Goal: Task Accomplishment & Management: Complete application form

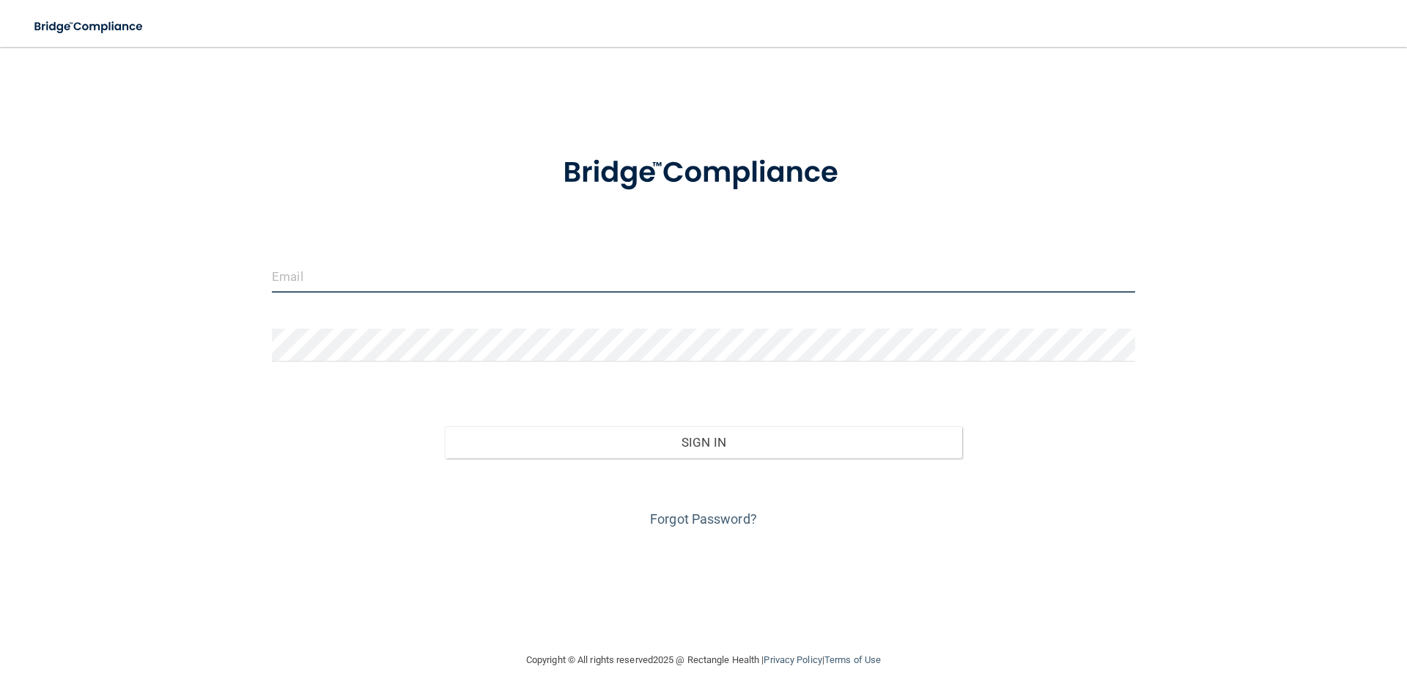
type input "[EMAIL_ADDRESS][DOMAIN_NAME]"
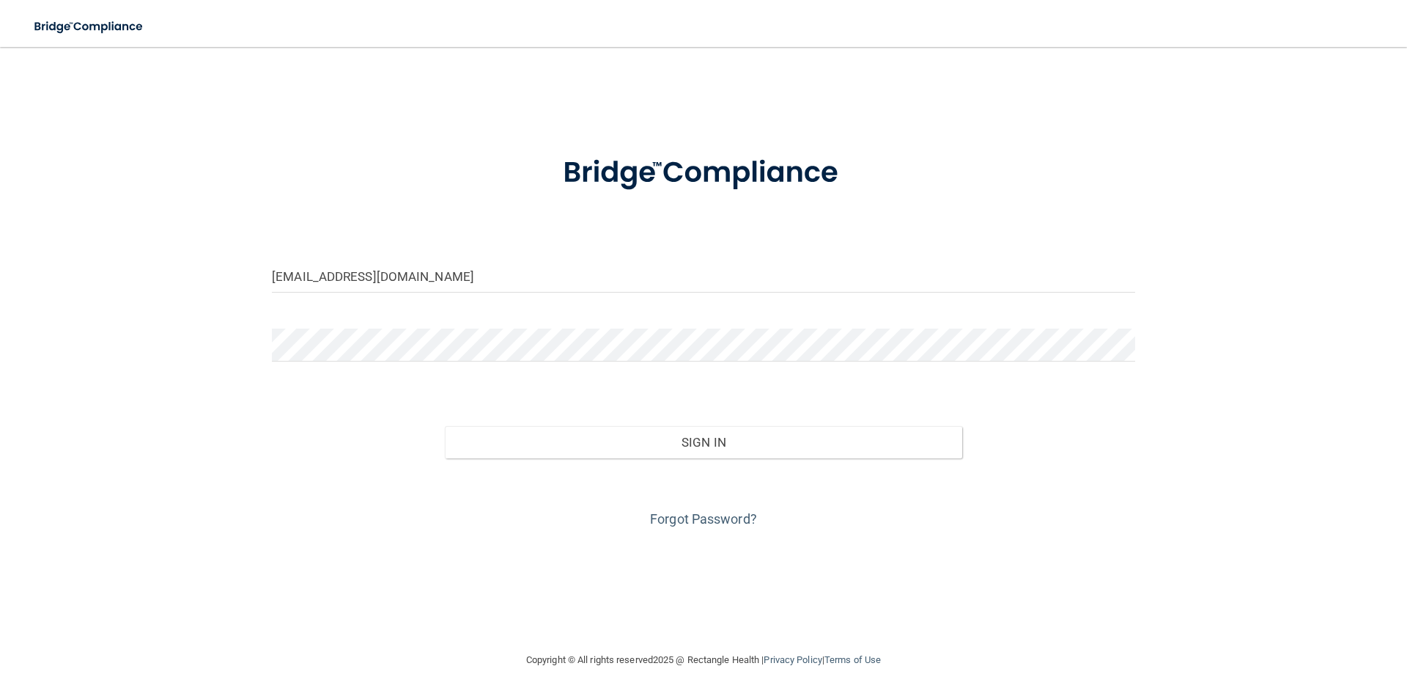
click at [700, 417] on div "Sign In" at bounding box center [704, 428] width 886 height 62
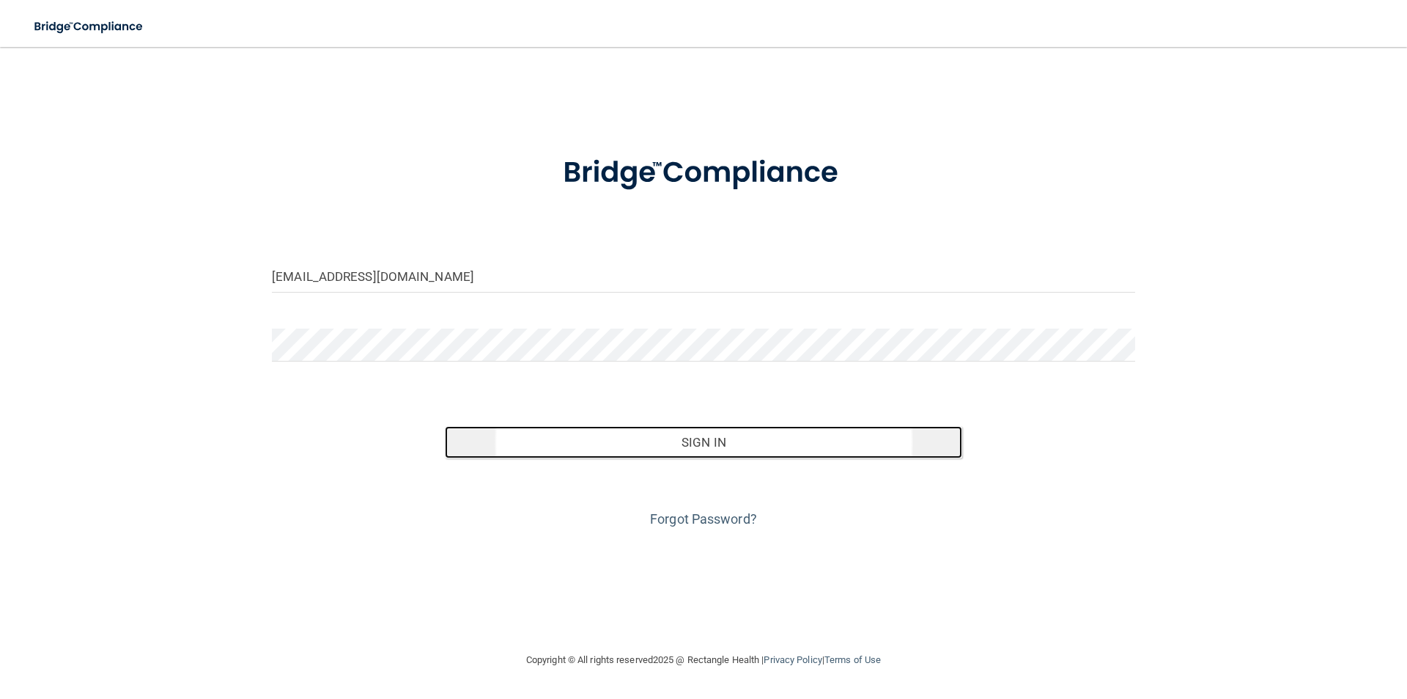
click at [697, 452] on button "Sign In" at bounding box center [704, 442] width 518 height 32
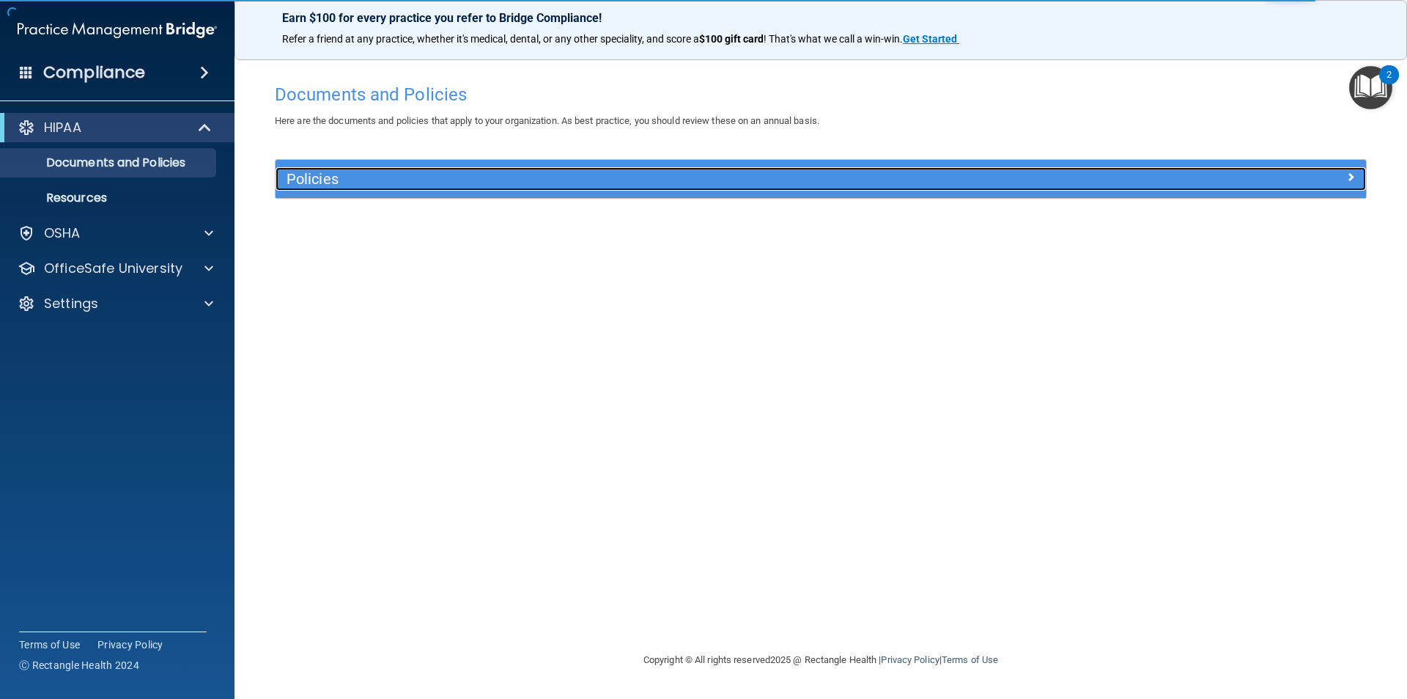
click at [465, 172] on h5 "Policies" at bounding box center [685, 179] width 796 height 16
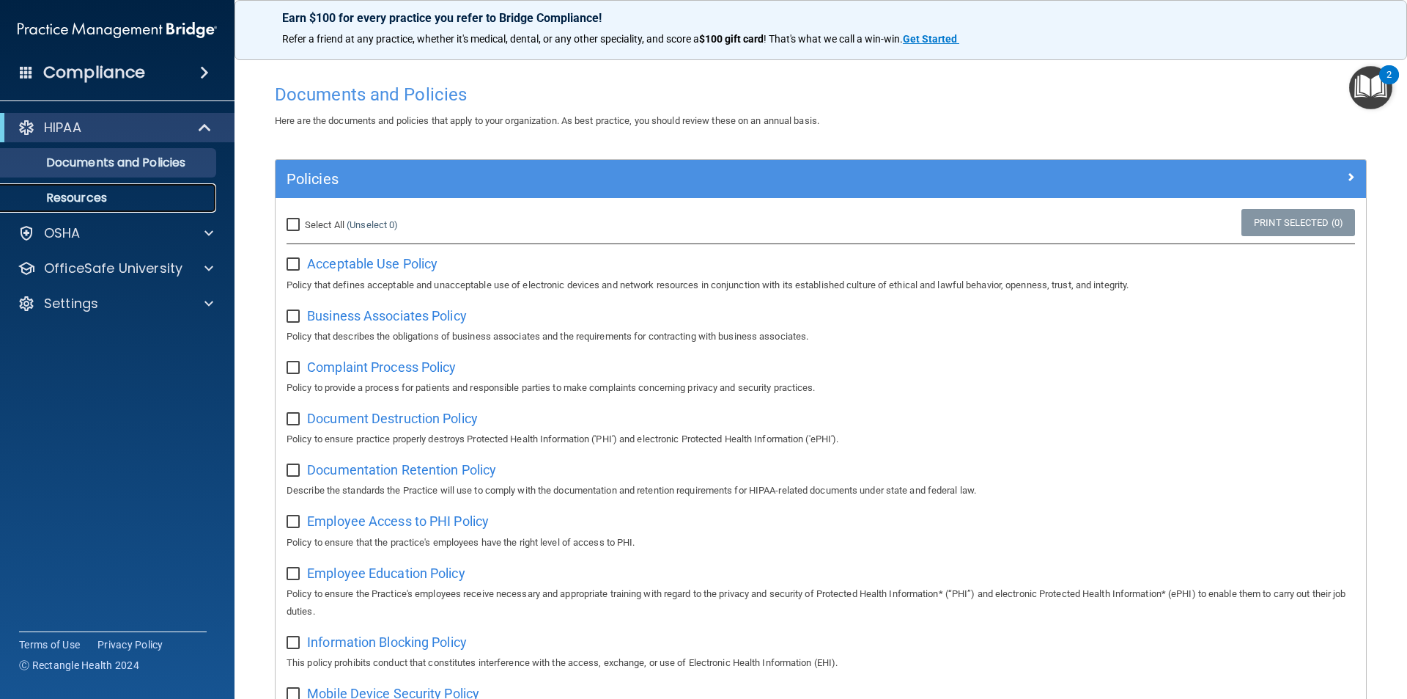
click at [138, 184] on link "Resources" at bounding box center [100, 197] width 231 height 29
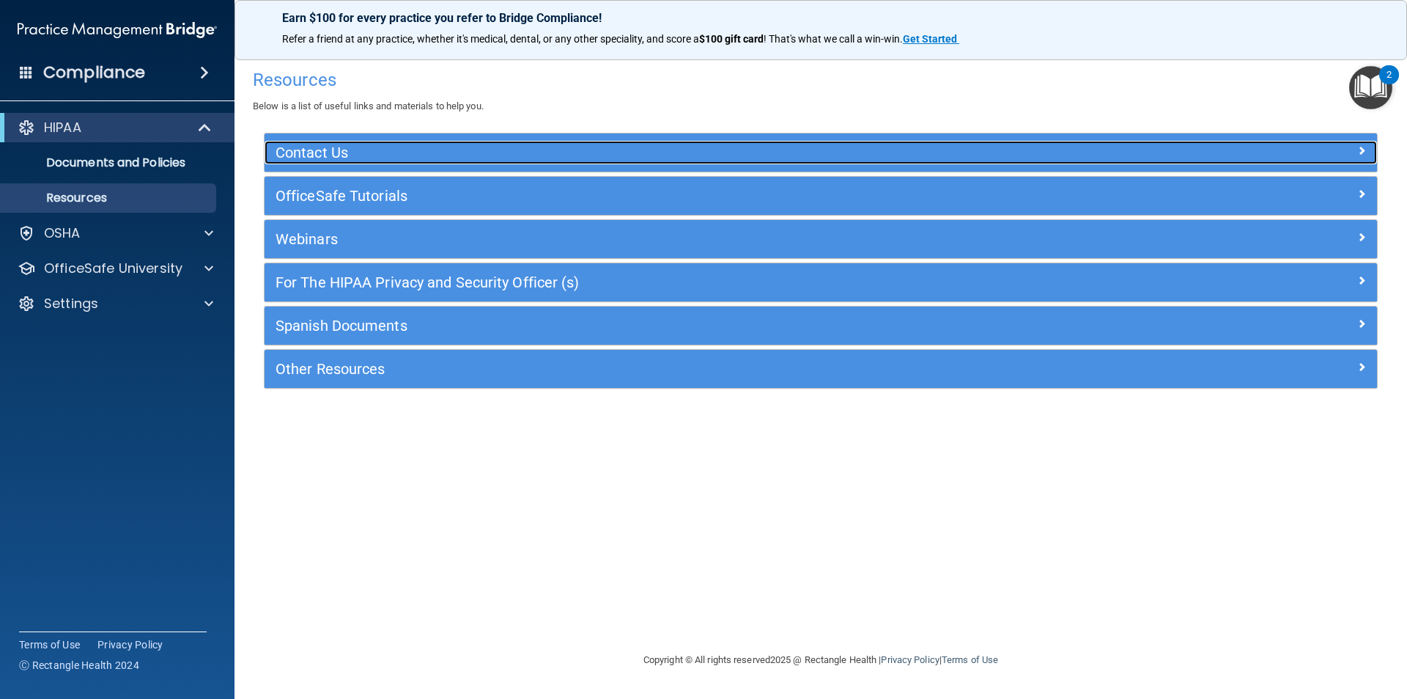
click at [361, 158] on h5 "Contact Us" at bounding box center [682, 152] width 813 height 16
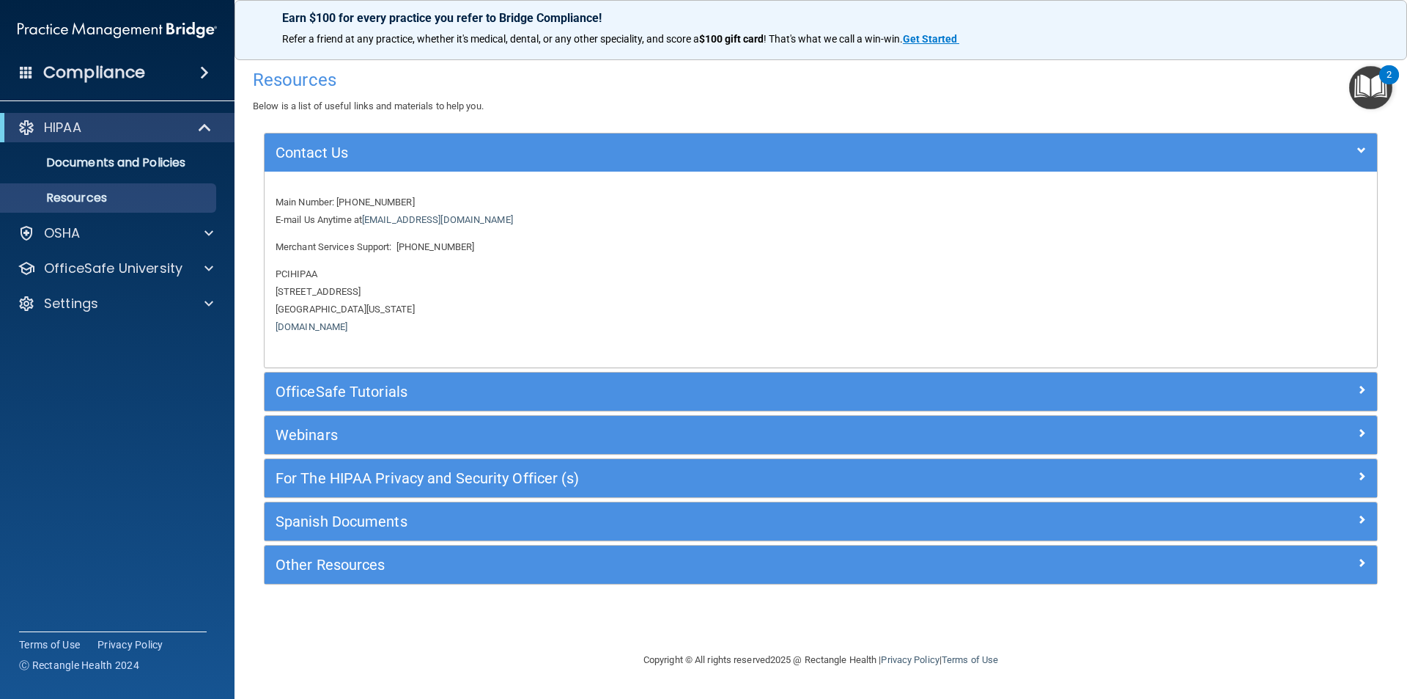
click at [334, 409] on div "OfficeSafe Tutorials" at bounding box center [821, 391] width 1113 height 38
click at [335, 405] on div "OfficeSafe Tutorials" at bounding box center [821, 391] width 1113 height 38
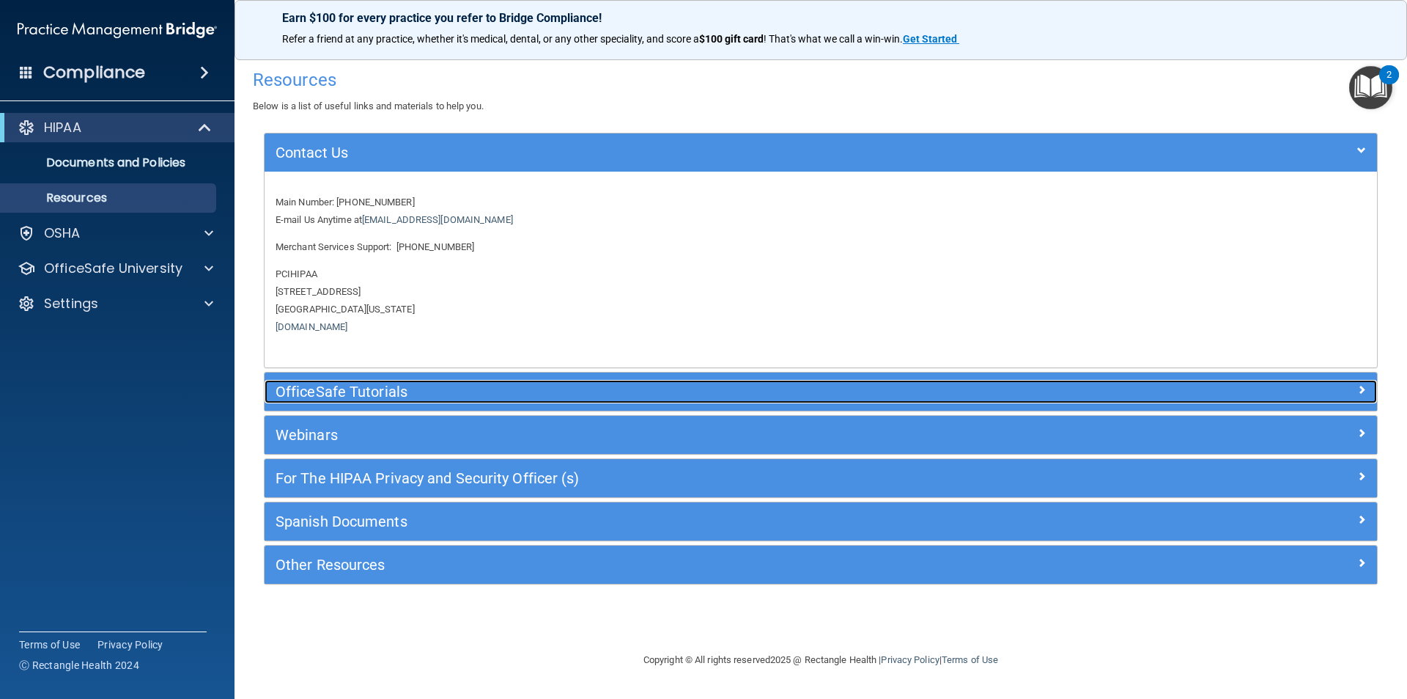
click at [336, 400] on h5 "OfficeSafe Tutorials" at bounding box center [682, 391] width 813 height 16
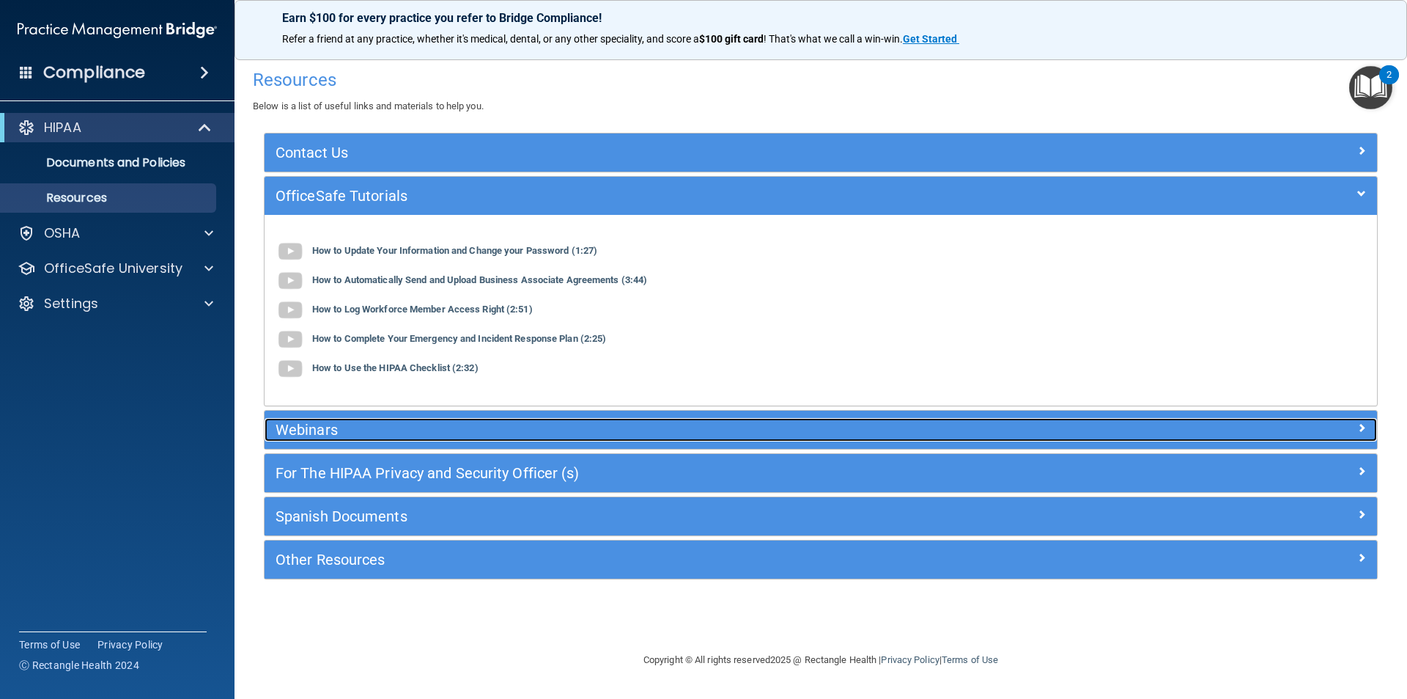
click at [353, 422] on h5 "Webinars" at bounding box center [682, 429] width 813 height 16
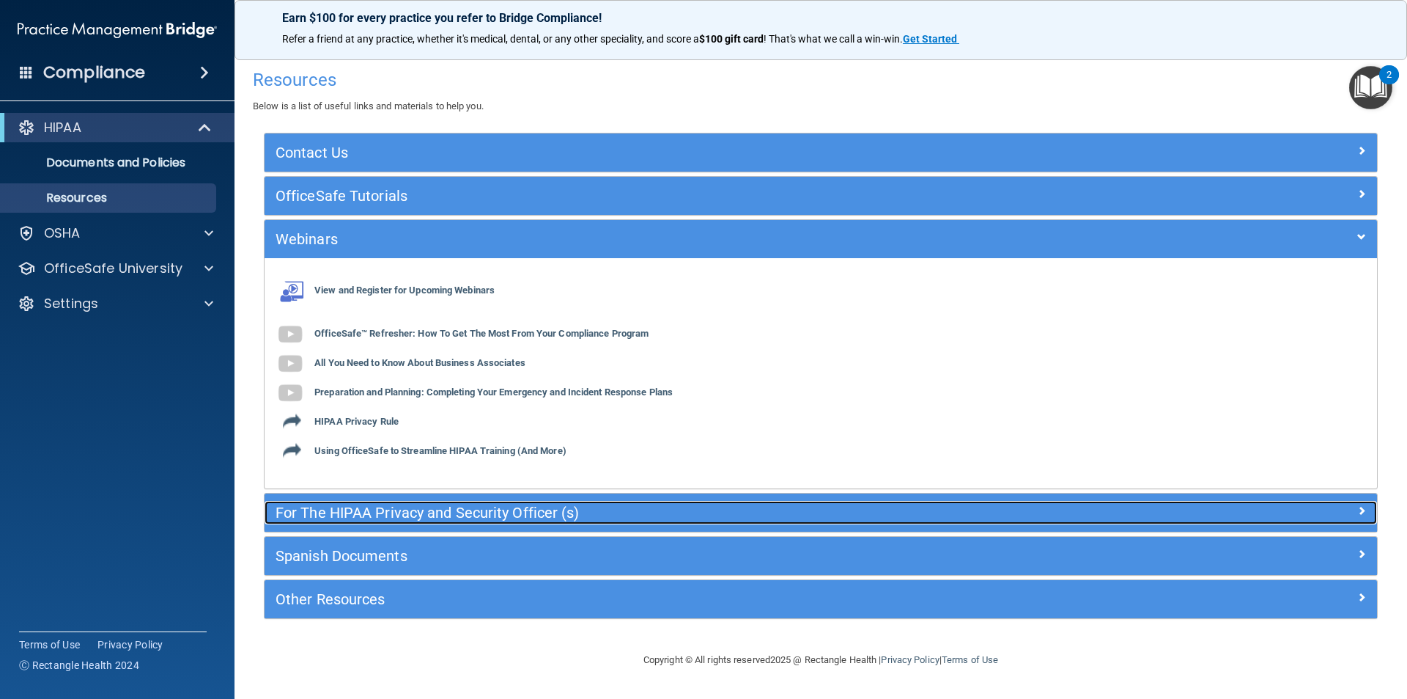
click at [384, 515] on h5 "For The HIPAA Privacy and Security Officer (s)" at bounding box center [682, 512] width 813 height 16
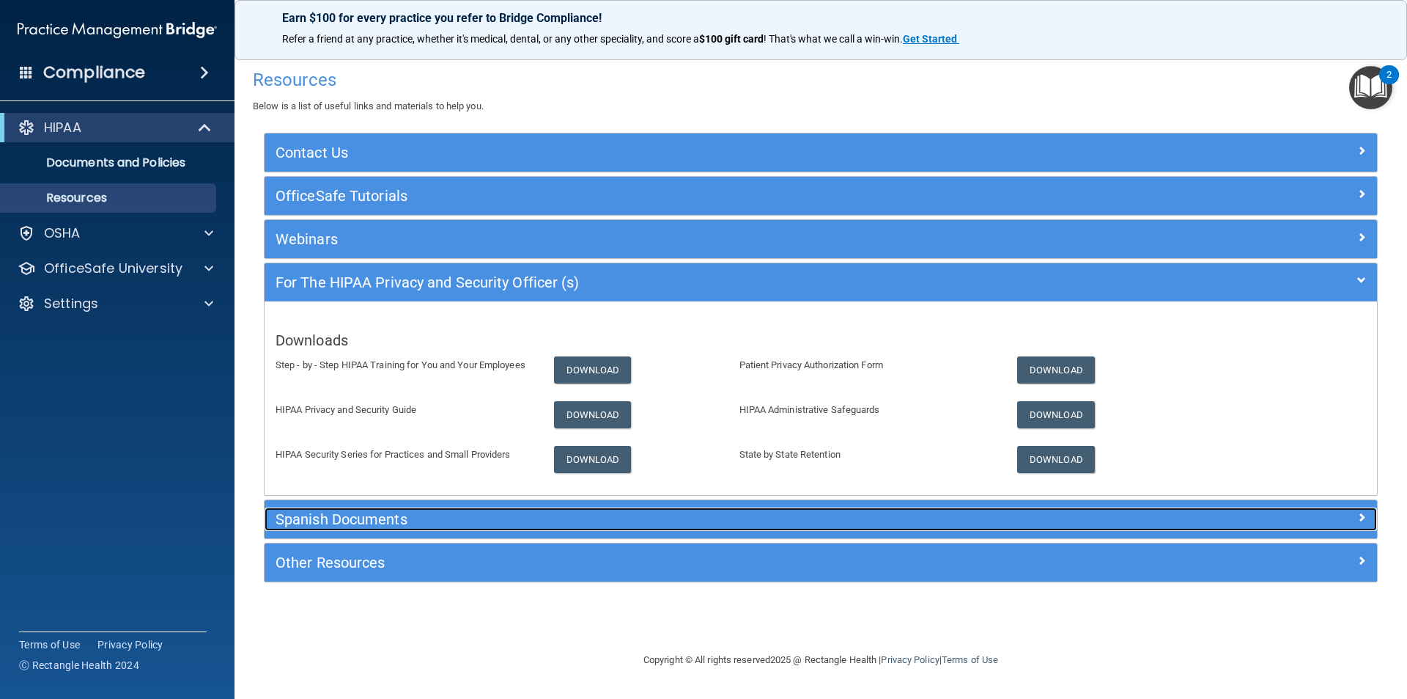
click at [385, 518] on h5 "Spanish Documents" at bounding box center [682, 519] width 813 height 16
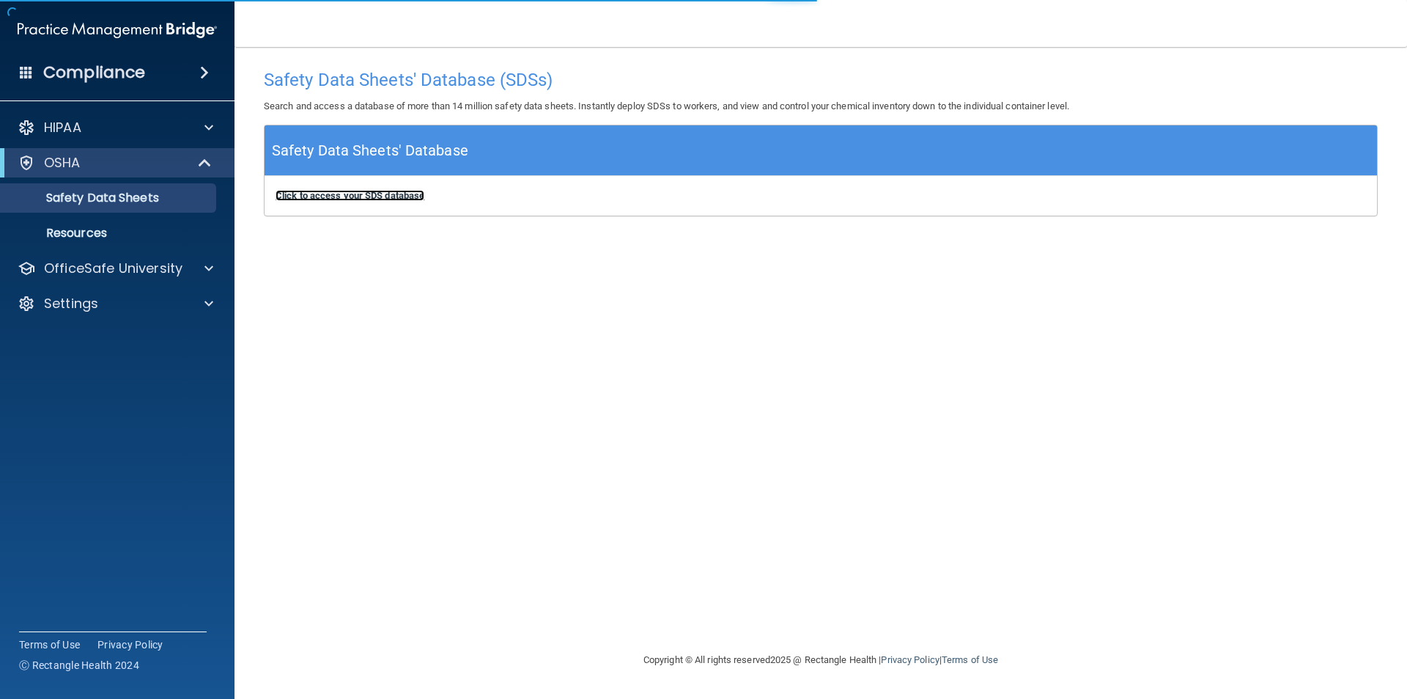
click at [310, 195] on b "Click to access your SDS database" at bounding box center [350, 195] width 149 height 11
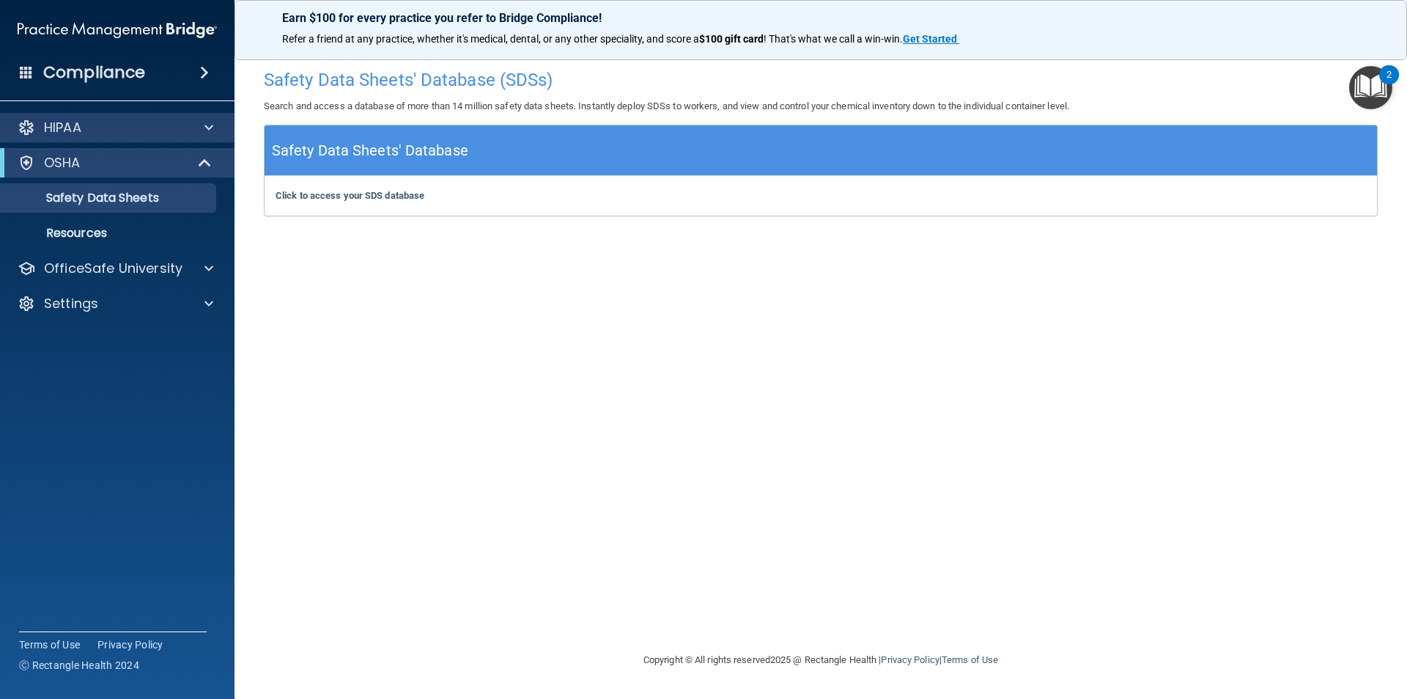
click at [32, 141] on div "HIPAA" at bounding box center [117, 127] width 235 height 29
click at [198, 125] on div at bounding box center [206, 128] width 37 height 18
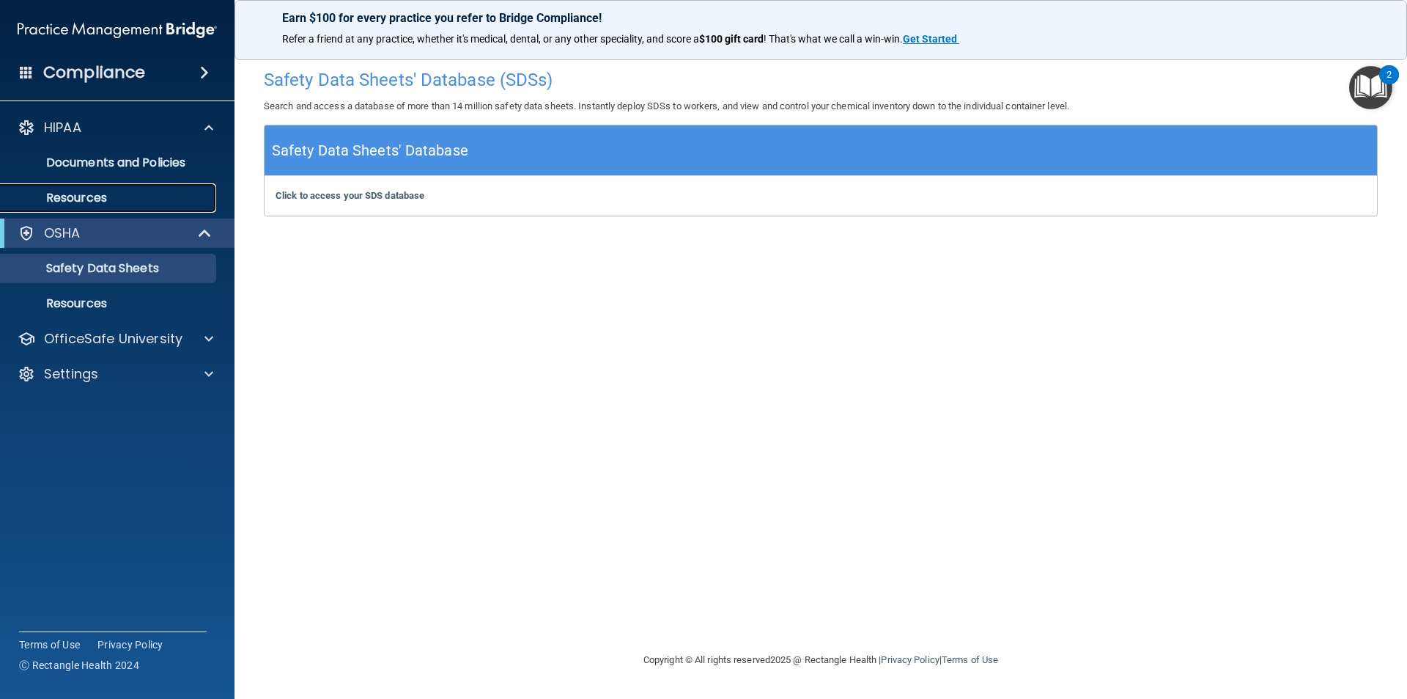
click at [73, 194] on p "Resources" at bounding box center [110, 198] width 200 height 15
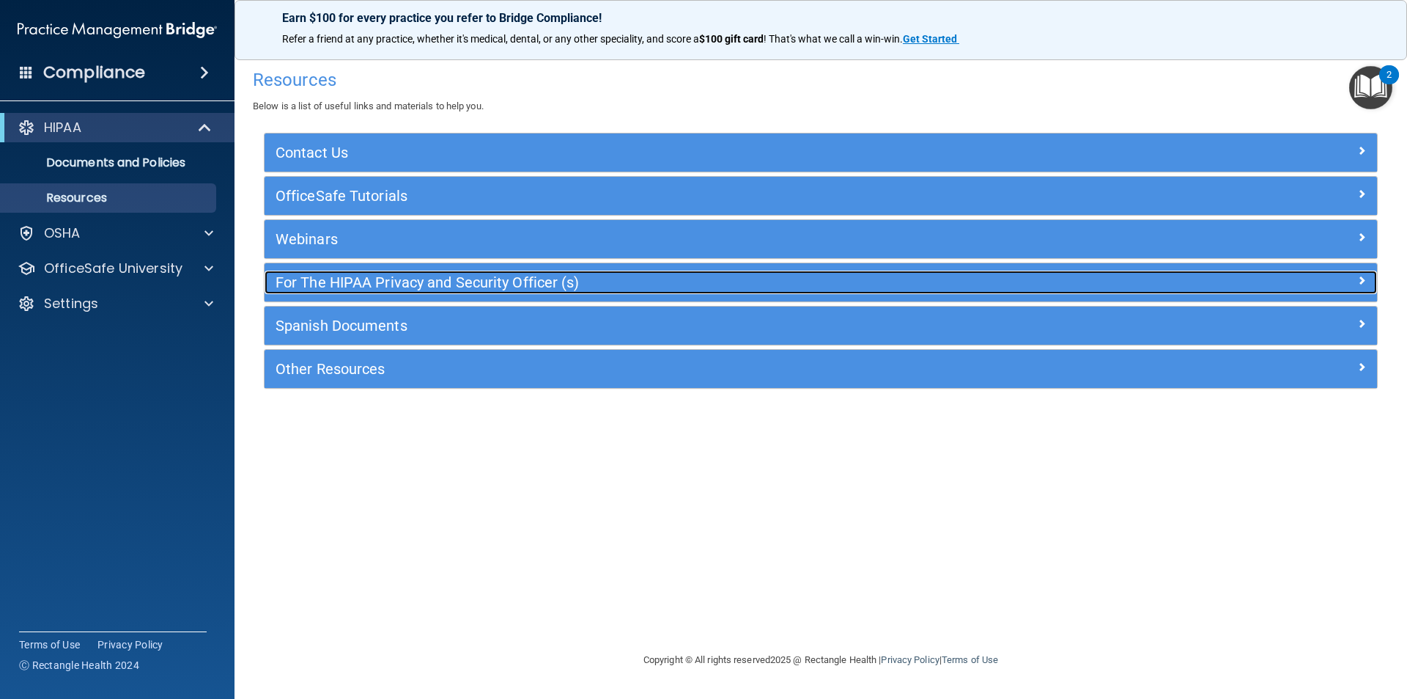
click at [374, 280] on h5 "For The HIPAA Privacy and Security Officer (s)" at bounding box center [682, 282] width 813 height 16
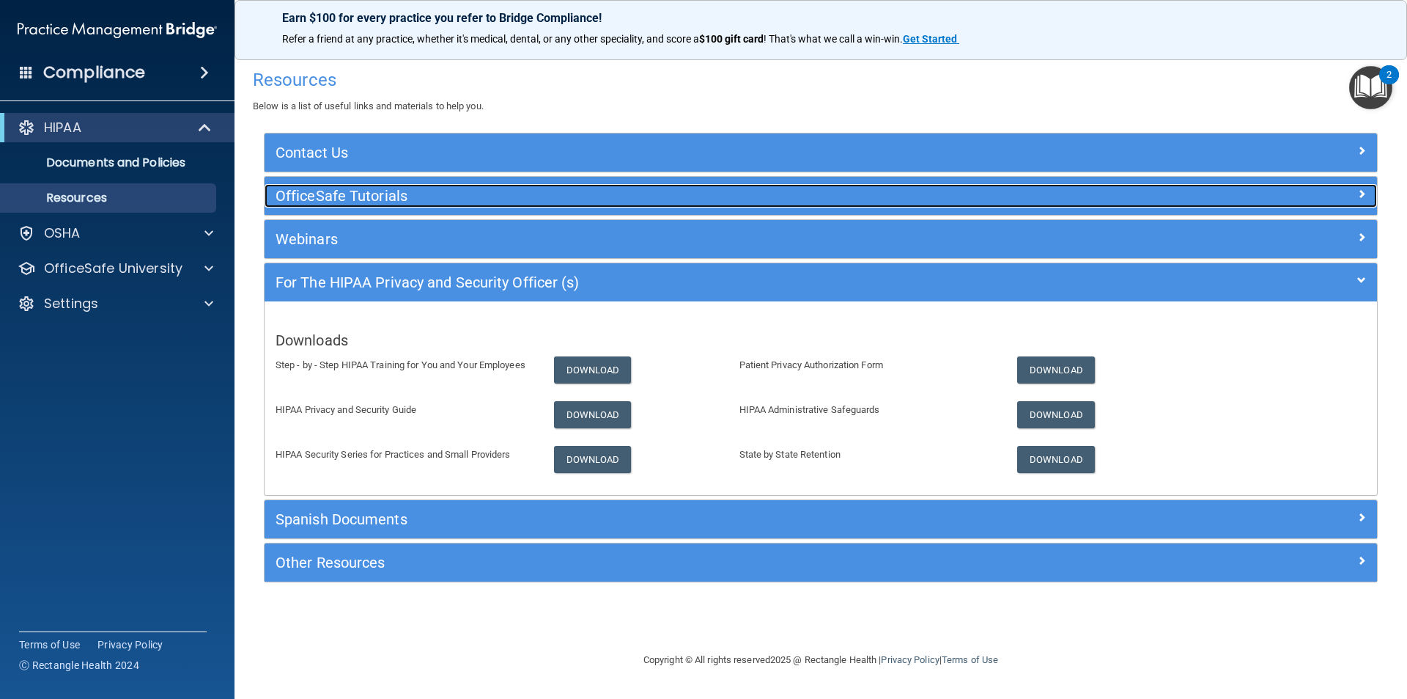
click at [398, 190] on h5 "OfficeSafe Tutorials" at bounding box center [682, 196] width 813 height 16
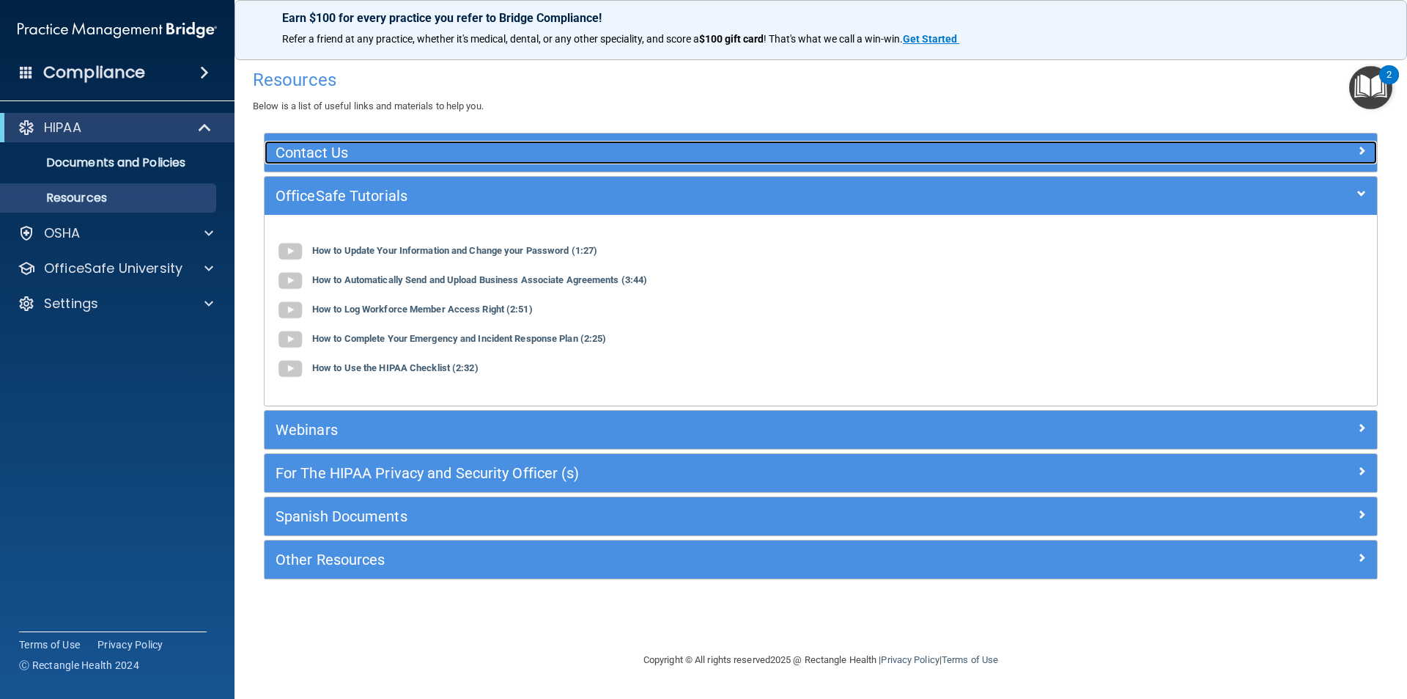
click at [463, 141] on div "Contact Us" at bounding box center [682, 152] width 835 height 23
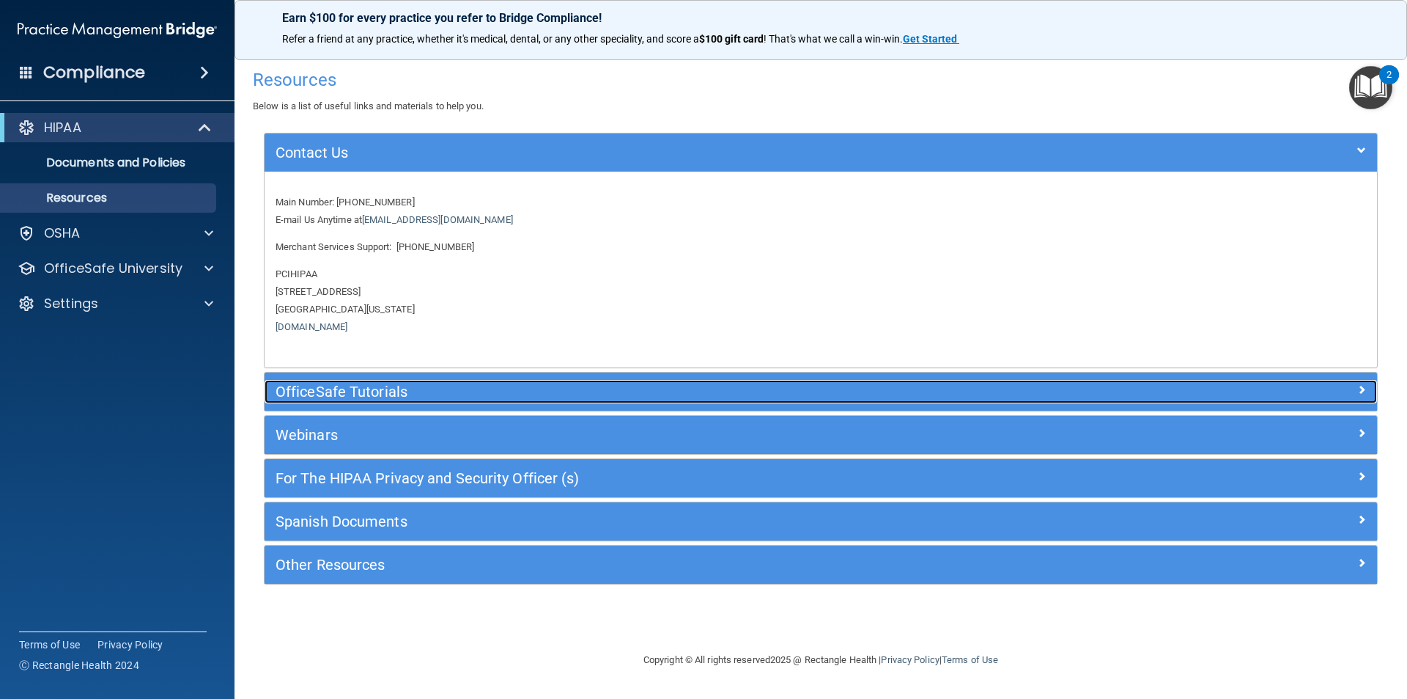
click at [385, 394] on h5 "OfficeSafe Tutorials" at bounding box center [682, 391] width 813 height 16
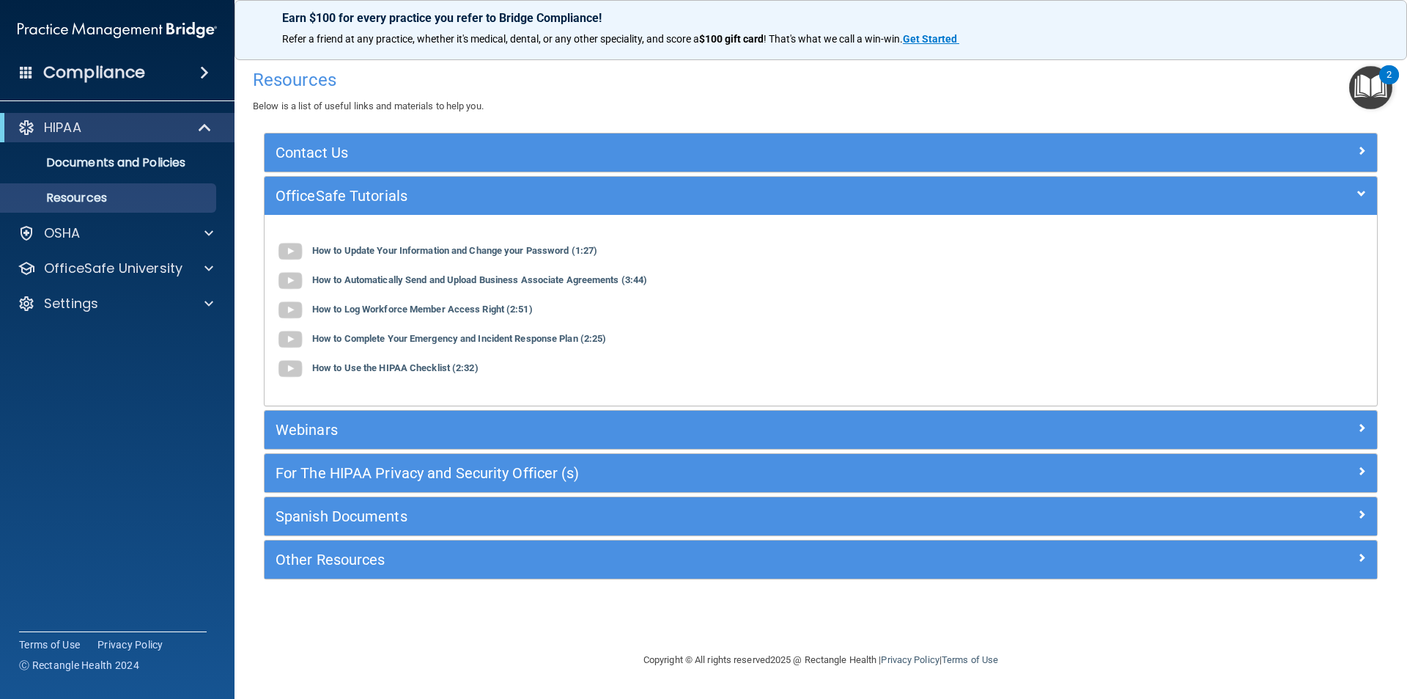
click at [183, 54] on div "Compliance" at bounding box center [117, 44] width 205 height 89
click at [181, 71] on div "Compliance" at bounding box center [117, 72] width 235 height 32
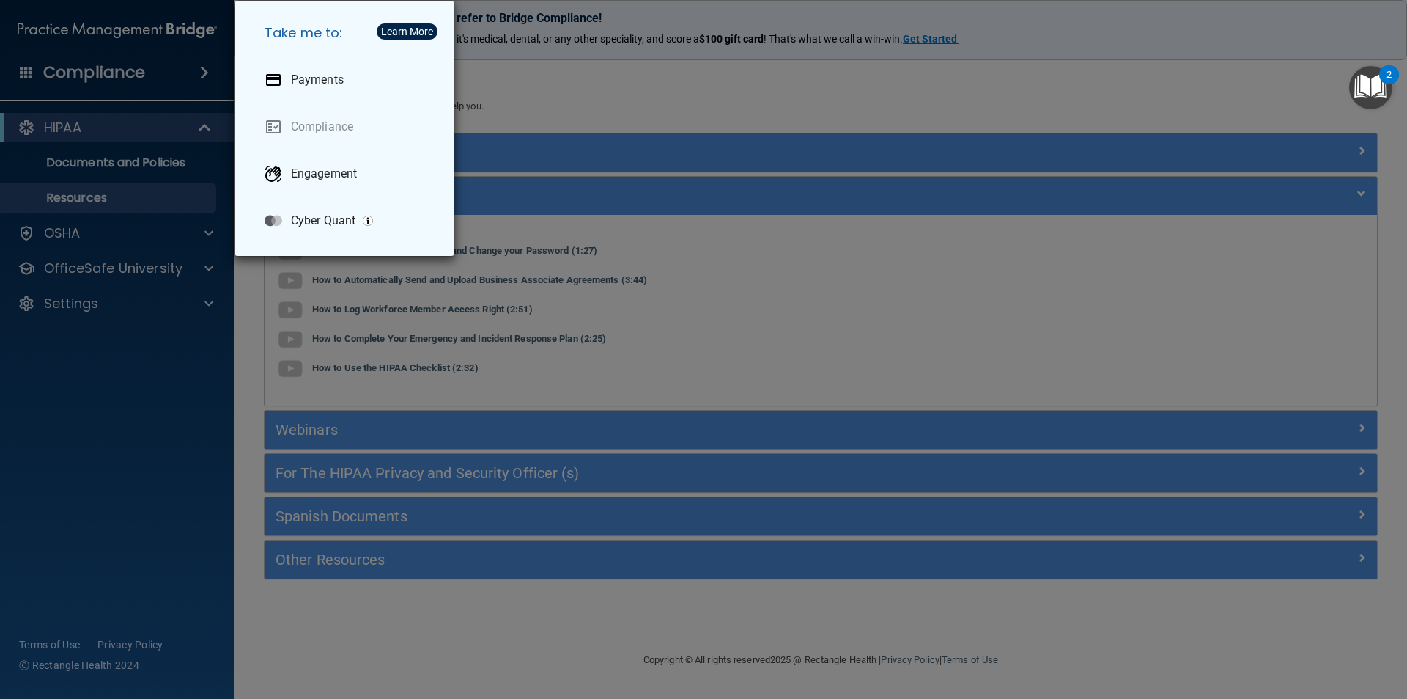
click at [182, 388] on div "Take me to: Payments Compliance Engagement Cyber Quant" at bounding box center [703, 349] width 1407 height 699
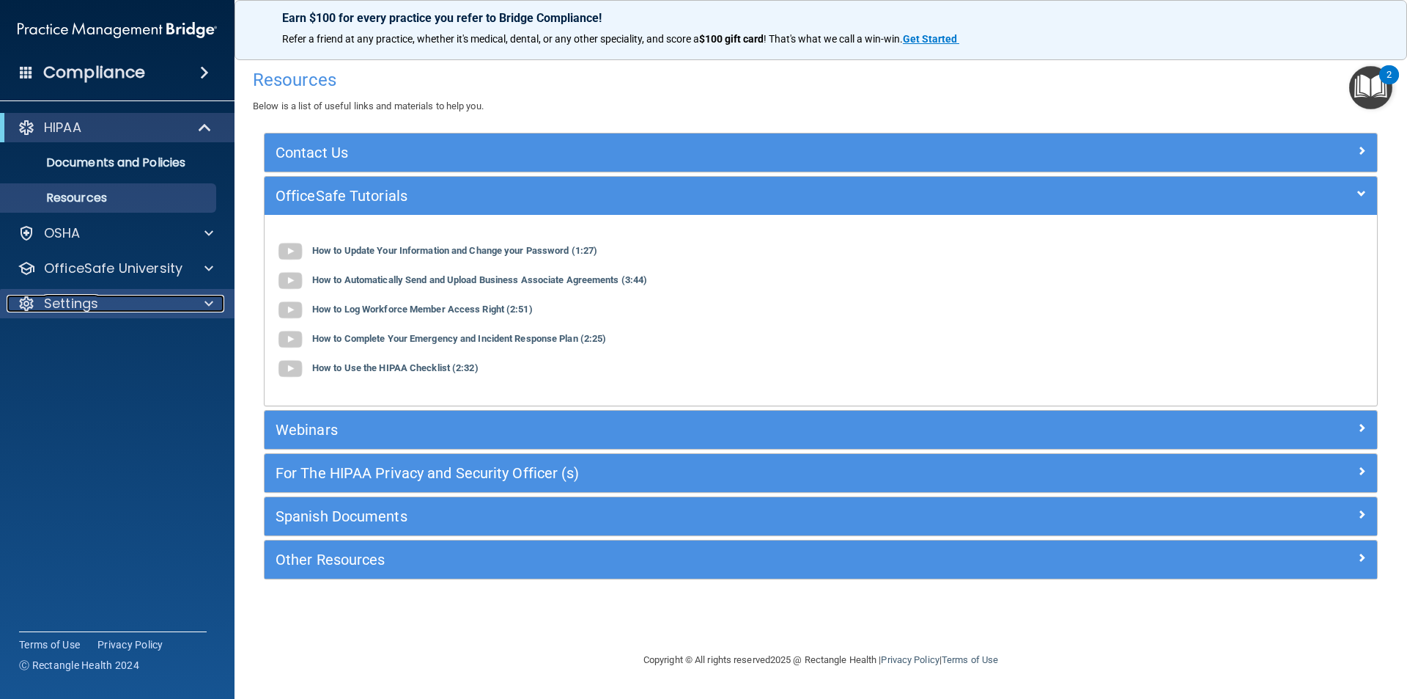
click at [122, 304] on div "Settings" at bounding box center [98, 304] width 182 height 18
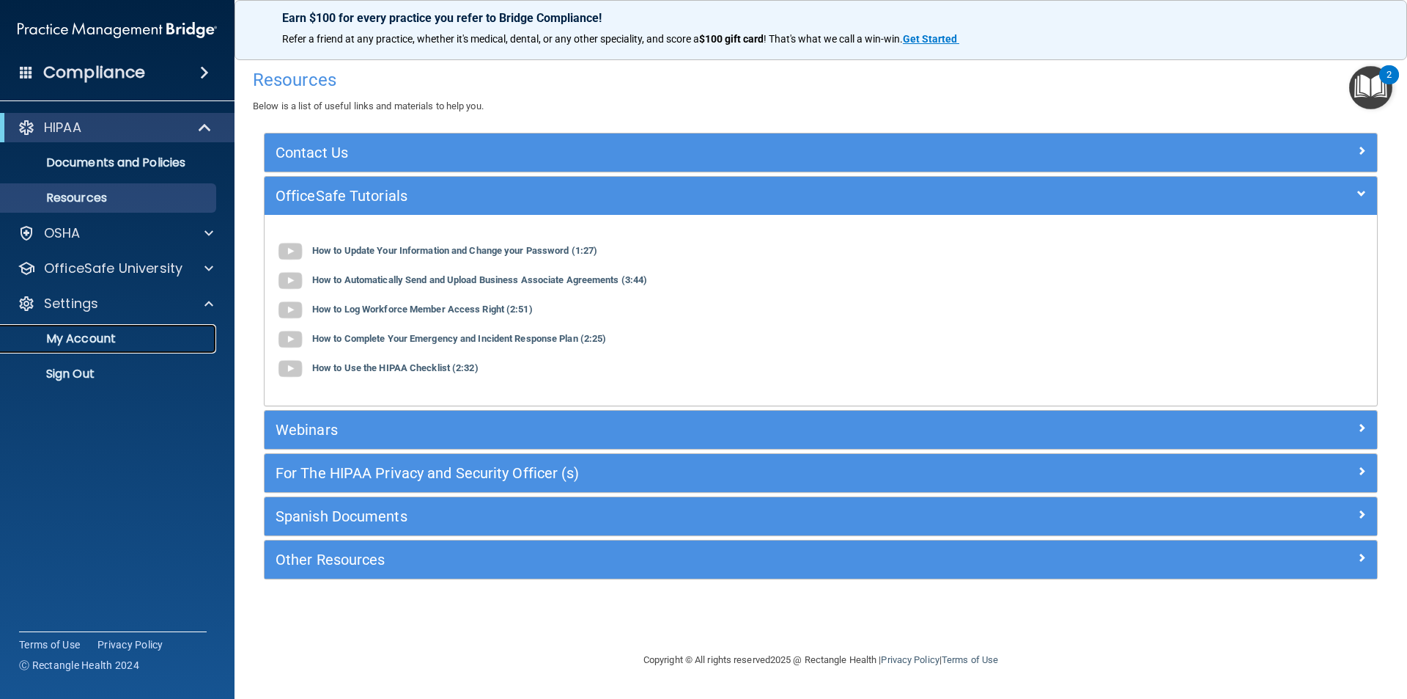
click at [91, 345] on p "My Account" at bounding box center [110, 338] width 200 height 15
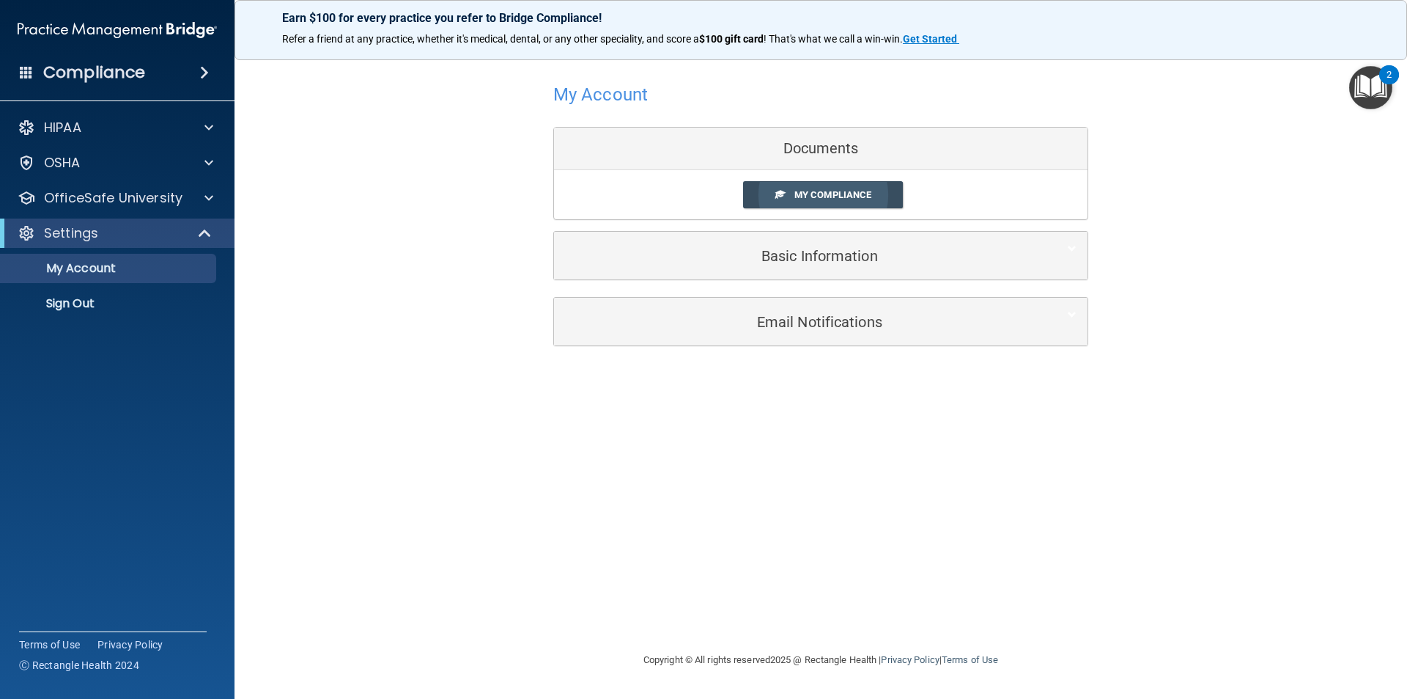
click at [845, 193] on span "My Compliance" at bounding box center [833, 194] width 77 height 11
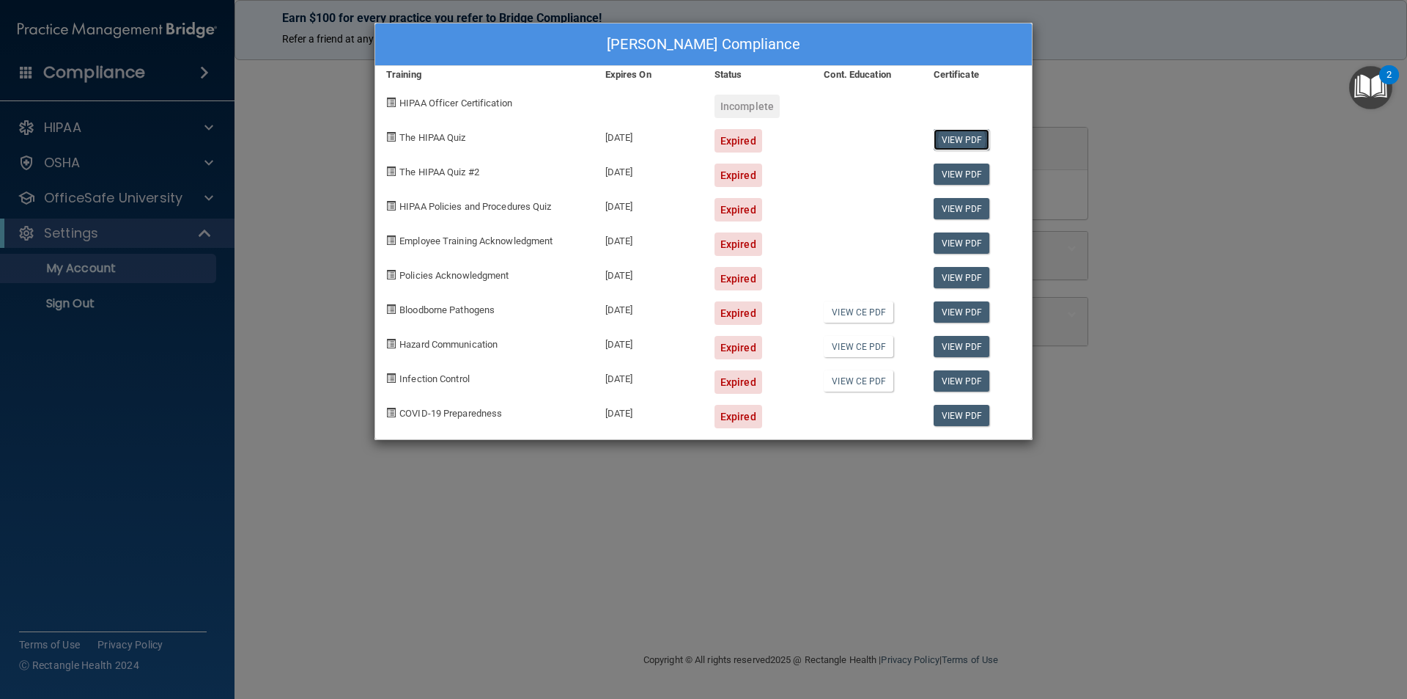
click at [976, 141] on link "View PDF" at bounding box center [962, 139] width 56 height 21
drag, startPoint x: 446, startPoint y: 136, endPoint x: 386, endPoint y: 153, distance: 63.3
click at [445, 136] on span "The HIPAA Quiz" at bounding box center [433, 137] width 66 height 11
click at [251, 296] on div "Aide Nunez's Compliance Training Expires On Status Cont. Education Certificate …" at bounding box center [703, 349] width 1407 height 699
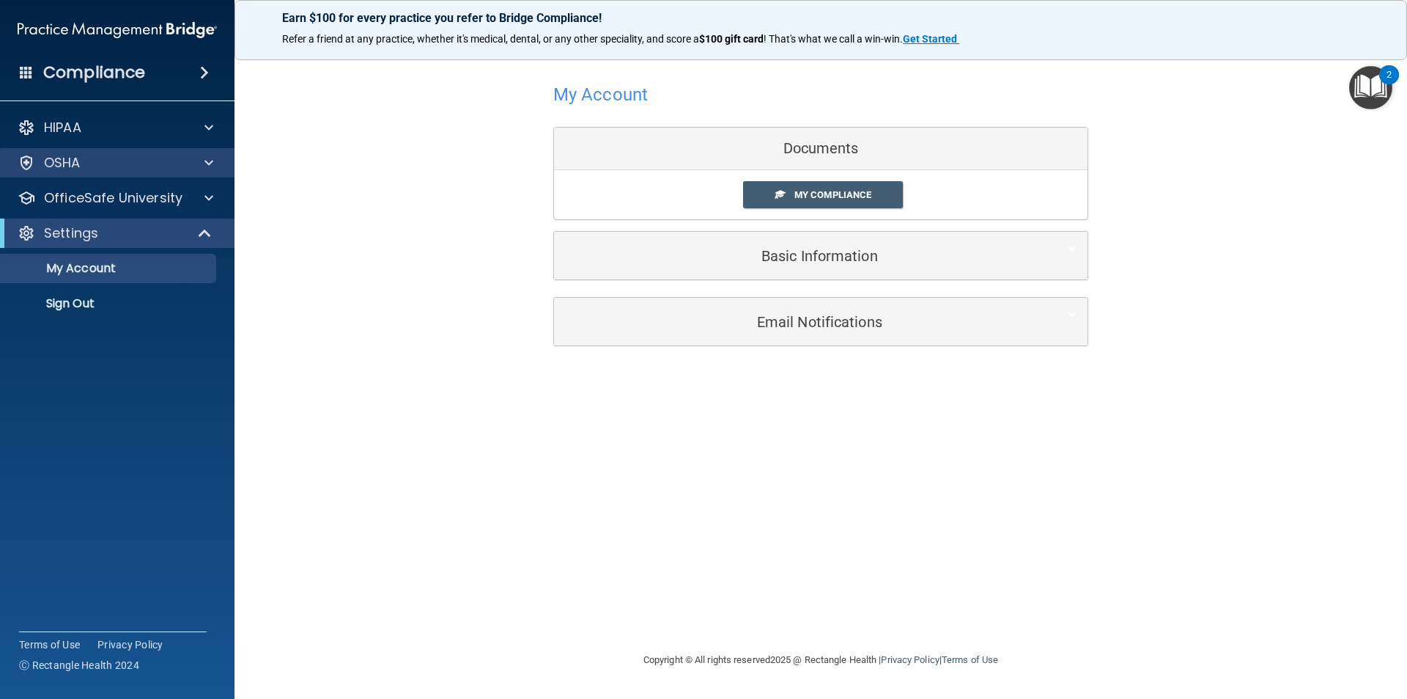
click at [108, 172] on div "OSHA" at bounding box center [117, 162] width 235 height 29
click at [134, 184] on div "OfficeSafe University" at bounding box center [117, 197] width 235 height 29
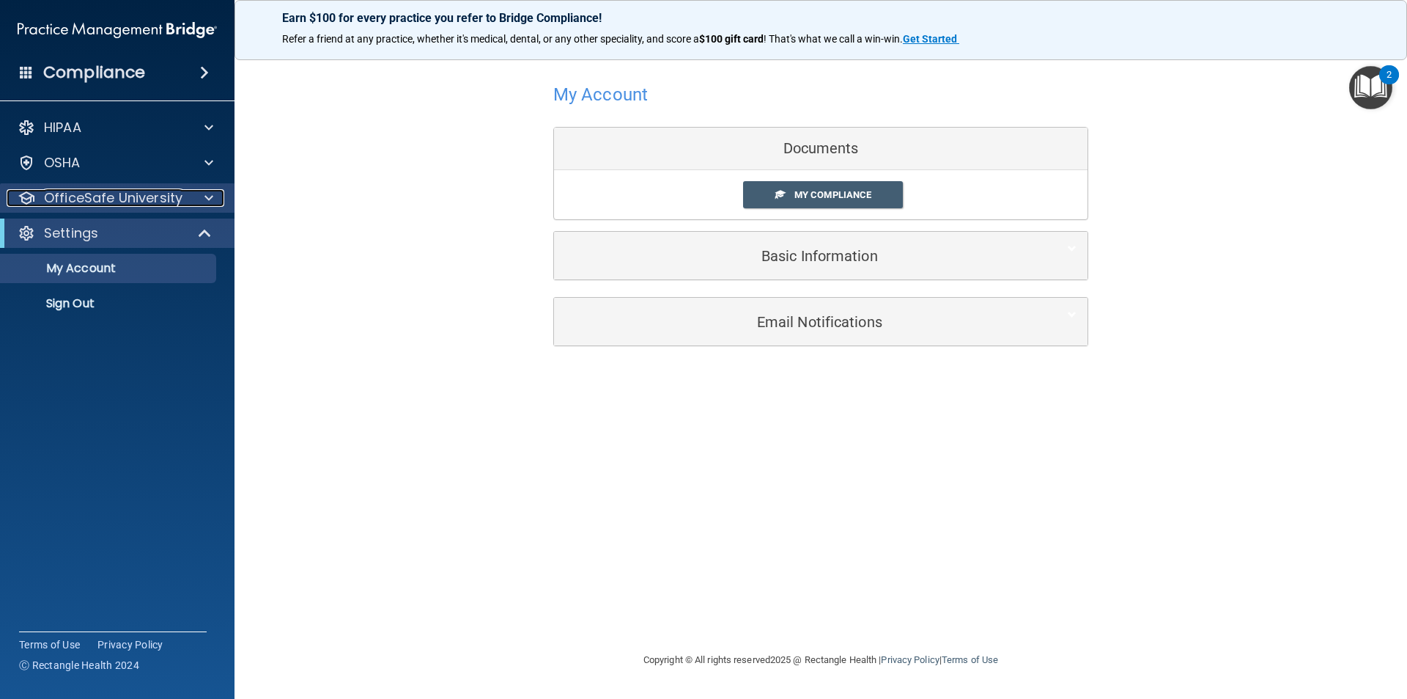
click at [208, 198] on span at bounding box center [209, 198] width 9 height 18
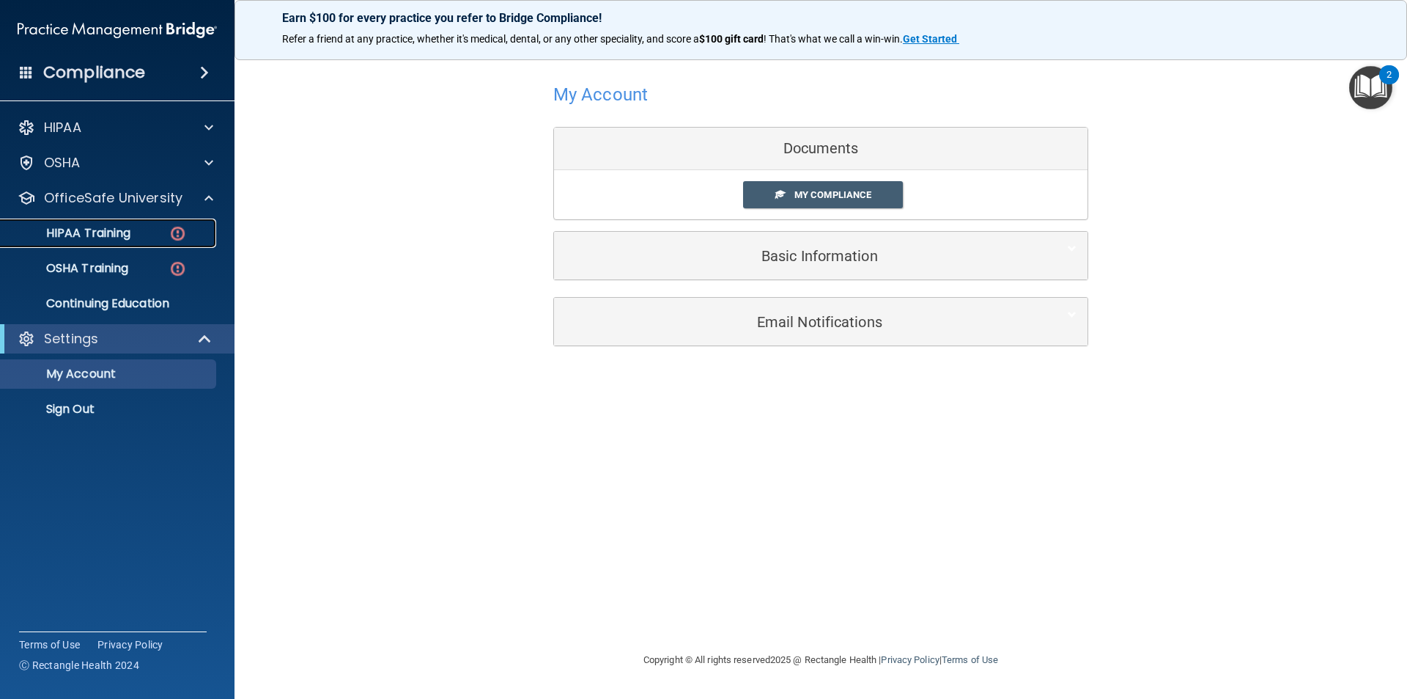
click at [143, 236] on div "HIPAA Training" at bounding box center [110, 233] width 200 height 15
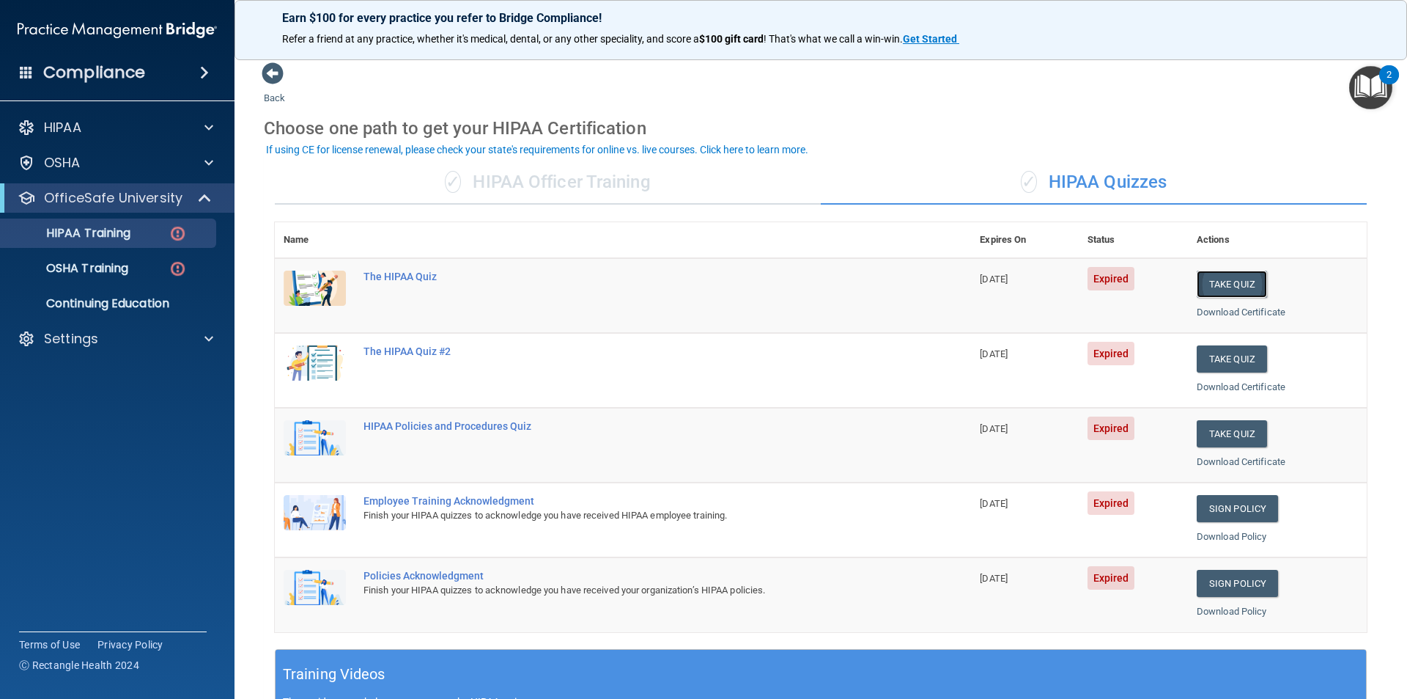
click at [1236, 281] on button "Take Quiz" at bounding box center [1232, 283] width 70 height 27
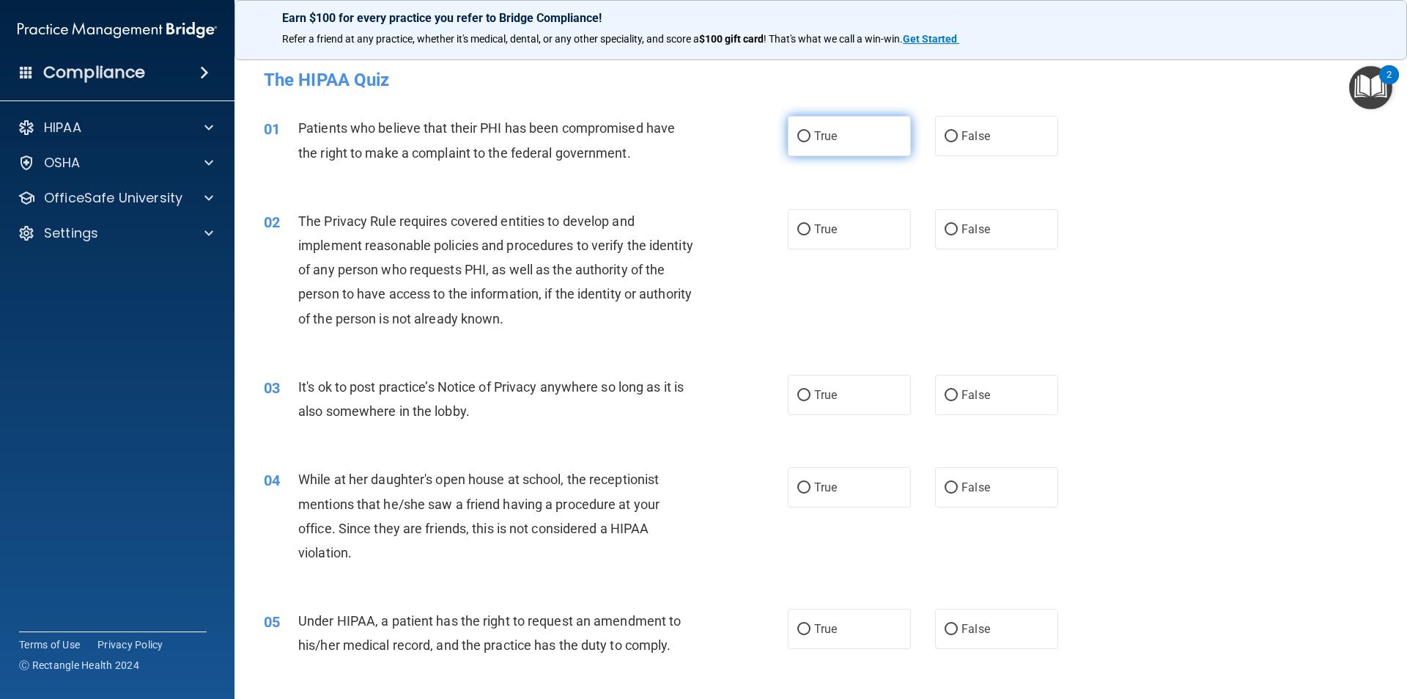
click at [828, 147] on label "True" at bounding box center [849, 136] width 123 height 40
click at [811, 142] on input "True" at bounding box center [804, 136] width 13 height 11
radio input "true"
click at [973, 393] on span "False" at bounding box center [976, 395] width 29 height 14
click at [958, 393] on input "False" at bounding box center [951, 395] width 13 height 11
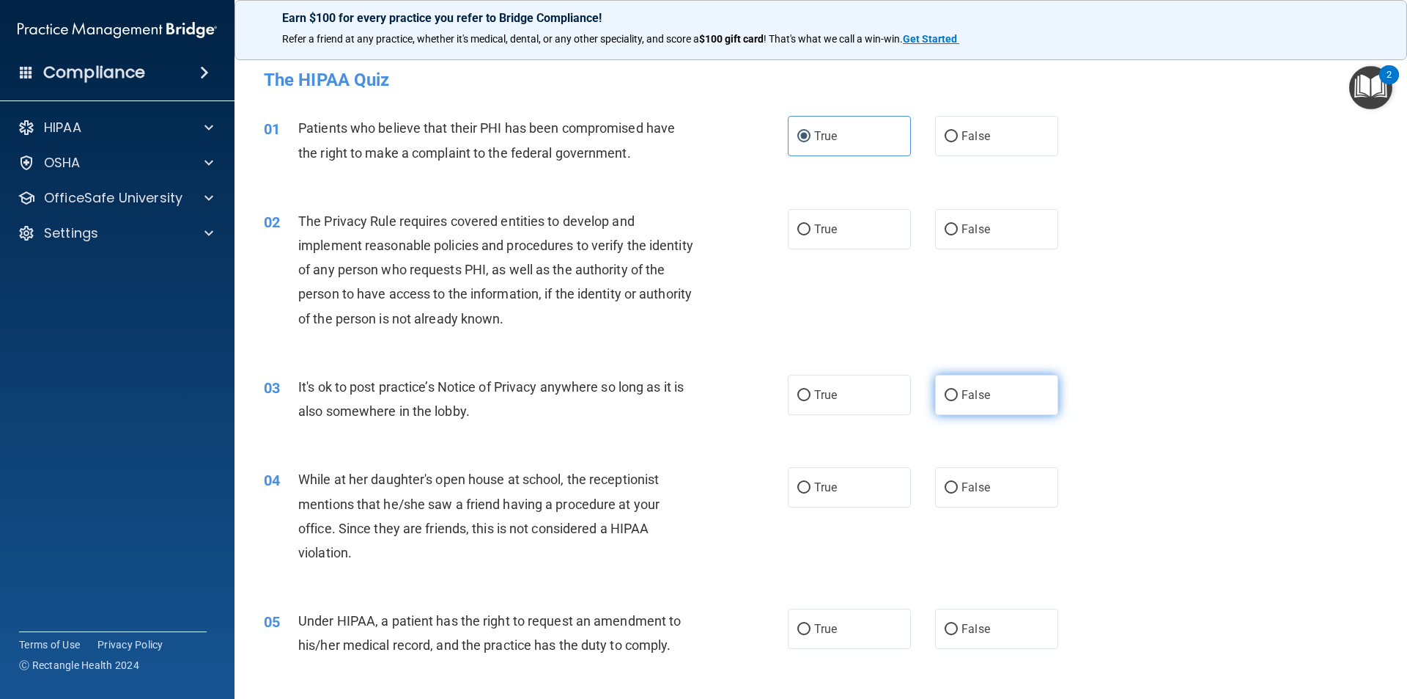
radio input "true"
click at [836, 404] on label "True" at bounding box center [849, 395] width 123 height 40
click at [811, 401] on input "True" at bounding box center [804, 395] width 13 height 11
radio input "true"
radio input "false"
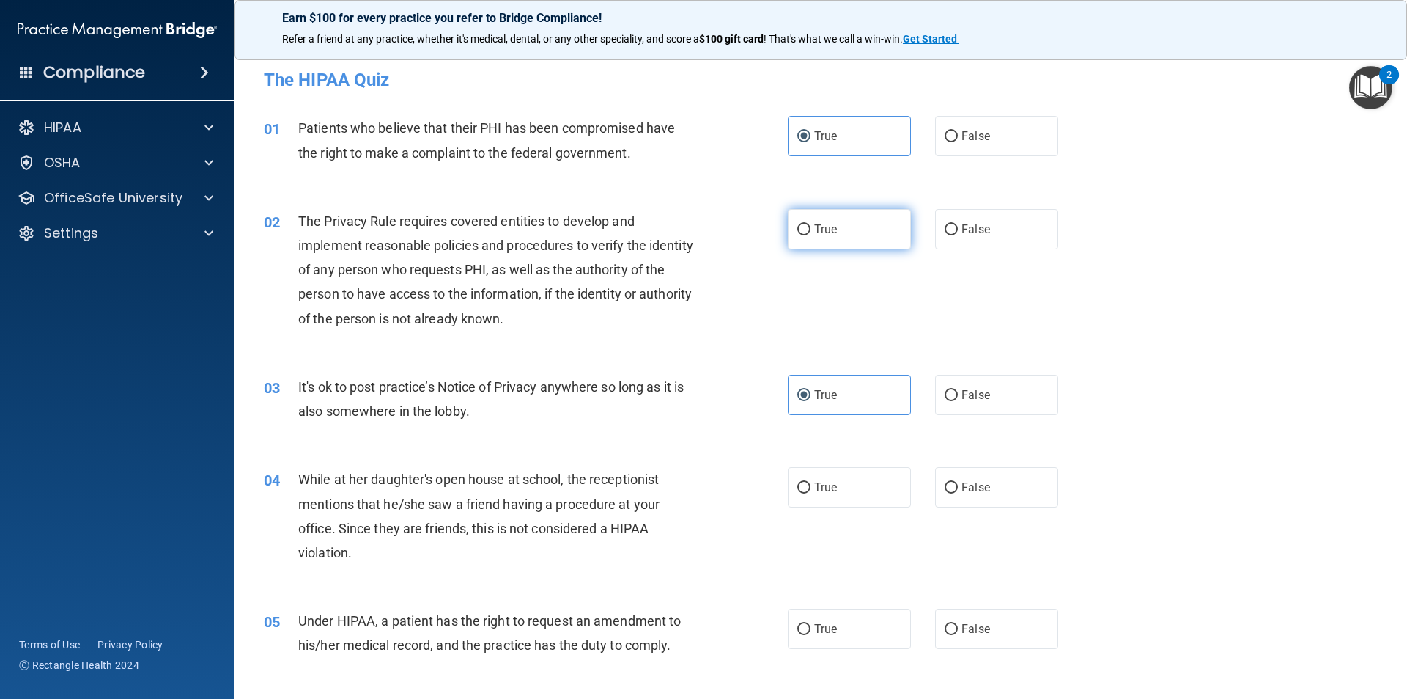
click at [816, 222] on span "True" at bounding box center [825, 229] width 23 height 14
click at [811, 224] on input "True" at bounding box center [804, 229] width 13 height 11
radio input "true"
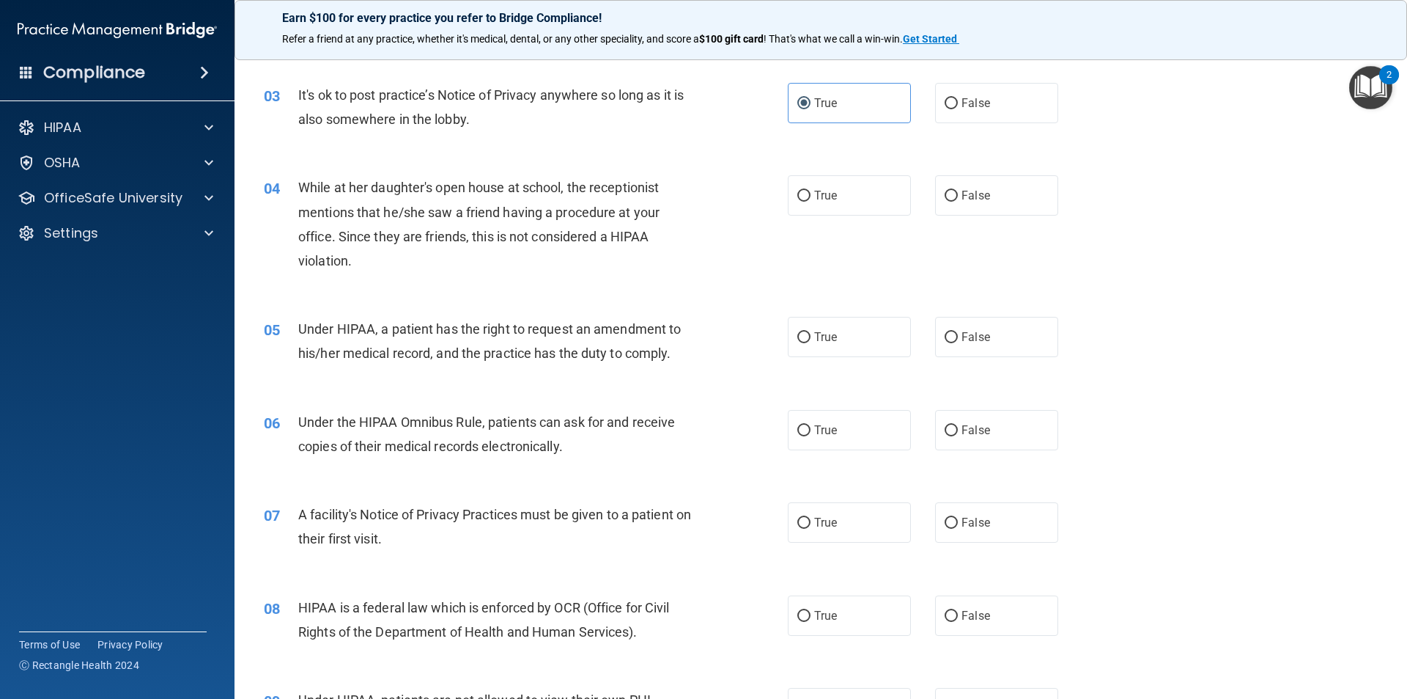
scroll to position [293, 0]
click at [951, 194] on input "False" at bounding box center [951, 194] width 13 height 11
radio input "true"
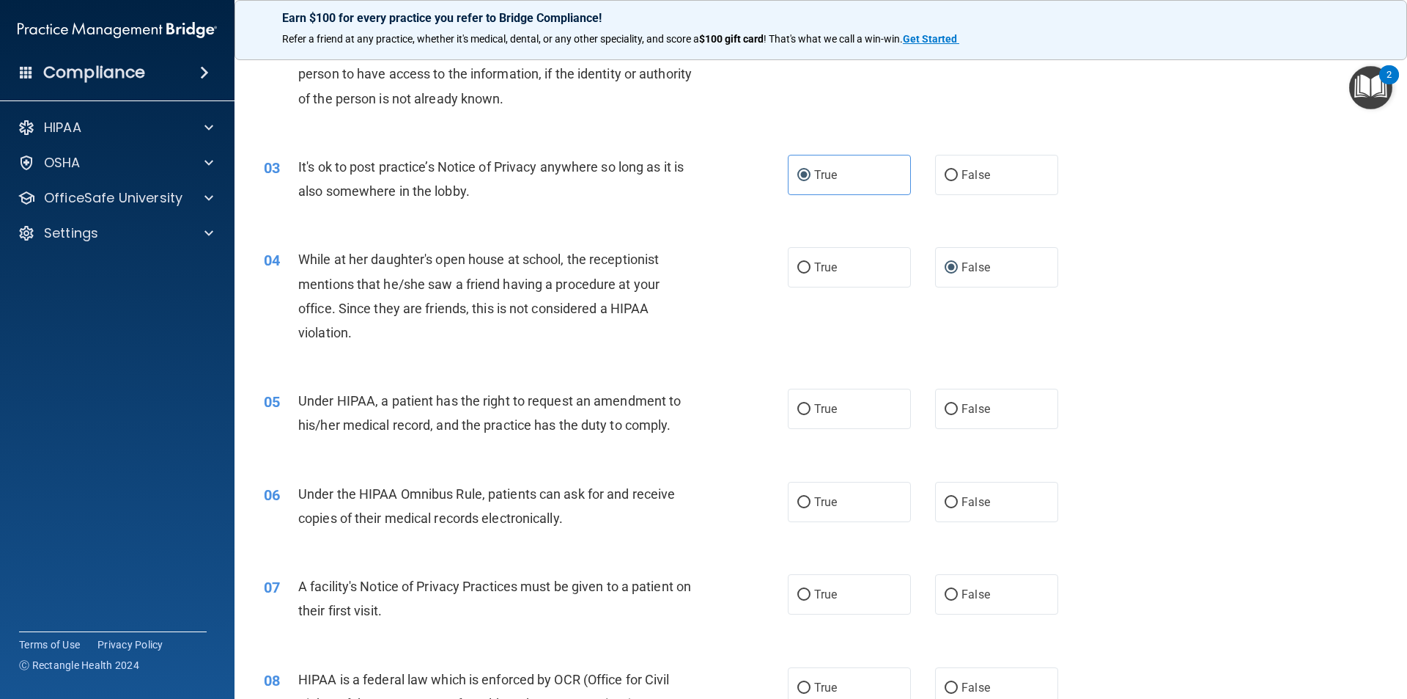
click at [682, 373] on div "05 Under HIPAA, a patient has the right to request an amendment to his/her medi…" at bounding box center [821, 416] width 1136 height 92
click at [841, 412] on label "True" at bounding box center [849, 409] width 123 height 40
click at [811, 412] on input "True" at bounding box center [804, 409] width 13 height 11
radio input "true"
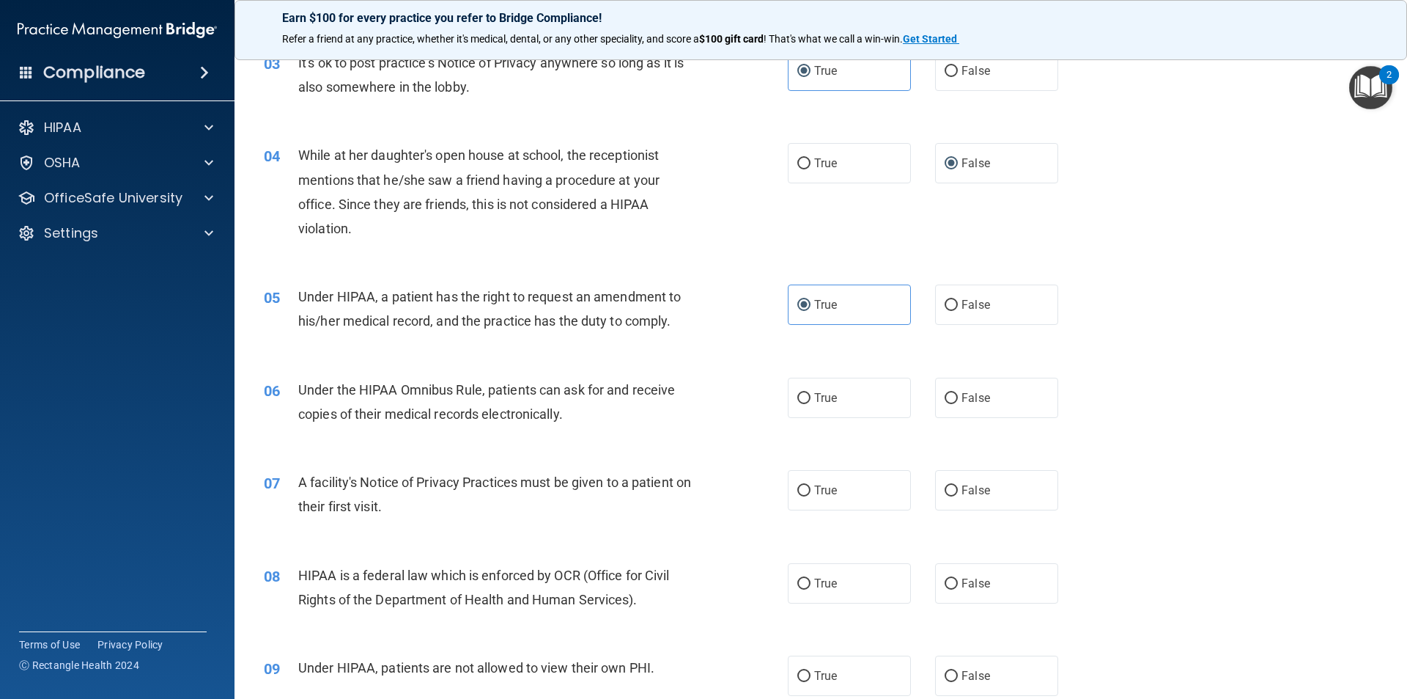
scroll to position [352, 0]
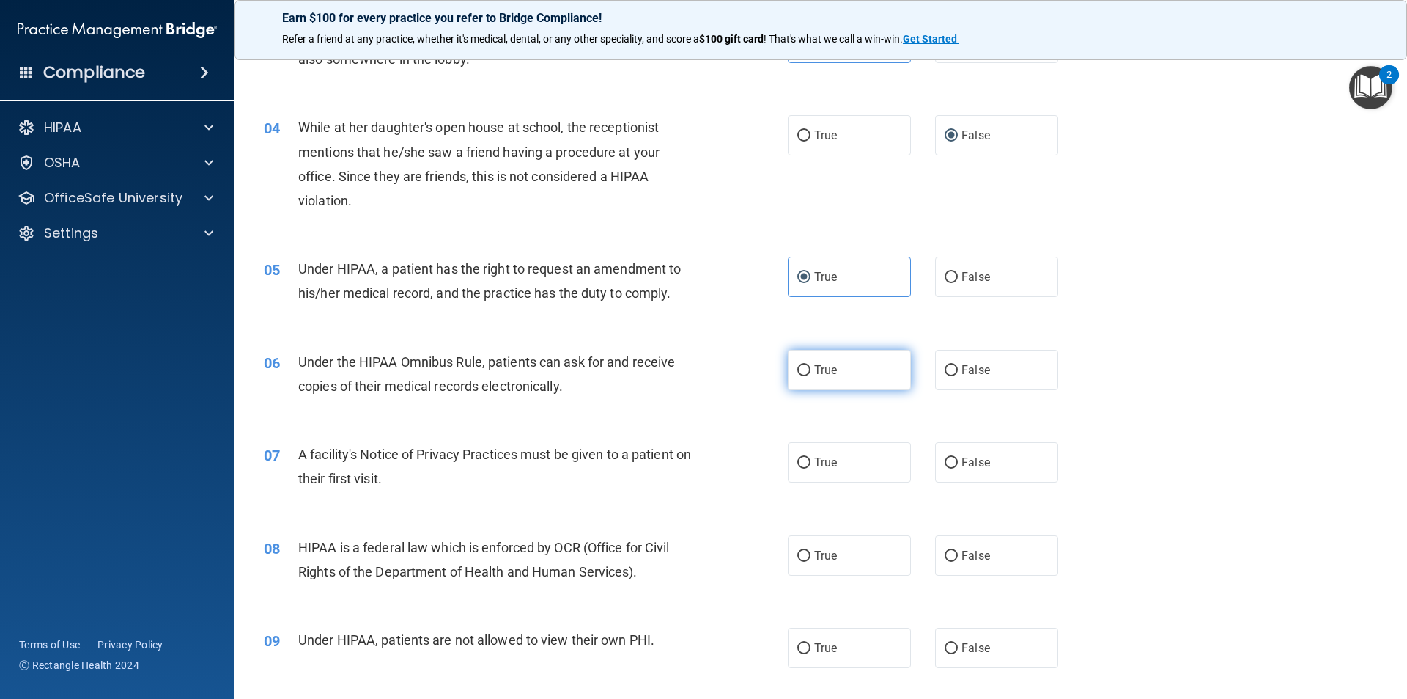
click at [814, 375] on span "True" at bounding box center [825, 370] width 23 height 14
click at [810, 375] on input "True" at bounding box center [804, 370] width 13 height 11
radio input "true"
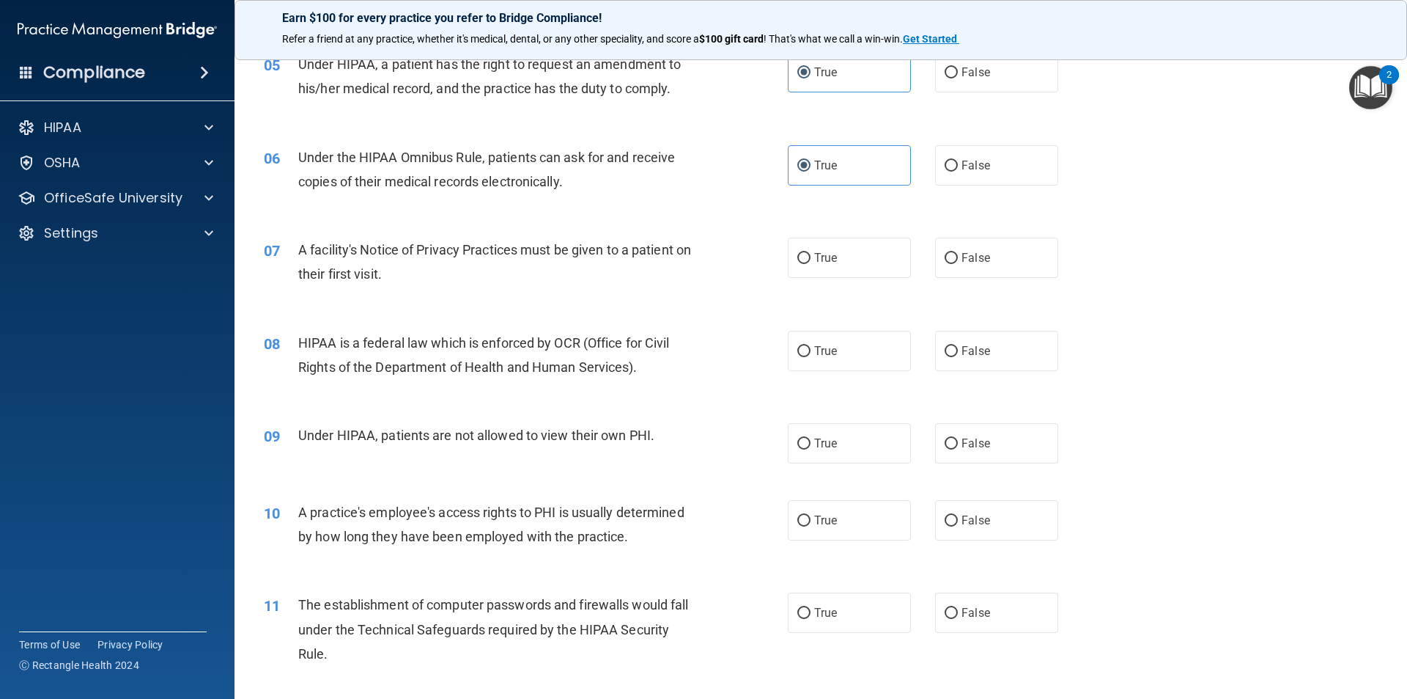
scroll to position [645, 0]
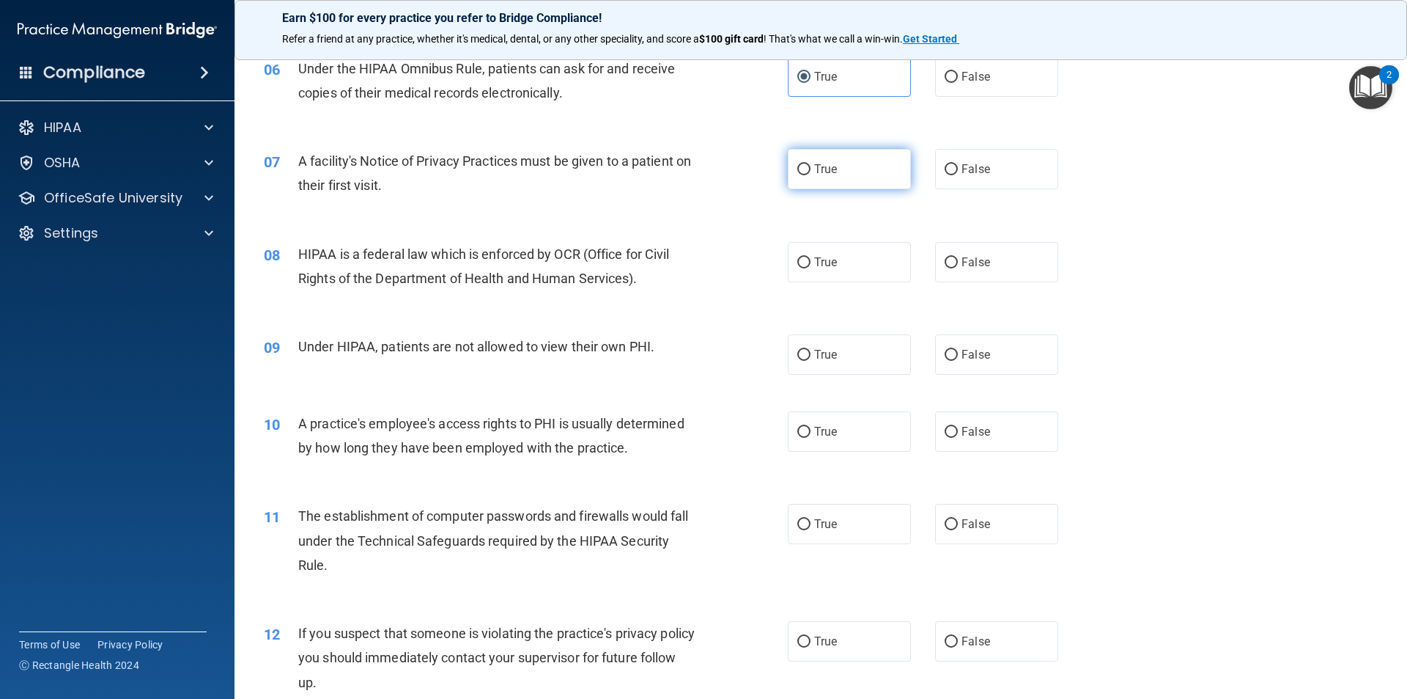
click at [829, 162] on span "True" at bounding box center [825, 169] width 23 height 14
click at [811, 164] on input "True" at bounding box center [804, 169] width 13 height 11
radio input "true"
click at [825, 274] on label "True" at bounding box center [849, 262] width 123 height 40
click at [811, 268] on input "True" at bounding box center [804, 262] width 13 height 11
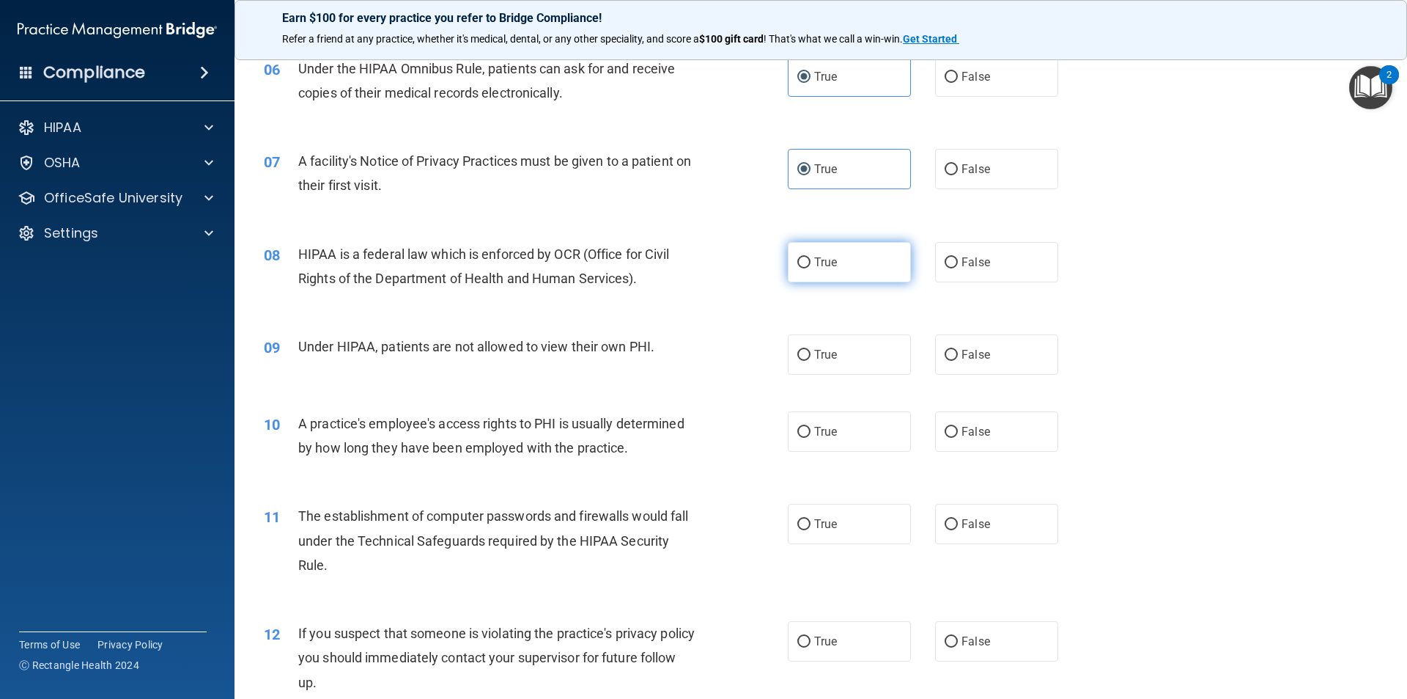
radio input "true"
click at [962, 359] on span "False" at bounding box center [976, 354] width 29 height 14
click at [958, 359] on input "False" at bounding box center [951, 355] width 13 height 11
radio input "true"
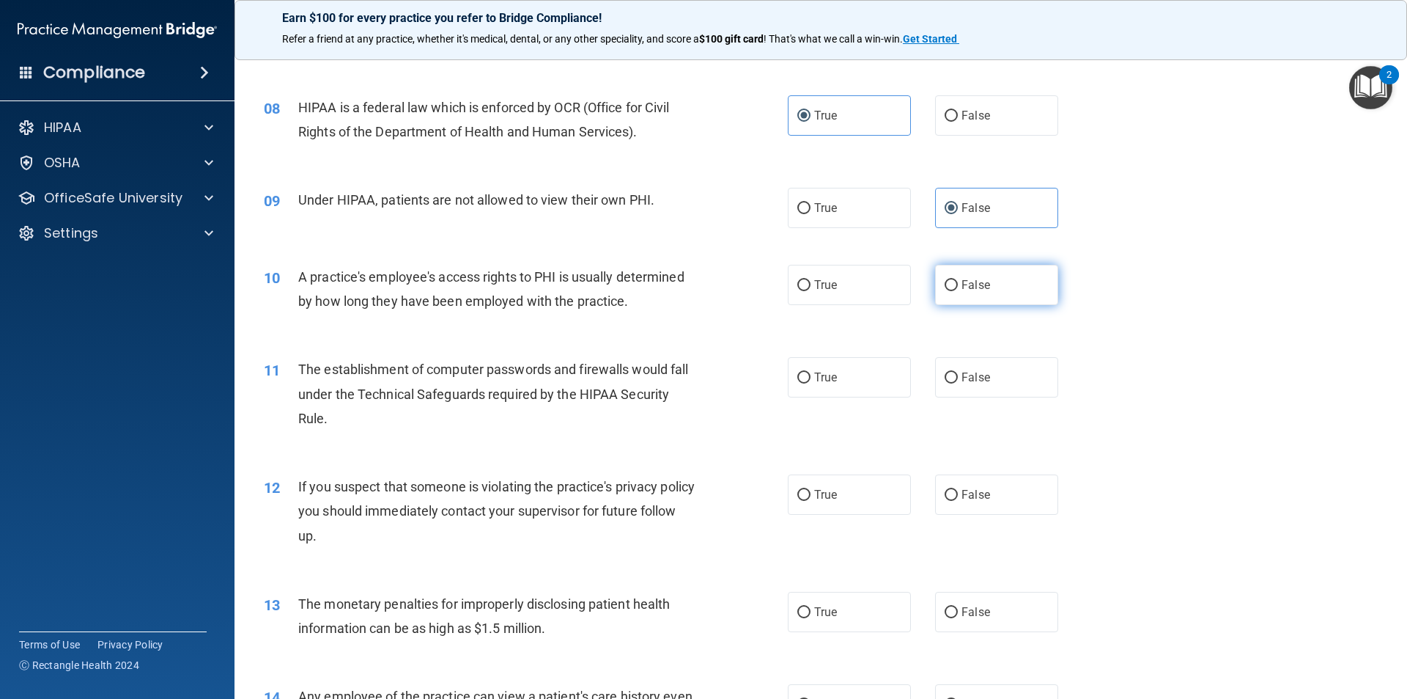
click at [962, 289] on span "False" at bounding box center [976, 285] width 29 height 14
click at [956, 289] on input "False" at bounding box center [951, 285] width 13 height 11
radio input "true"
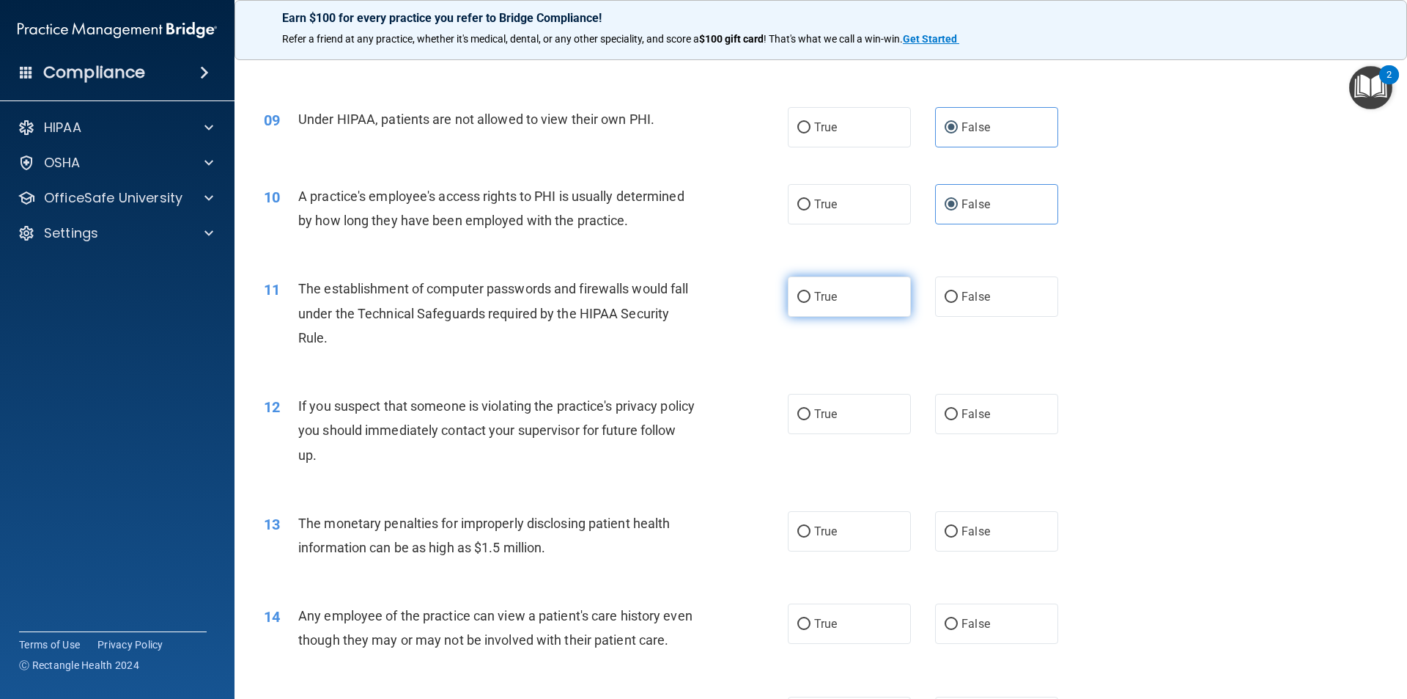
scroll to position [938, 0]
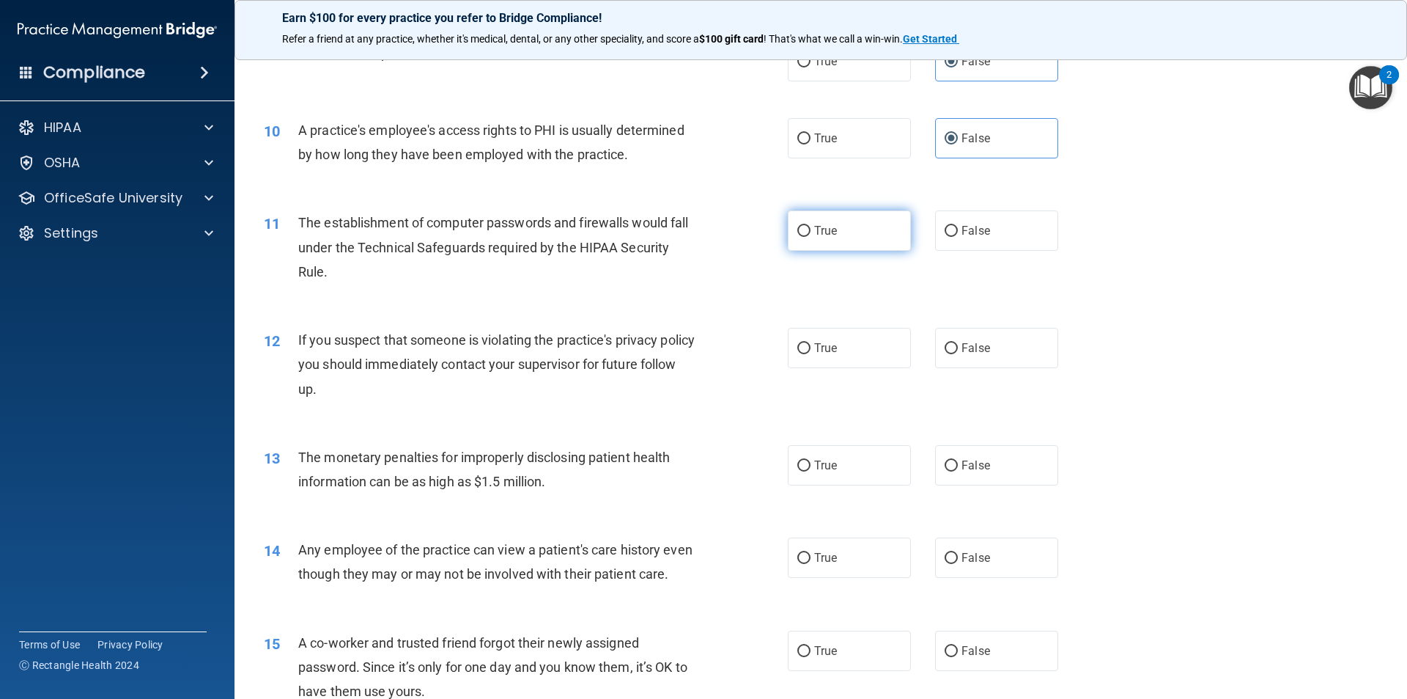
click at [814, 231] on span "True" at bounding box center [825, 231] width 23 height 14
click at [811, 231] on input "True" at bounding box center [804, 231] width 13 height 11
radio input "true"
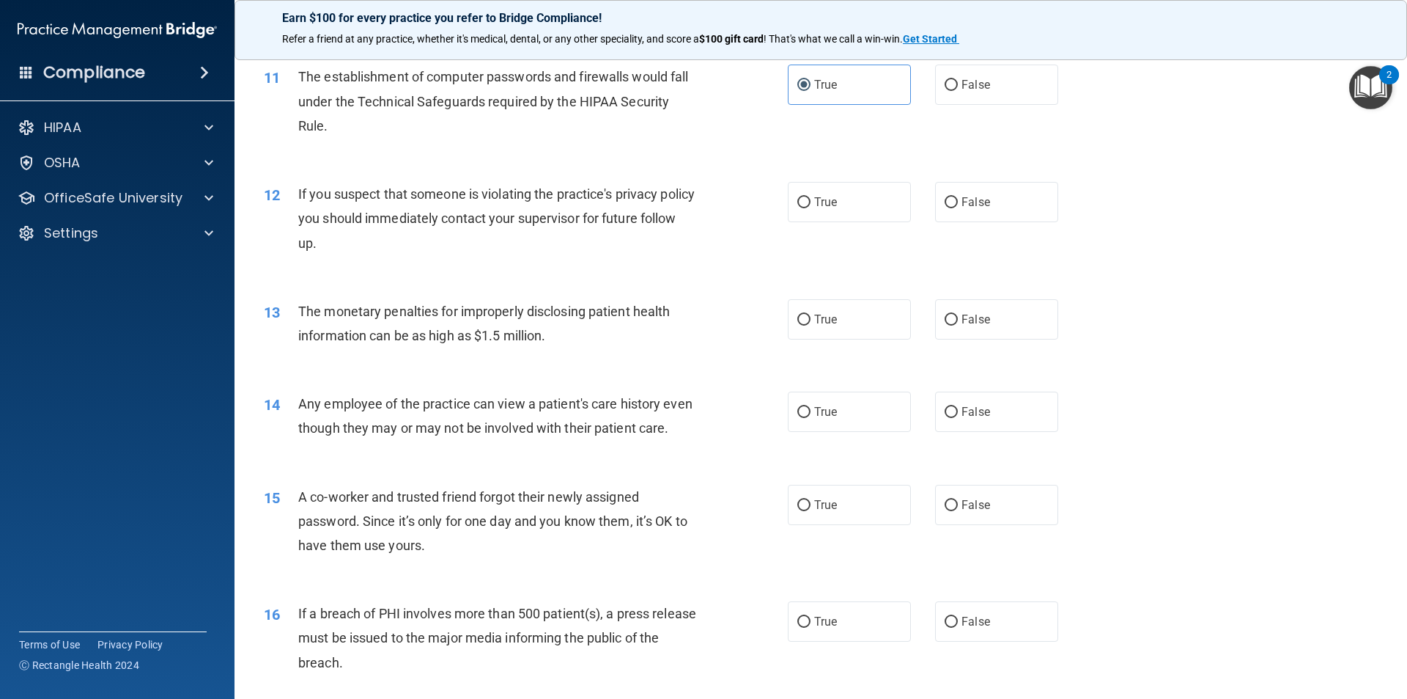
scroll to position [1085, 0]
click at [846, 213] on label "True" at bounding box center [849, 201] width 123 height 40
click at [811, 207] on input "True" at bounding box center [804, 201] width 13 height 11
radio input "true"
click at [844, 312] on label "True" at bounding box center [849, 318] width 123 height 40
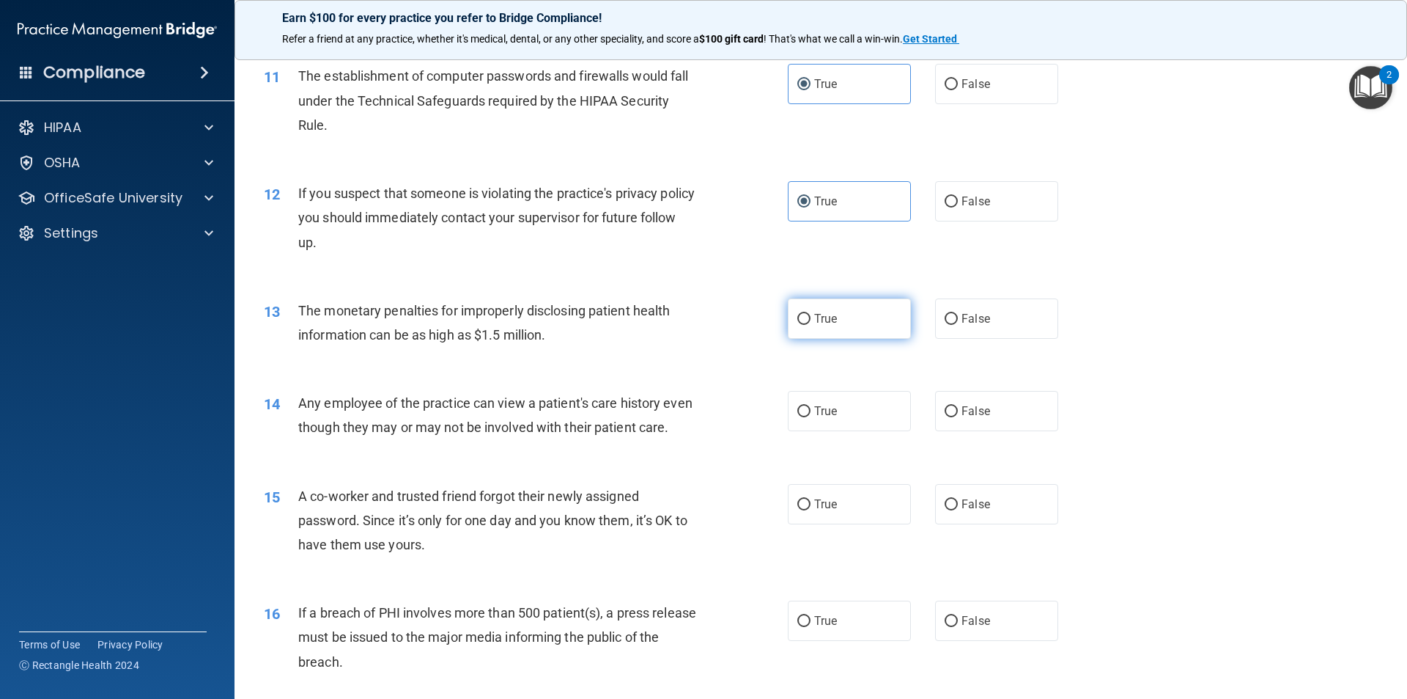
click at [811, 314] on input "True" at bounding box center [804, 319] width 13 height 11
radio input "true"
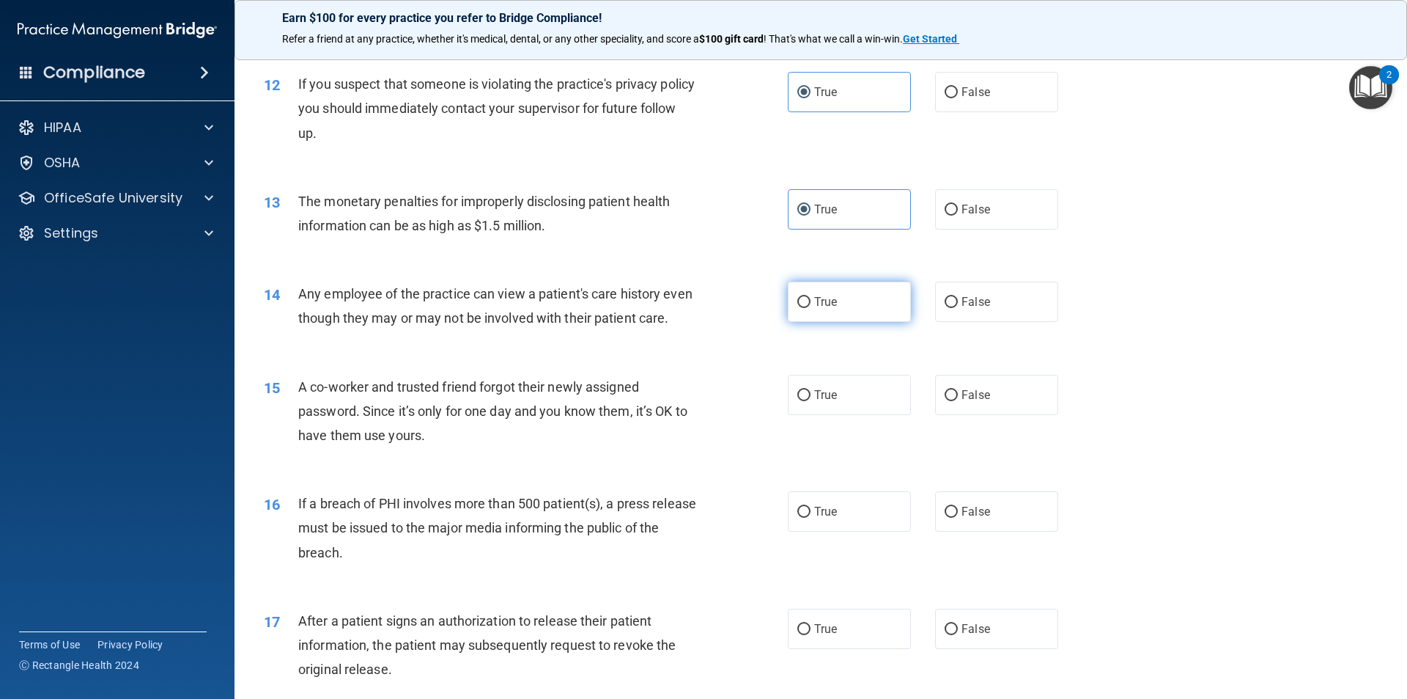
scroll to position [1232, 0]
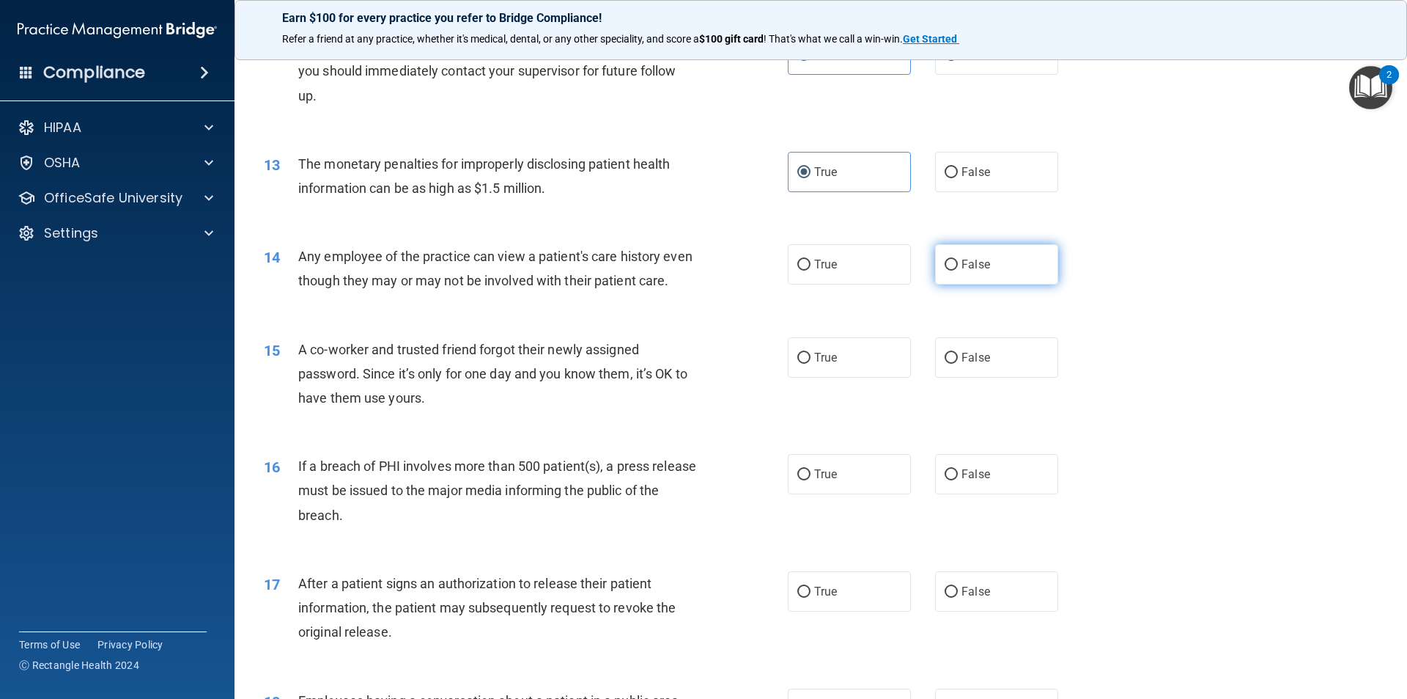
click at [984, 269] on label "False" at bounding box center [996, 264] width 123 height 40
click at [958, 269] on input "False" at bounding box center [951, 264] width 13 height 11
radio input "true"
drag, startPoint x: 845, startPoint y: 393, endPoint x: 971, endPoint y: 423, distance: 129.6
click at [968, 425] on div "15 A co-worker and trusted friend forgot their newly assigned password. Since i…" at bounding box center [821, 377] width 1136 height 117
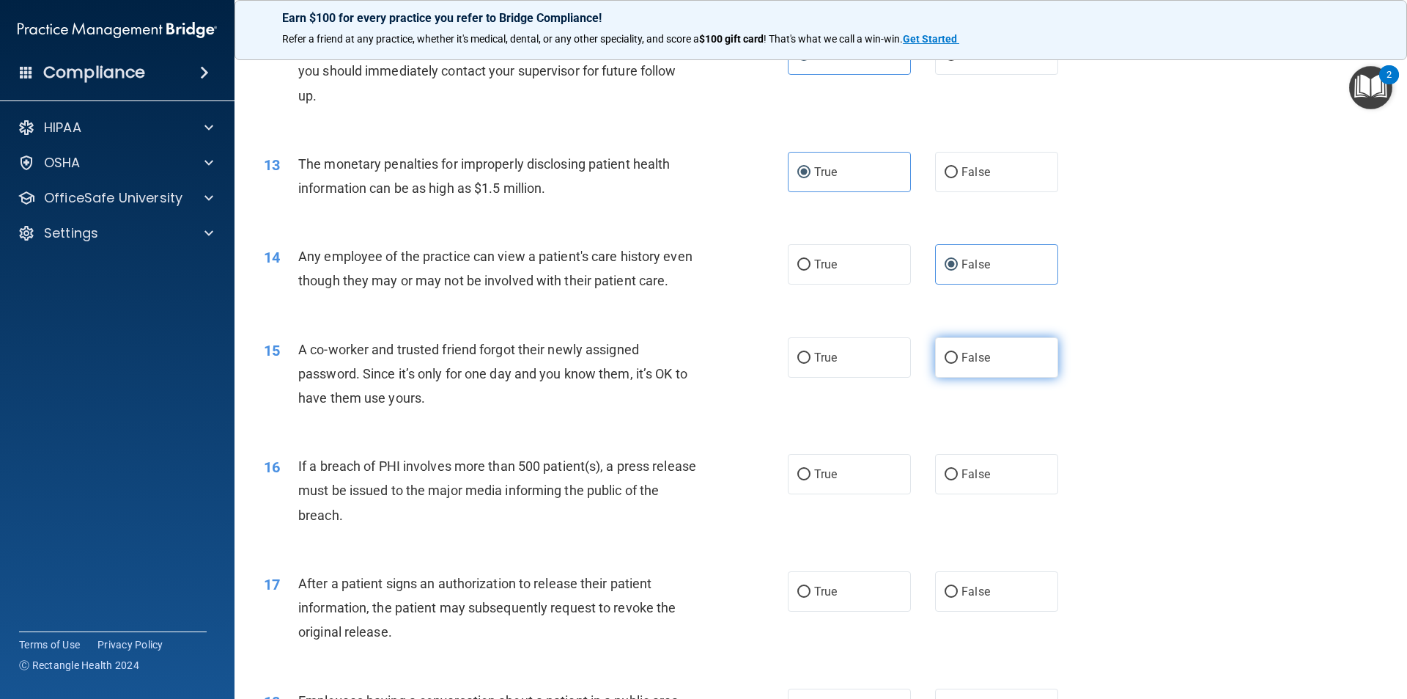
click at [985, 378] on label "False" at bounding box center [996, 357] width 123 height 40
click at [958, 364] on input "False" at bounding box center [951, 358] width 13 height 11
radio input "true"
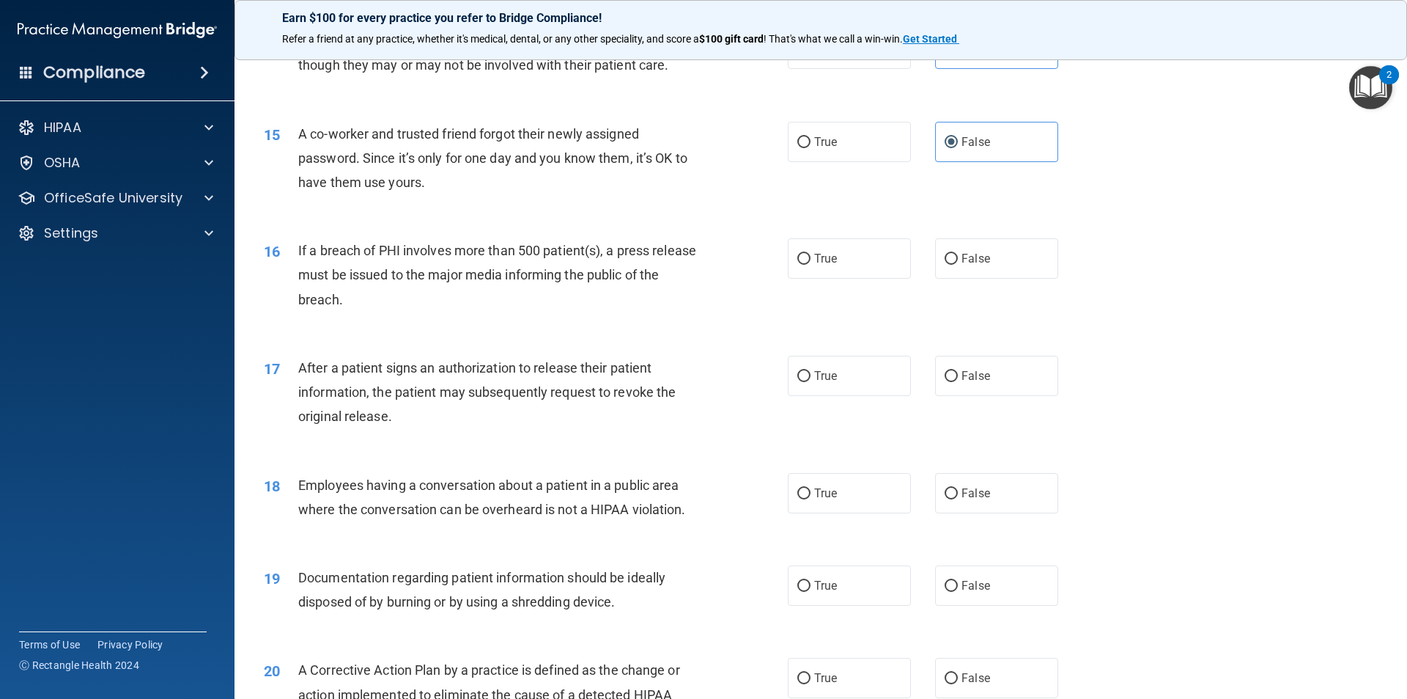
scroll to position [1451, 0]
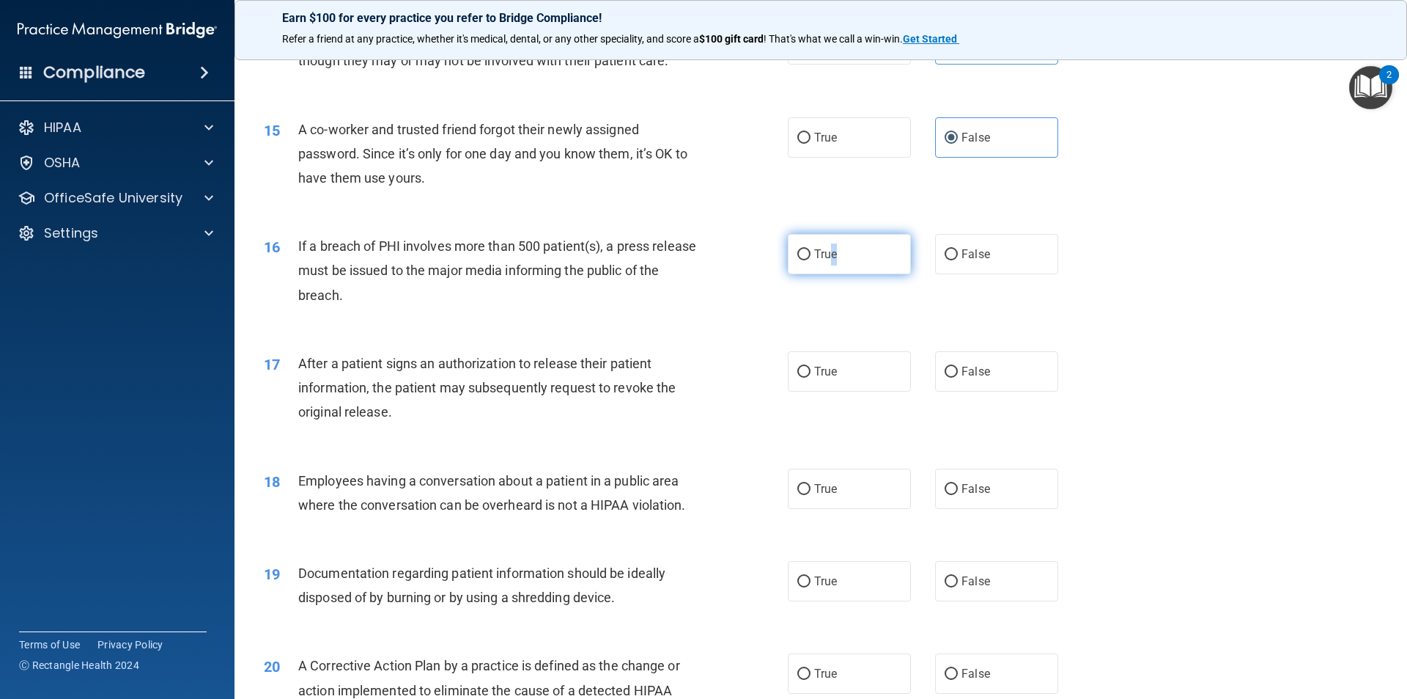
click at [831, 261] on span "True" at bounding box center [825, 254] width 23 height 14
click at [839, 274] on label "True" at bounding box center [849, 254] width 123 height 40
click at [811, 260] on input "True" at bounding box center [804, 254] width 13 height 11
radio input "true"
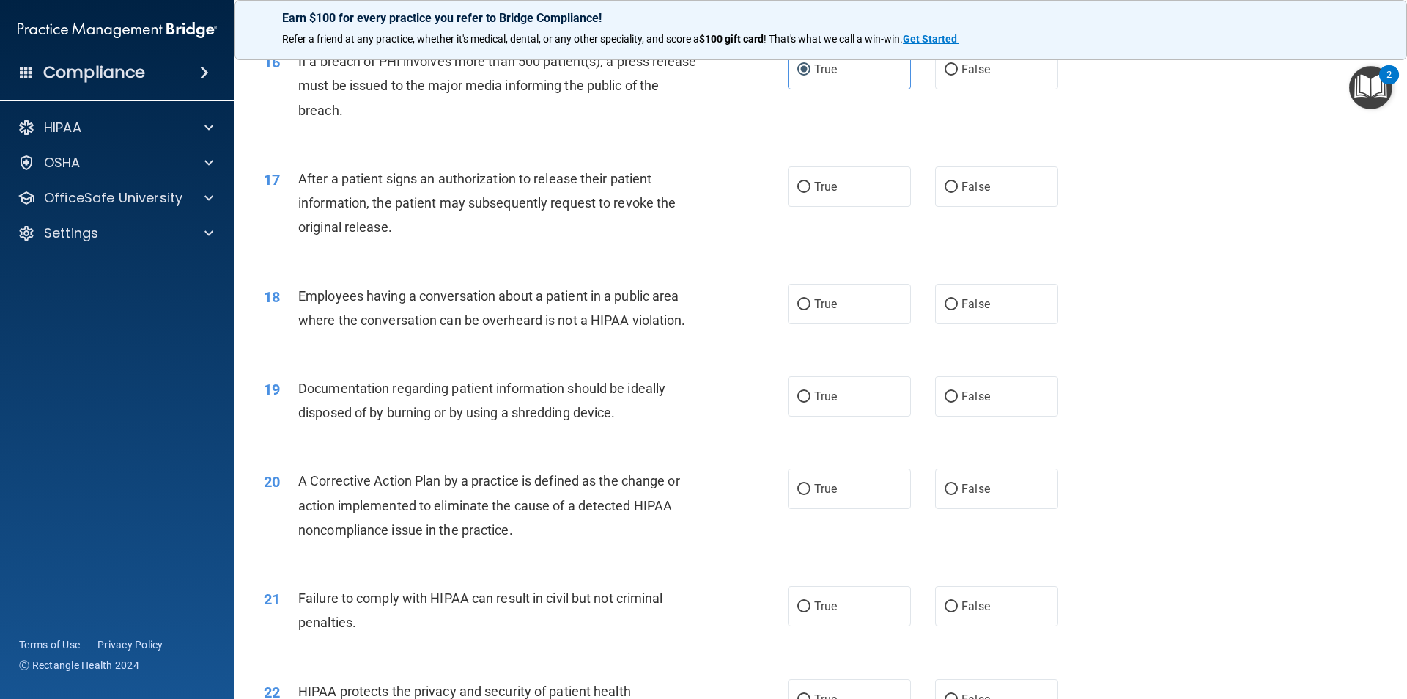
scroll to position [1671, 0]
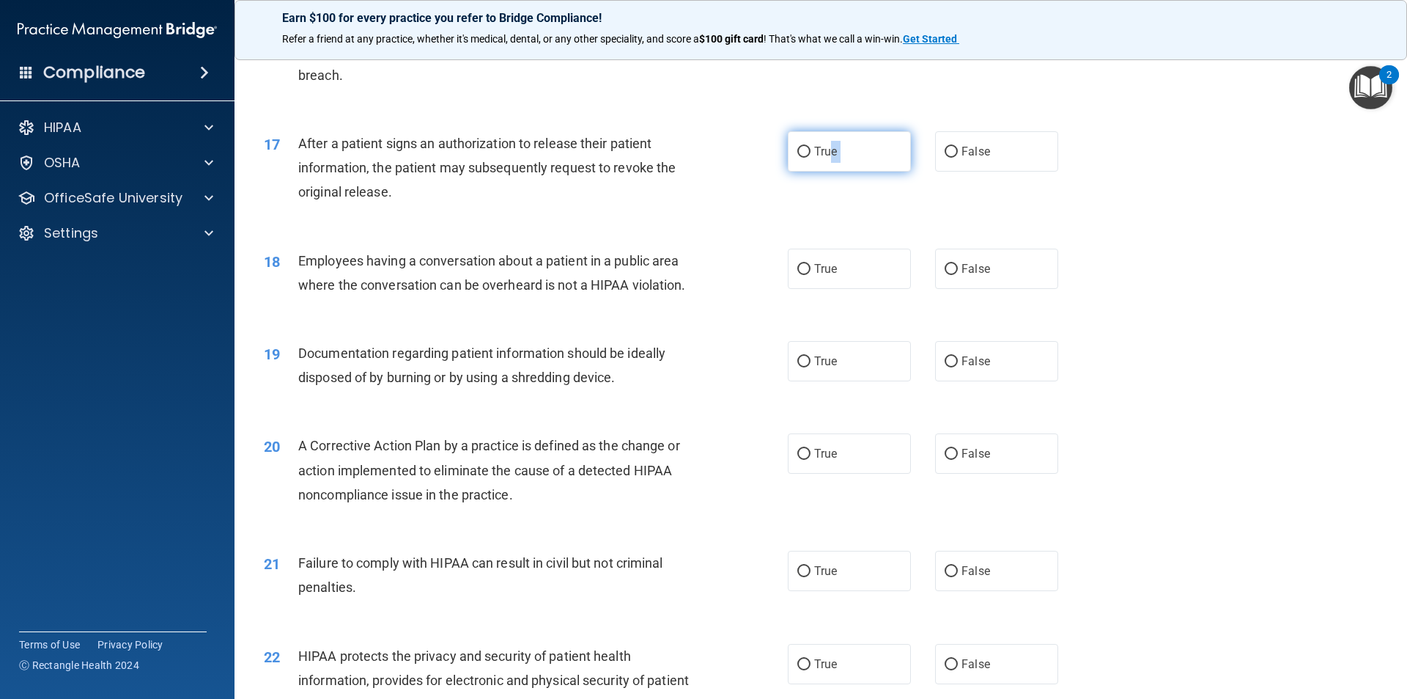
drag, startPoint x: 937, startPoint y: 177, endPoint x: 821, endPoint y: 195, distance: 117.3
click at [821, 172] on div "True False" at bounding box center [935, 151] width 295 height 40
click at [818, 172] on label "True" at bounding box center [849, 151] width 123 height 40
click at [811, 158] on input "True" at bounding box center [804, 152] width 13 height 11
radio input "true"
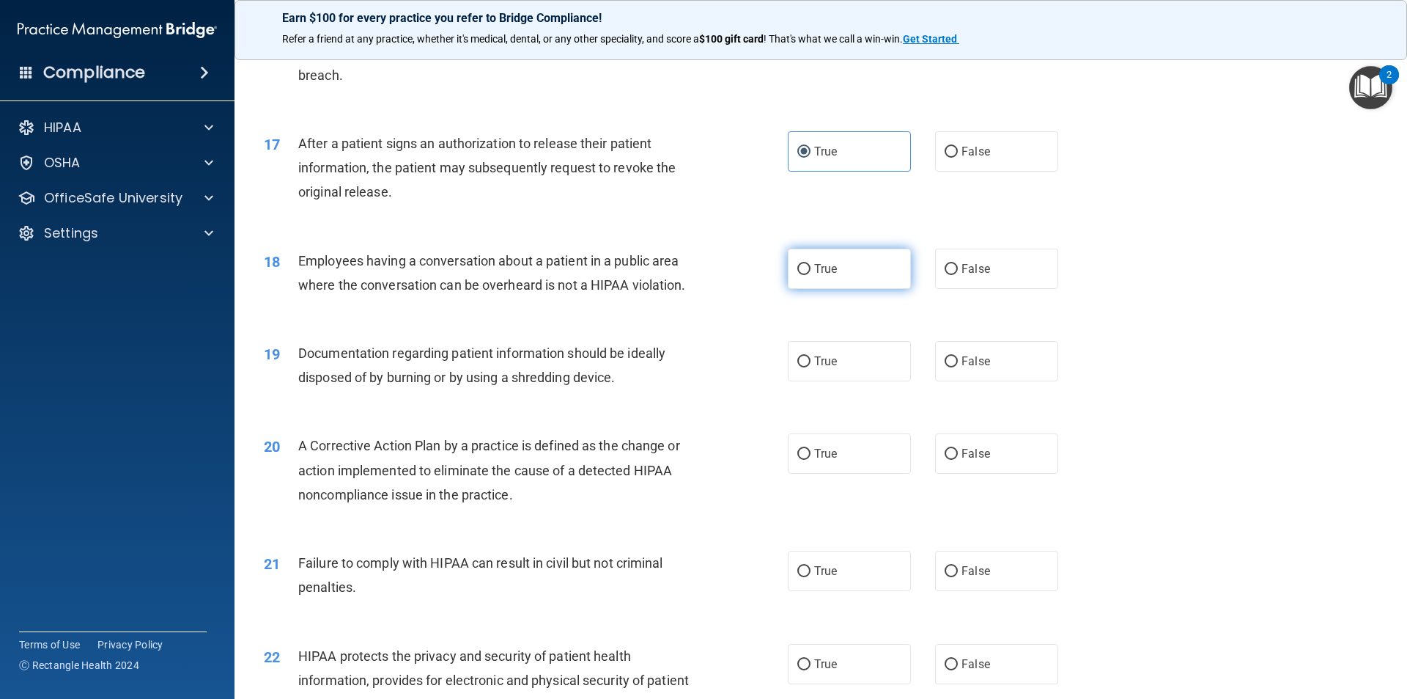
click at [827, 289] on label "True" at bounding box center [849, 269] width 123 height 40
click at [811, 275] on input "True" at bounding box center [804, 269] width 13 height 11
radio input "true"
click at [945, 275] on input "False" at bounding box center [951, 269] width 13 height 11
radio input "true"
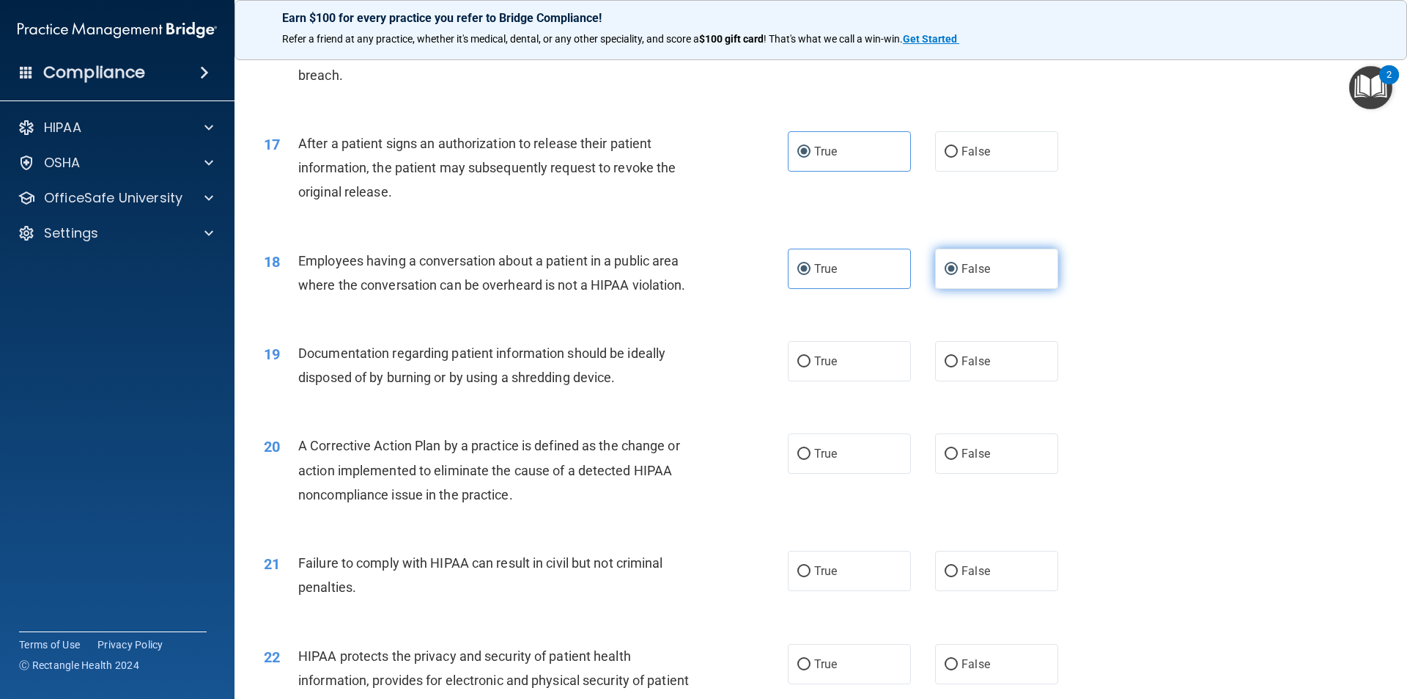
radio input "false"
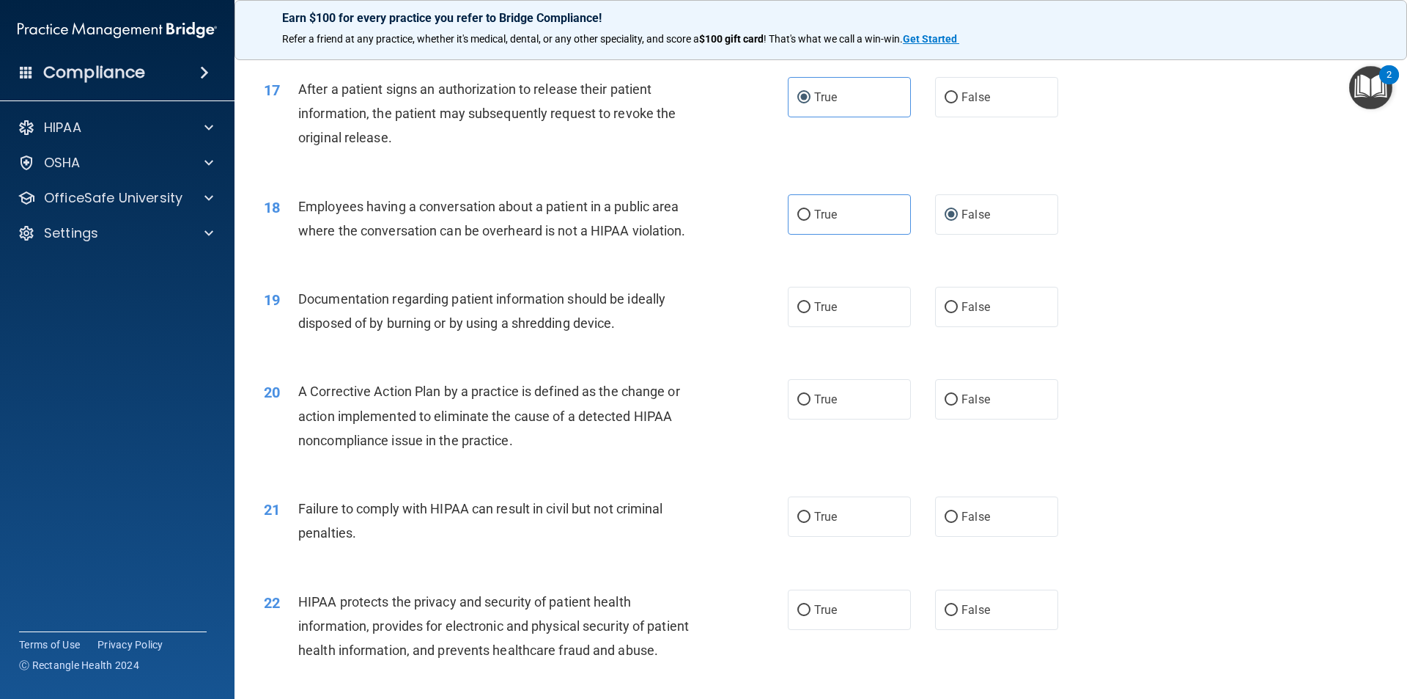
scroll to position [1818, 0]
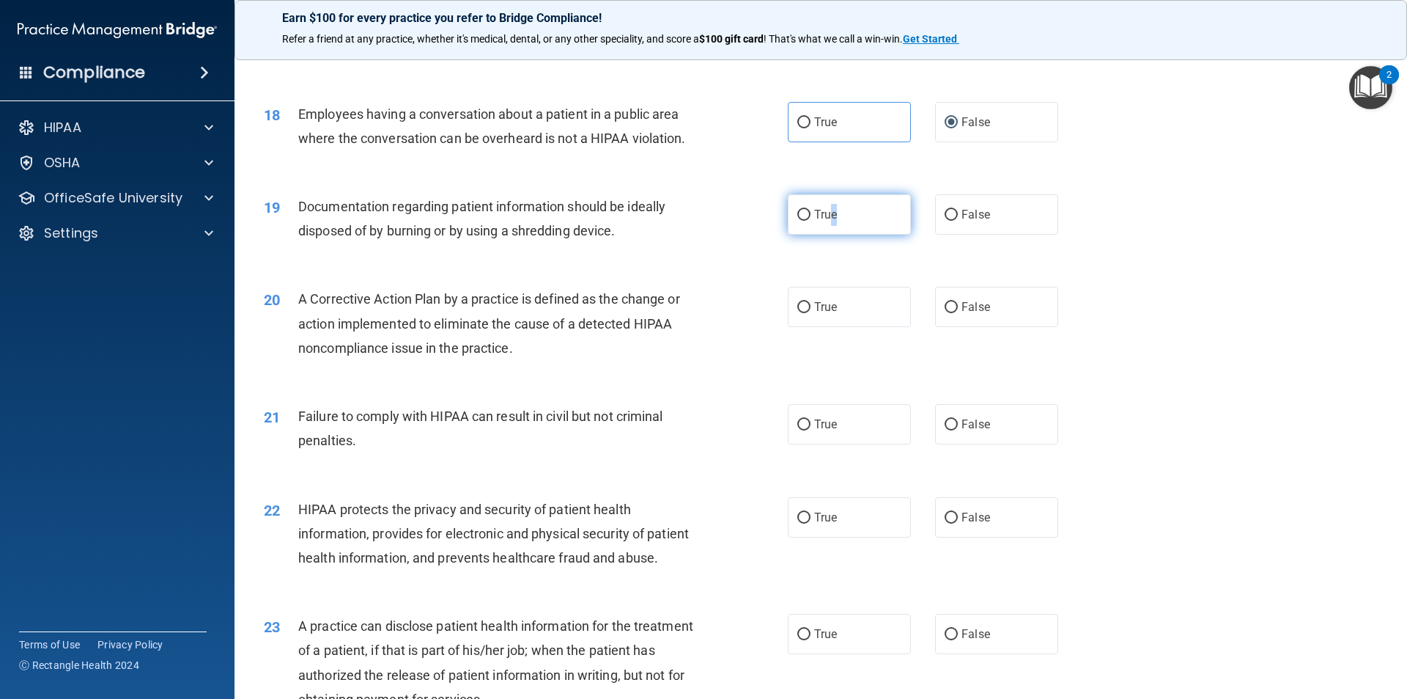
click at [830, 235] on label "True" at bounding box center [849, 214] width 123 height 40
click at [837, 235] on label "True" at bounding box center [849, 214] width 123 height 40
click at [811, 221] on input "True" at bounding box center [804, 215] width 13 height 11
radio input "true"
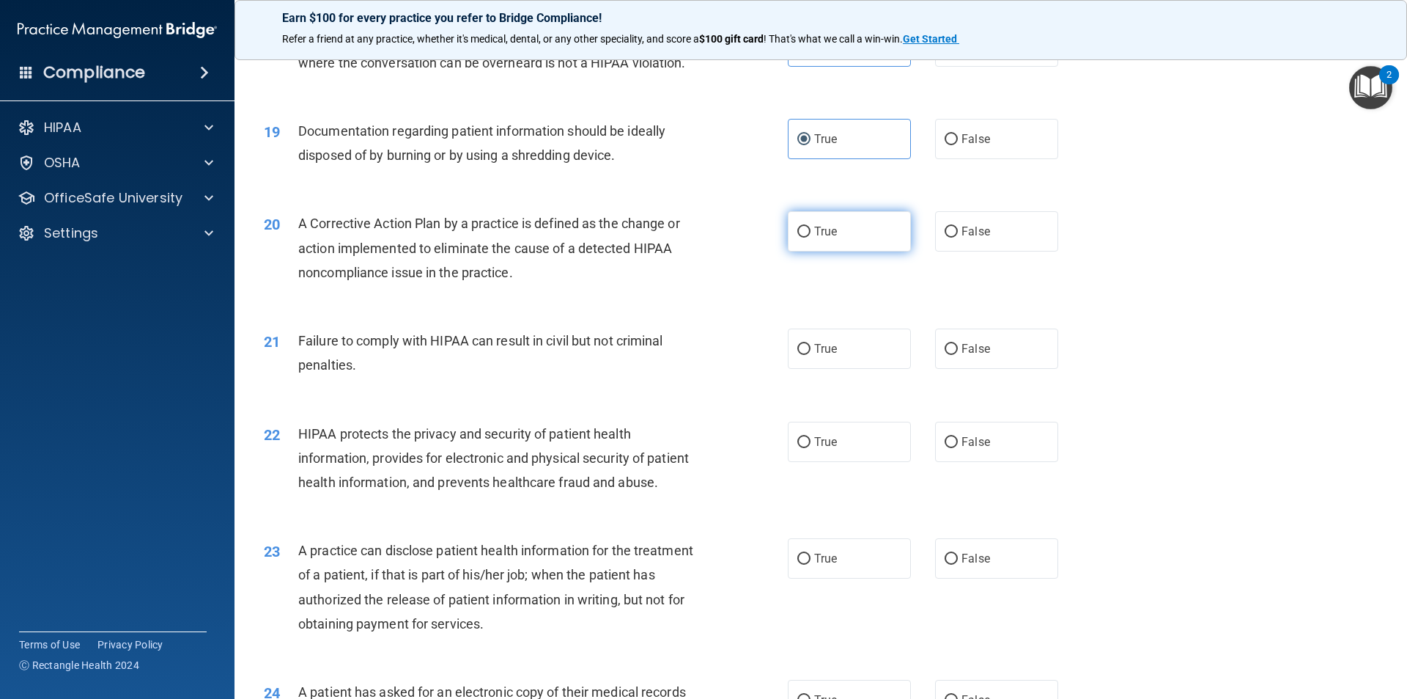
scroll to position [2038, 0]
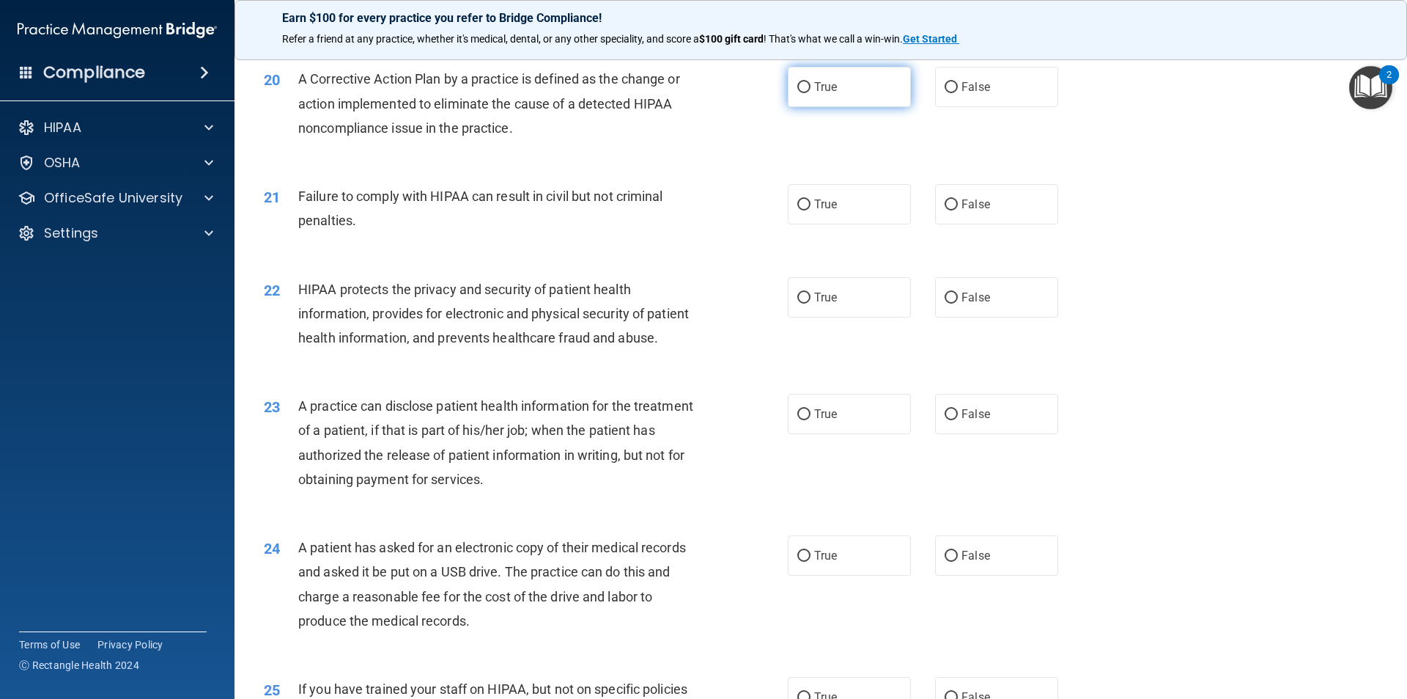
click at [814, 94] on span "True" at bounding box center [825, 87] width 23 height 14
click at [811, 93] on input "True" at bounding box center [804, 87] width 13 height 11
radio input "true"
drag, startPoint x: 658, startPoint y: 205, endPoint x: 439, endPoint y: 139, distance: 228.4
drag, startPoint x: 439, startPoint y: 139, endPoint x: 392, endPoint y: 109, distance: 55.3
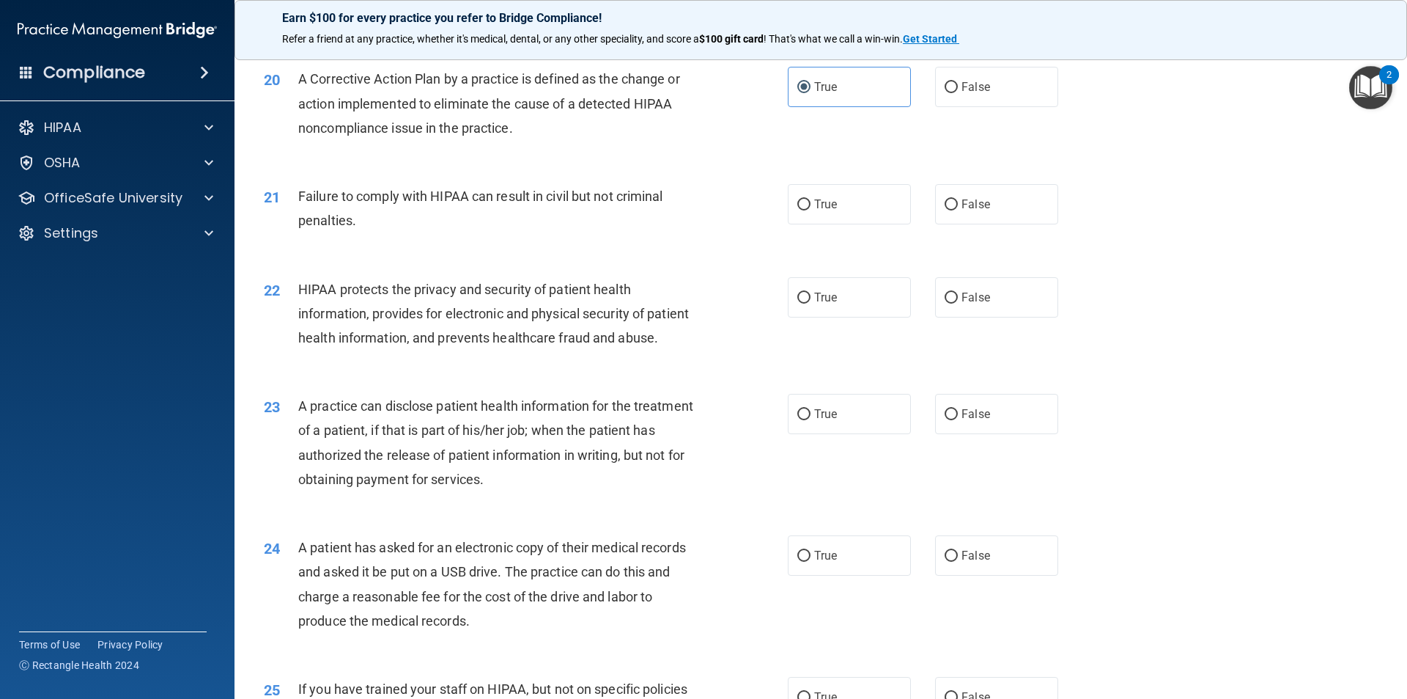
click at [392, 109] on span "A Corrective Action Plan by a practice is defined as the change or action imple…" at bounding box center [489, 103] width 382 height 64
click at [965, 224] on label "False" at bounding box center [996, 204] width 123 height 40
click at [958, 210] on input "False" at bounding box center [951, 204] width 13 height 11
radio input "true"
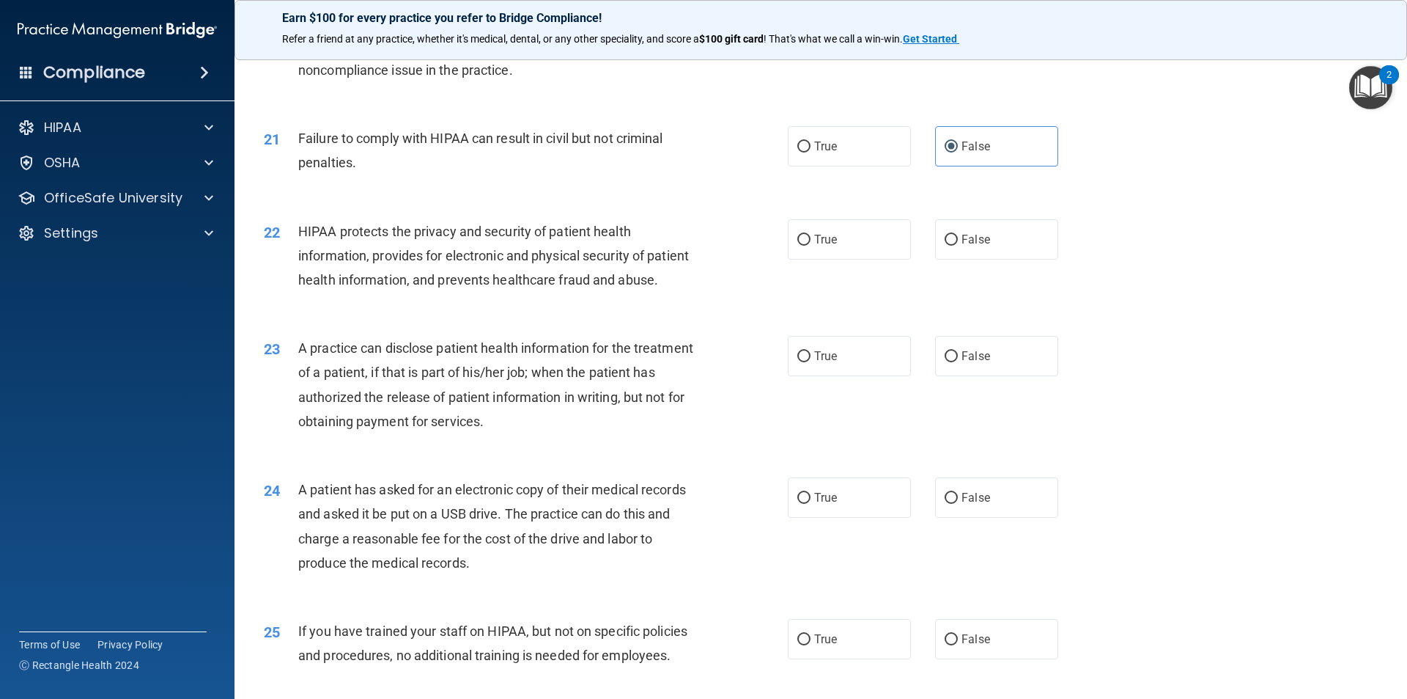
scroll to position [2184, 0]
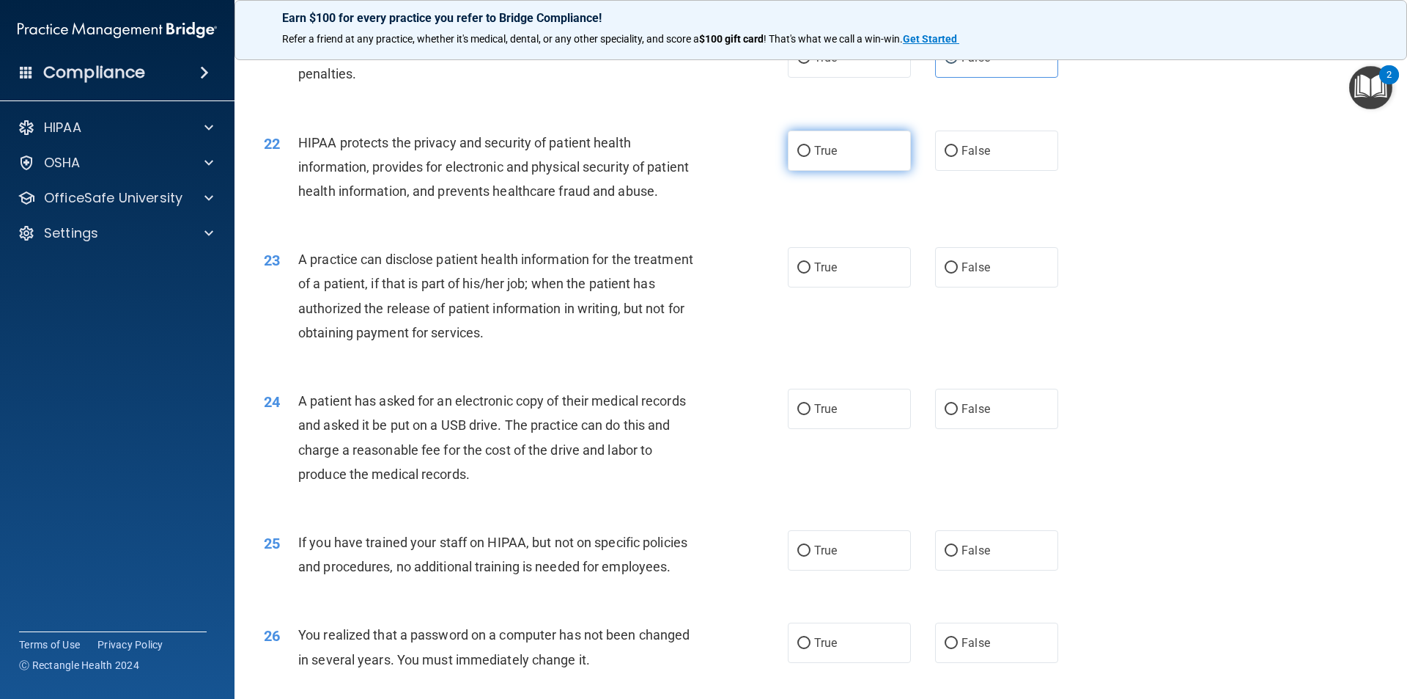
click at [797, 171] on label "True" at bounding box center [849, 150] width 123 height 40
click at [798, 157] on input "True" at bounding box center [804, 151] width 13 height 11
radio input "true"
click at [849, 287] on label "True" at bounding box center [849, 267] width 123 height 40
click at [811, 273] on input "True" at bounding box center [804, 267] width 13 height 11
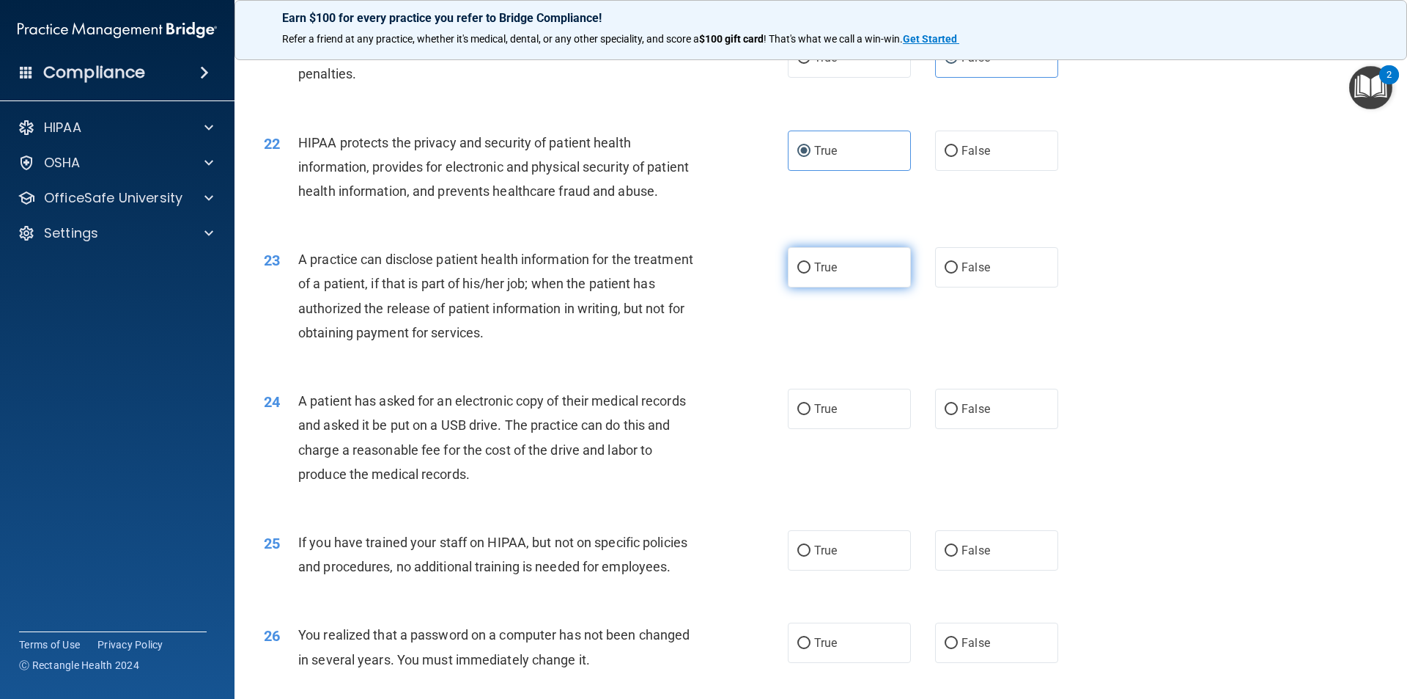
radio input "true"
drag, startPoint x: 849, startPoint y: 311, endPoint x: 767, endPoint y: 371, distance: 101.2
click at [767, 352] on div "23 A practice can disclose patient health information for the treatment of a pa…" at bounding box center [526, 299] width 568 height 105
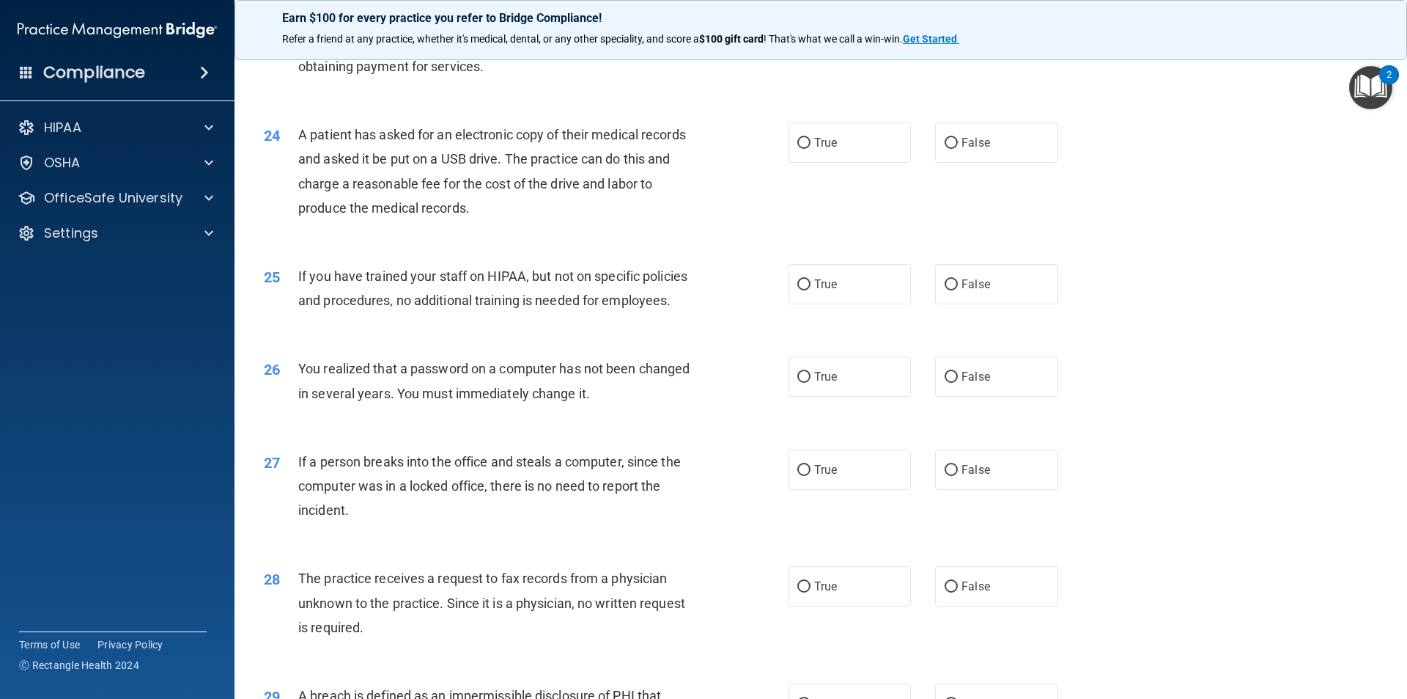
scroll to position [2478, 0]
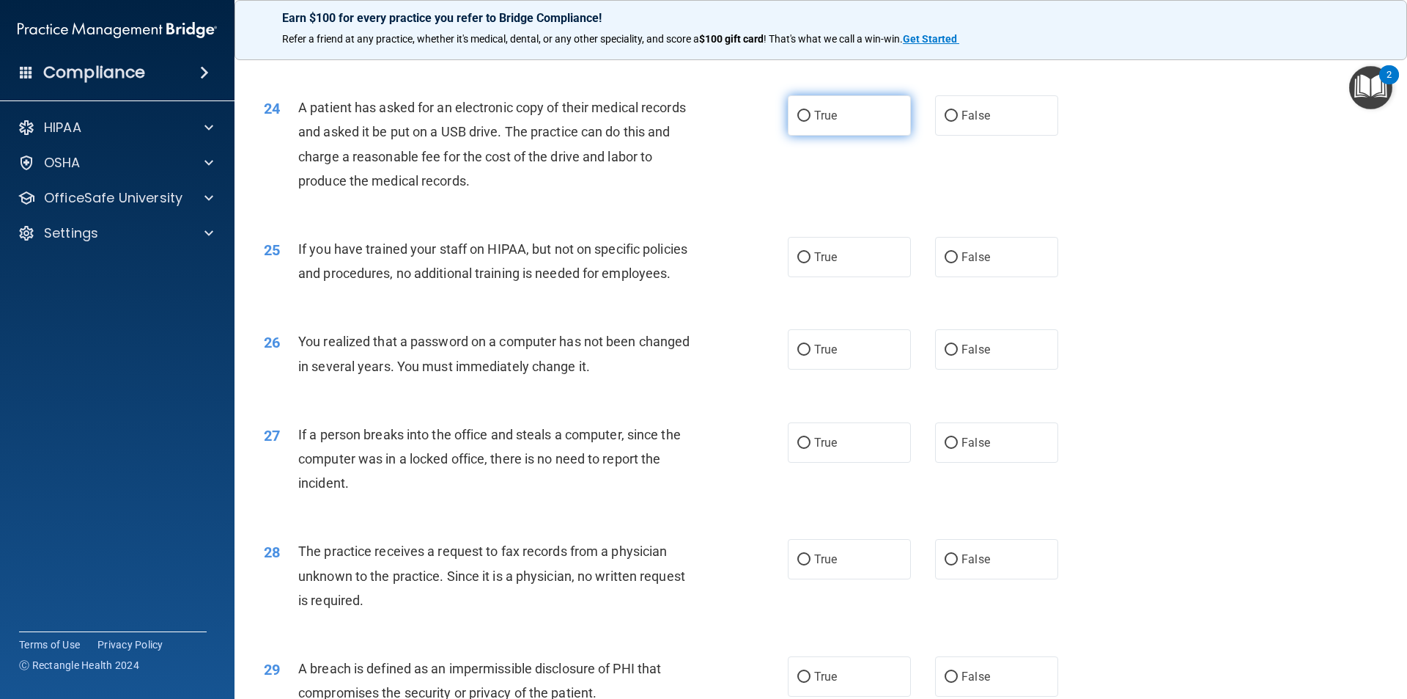
click at [832, 122] on span "True" at bounding box center [825, 115] width 23 height 14
click at [811, 122] on input "True" at bounding box center [804, 116] width 13 height 11
radio input "true"
click at [856, 277] on label "True" at bounding box center [849, 257] width 123 height 40
click at [811, 263] on input "True" at bounding box center [804, 257] width 13 height 11
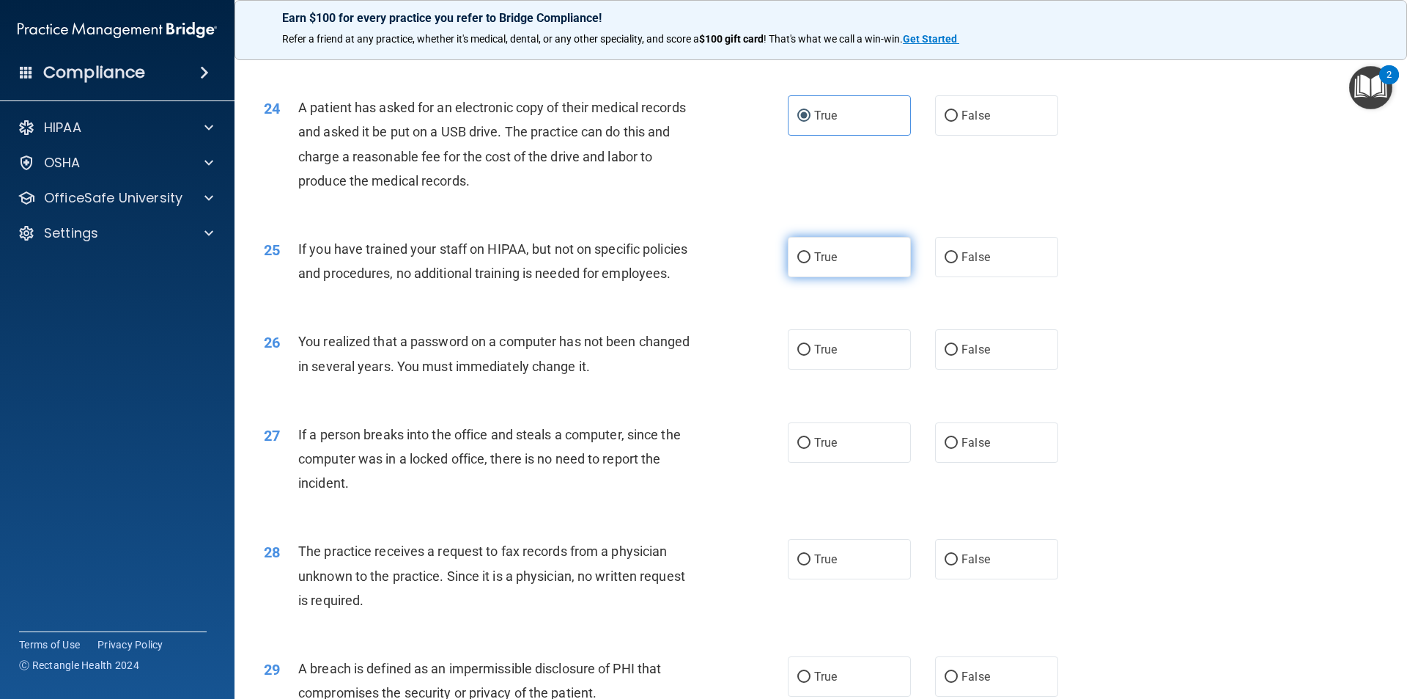
radio input "true"
click at [945, 263] on input "False" at bounding box center [951, 257] width 13 height 11
radio input "true"
radio input "false"
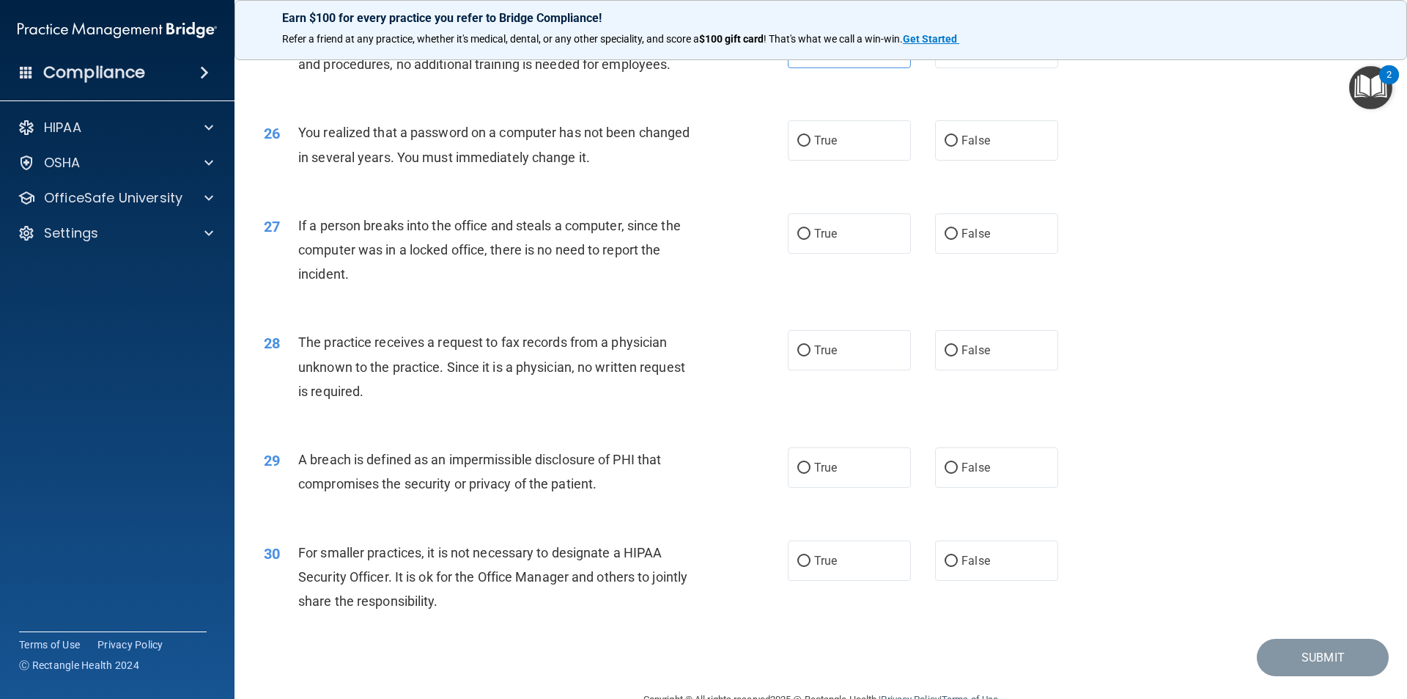
scroll to position [2698, 0]
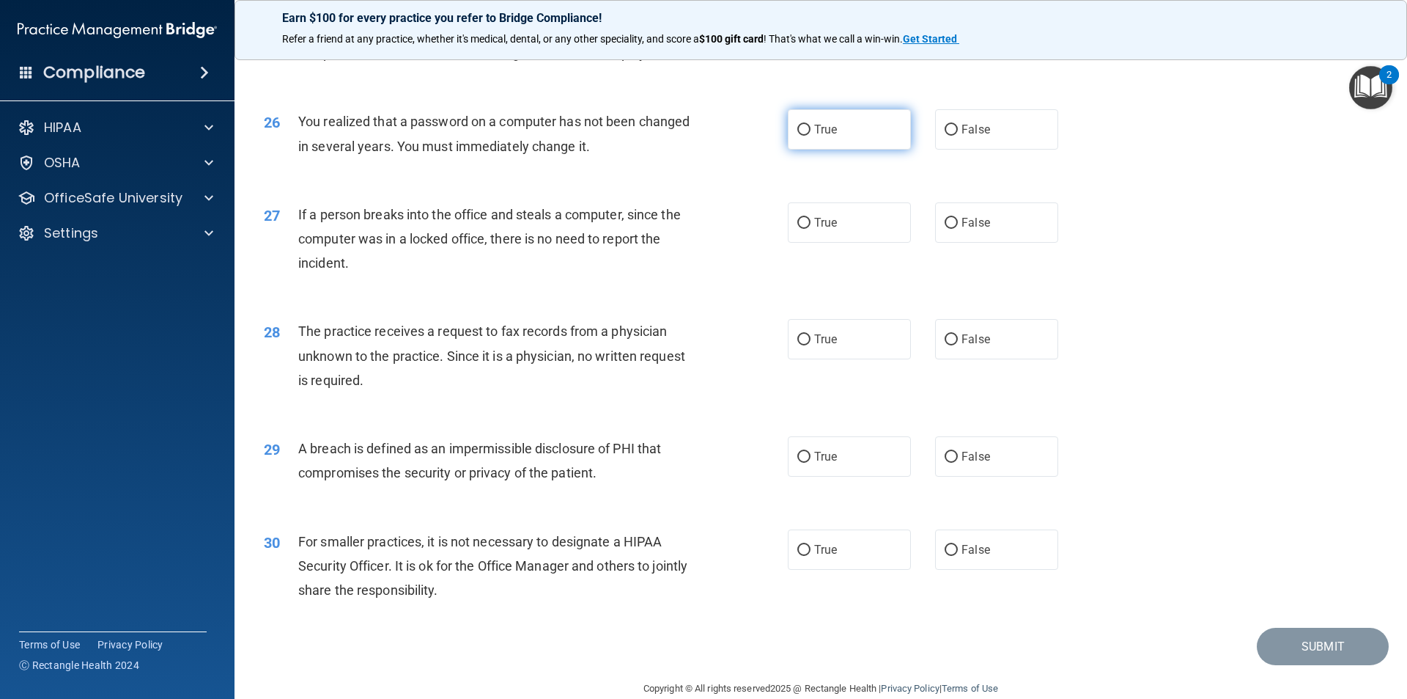
click at [810, 150] on label "True" at bounding box center [849, 129] width 123 height 40
click at [810, 136] on input "True" at bounding box center [804, 130] width 13 height 11
radio input "true"
click at [946, 229] on input "False" at bounding box center [951, 223] width 13 height 11
radio input "true"
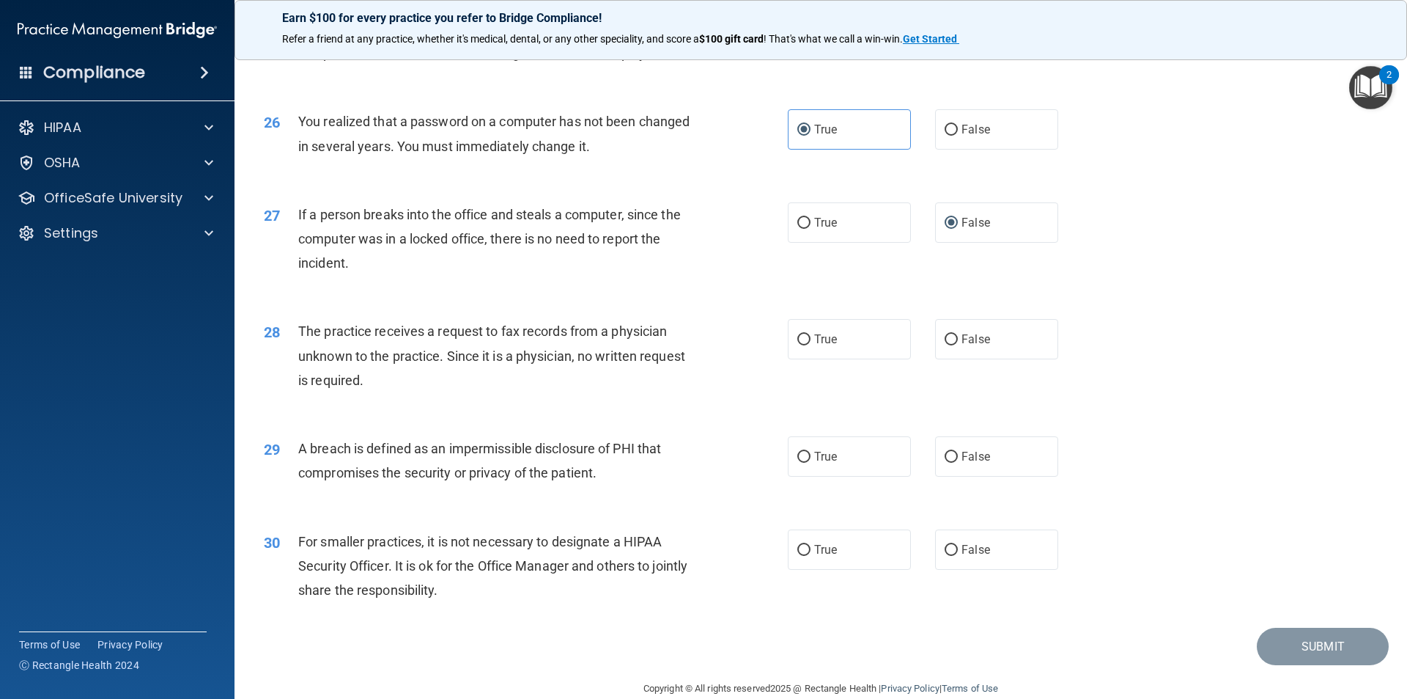
drag, startPoint x: 828, startPoint y: 407, endPoint x: 773, endPoint y: 457, distance: 74.2
click at [773, 418] on div "28 The practice receives a request to fax records from a physician unknown to t…" at bounding box center [821, 359] width 1136 height 117
click at [967, 359] on label "False" at bounding box center [996, 339] width 123 height 40
click at [958, 345] on input "False" at bounding box center [951, 339] width 13 height 11
radio input "true"
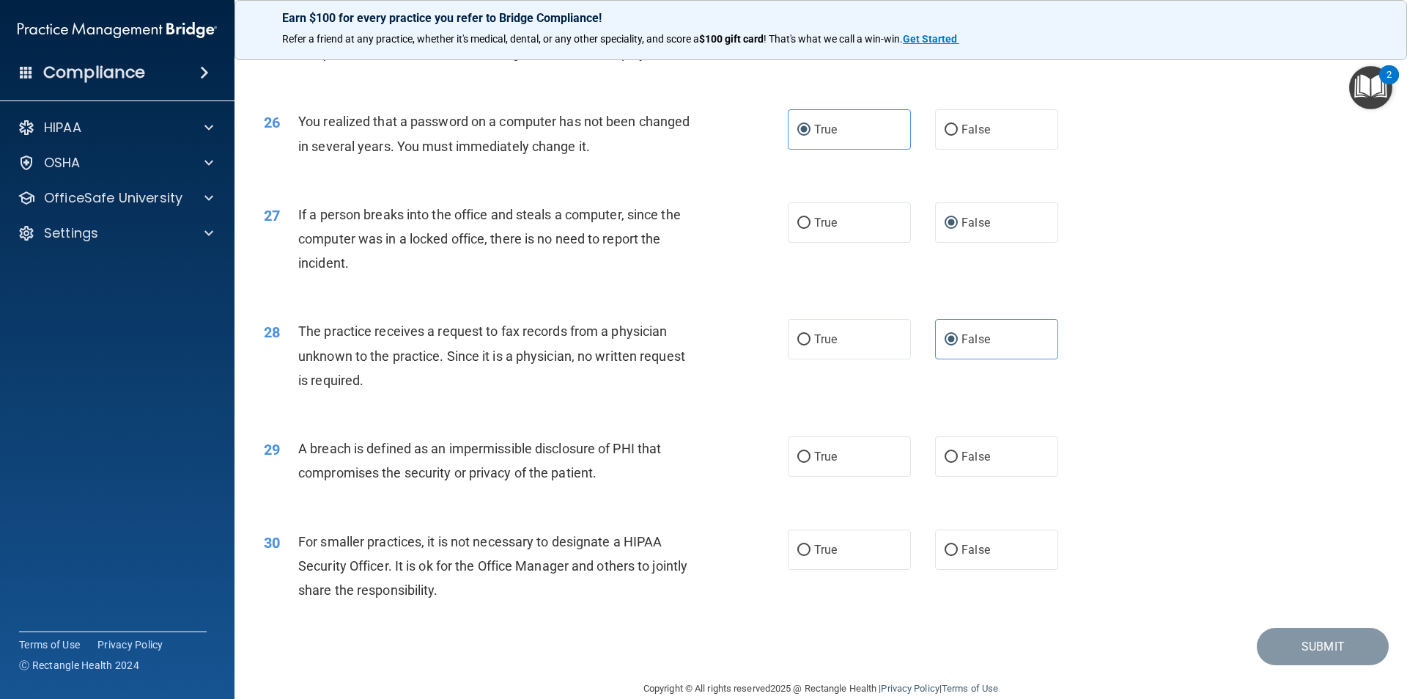
scroll to position [2771, 0]
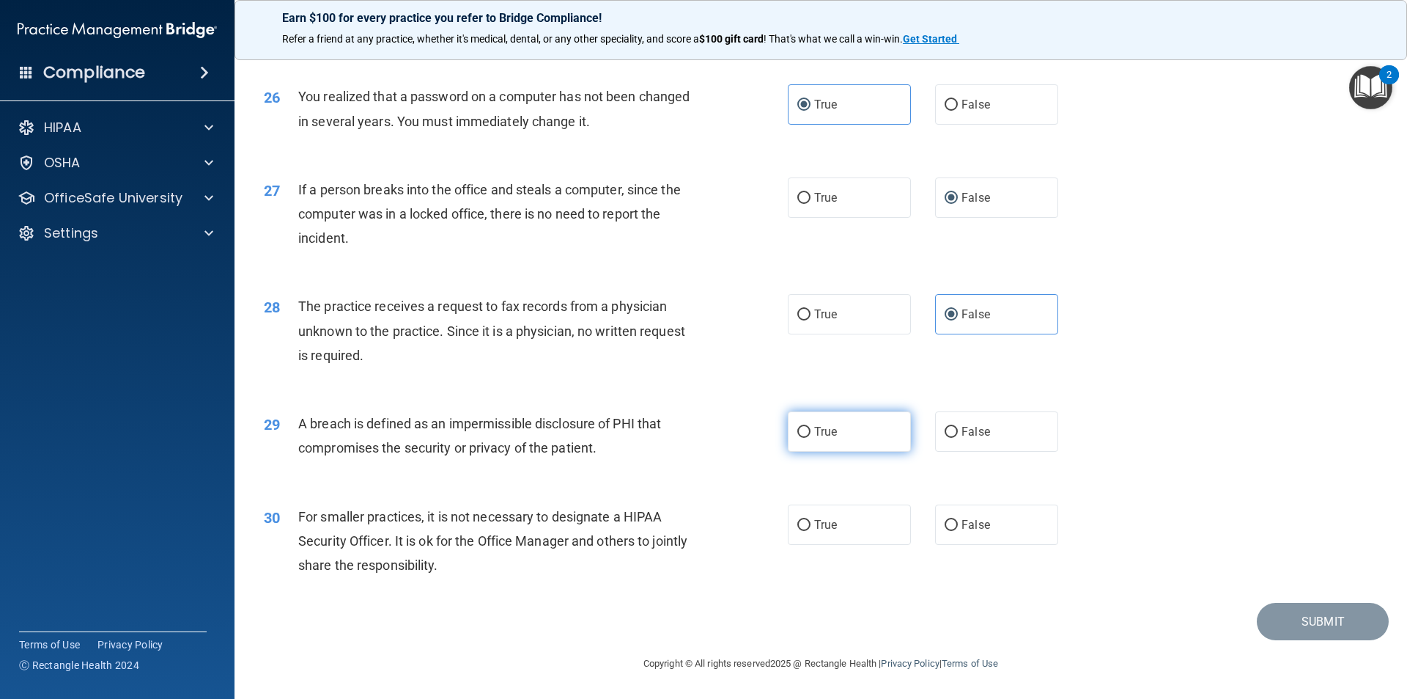
click at [821, 435] on span "True" at bounding box center [825, 431] width 23 height 14
click at [811, 435] on input "True" at bounding box center [804, 432] width 13 height 11
radio input "true"
click at [808, 517] on label "True" at bounding box center [849, 524] width 123 height 40
click at [808, 520] on input "True" at bounding box center [804, 525] width 13 height 11
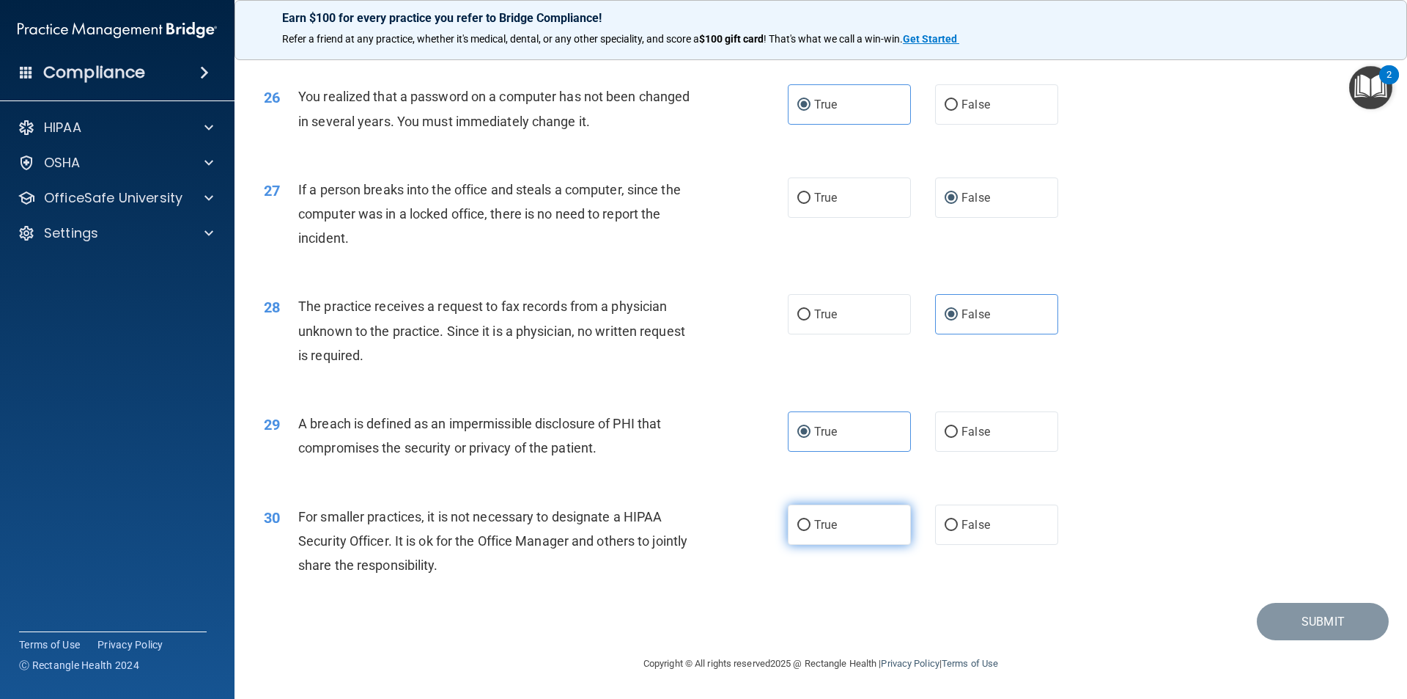
radio input "true"
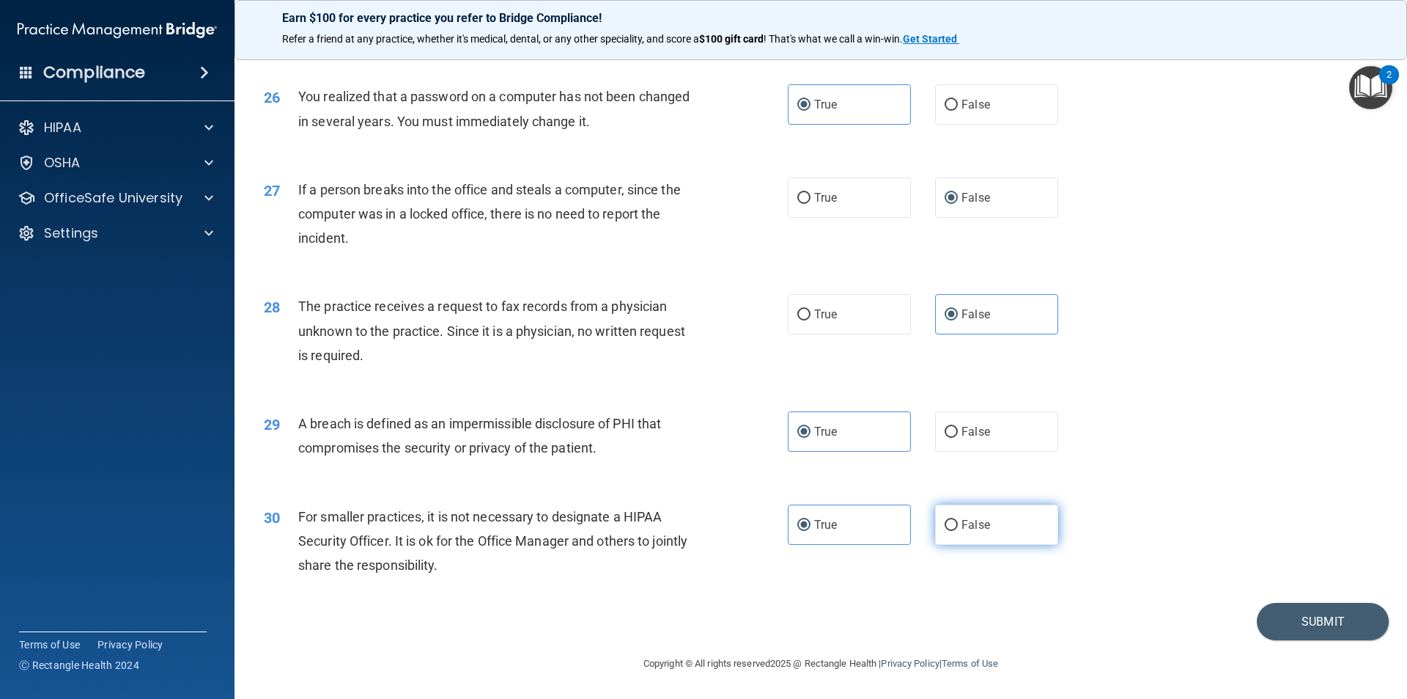
click at [1006, 525] on label "False" at bounding box center [996, 524] width 123 height 40
click at [958, 525] on input "False" at bounding box center [951, 525] width 13 height 11
radio input "true"
radio input "false"
click at [526, 568] on div "For smaller practices, it is not necessary to designate a HIPAA Security Office…" at bounding box center [503, 540] width 410 height 73
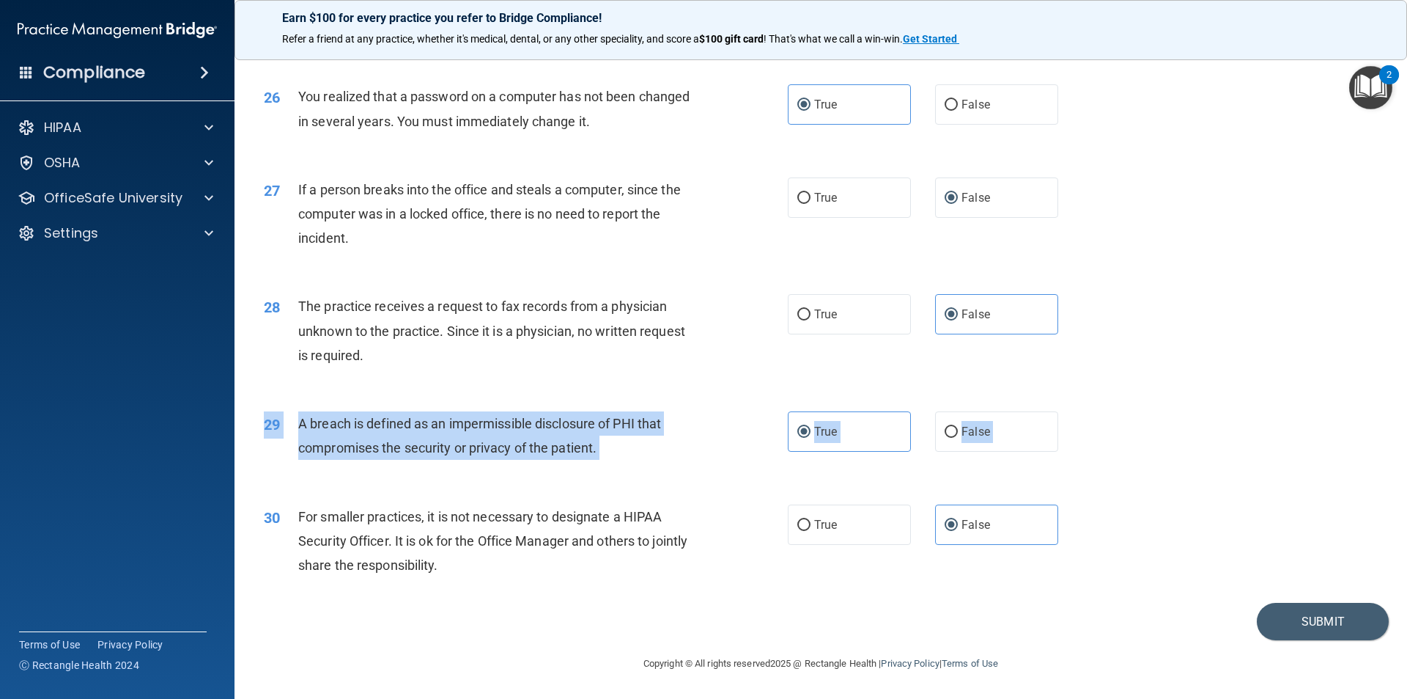
scroll to position [2698, 0]
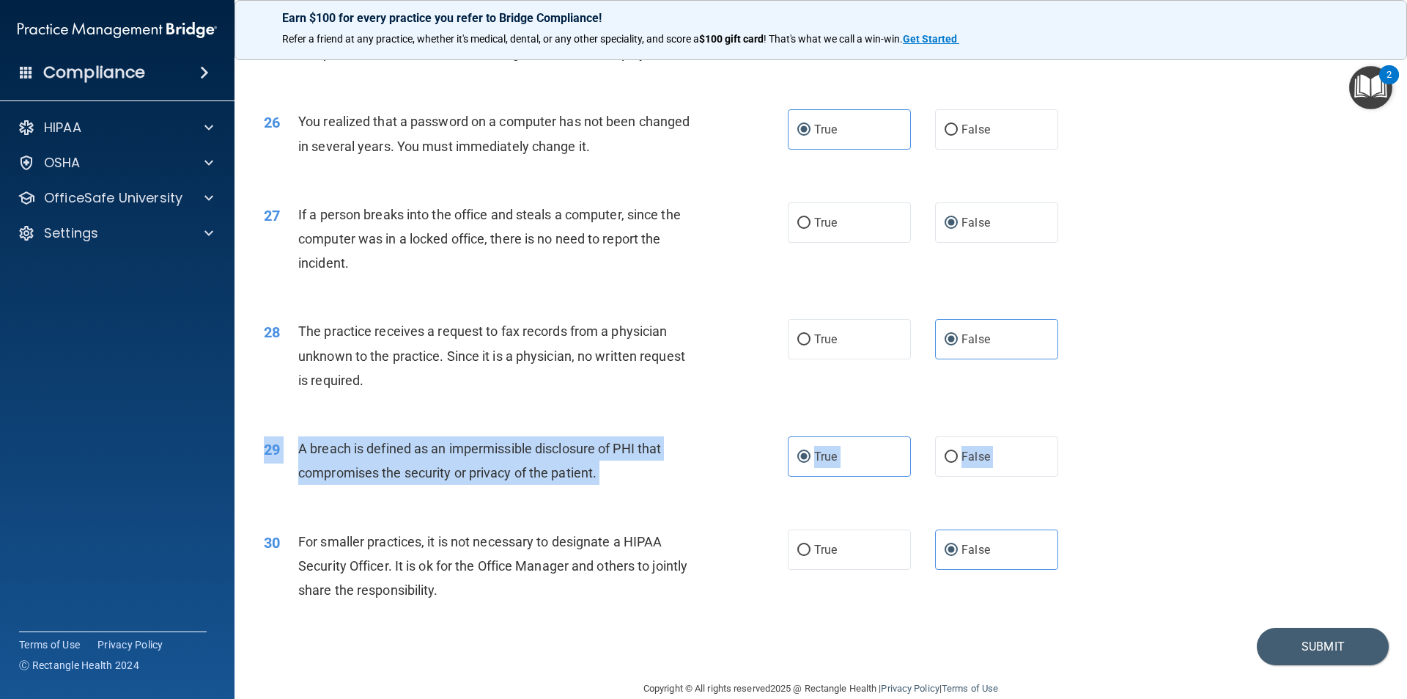
drag, startPoint x: 1163, startPoint y: 520, endPoint x: 889, endPoint y: 545, distance: 274.6
click at [1130, 573] on div "30 For smaller practices, it is not necessary to designate a HIPAA Security Off…" at bounding box center [821, 569] width 1136 height 117
drag, startPoint x: 1086, startPoint y: 619, endPoint x: 1080, endPoint y: 601, distance: 19.0
click at [1084, 618] on div "30 For smaller practices, it is not necessary to designate a HIPAA Security Off…" at bounding box center [821, 569] width 1136 height 117
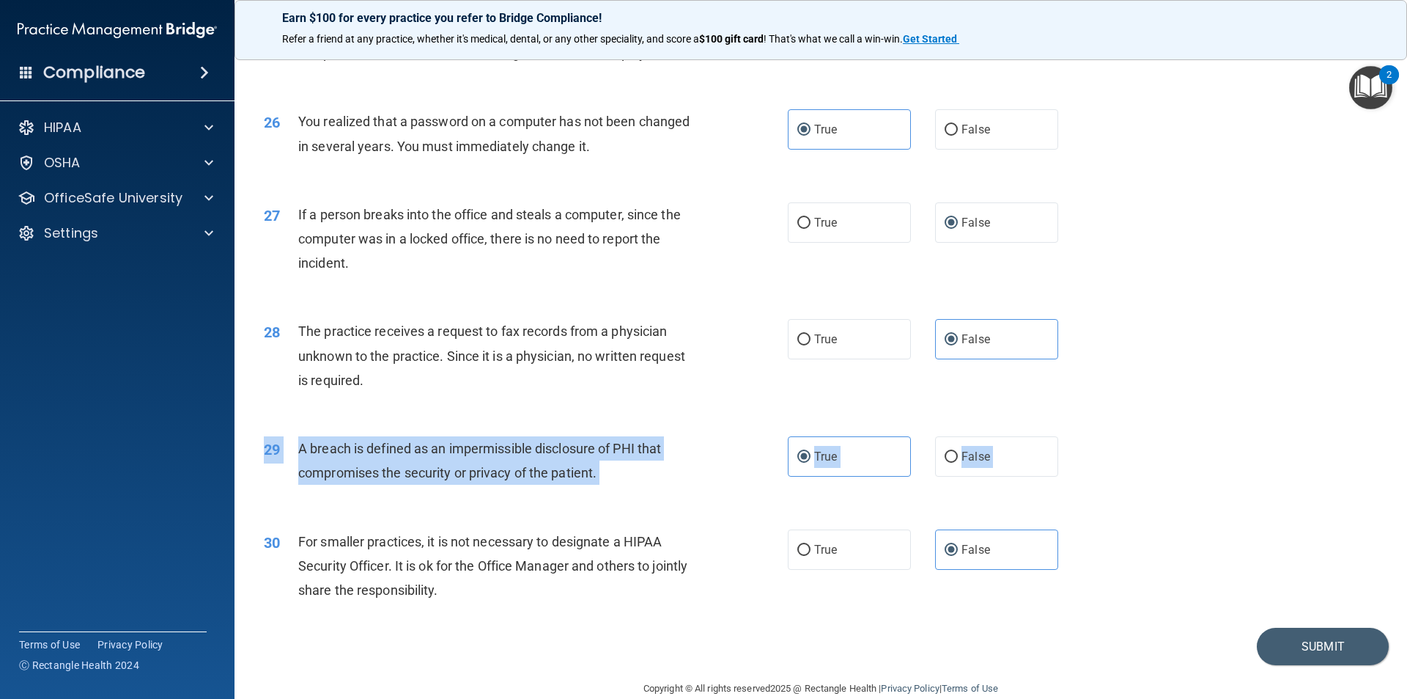
click at [653, 562] on div "30 For smaller practices, it is not necessary to designate a HIPAA Security Off…" at bounding box center [821, 569] width 1136 height 117
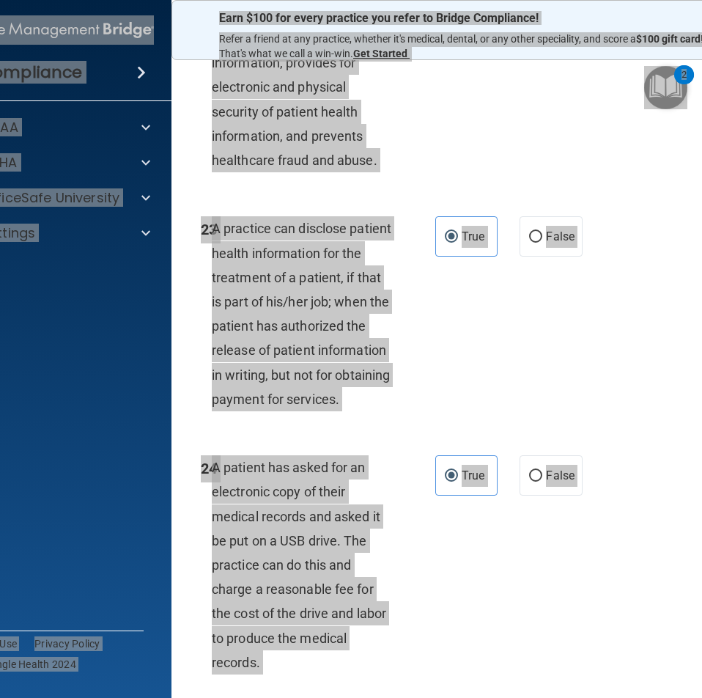
scroll to position [3368, 0]
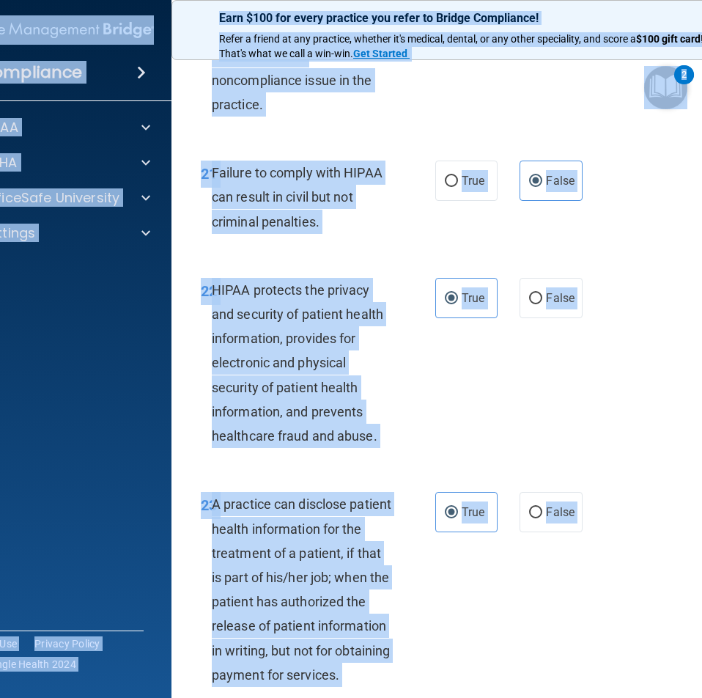
click at [560, 342] on div "22 HIPAA protects the privacy and security of patient health information, provi…" at bounding box center [468, 366] width 557 height 215
click at [567, 259] on div "21 Failure to comply with HIPAA can result in civil but not criminal penalties.…" at bounding box center [468, 200] width 557 height 117
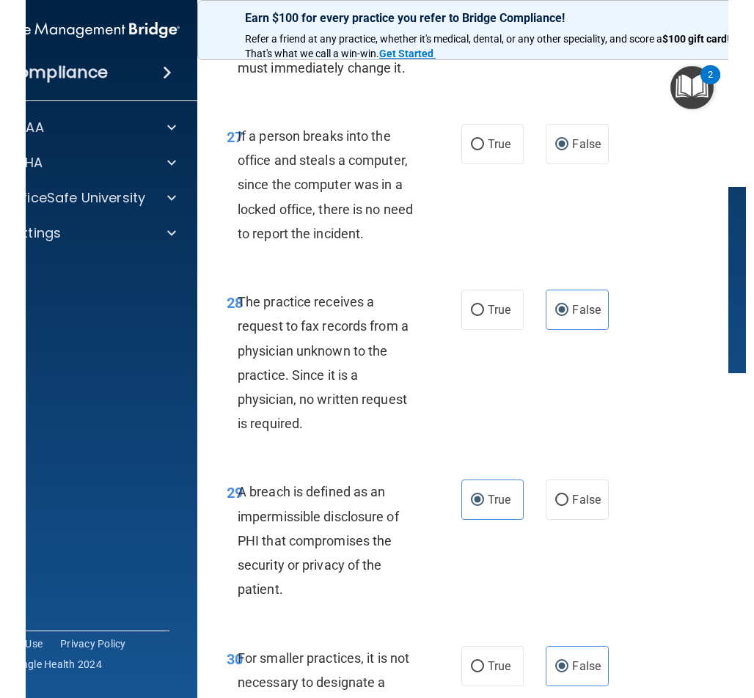
scroll to position [4838, 0]
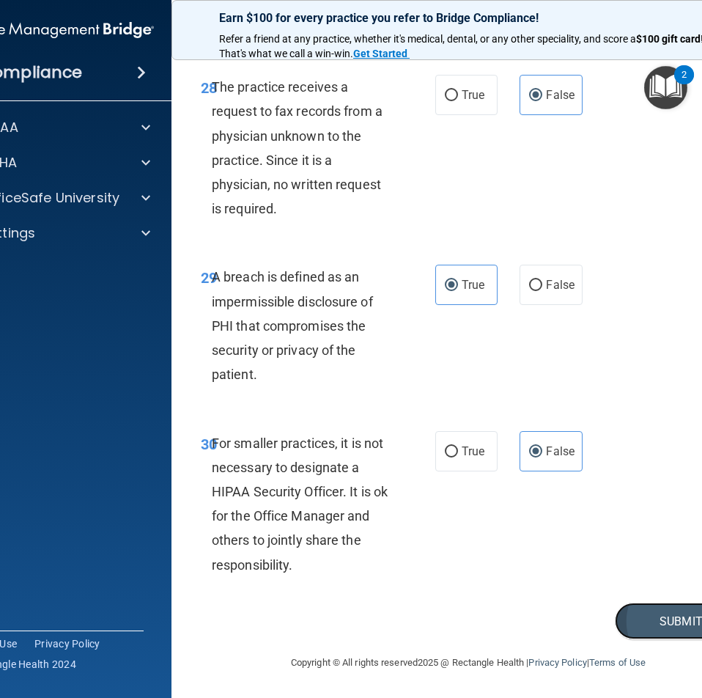
click at [654, 640] on button "Submit" at bounding box center [681, 621] width 132 height 37
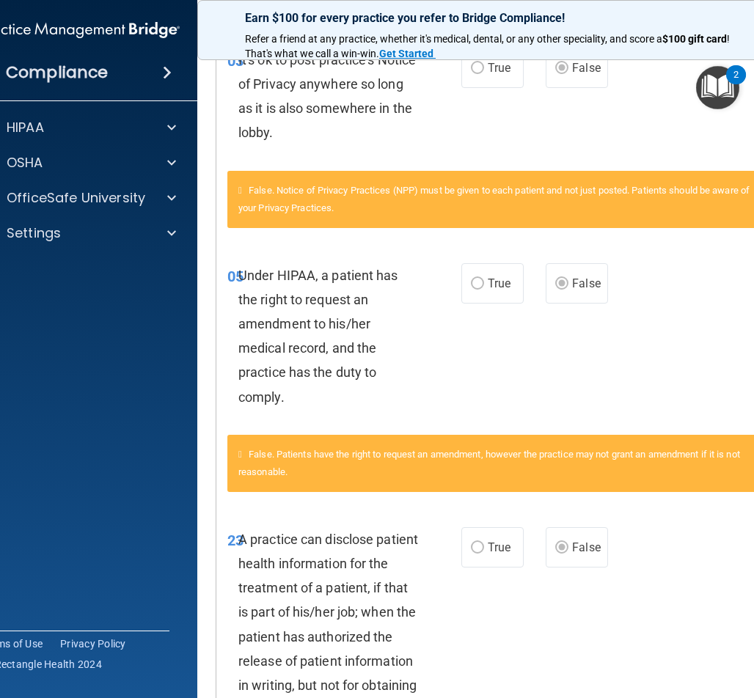
scroll to position [367, 0]
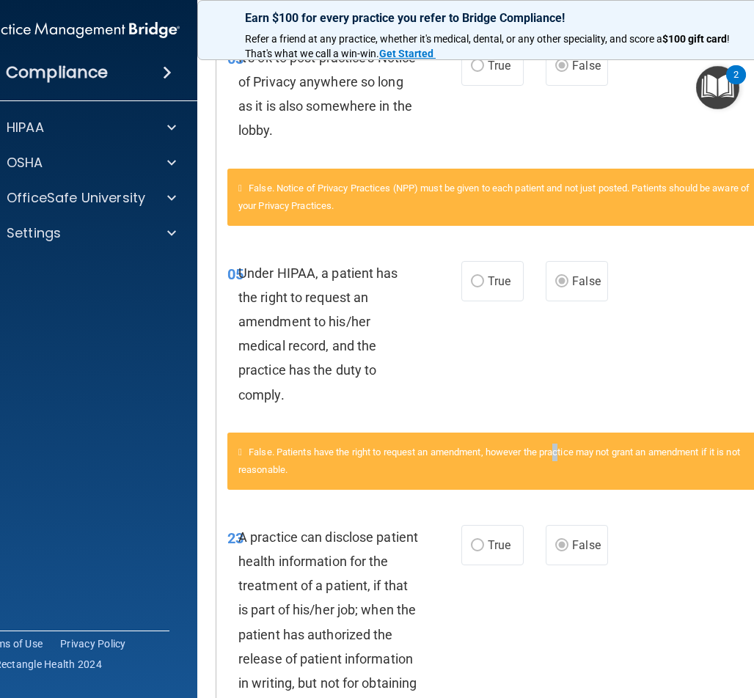
click at [562, 450] on span "False. Patients have the right to request an amendment, however the practice ma…" at bounding box center [488, 460] width 501 height 29
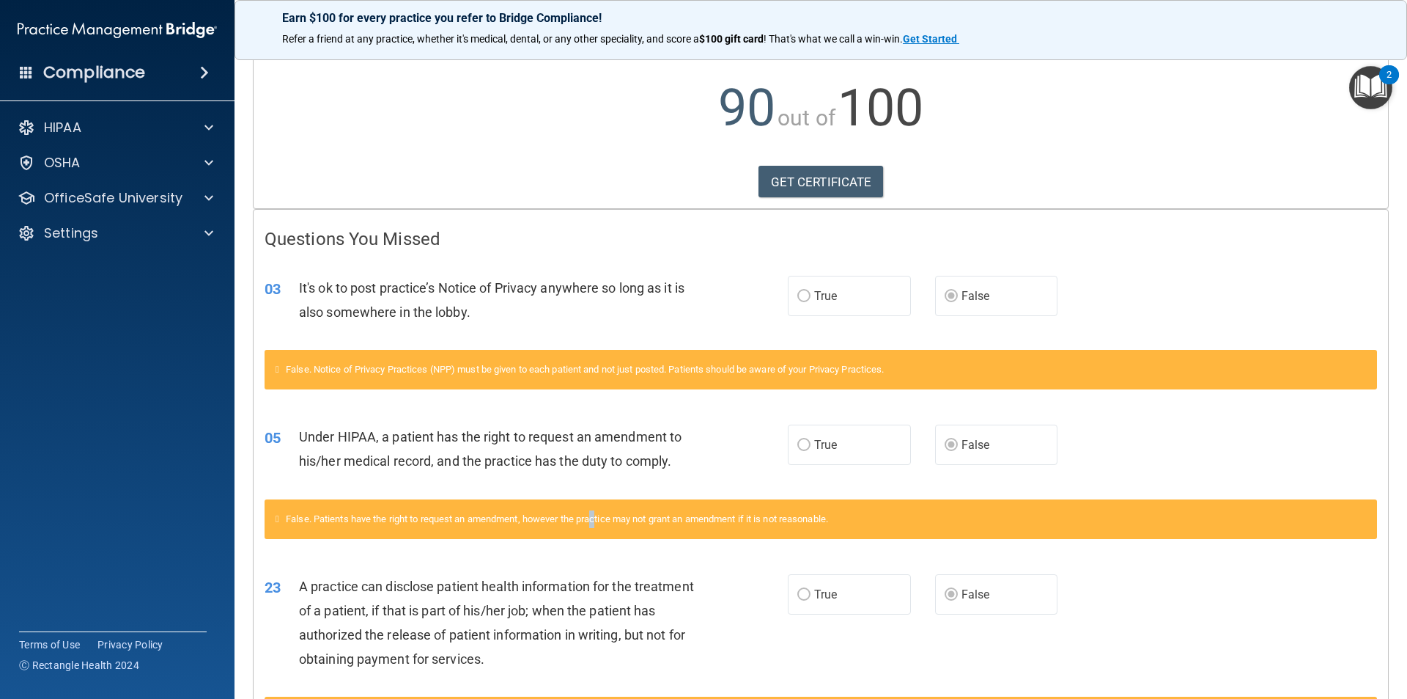
scroll to position [0, 0]
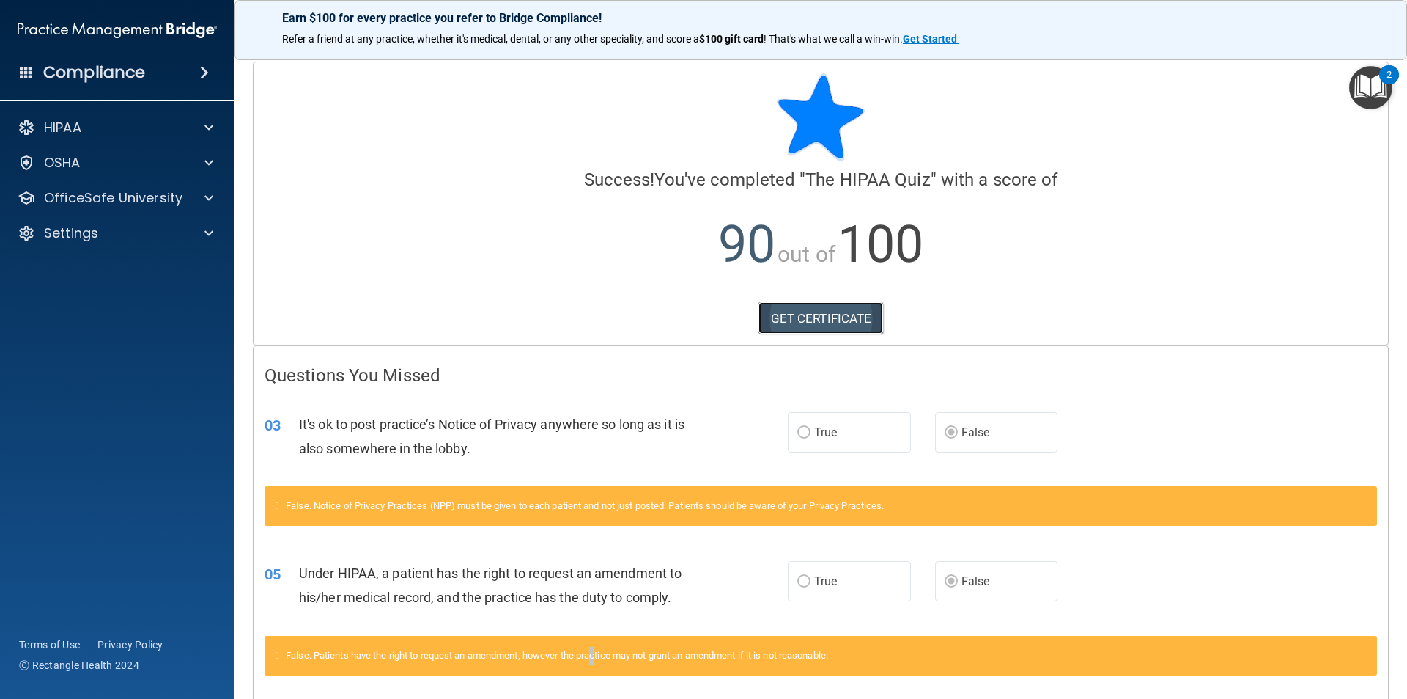
click at [827, 314] on link "GET CERTIFICATE" at bounding box center [821, 318] width 125 height 32
click at [114, 169] on div "OSHA" at bounding box center [98, 163] width 182 height 18
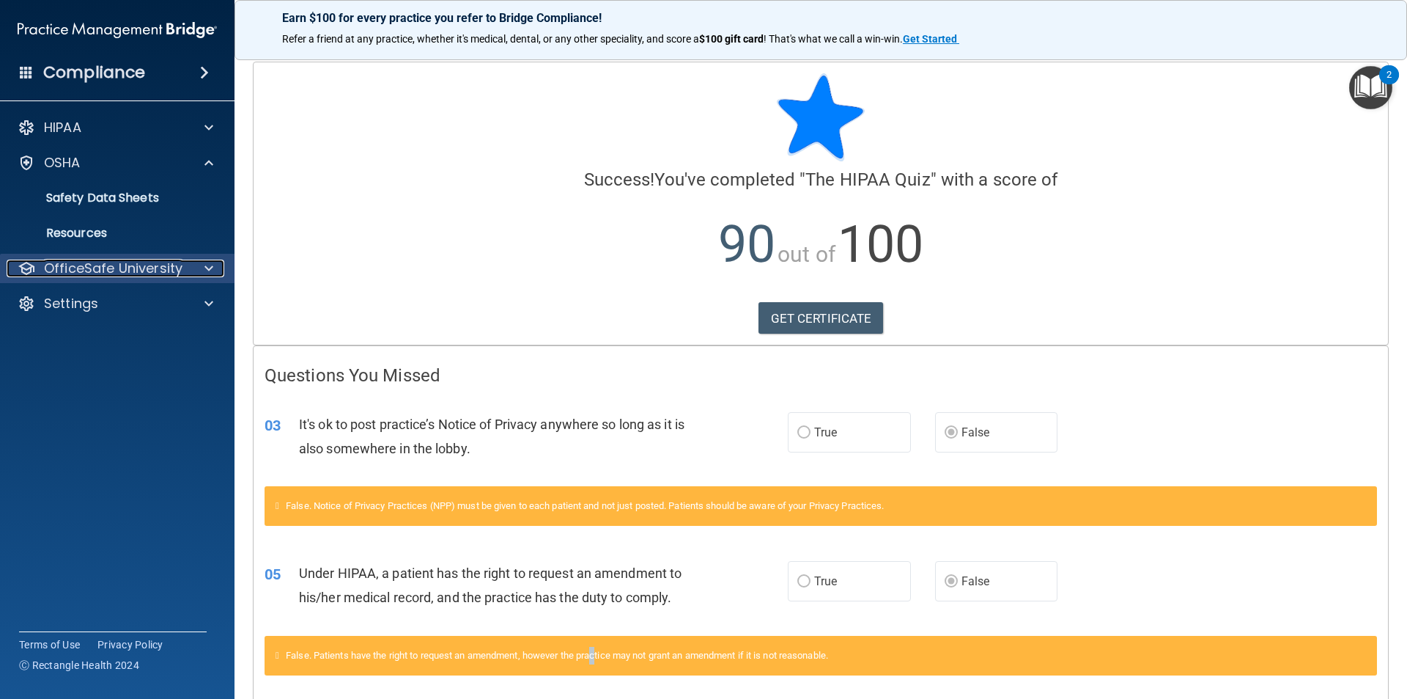
click at [79, 272] on p "OfficeSafe University" at bounding box center [113, 268] width 139 height 18
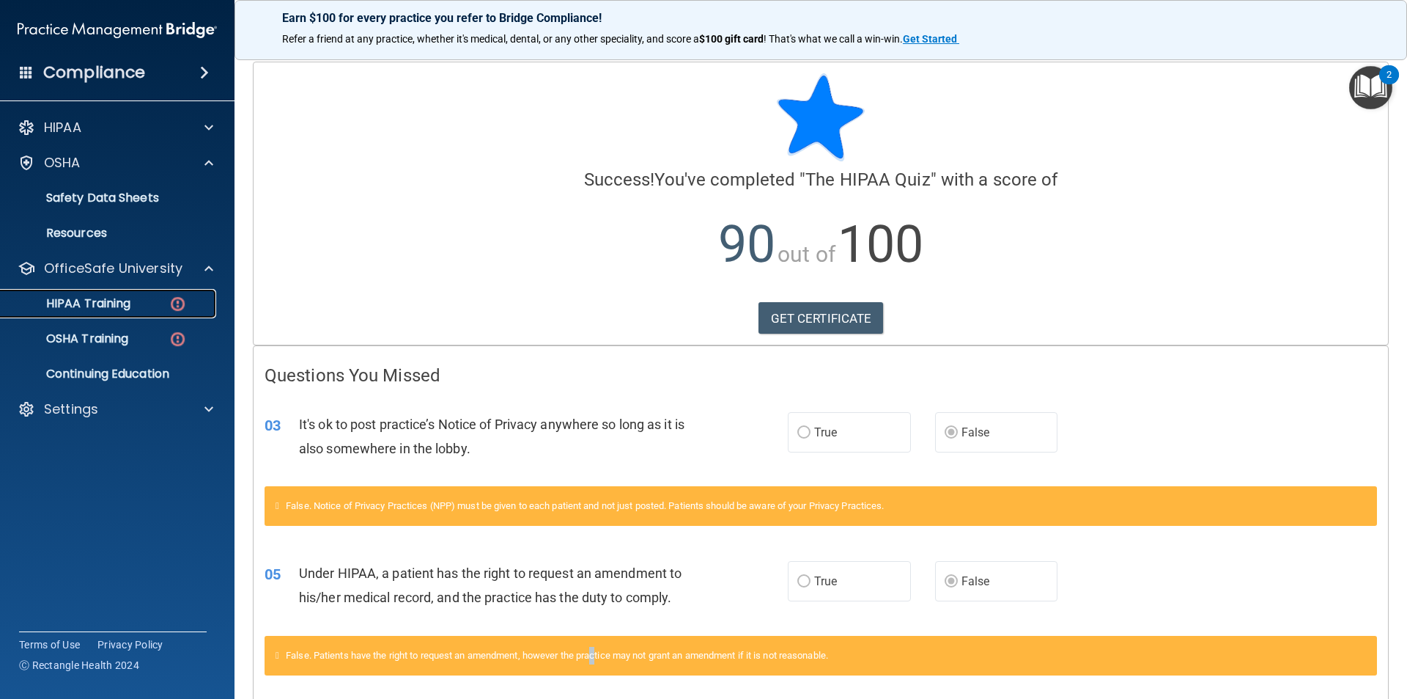
click at [85, 305] on p "HIPAA Training" at bounding box center [70, 303] width 121 height 15
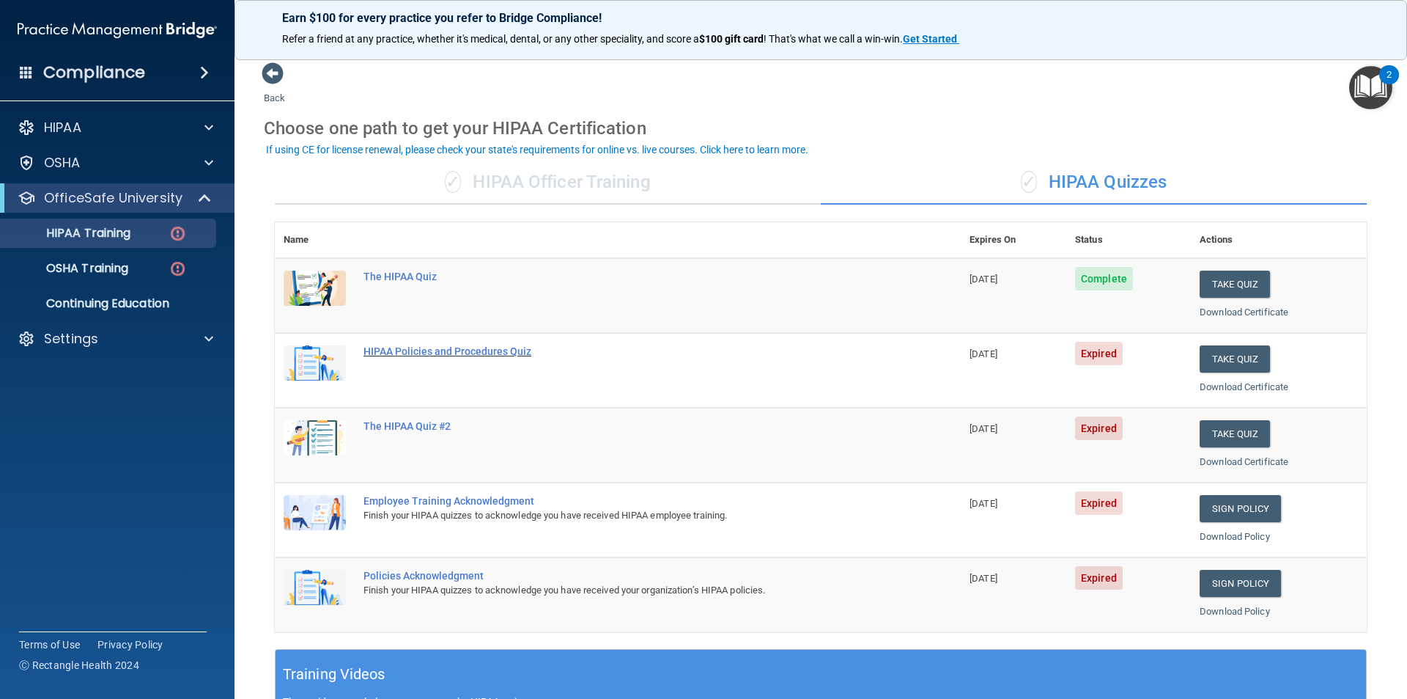
click at [421, 350] on div "HIPAA Policies and Procedures Quiz" at bounding box center [626, 351] width 524 height 12
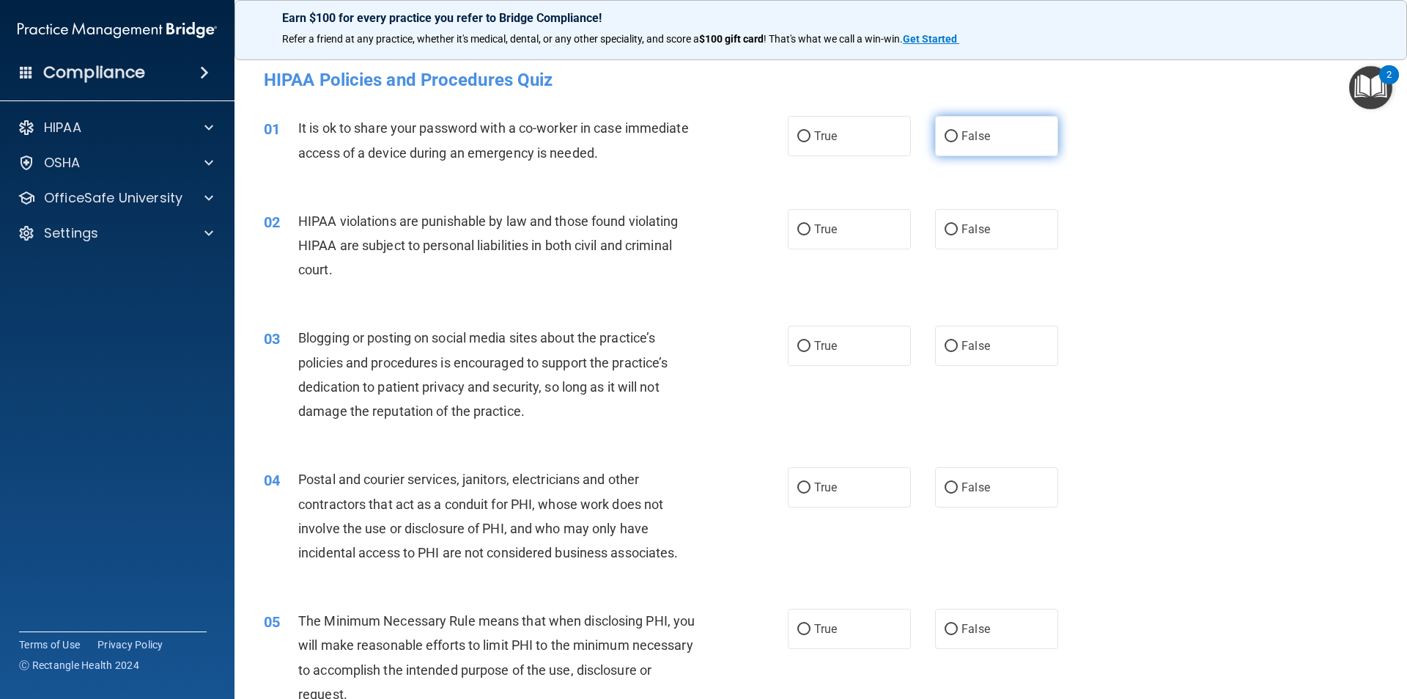
click at [954, 137] on label "False" at bounding box center [996, 136] width 123 height 40
click at [954, 137] on input "False" at bounding box center [951, 136] width 13 height 11
radio input "true"
click at [949, 232] on input "False" at bounding box center [951, 229] width 13 height 11
radio input "true"
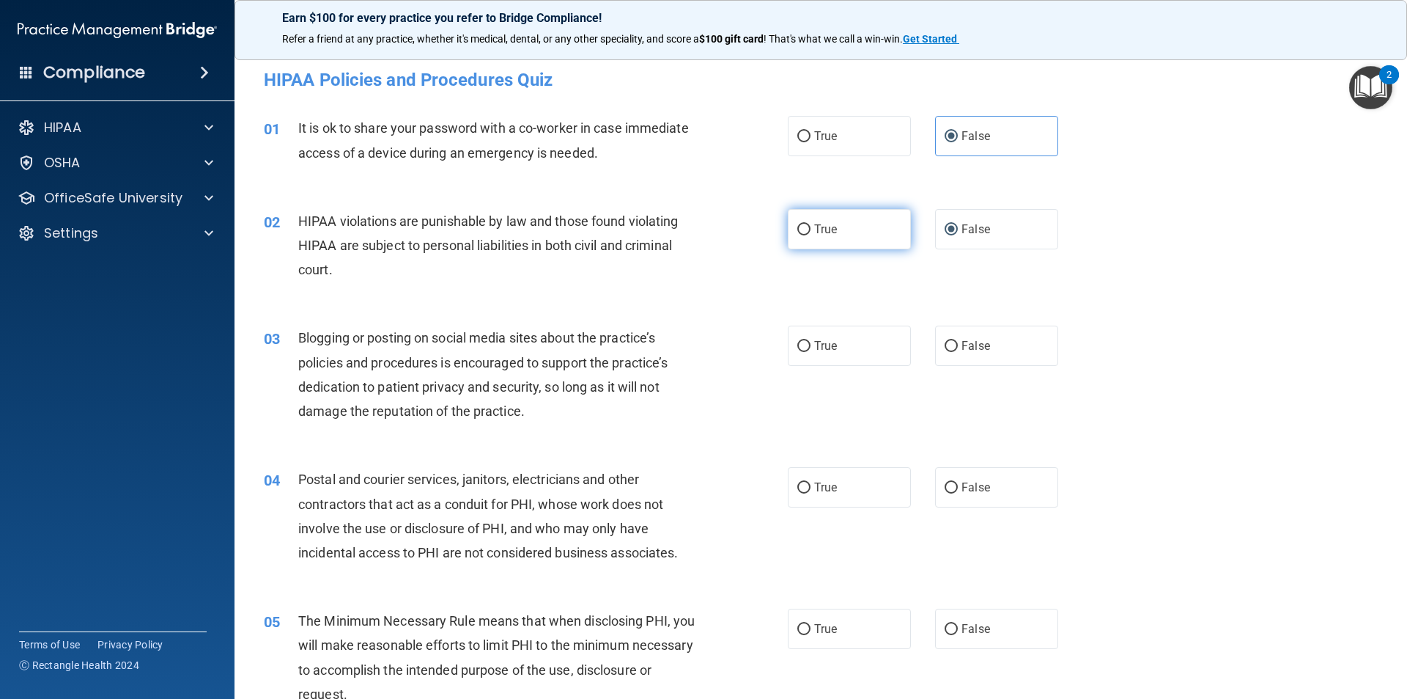
click at [814, 215] on label "True" at bounding box center [849, 229] width 123 height 40
click at [811, 224] on input "True" at bounding box center [804, 229] width 13 height 11
radio input "true"
radio input "false"
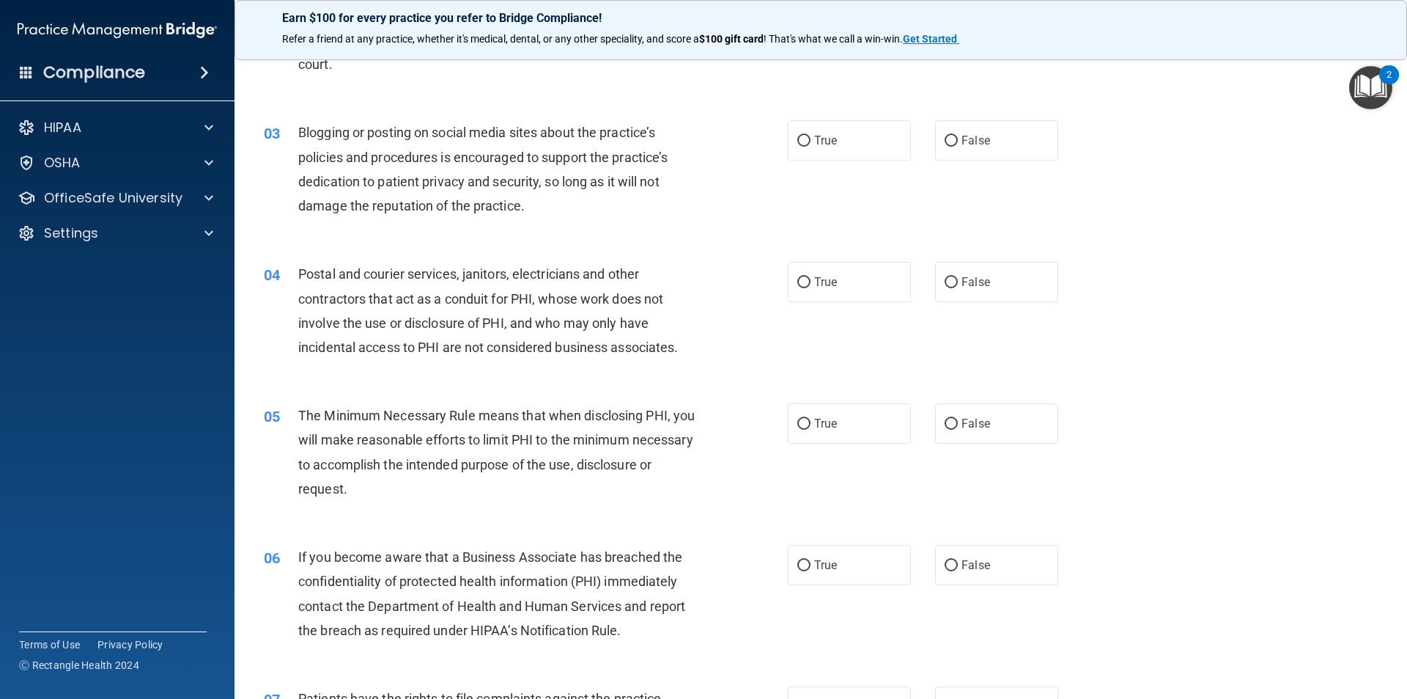
scroll to position [220, 0]
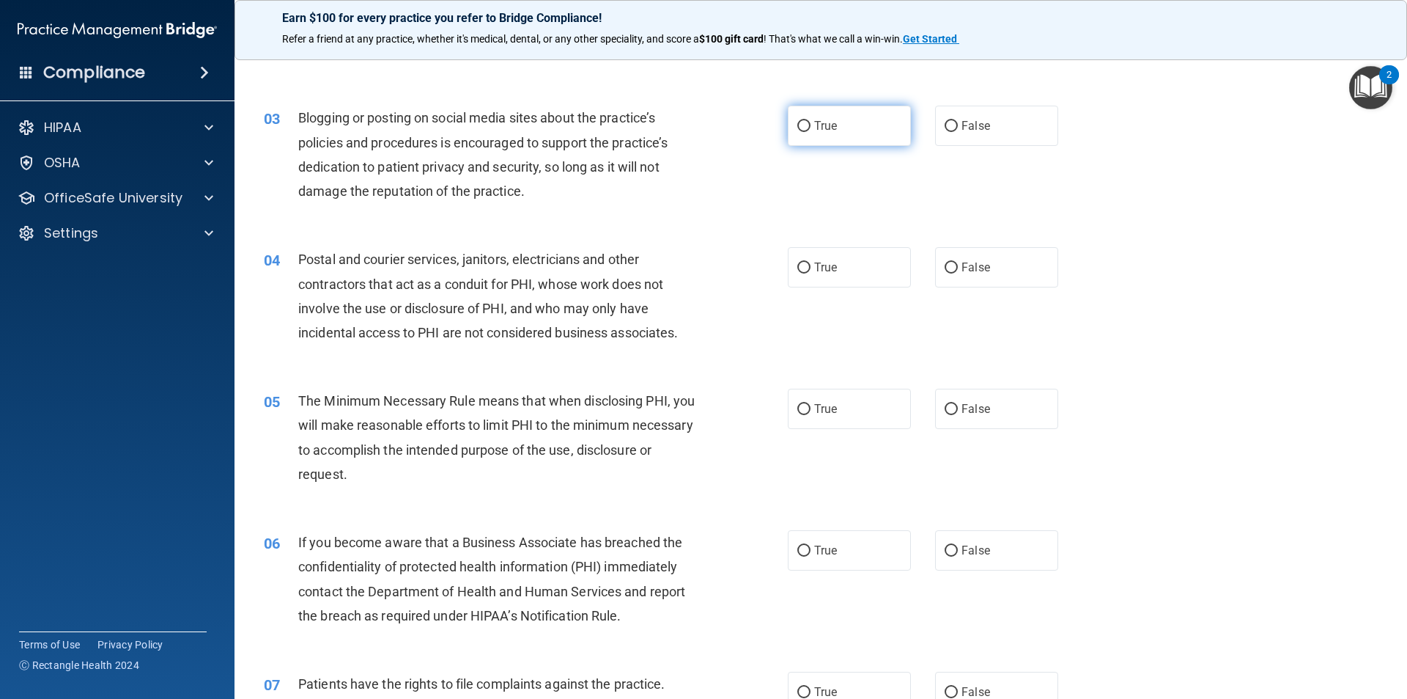
click at [820, 120] on span "True" at bounding box center [825, 126] width 23 height 14
click at [811, 121] on input "True" at bounding box center [804, 126] width 13 height 11
radio input "true"
click at [830, 276] on label "True" at bounding box center [849, 267] width 123 height 40
click at [811, 273] on input "True" at bounding box center [804, 267] width 13 height 11
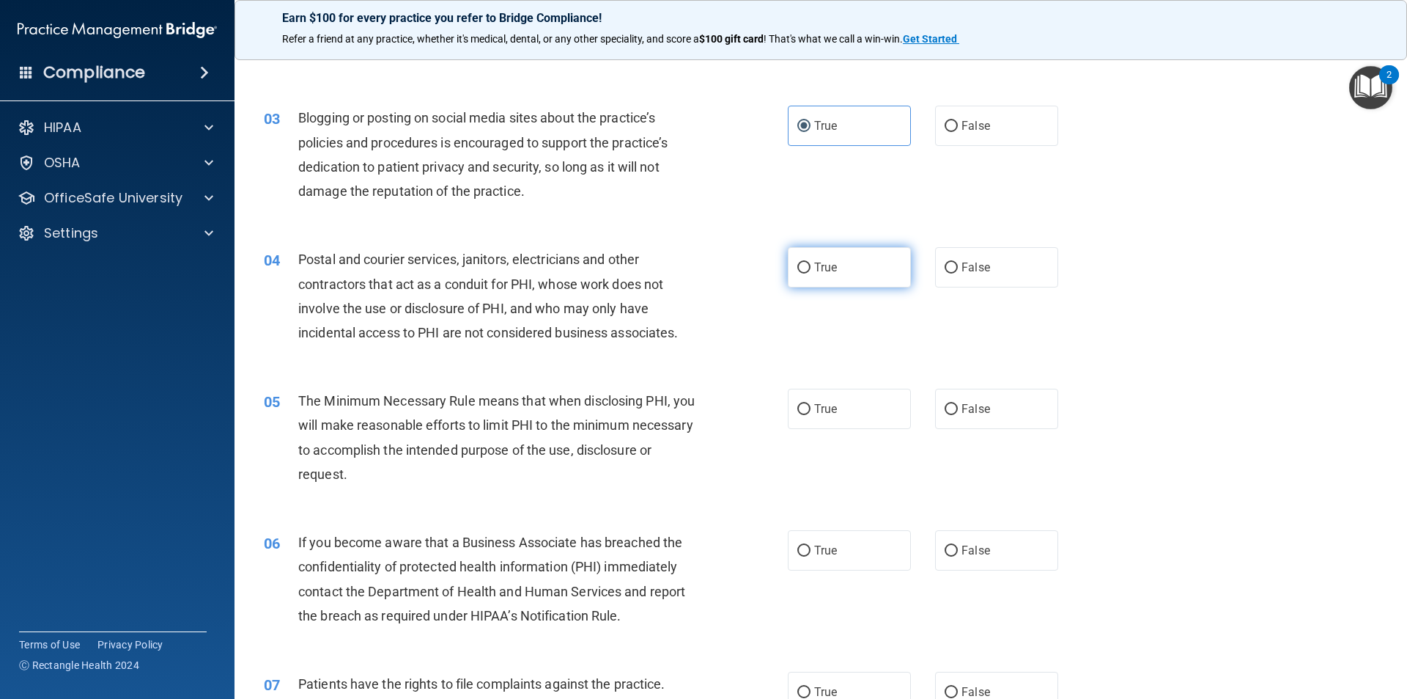
radio input "true"
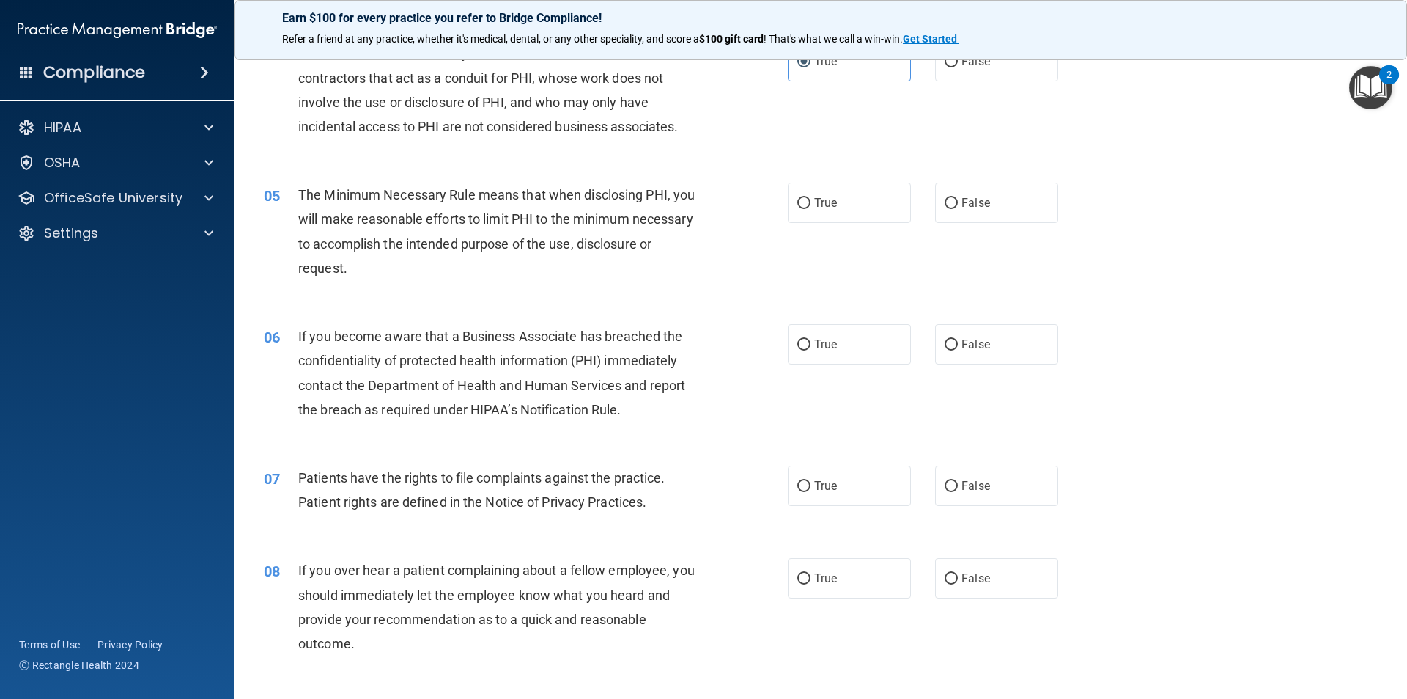
scroll to position [440, 0]
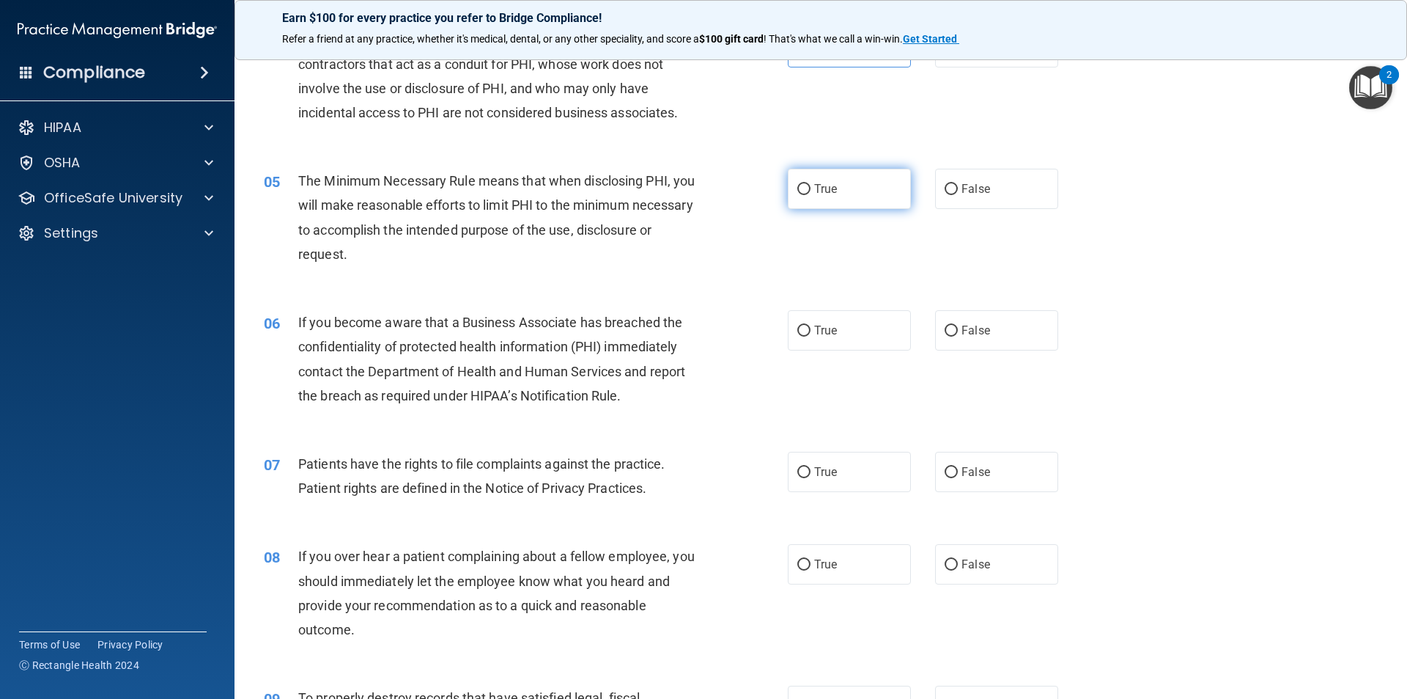
click at [788, 196] on label "True" at bounding box center [849, 189] width 123 height 40
click at [798, 195] on input "True" at bounding box center [804, 189] width 13 height 11
radio input "true"
click at [825, 343] on label "True" at bounding box center [849, 330] width 123 height 40
click at [811, 336] on input "True" at bounding box center [804, 330] width 13 height 11
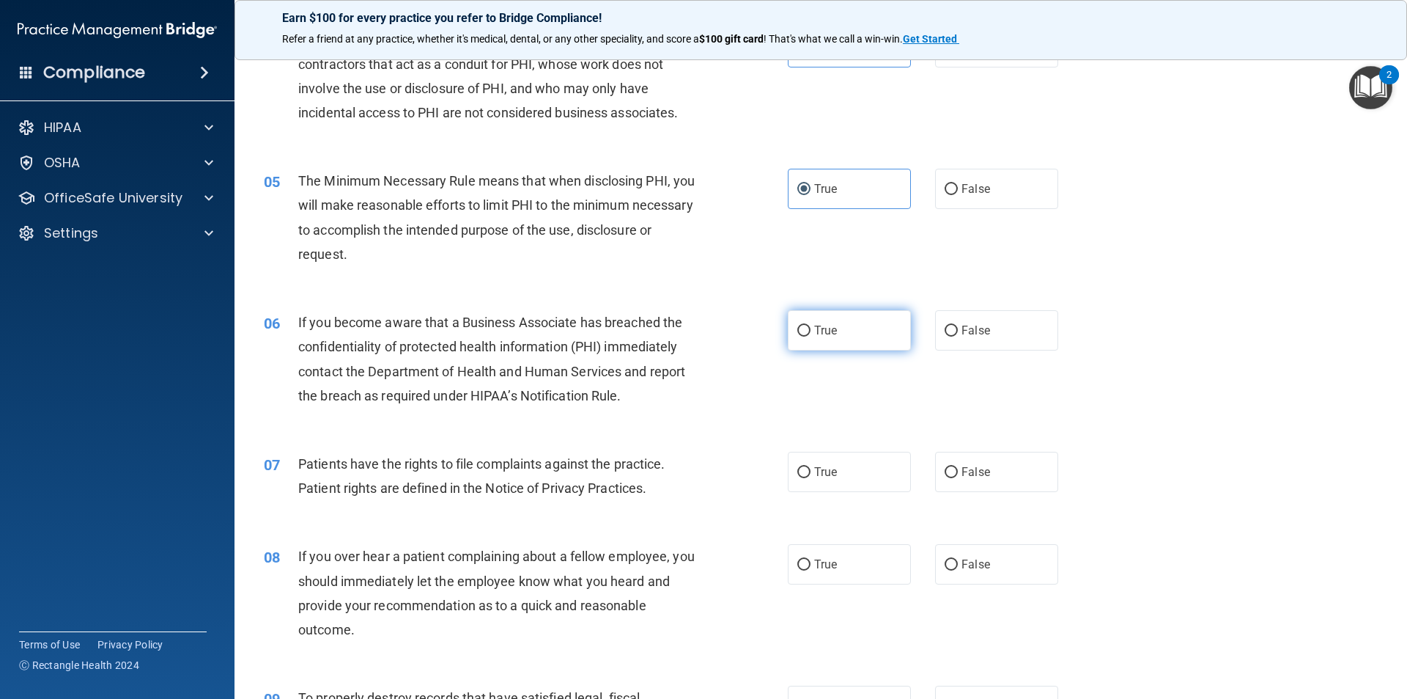
radio input "true"
click at [811, 480] on label "True" at bounding box center [849, 472] width 123 height 40
click at [811, 478] on input "True" at bounding box center [804, 472] width 13 height 11
radio input "true"
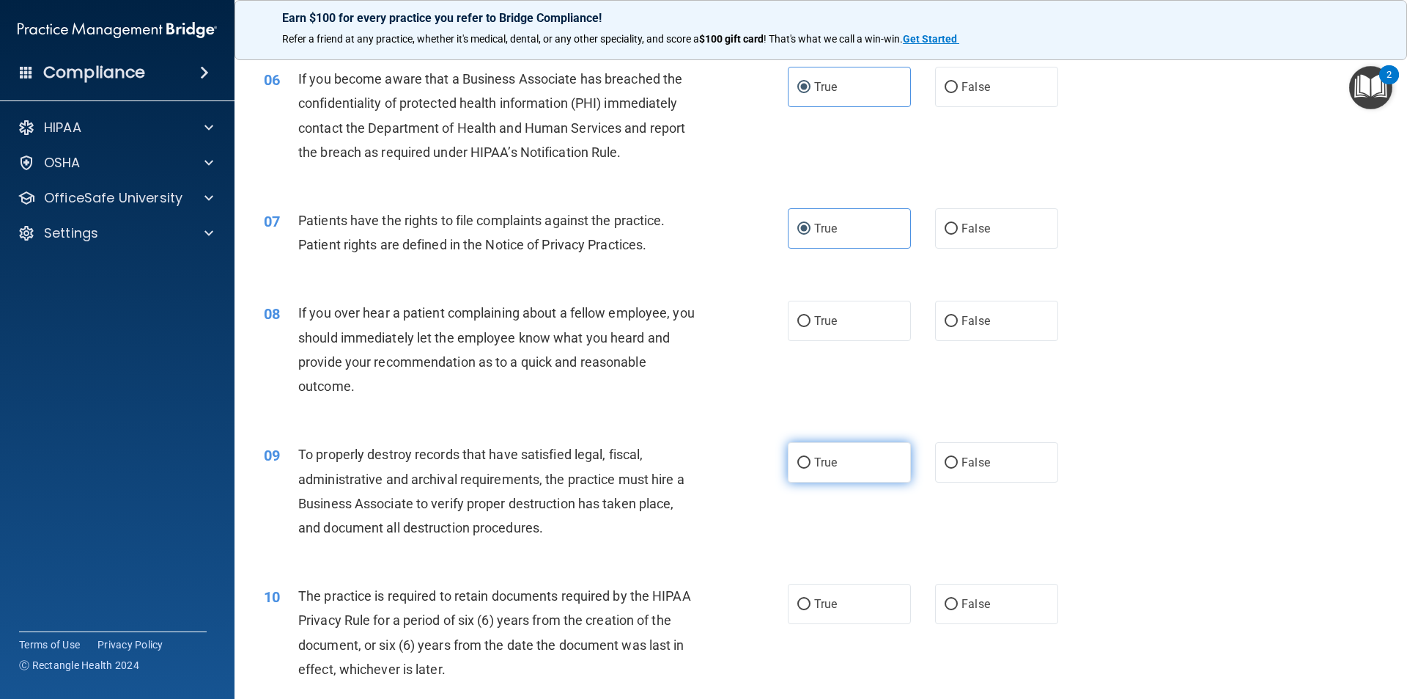
scroll to position [733, 0]
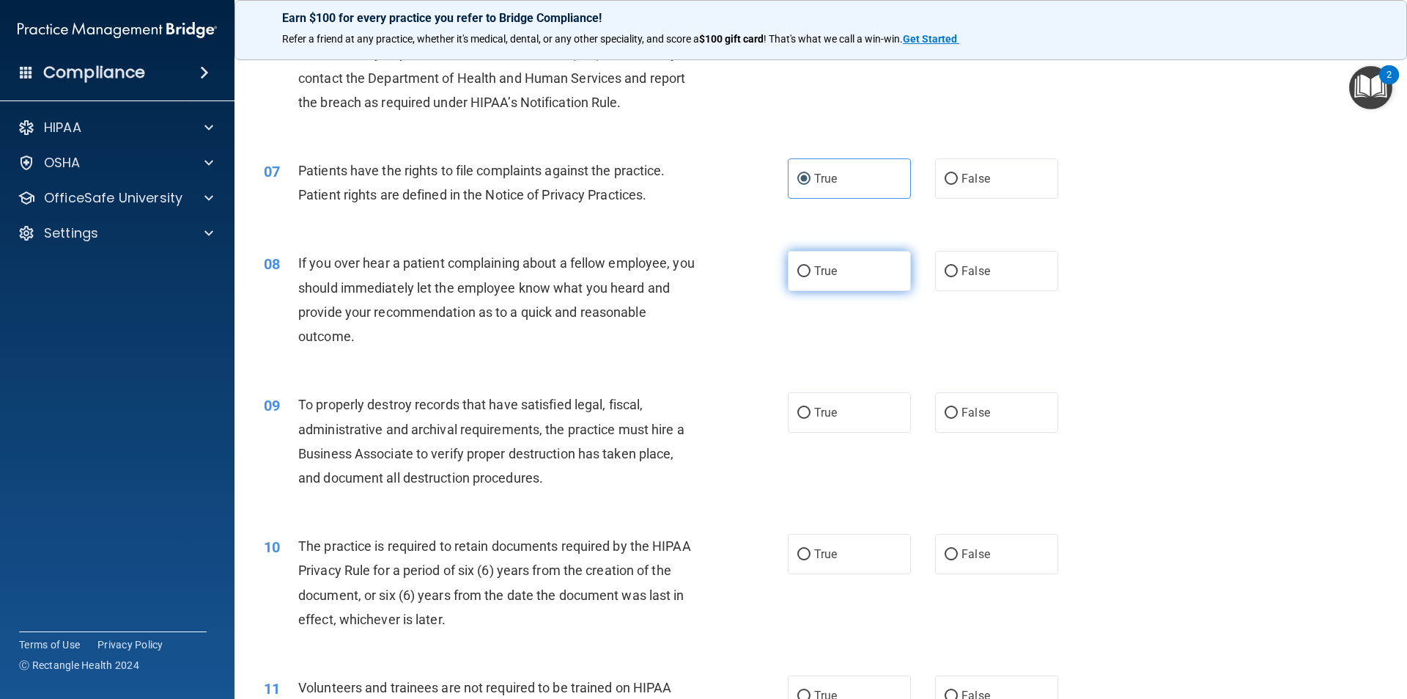
click at [844, 267] on label "True" at bounding box center [849, 271] width 123 height 40
click at [811, 267] on input "True" at bounding box center [804, 271] width 13 height 11
radio input "true"
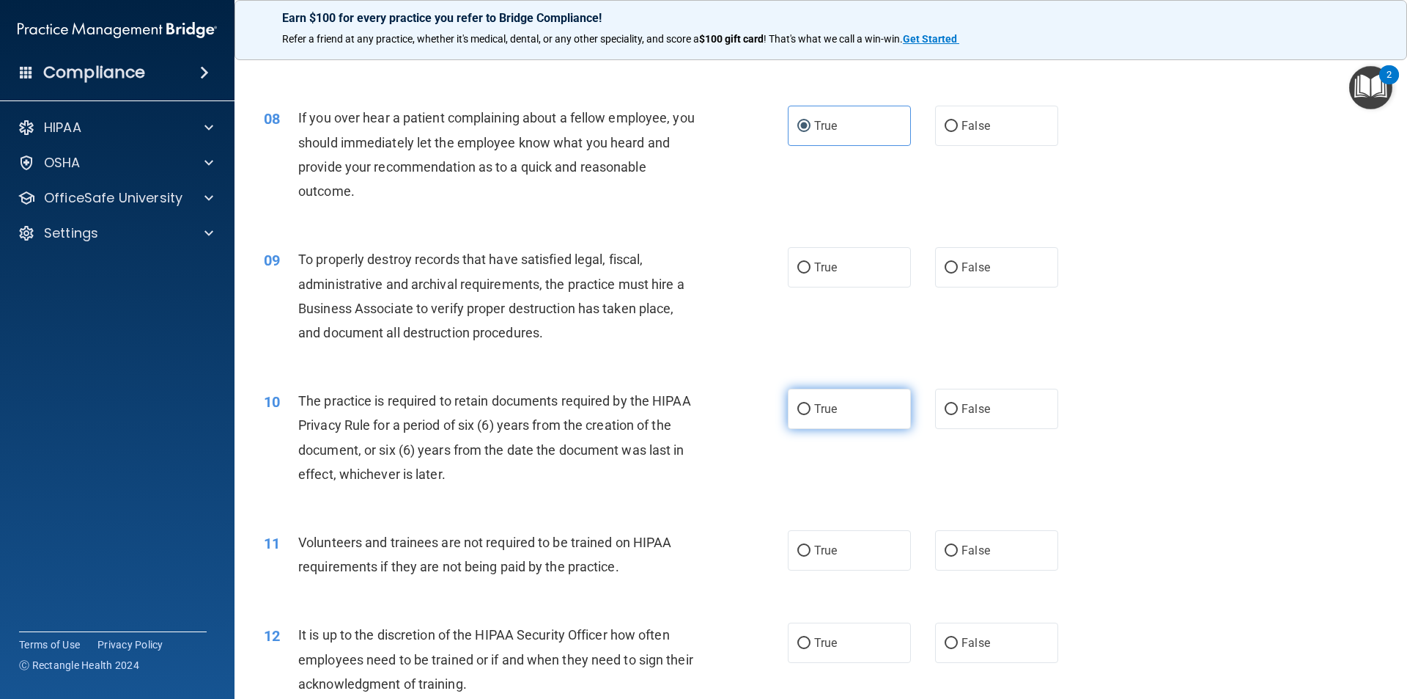
scroll to position [880, 0]
click at [945, 261] on input "False" at bounding box center [951, 266] width 13 height 11
radio input "true"
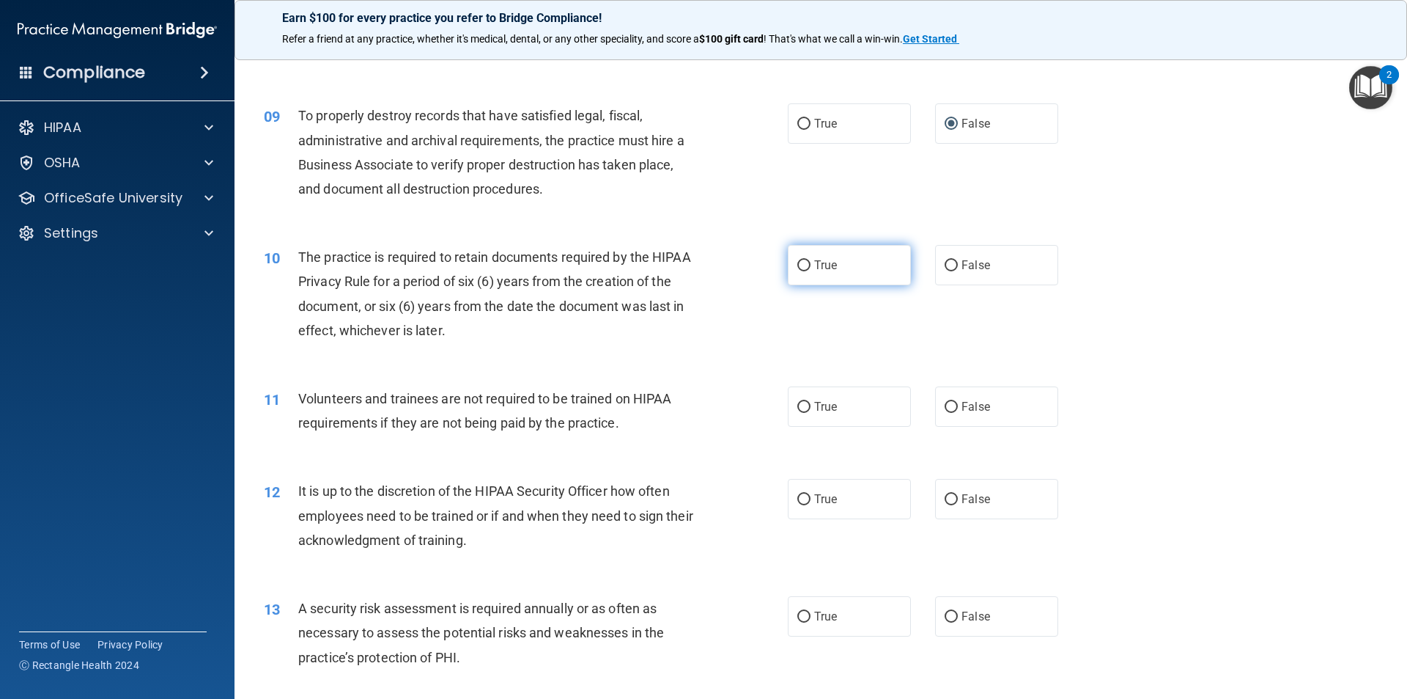
scroll to position [1026, 0]
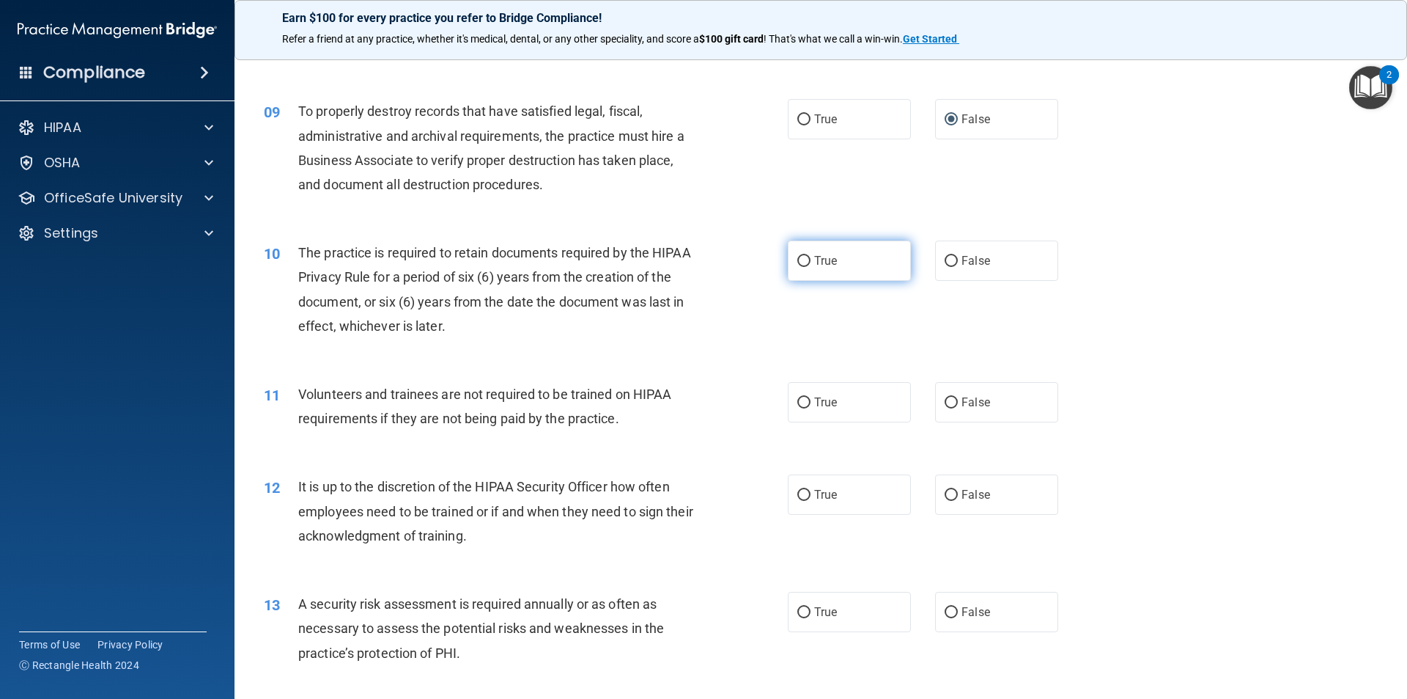
click at [820, 275] on label "True" at bounding box center [849, 260] width 123 height 40
click at [811, 267] on input "True" at bounding box center [804, 261] width 13 height 11
radio input "true"
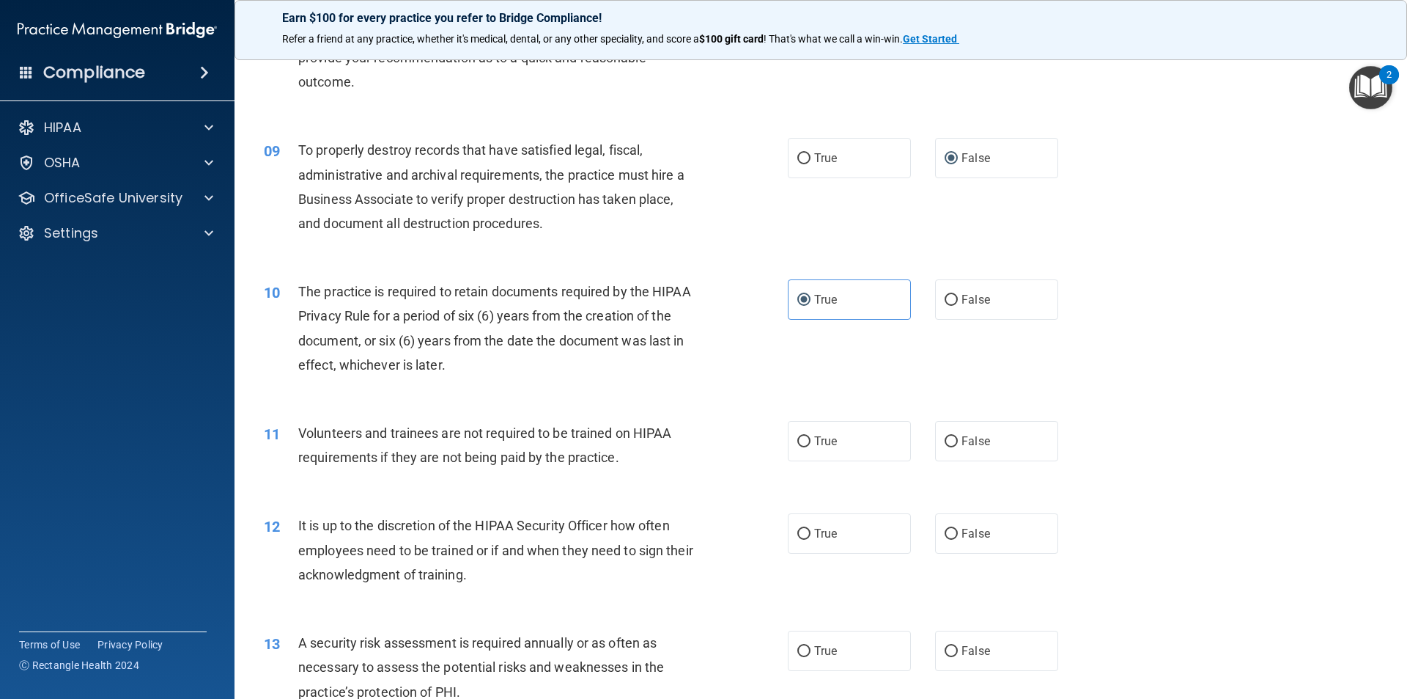
scroll to position [1002, 0]
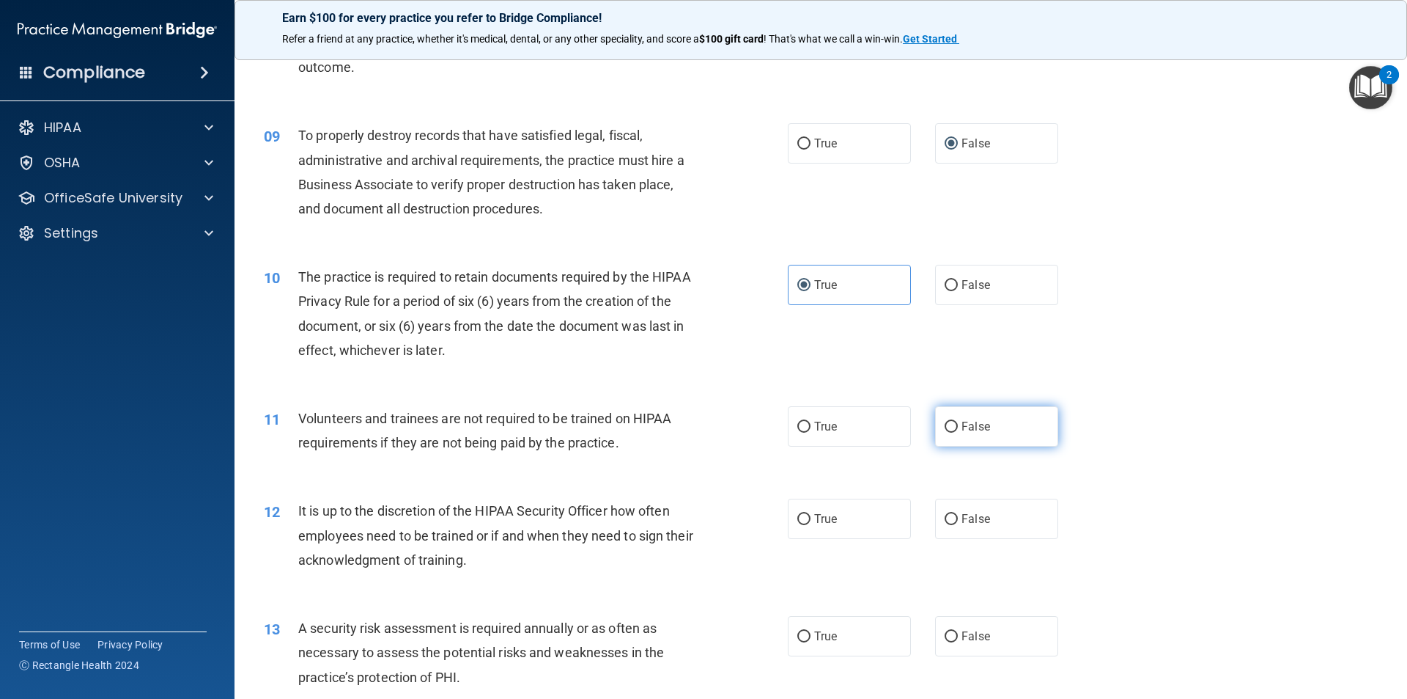
click at [962, 430] on span "False" at bounding box center [976, 426] width 29 height 14
click at [955, 430] on input "False" at bounding box center [951, 426] width 13 height 11
radio input "true"
click at [973, 517] on span "False" at bounding box center [976, 519] width 29 height 14
click at [958, 517] on input "False" at bounding box center [951, 519] width 13 height 11
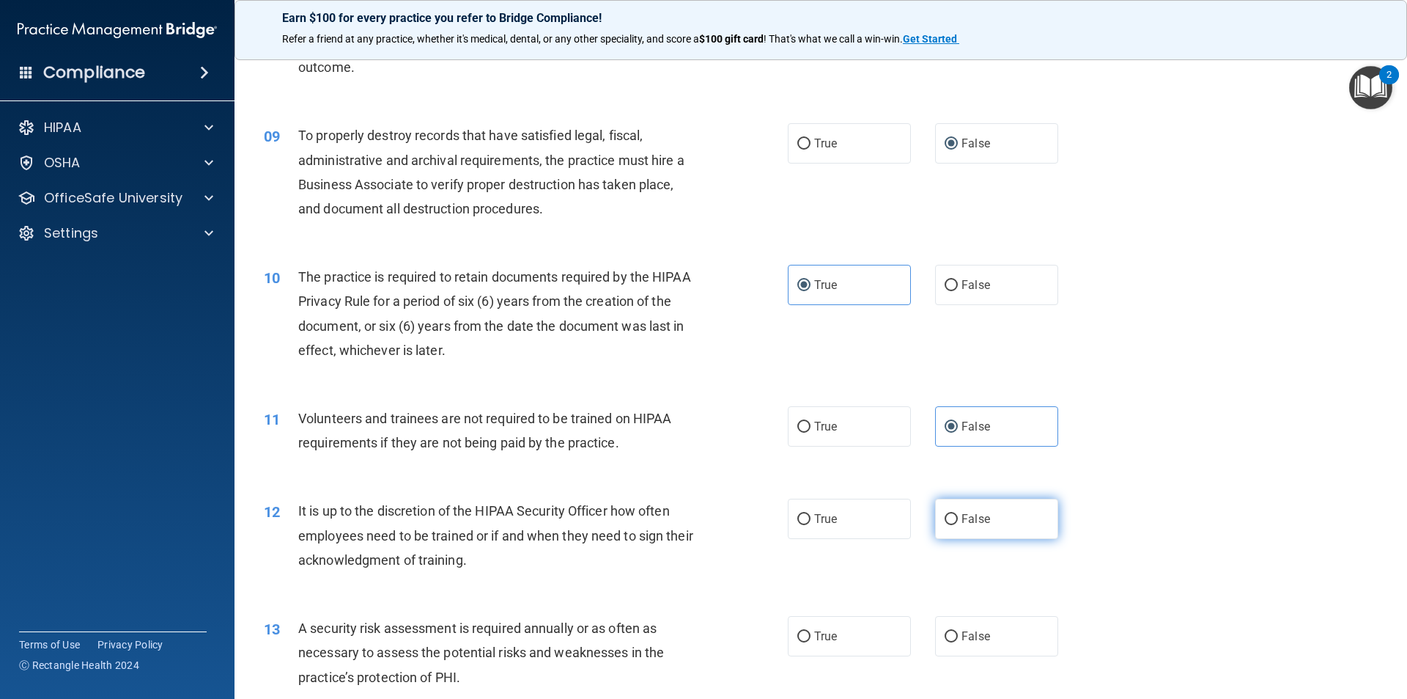
radio input "true"
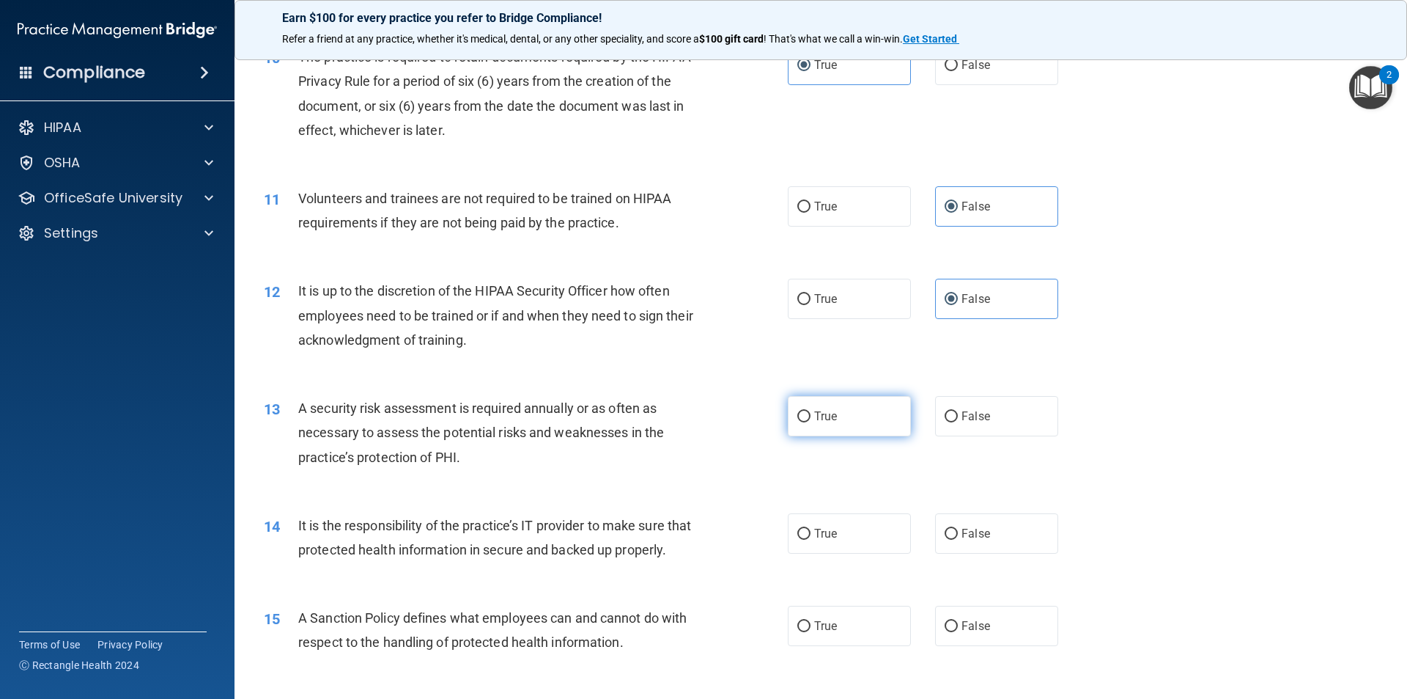
click at [831, 410] on span "True" at bounding box center [825, 416] width 23 height 14
click at [811, 411] on input "True" at bounding box center [804, 416] width 13 height 11
radio input "true"
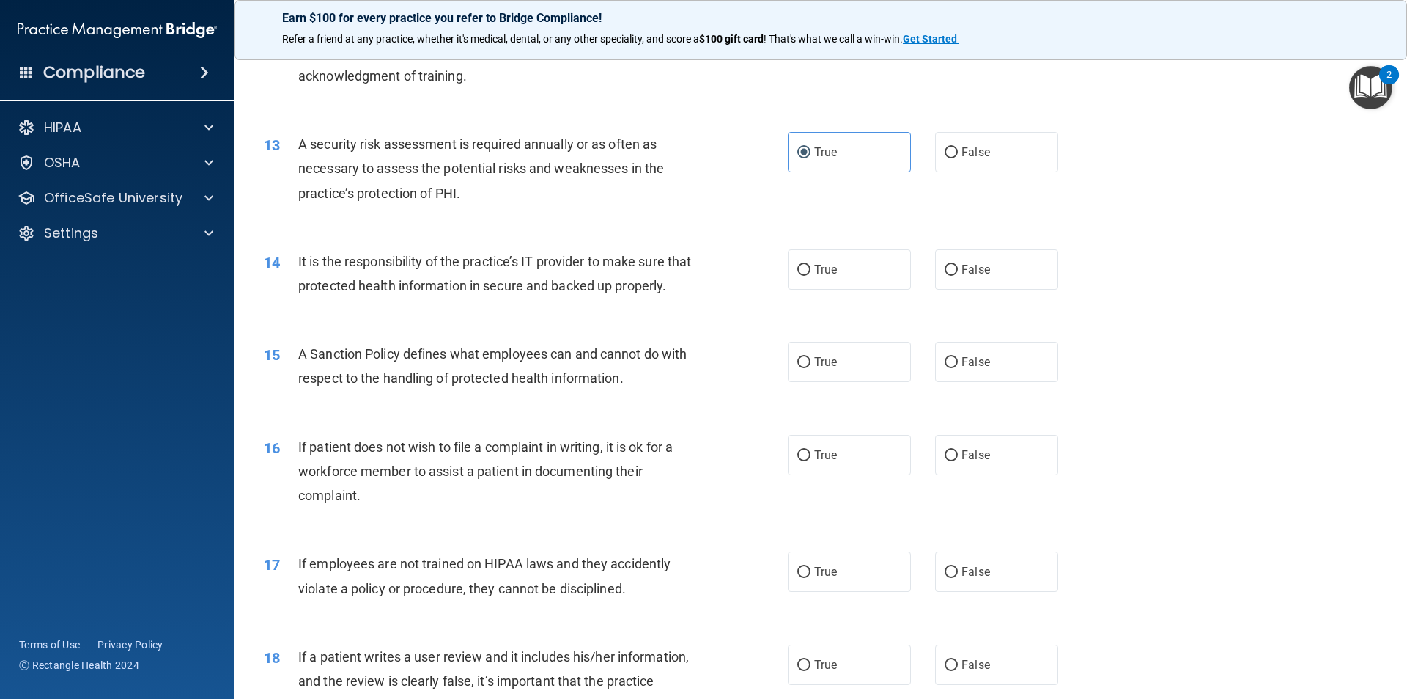
scroll to position [1515, 0]
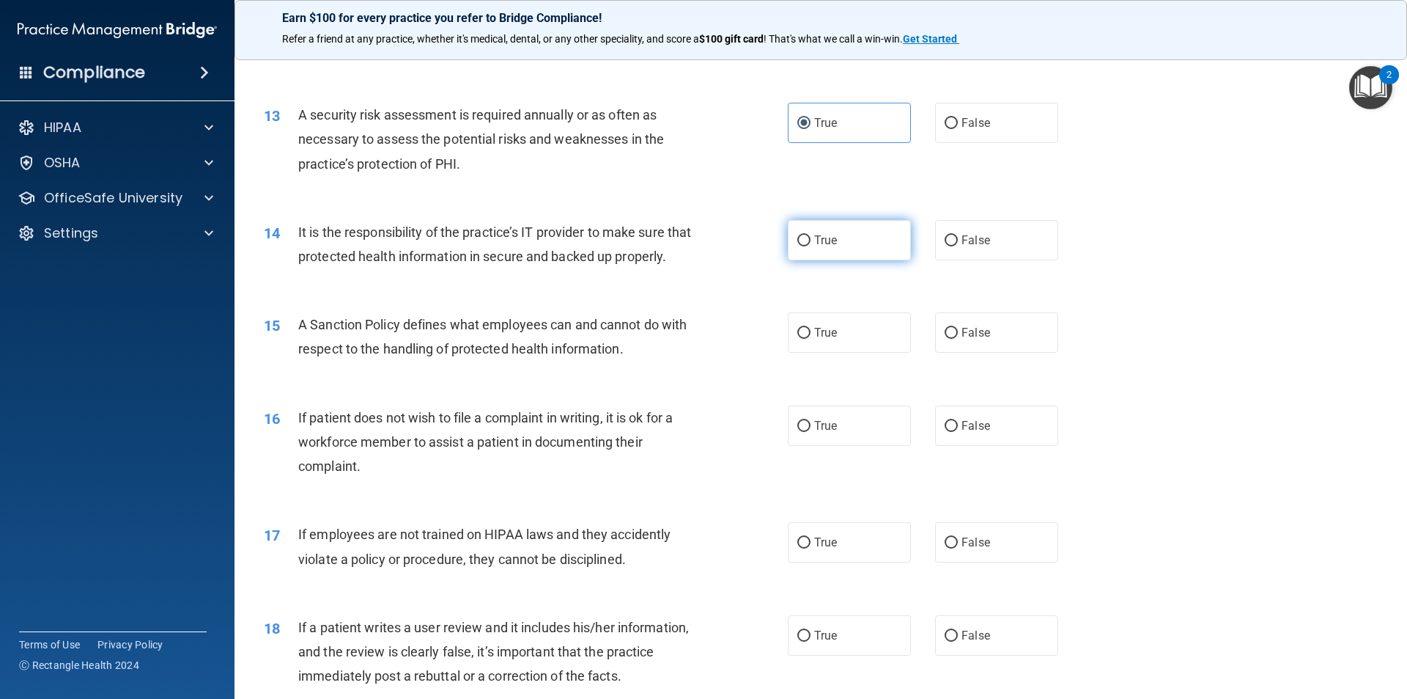
click at [807, 240] on label "True" at bounding box center [849, 240] width 123 height 40
click at [807, 240] on input "True" at bounding box center [804, 240] width 13 height 11
radio input "true"
click at [842, 353] on label "True" at bounding box center [849, 332] width 123 height 40
click at [811, 339] on input "True" at bounding box center [804, 333] width 13 height 11
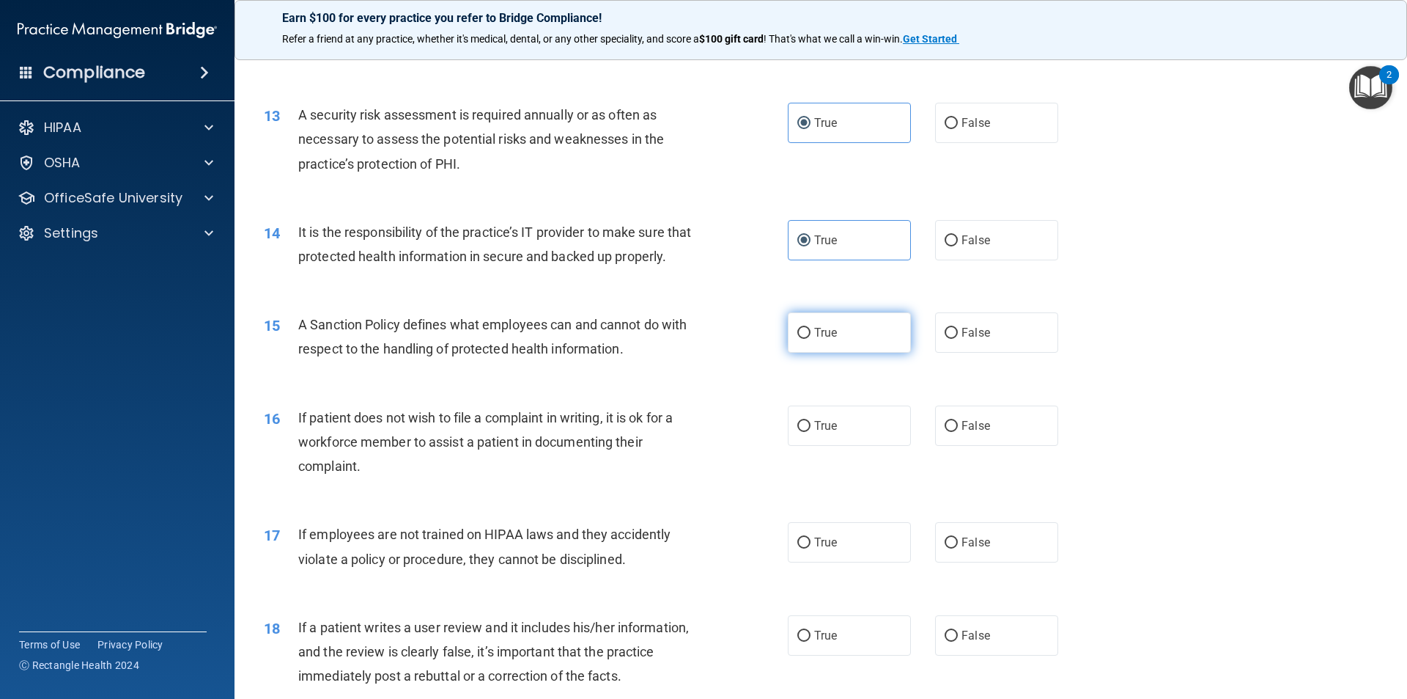
radio input "true"
click at [954, 446] on label "False" at bounding box center [996, 425] width 123 height 40
click at [954, 432] on input "False" at bounding box center [951, 426] width 13 height 11
radio input "true"
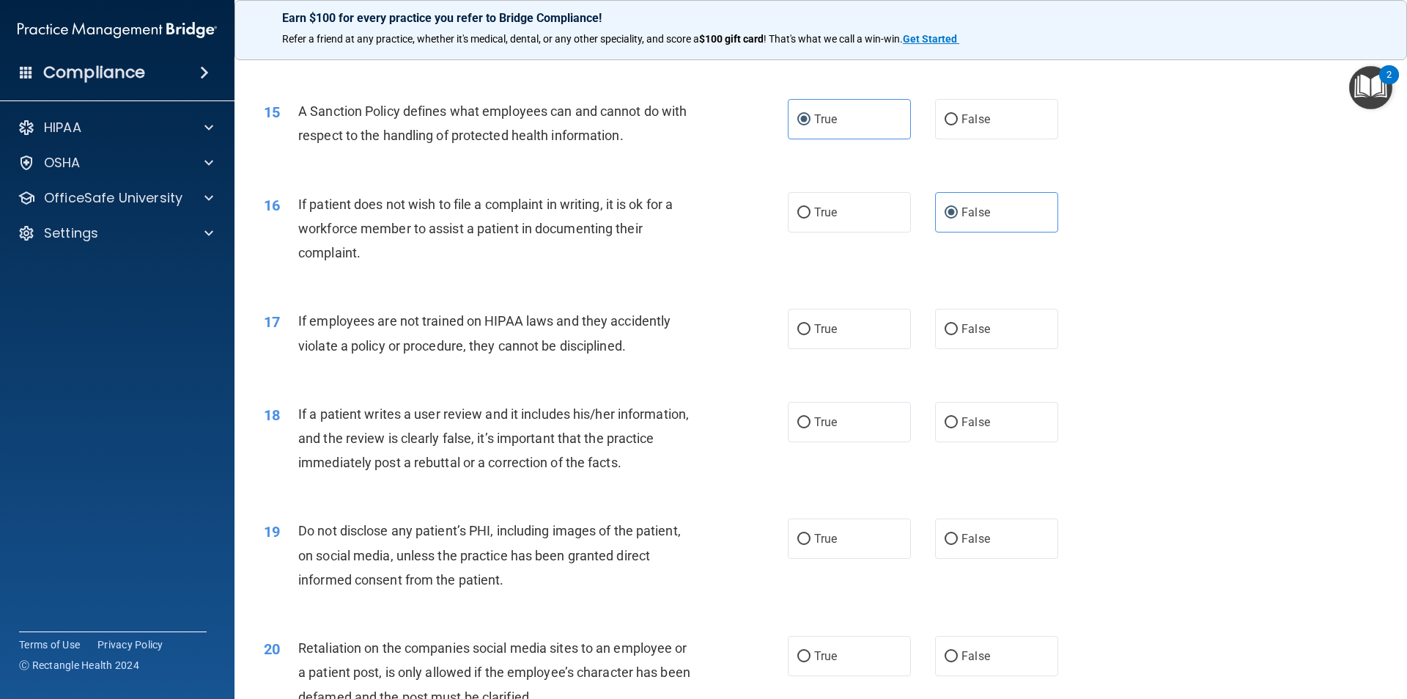
scroll to position [1735, 0]
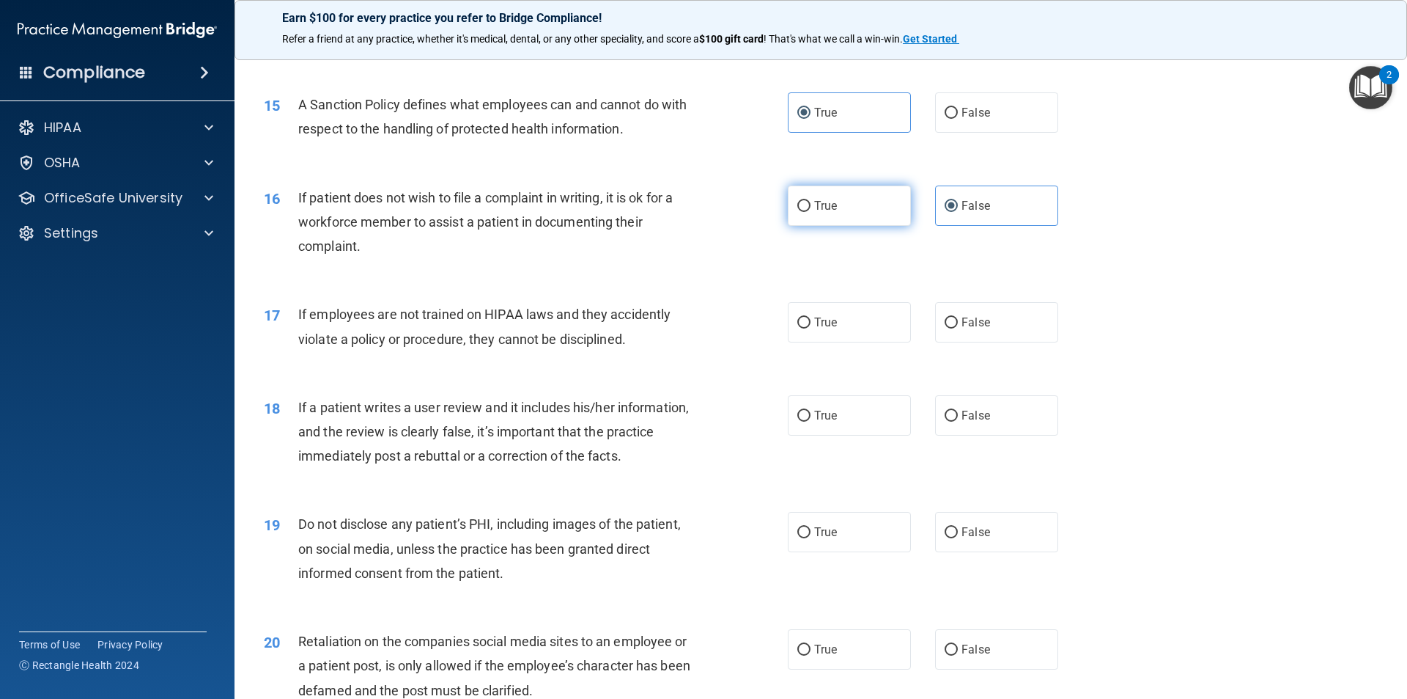
click at [824, 213] on span "True" at bounding box center [825, 206] width 23 height 14
click at [811, 212] on input "True" at bounding box center [804, 206] width 13 height 11
radio input "true"
click at [955, 226] on label "False" at bounding box center [996, 205] width 123 height 40
click at [955, 212] on input "False" at bounding box center [951, 206] width 13 height 11
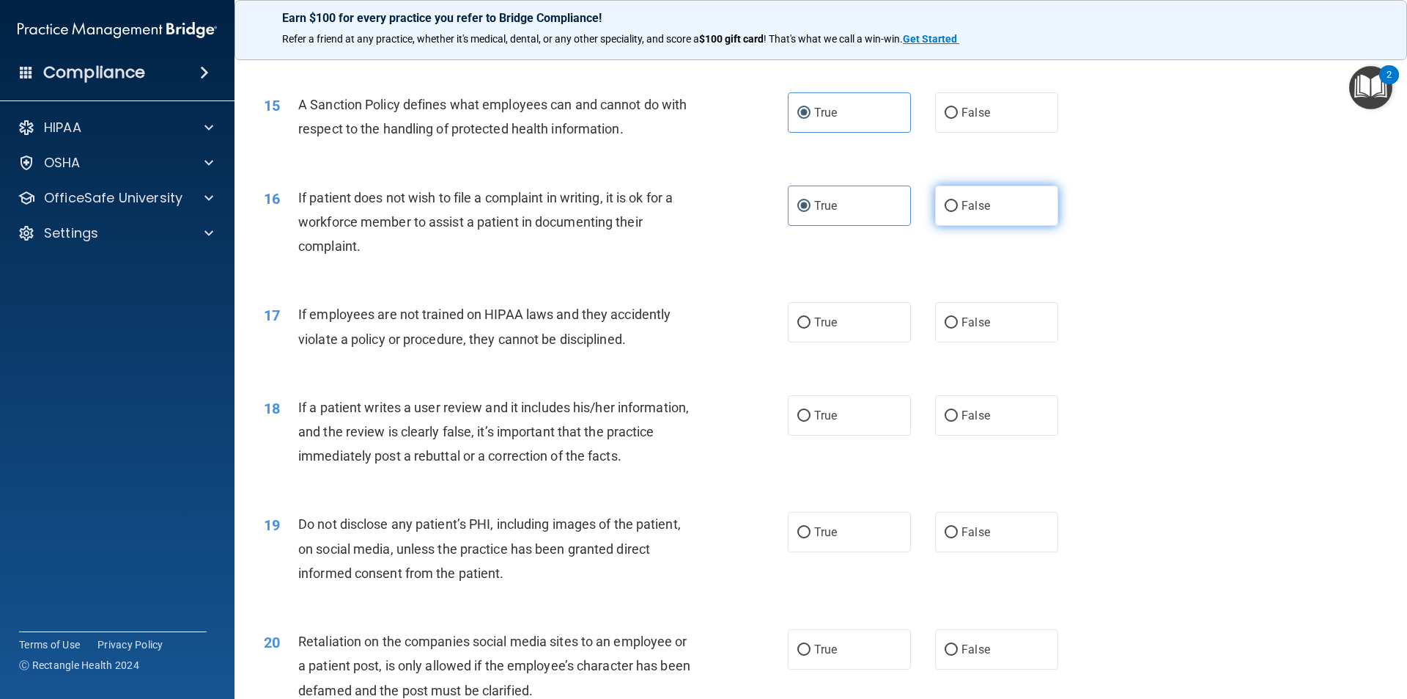
radio input "true"
radio input "false"
click at [951, 336] on label "False" at bounding box center [996, 322] width 123 height 40
click at [951, 328] on input "False" at bounding box center [951, 322] width 13 height 11
radio input "true"
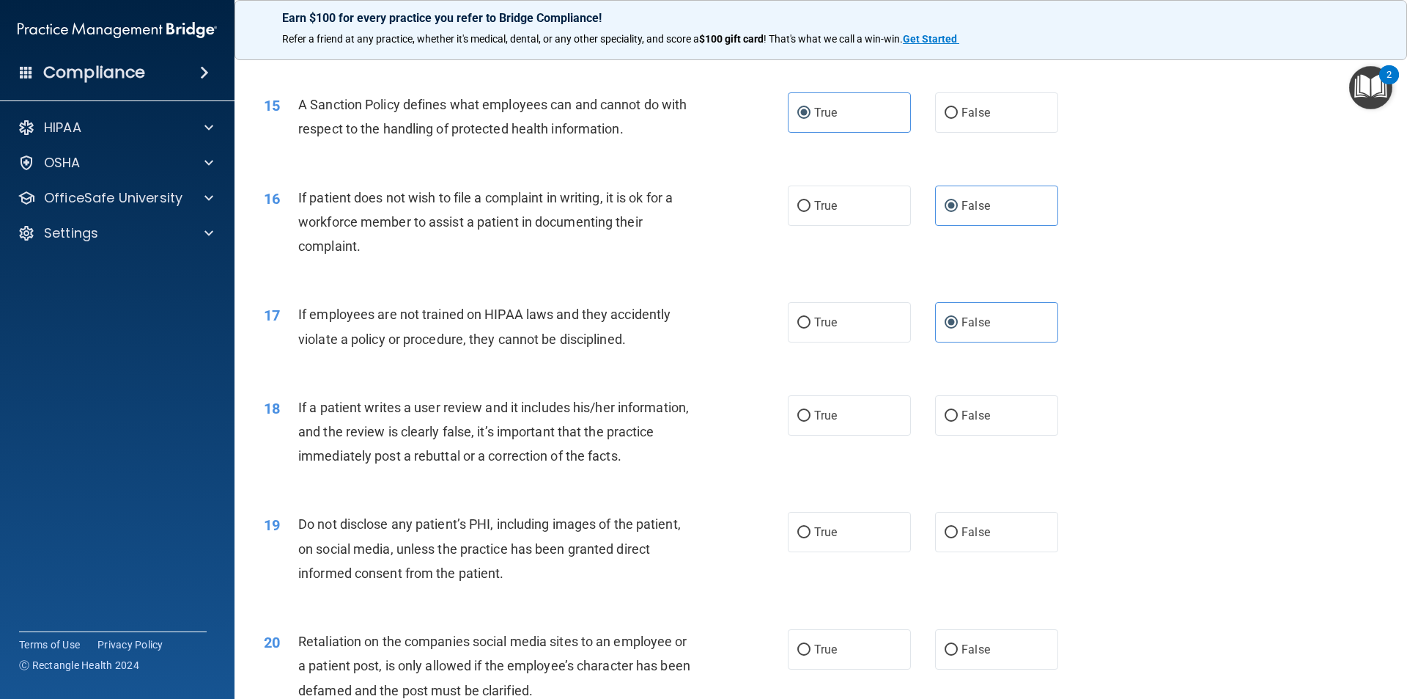
scroll to position [1882, 0]
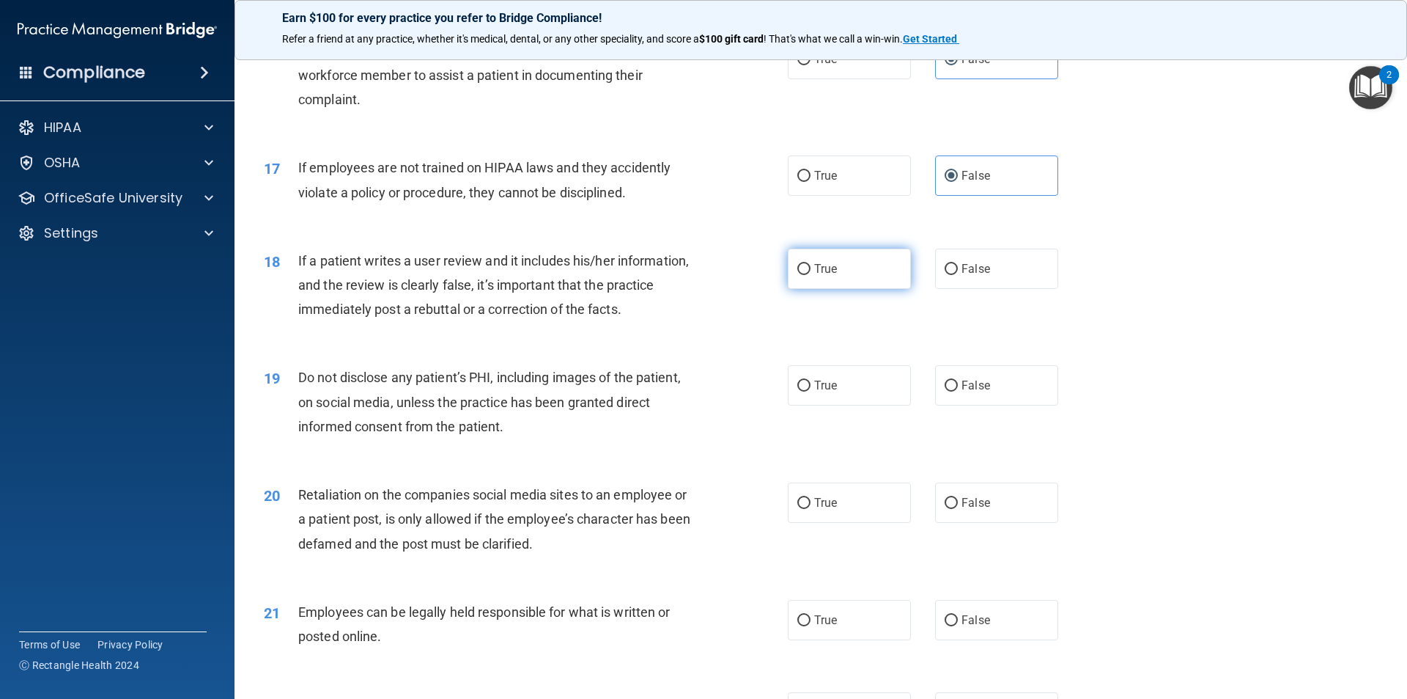
click at [814, 276] on span "True" at bounding box center [825, 269] width 23 height 14
click at [809, 275] on input "True" at bounding box center [804, 269] width 13 height 11
radio input "true"
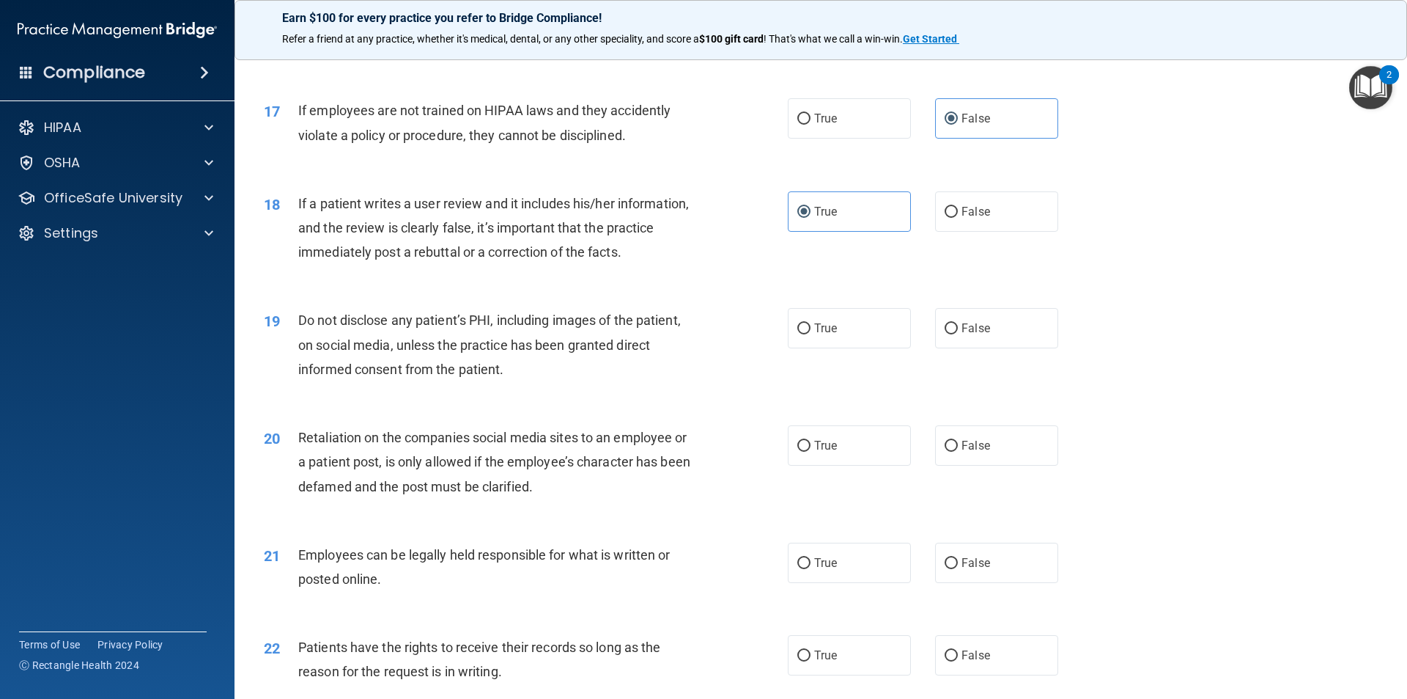
scroll to position [2028, 0]
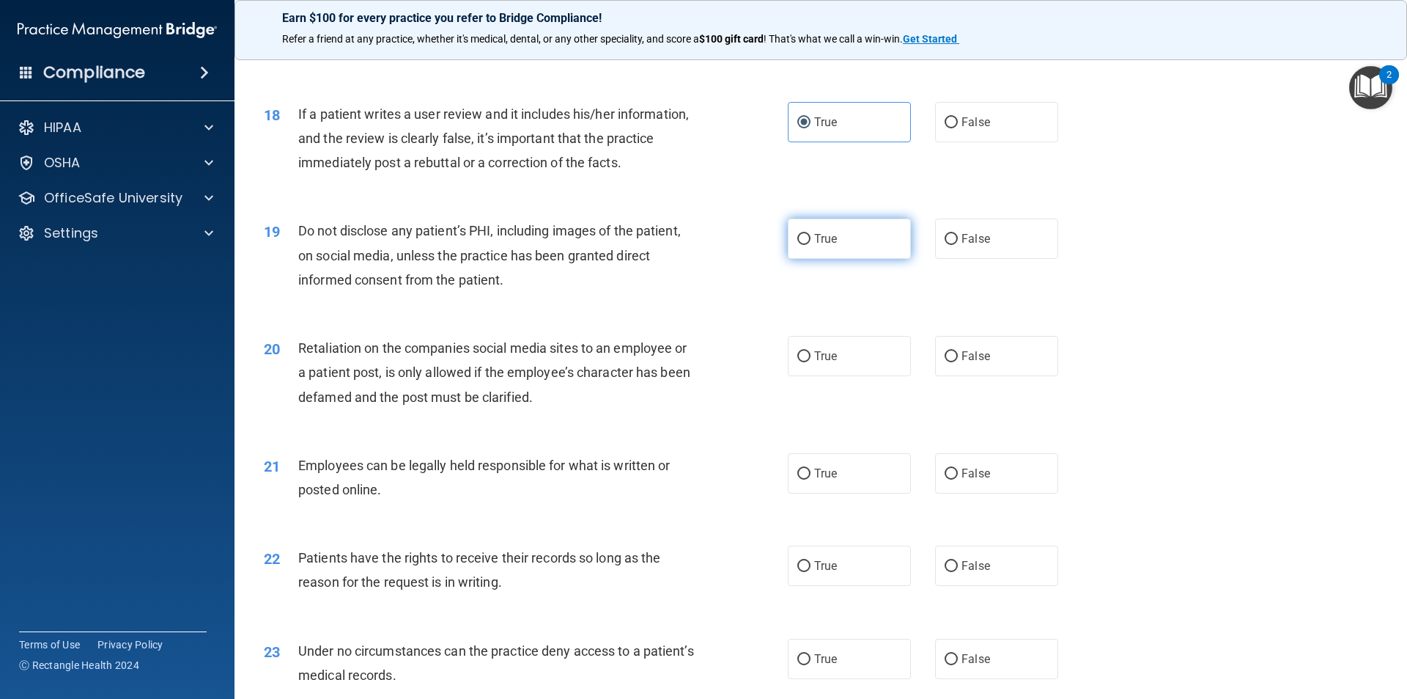
click at [802, 259] on label "True" at bounding box center [849, 238] width 123 height 40
click at [802, 245] on input "True" at bounding box center [804, 239] width 13 height 11
radio input "true"
click at [948, 372] on label "False" at bounding box center [996, 356] width 123 height 40
click at [948, 362] on input "False" at bounding box center [951, 356] width 13 height 11
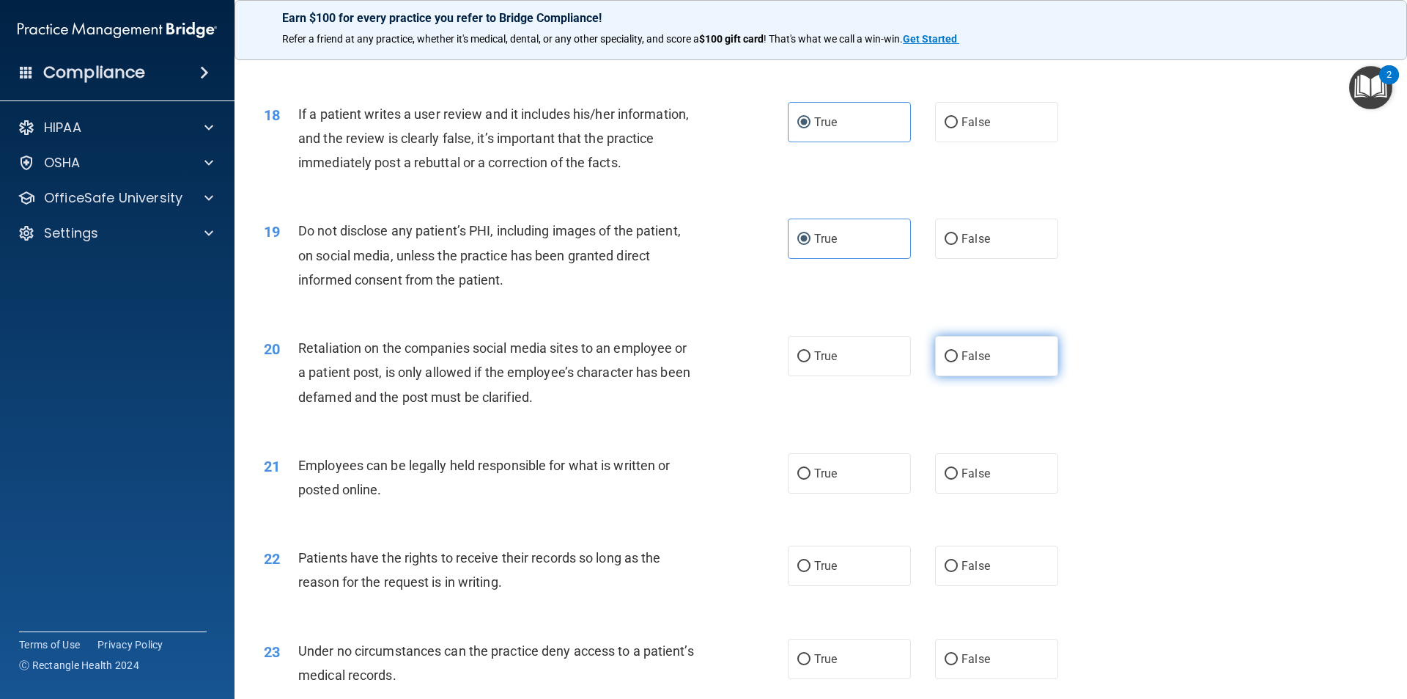
radio input "true"
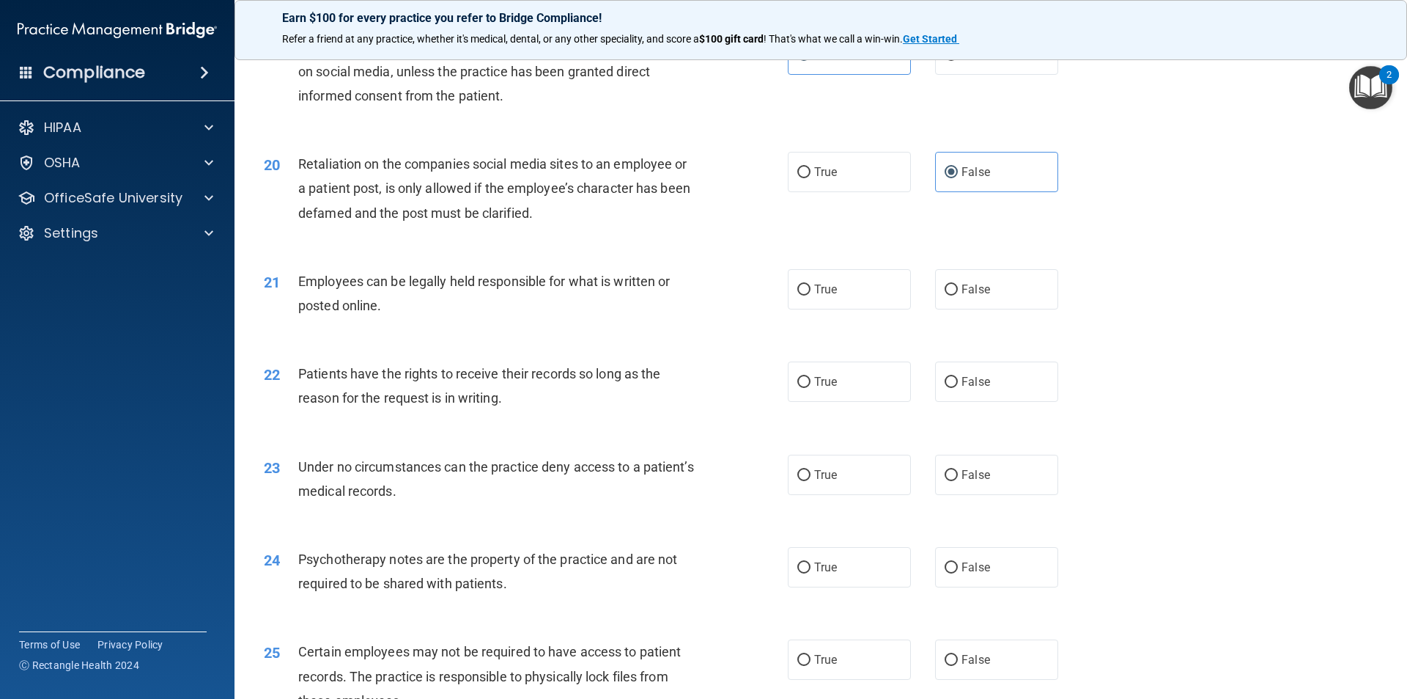
scroll to position [2248, 0]
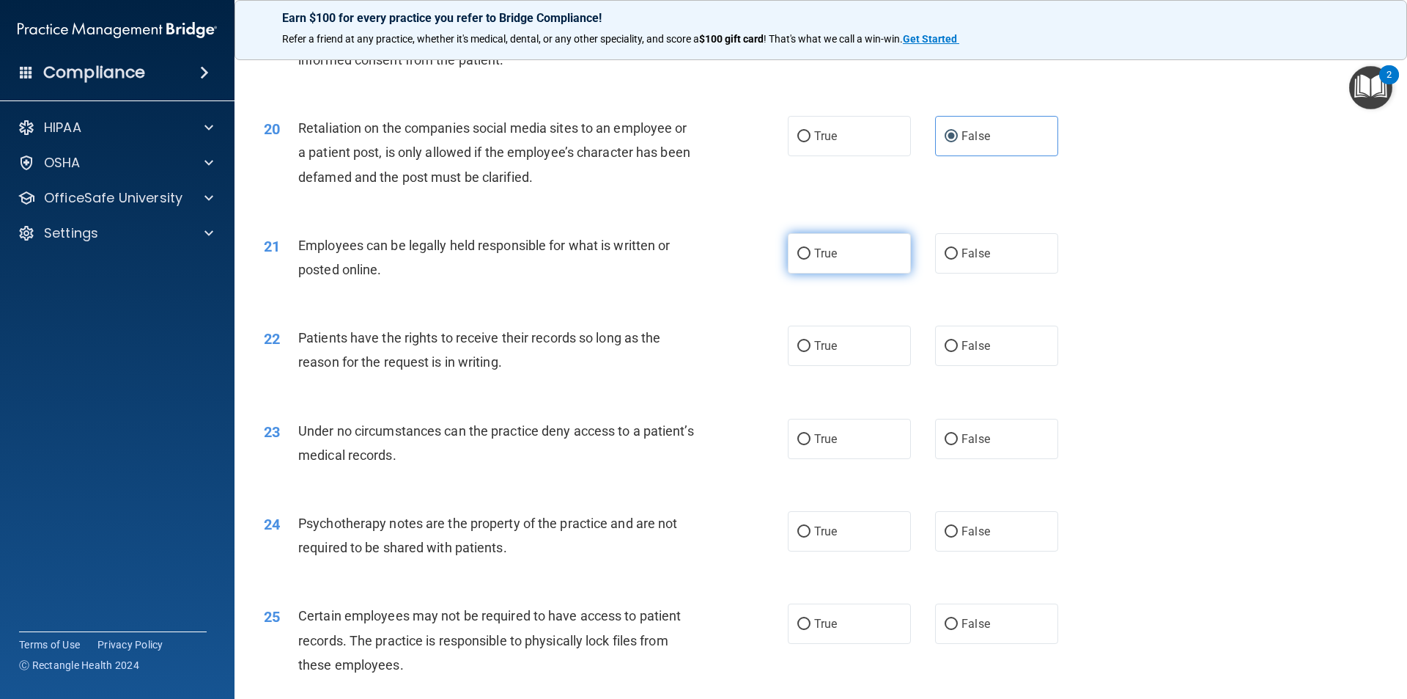
click at [828, 273] on label "True" at bounding box center [849, 253] width 123 height 40
click at [811, 259] on input "True" at bounding box center [804, 254] width 13 height 11
radio input "true"
drag, startPoint x: 812, startPoint y: 355, endPoint x: 812, endPoint y: 363, distance: 8.1
drag, startPoint x: 812, startPoint y: 363, endPoint x: 697, endPoint y: 423, distance: 129.8
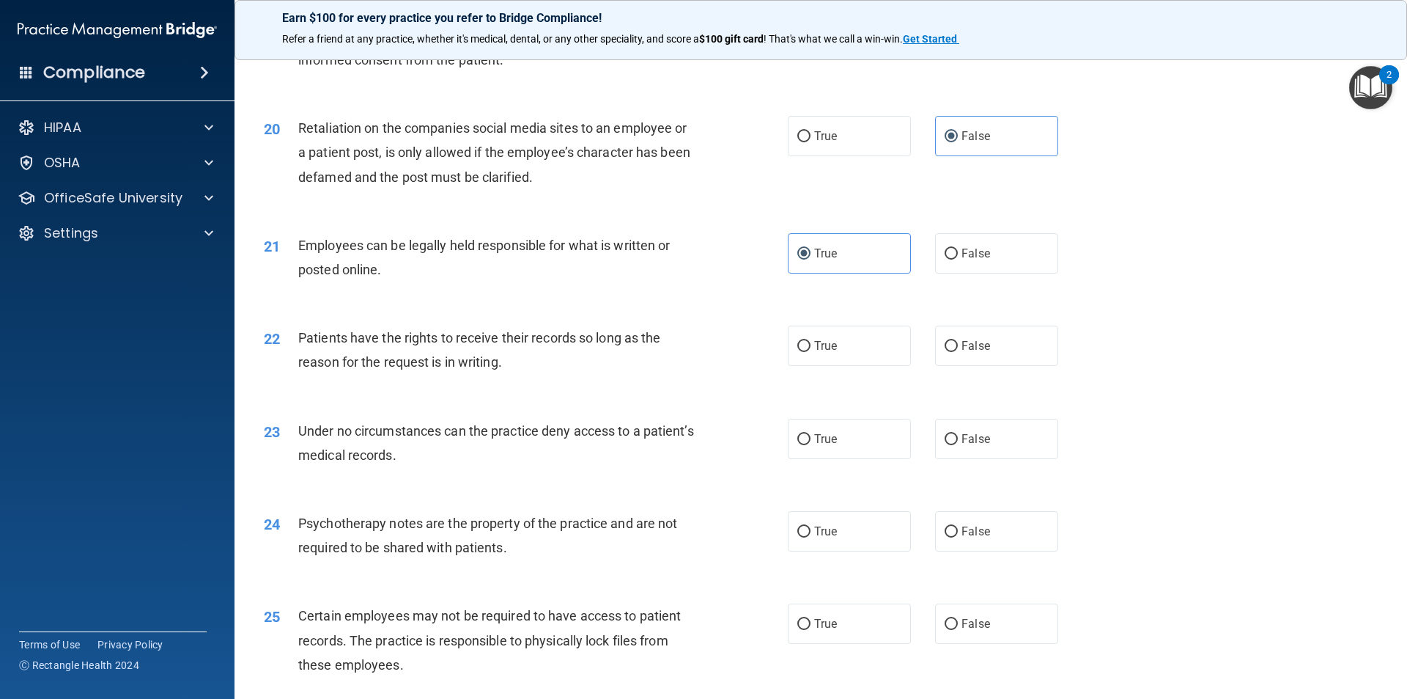
click at [697, 400] on div "22 Patients have the rights to receive their records so long as the reason for …" at bounding box center [821, 353] width 1136 height 92
click at [845, 362] on label "True" at bounding box center [849, 345] width 123 height 40
click at [811, 352] on input "True" at bounding box center [804, 346] width 13 height 11
radio input "true"
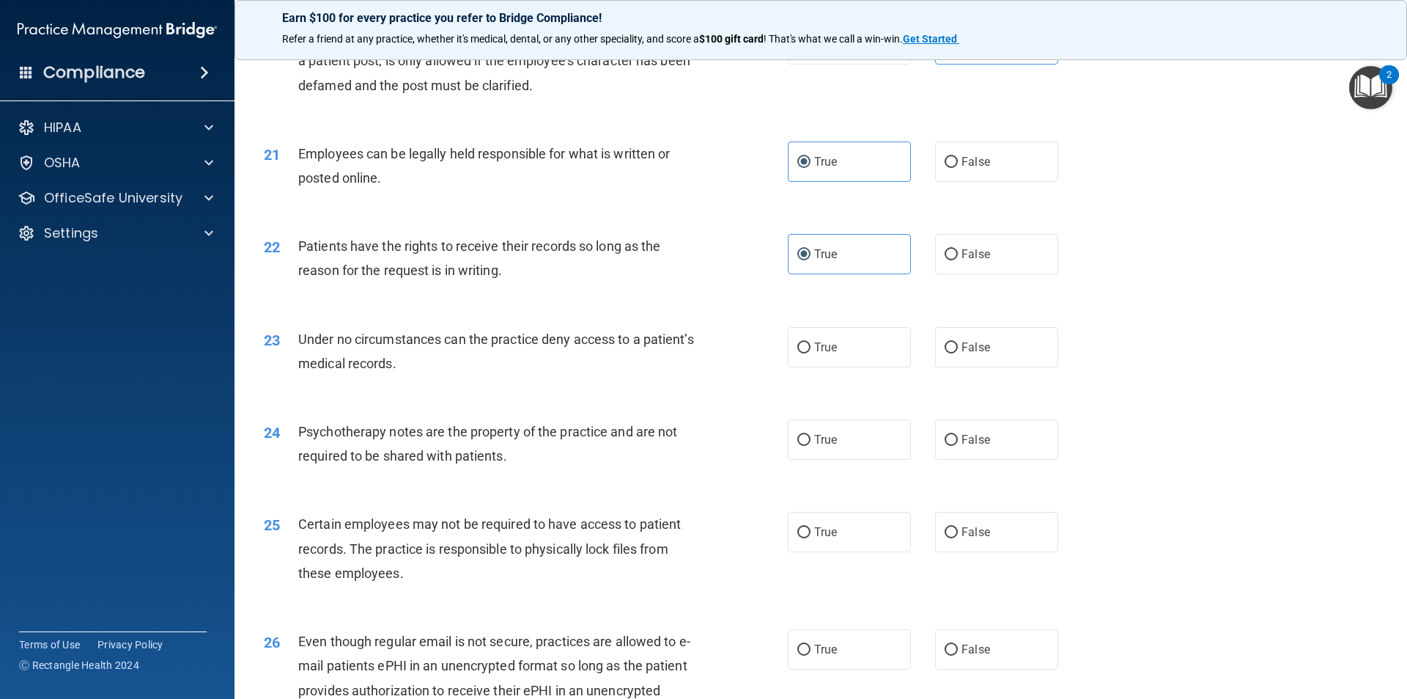
scroll to position [2468, 0]
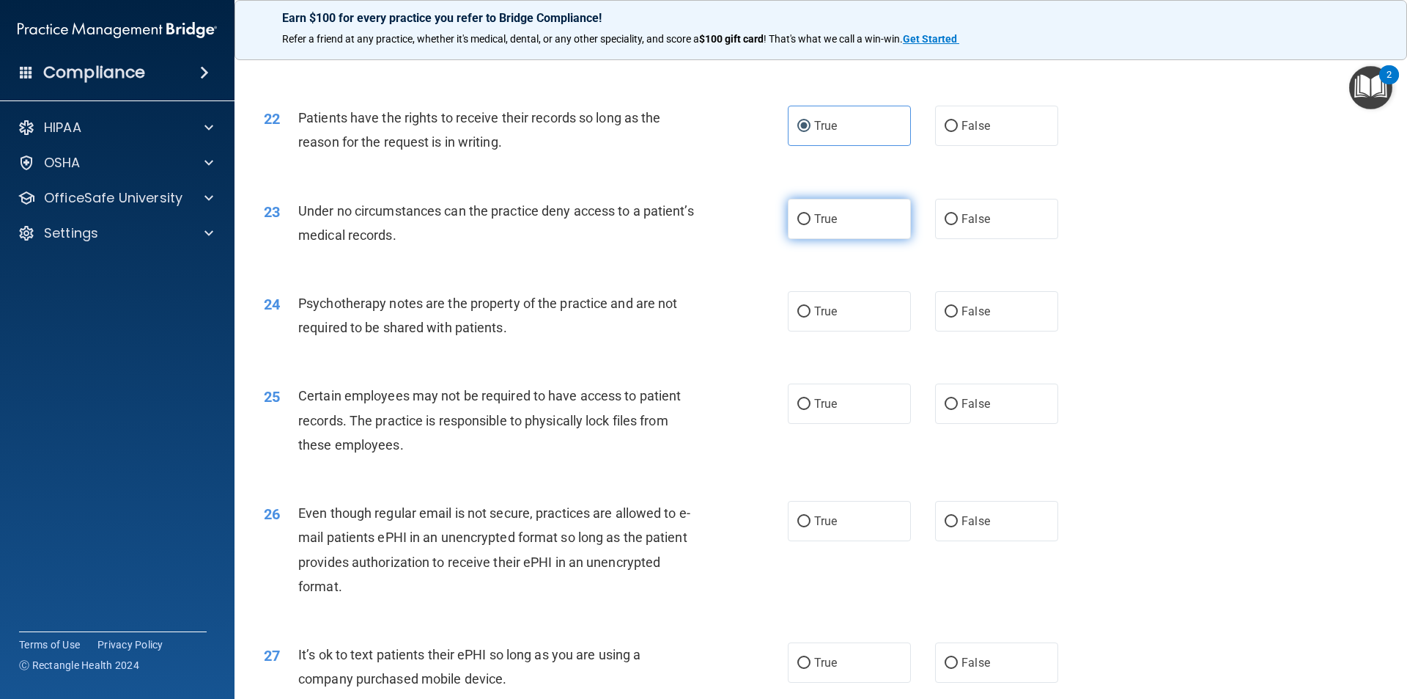
click at [841, 239] on label "True" at bounding box center [849, 219] width 123 height 40
click at [811, 225] on input "True" at bounding box center [804, 219] width 13 height 11
radio input "true"
click at [935, 239] on label "False" at bounding box center [996, 219] width 123 height 40
click at [945, 225] on input "False" at bounding box center [951, 219] width 13 height 11
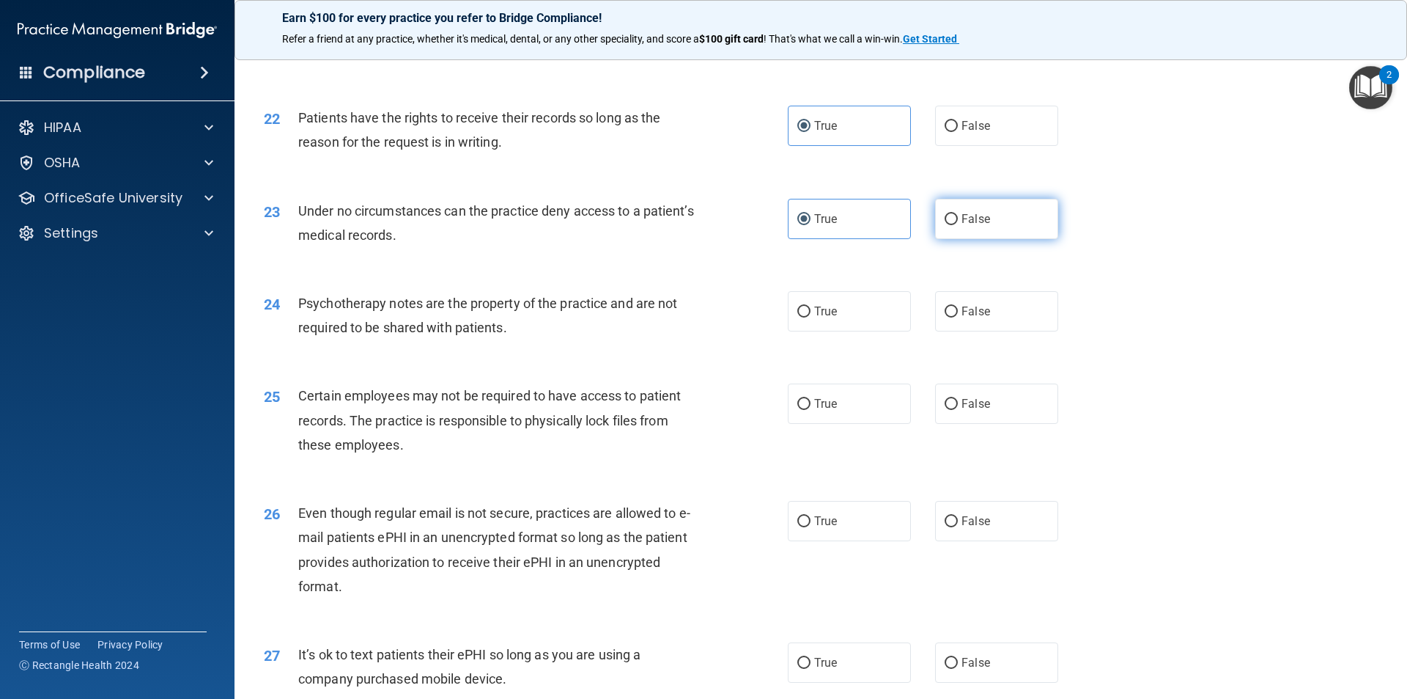
radio input "true"
radio input "false"
click at [956, 323] on label "False" at bounding box center [996, 311] width 123 height 40
click at [956, 317] on input "False" at bounding box center [951, 311] width 13 height 11
radio input "true"
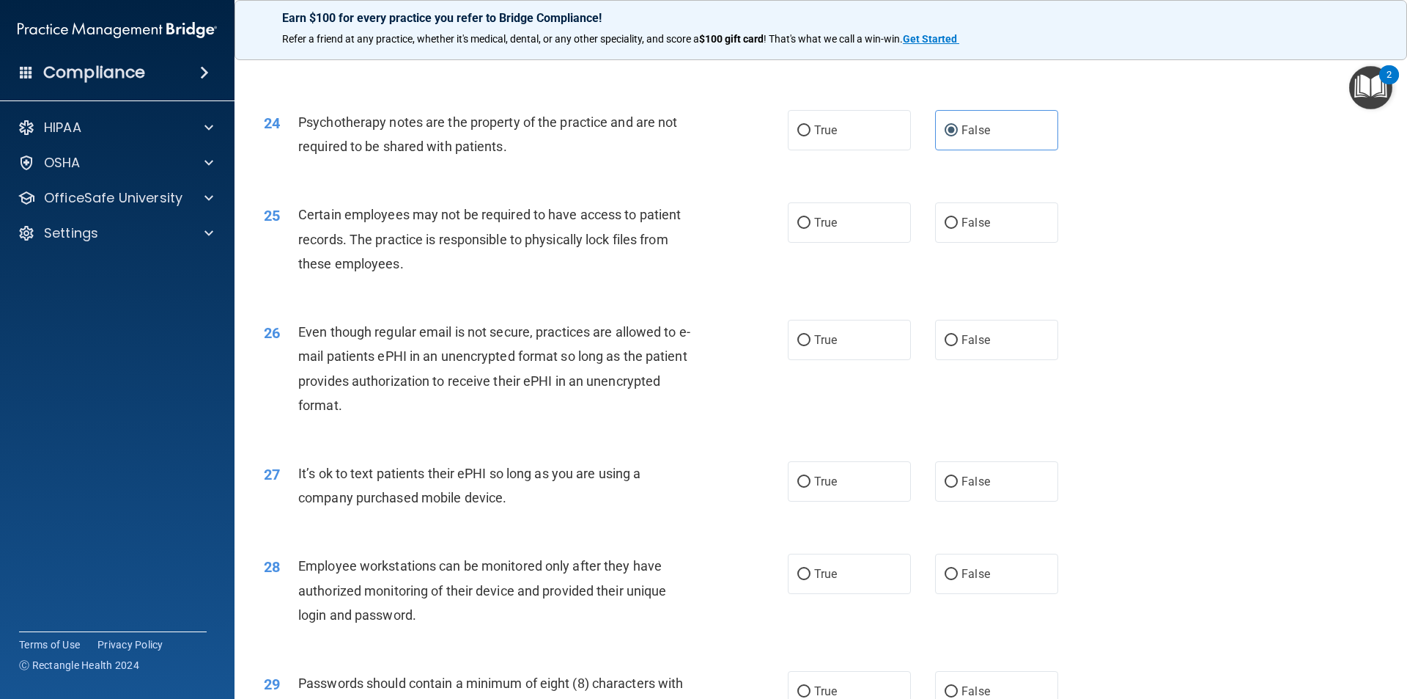
scroll to position [2688, 0]
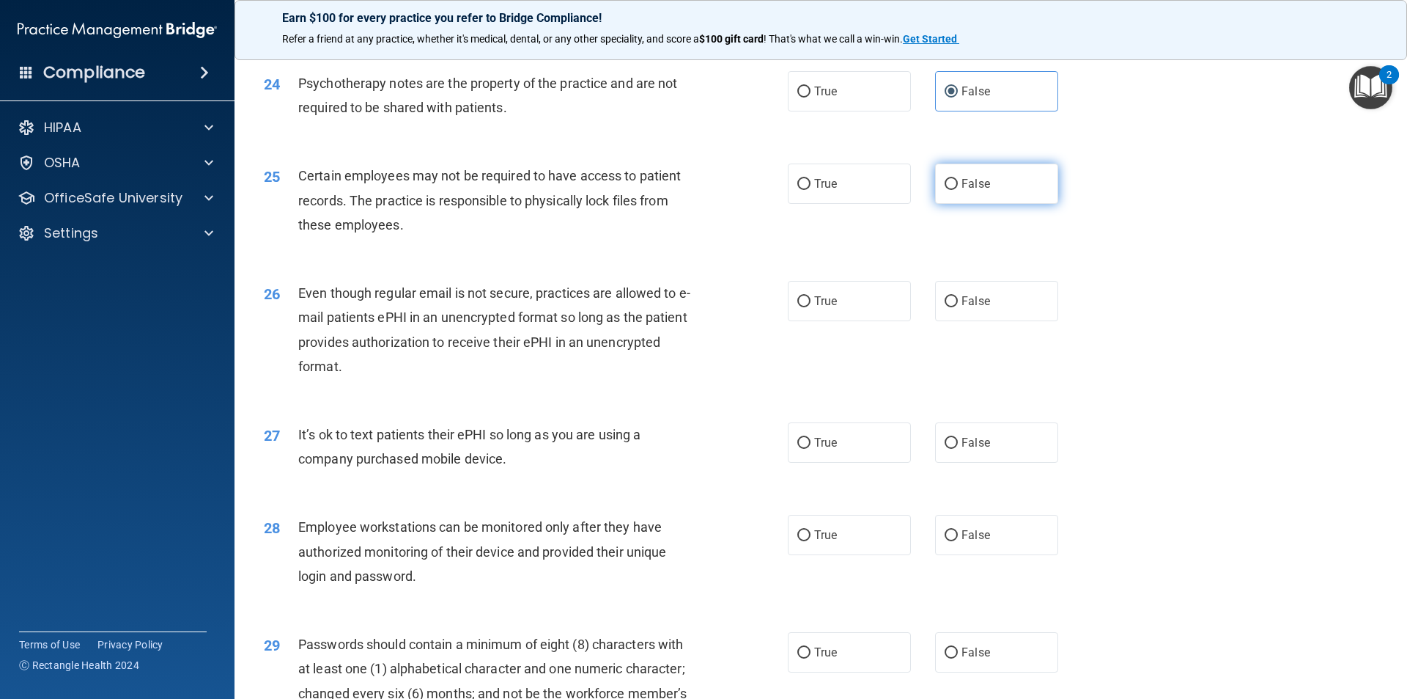
click at [951, 204] on label "False" at bounding box center [996, 183] width 123 height 40
click at [951, 190] on input "False" at bounding box center [951, 184] width 13 height 11
radio input "true"
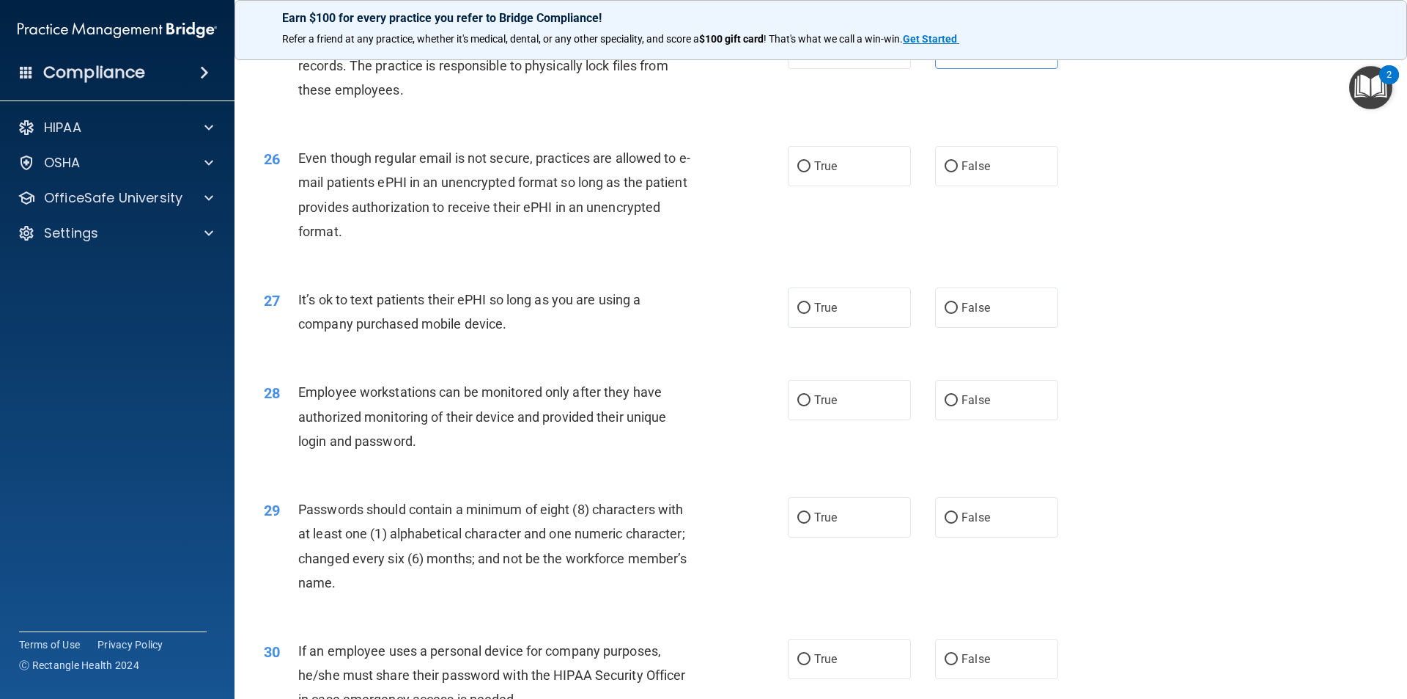
scroll to position [2835, 0]
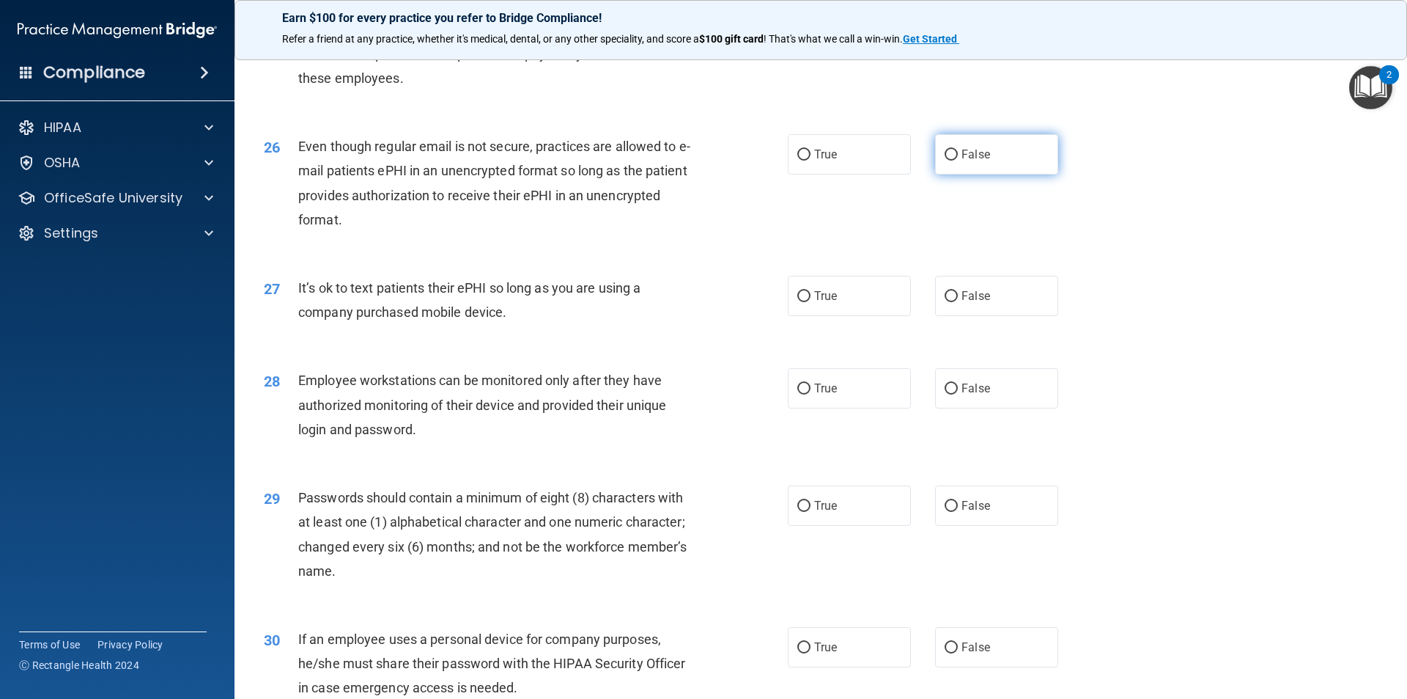
click at [938, 172] on label "False" at bounding box center [996, 154] width 123 height 40
click at [945, 161] on input "False" at bounding box center [951, 155] width 13 height 11
radio input "true"
click at [951, 315] on label "False" at bounding box center [996, 296] width 123 height 40
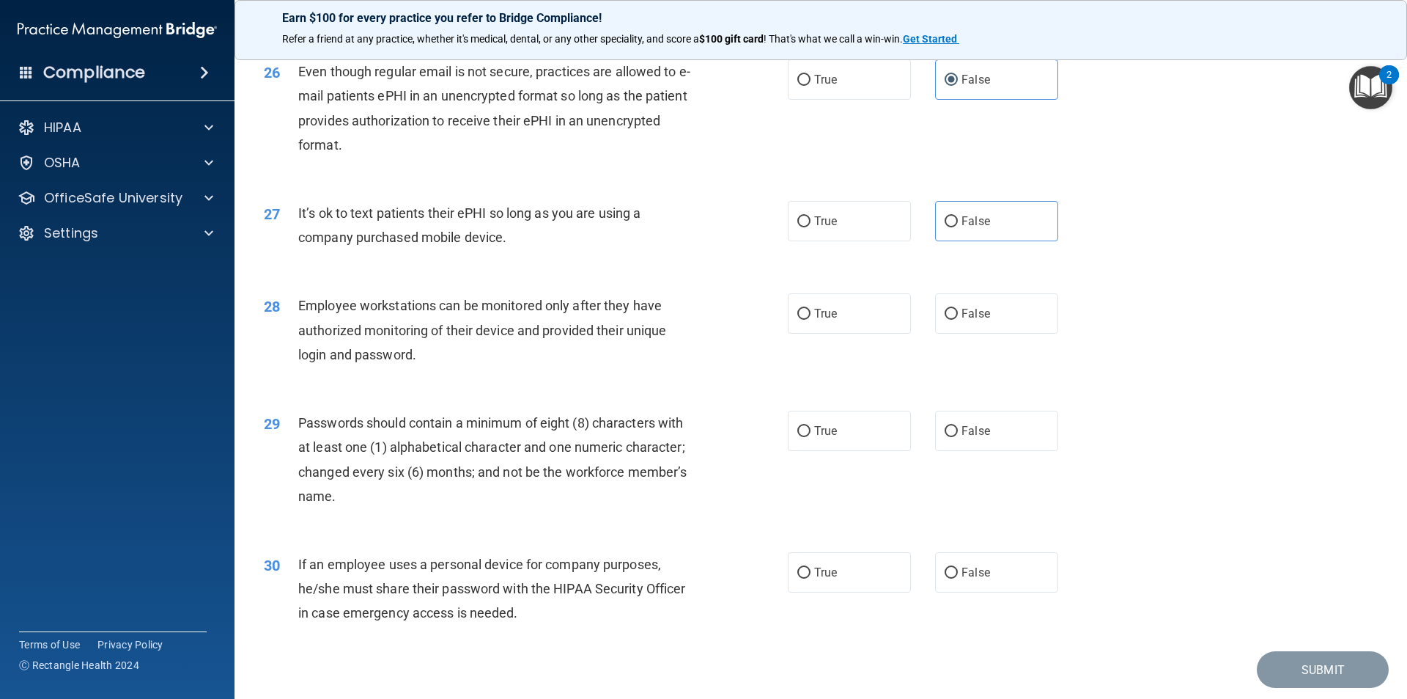
scroll to position [2981, 0]
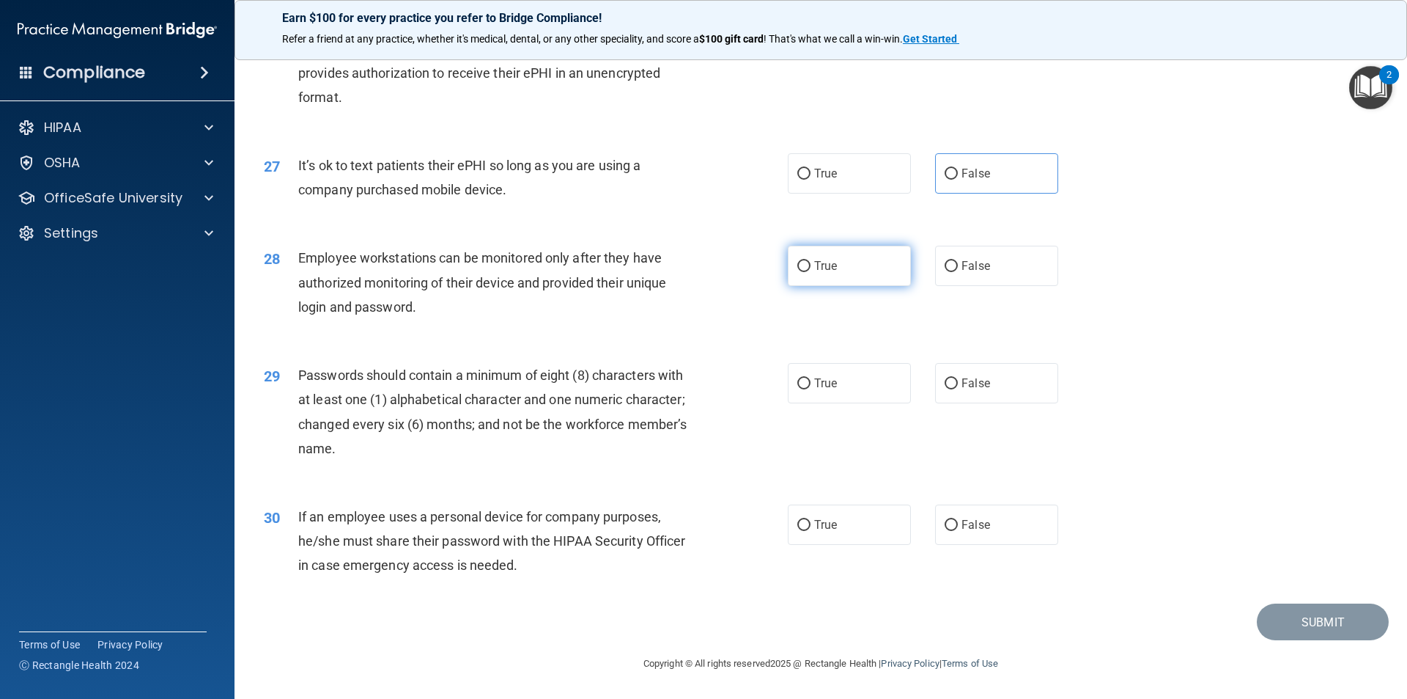
click at [837, 272] on label "True" at bounding box center [849, 266] width 123 height 40
click at [811, 272] on input "True" at bounding box center [804, 266] width 13 height 11
radio input "true"
click at [820, 394] on label "True" at bounding box center [849, 383] width 123 height 40
click at [811, 389] on input "True" at bounding box center [804, 383] width 13 height 11
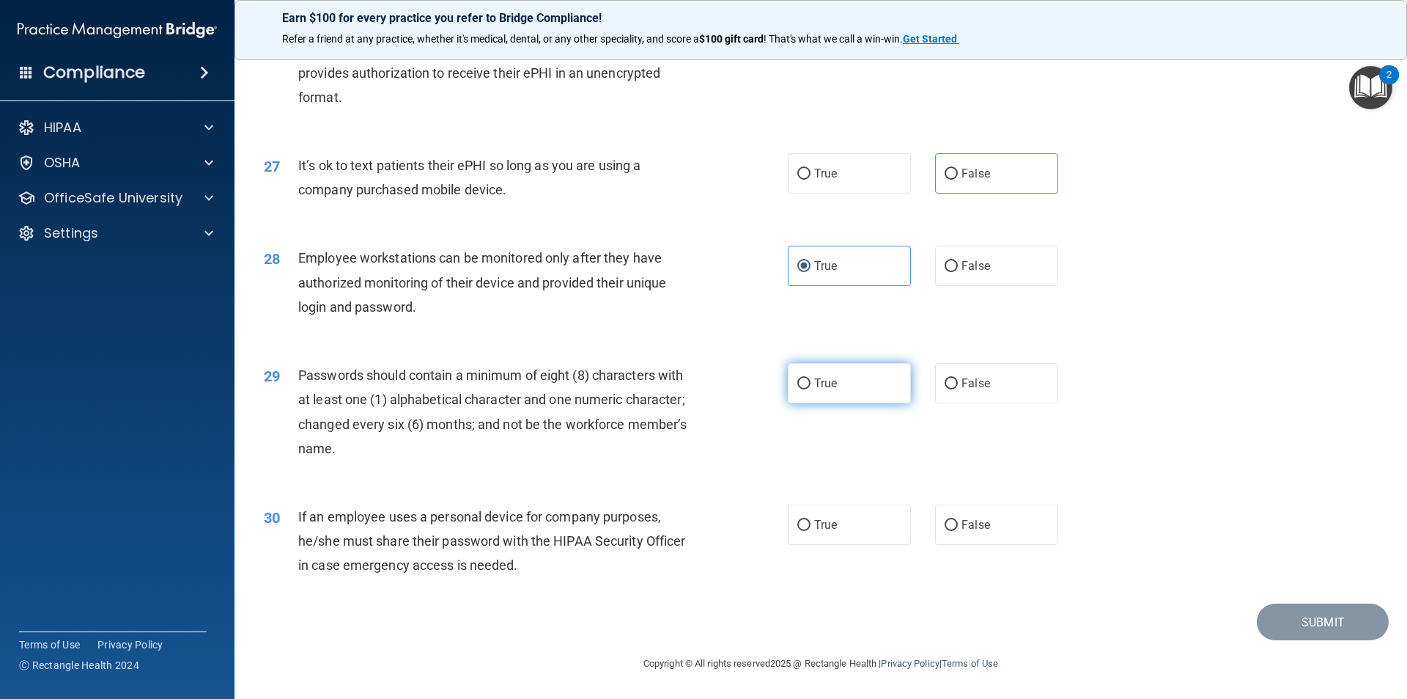
radio input "true"
click at [954, 532] on label "False" at bounding box center [996, 524] width 123 height 40
click at [954, 531] on input "False" at bounding box center [951, 525] width 13 height 11
radio input "true"
click at [575, 566] on div "If an employee uses a personal device for company purposes, he/she must share t…" at bounding box center [503, 540] width 410 height 73
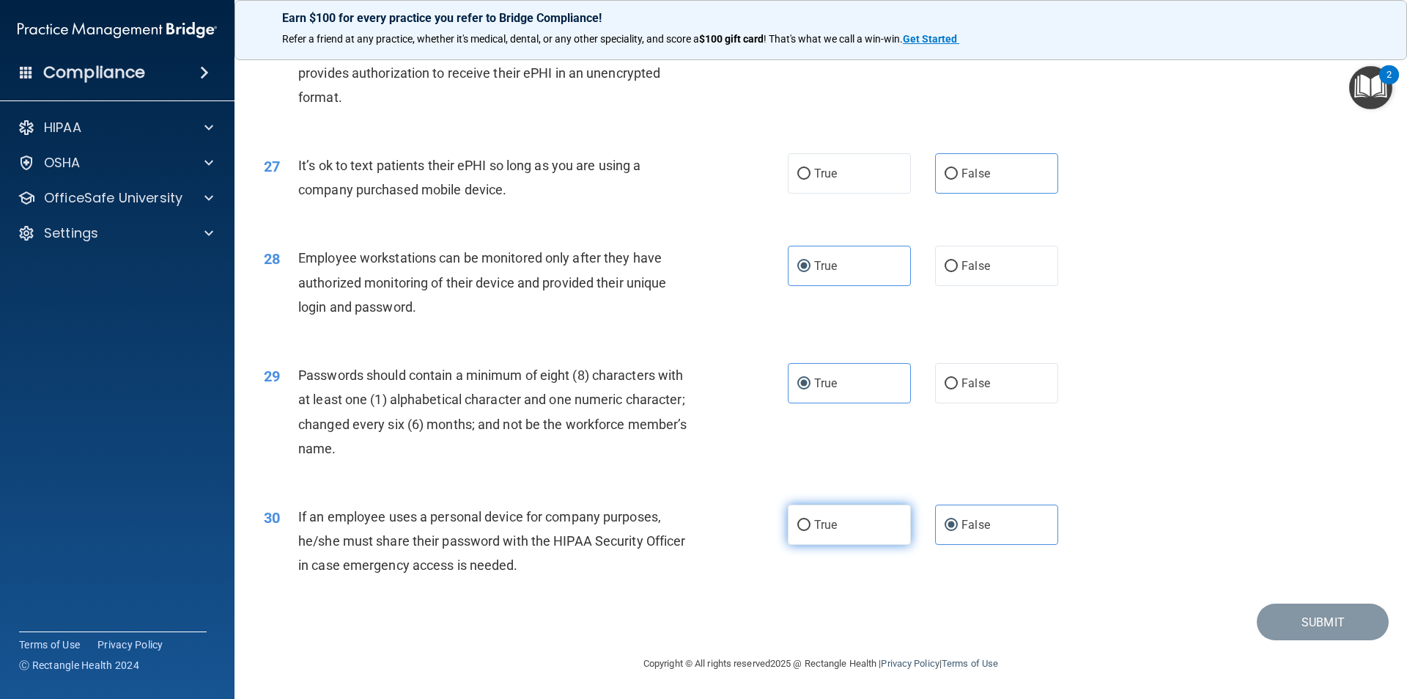
click at [869, 521] on label "True" at bounding box center [849, 524] width 123 height 40
click at [811, 521] on input "True" at bounding box center [804, 525] width 13 height 11
radio input "true"
radio input "false"
click at [603, 557] on div "If an employee uses a personal device for company purposes, he/she must share t…" at bounding box center [503, 540] width 410 height 73
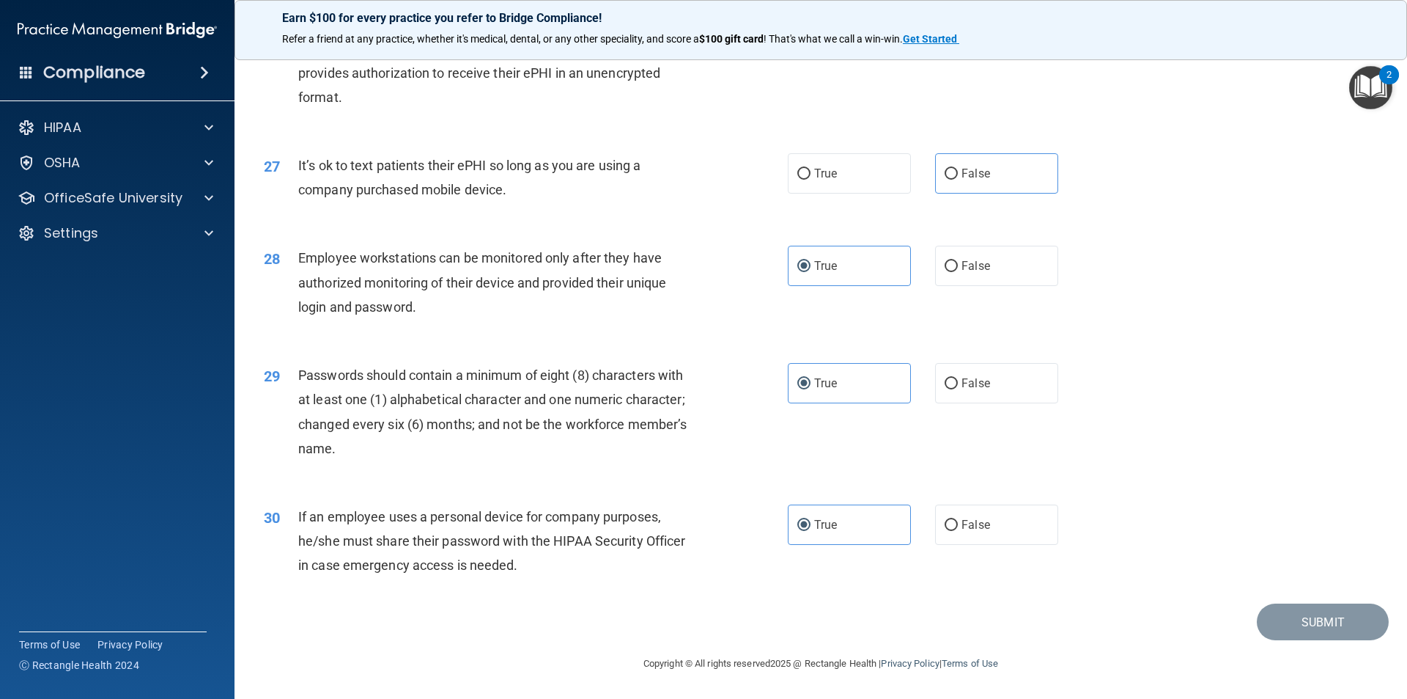
click at [860, 567] on div "30 If an employee uses a personal device for company purposes, he/she must shar…" at bounding box center [821, 544] width 1136 height 117
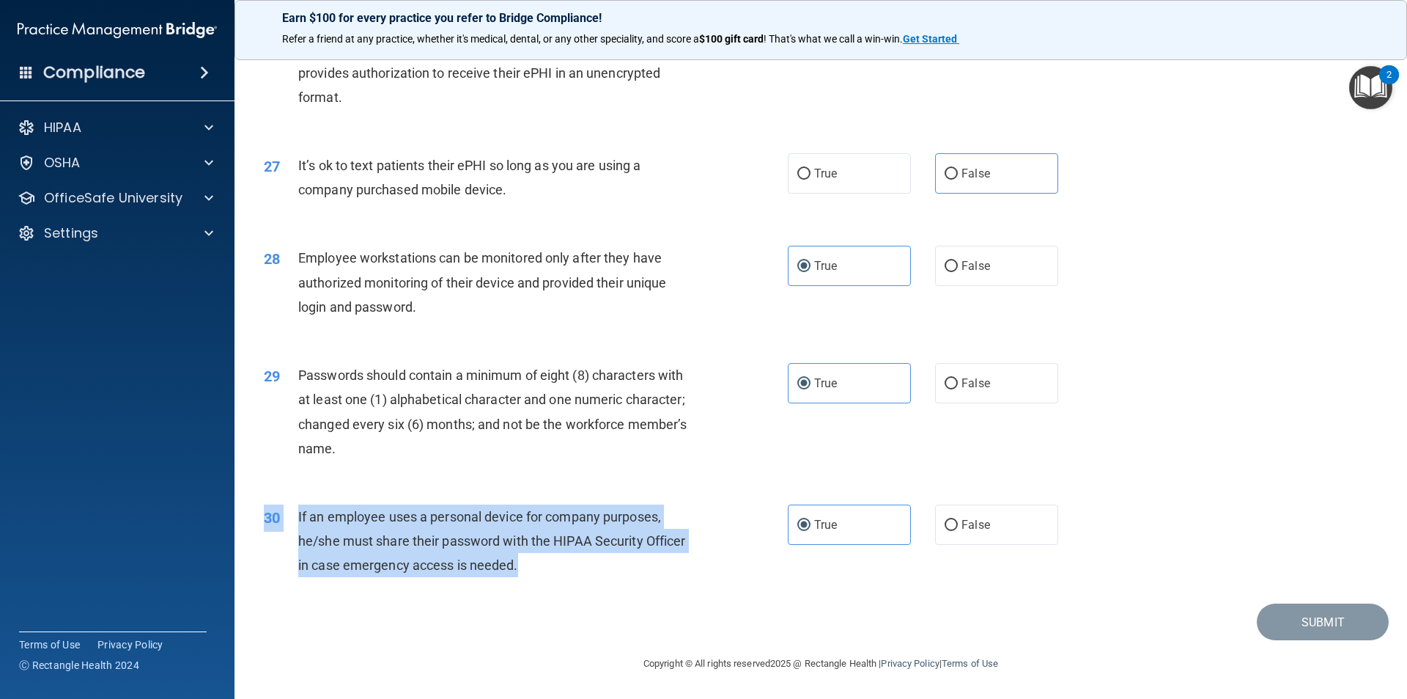
drag, startPoint x: 657, startPoint y: 588, endPoint x: 624, endPoint y: 562, distance: 42.2
click at [624, 562] on div "30 If an employee uses a personal device for company purposes, he/she must shar…" at bounding box center [821, 544] width 1136 height 117
click at [570, 575] on div "If an employee uses a personal device for company purposes, he/she must share t…" at bounding box center [503, 540] width 410 height 73
click at [540, 566] on div "If an employee uses a personal device for company purposes, he/she must share t…" at bounding box center [503, 540] width 410 height 73
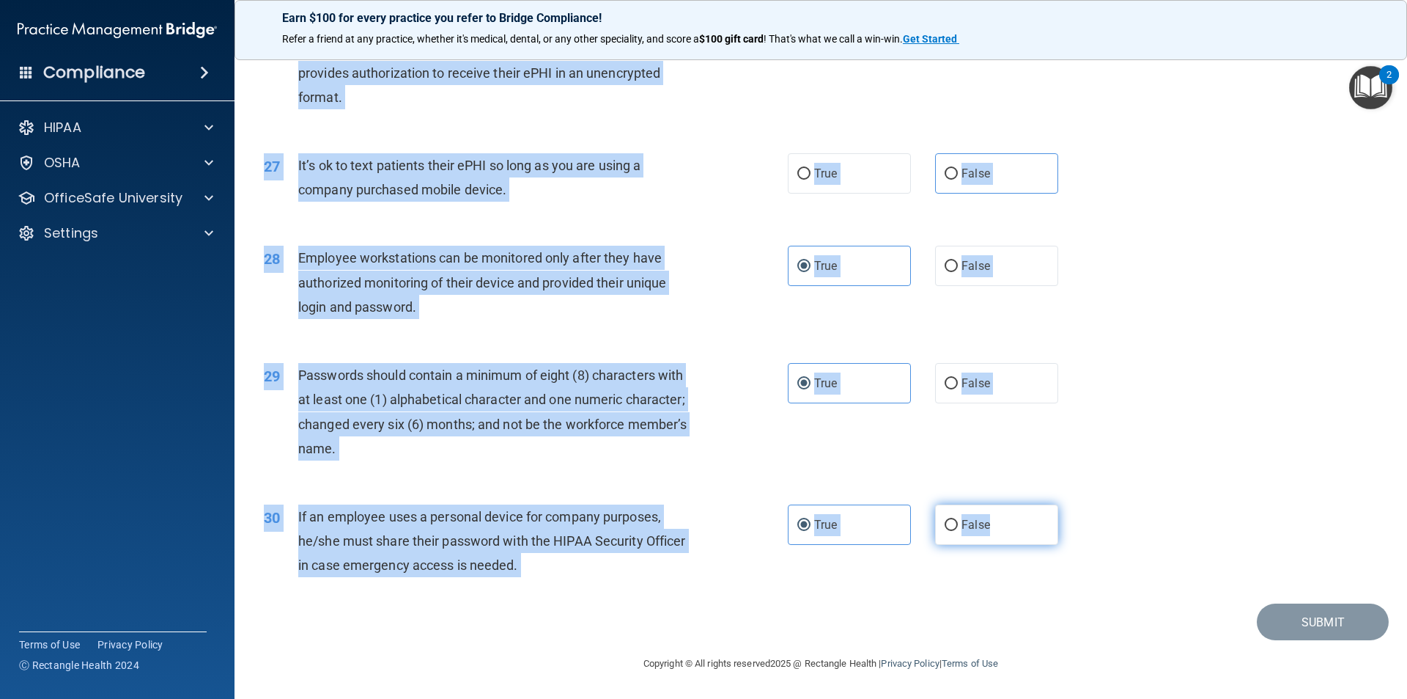
drag, startPoint x: 300, startPoint y: 130, endPoint x: 1001, endPoint y: 529, distance: 807.3
copy div "It is ok to share your password with a co-worker in case immediate access of a …"
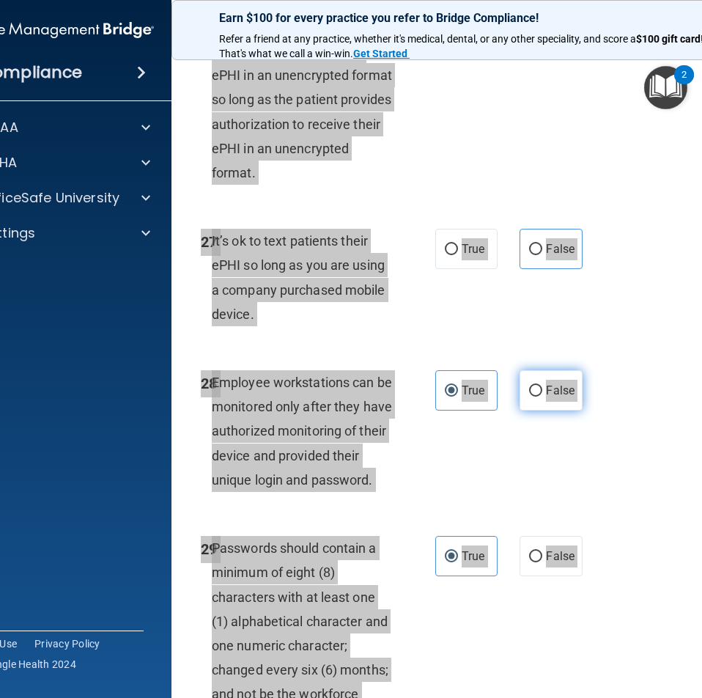
scroll to position [4985, 0]
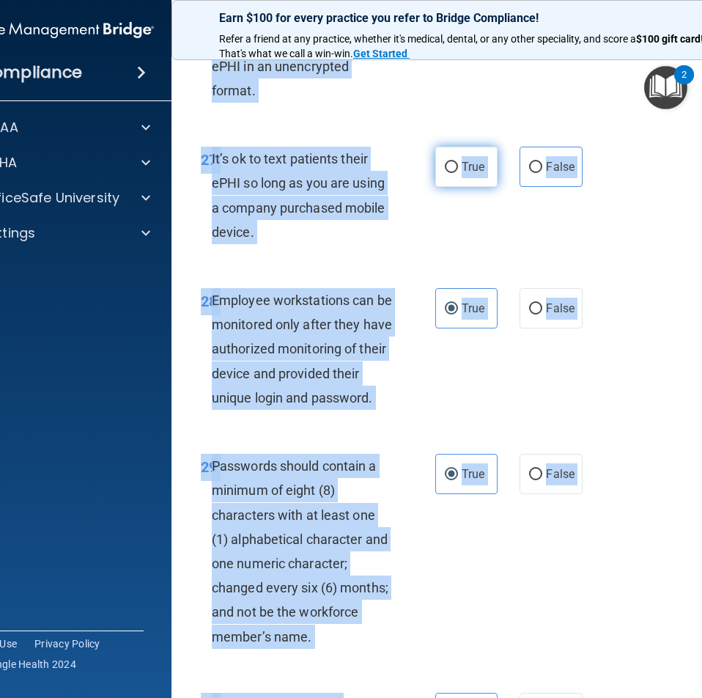
click at [445, 173] on input "True" at bounding box center [451, 167] width 13 height 11
radio input "true"
click at [537, 173] on input "False" at bounding box center [535, 167] width 13 height 11
radio input "true"
radio input "false"
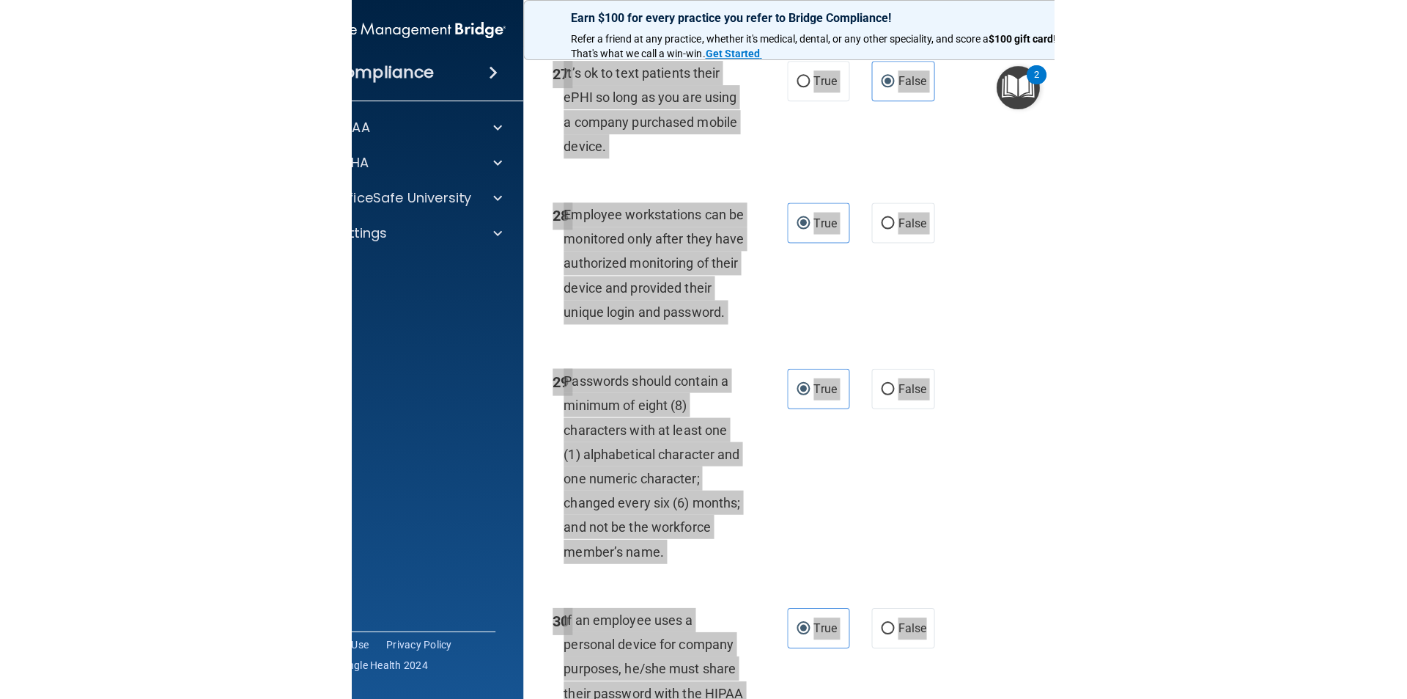
scroll to position [5295, 0]
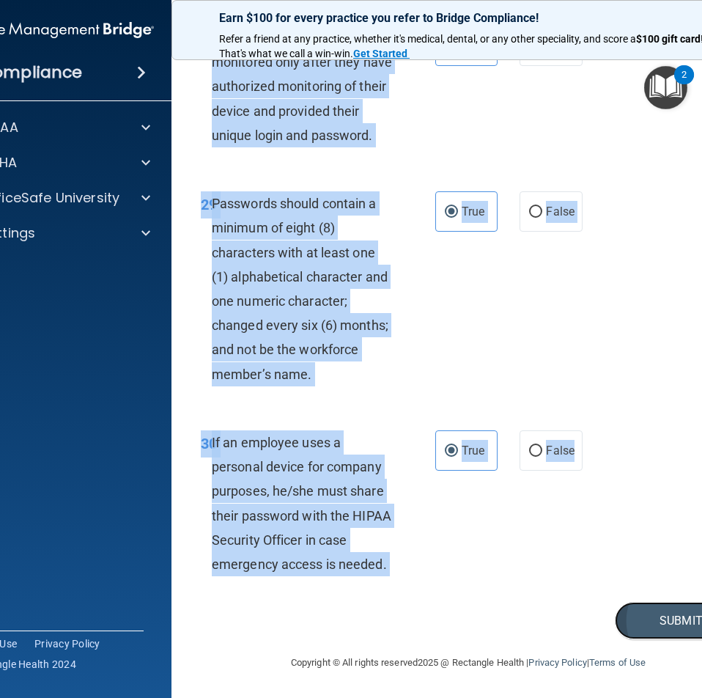
click at [665, 620] on button "Submit" at bounding box center [681, 620] width 132 height 37
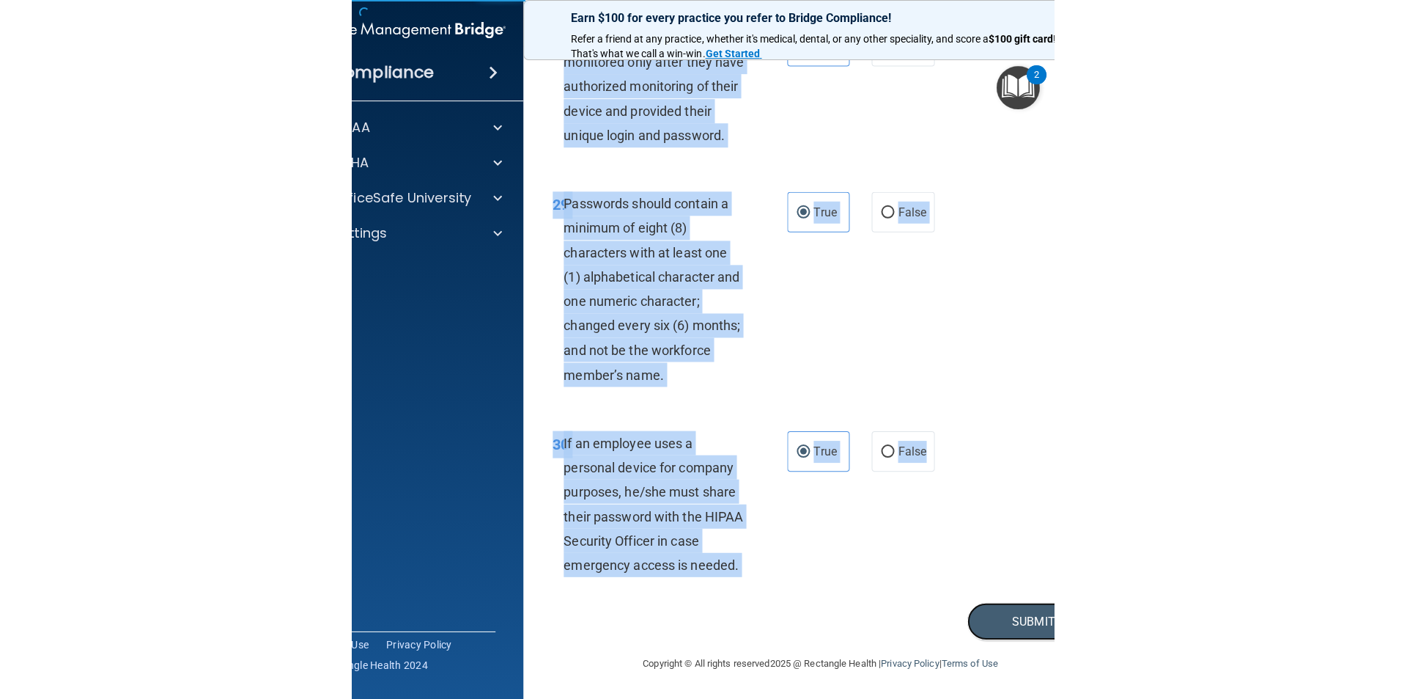
scroll to position [2981, 0]
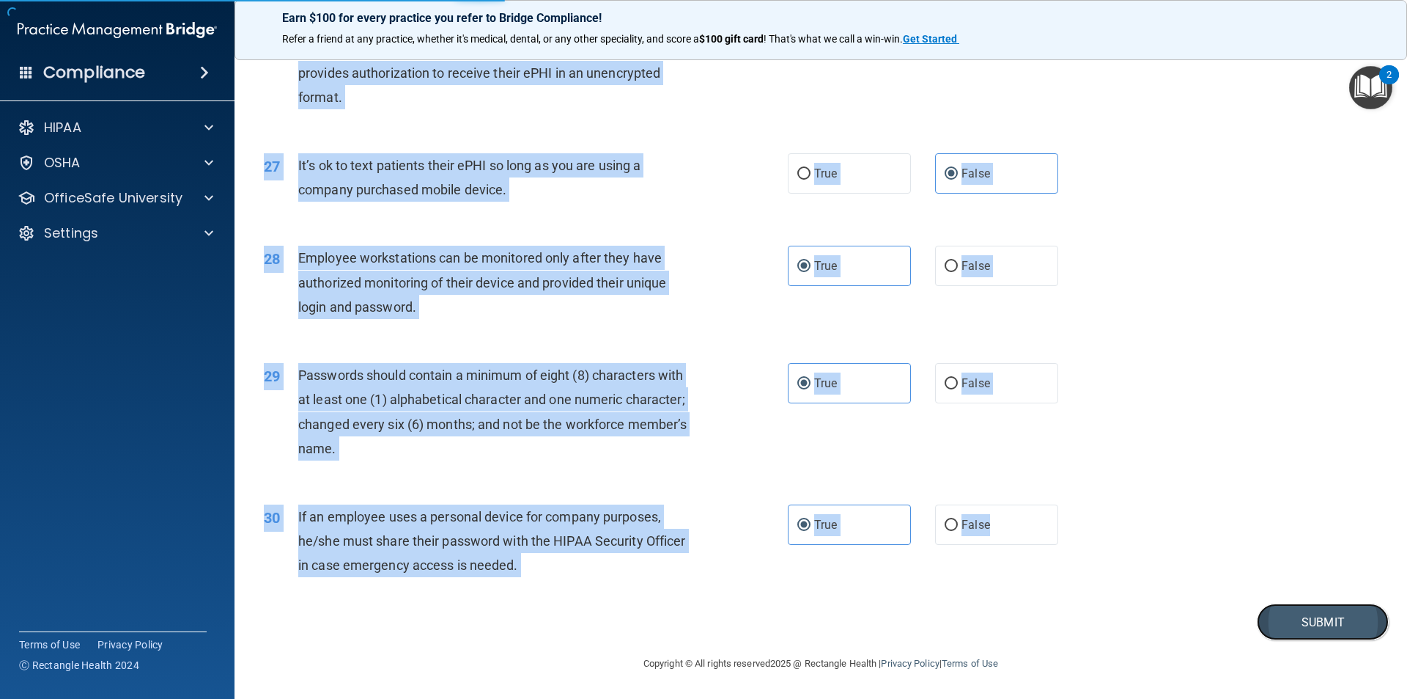
click at [1322, 633] on button "Submit" at bounding box center [1323, 621] width 132 height 37
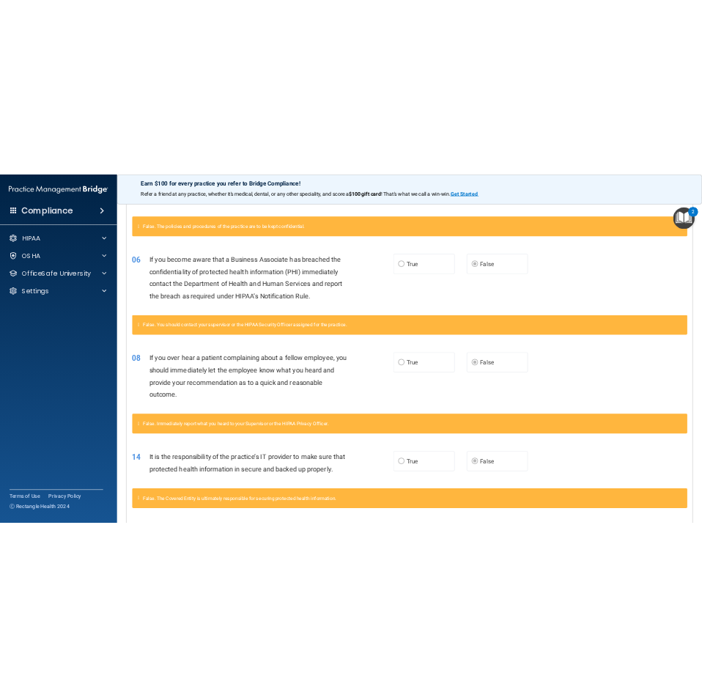
scroll to position [586, 0]
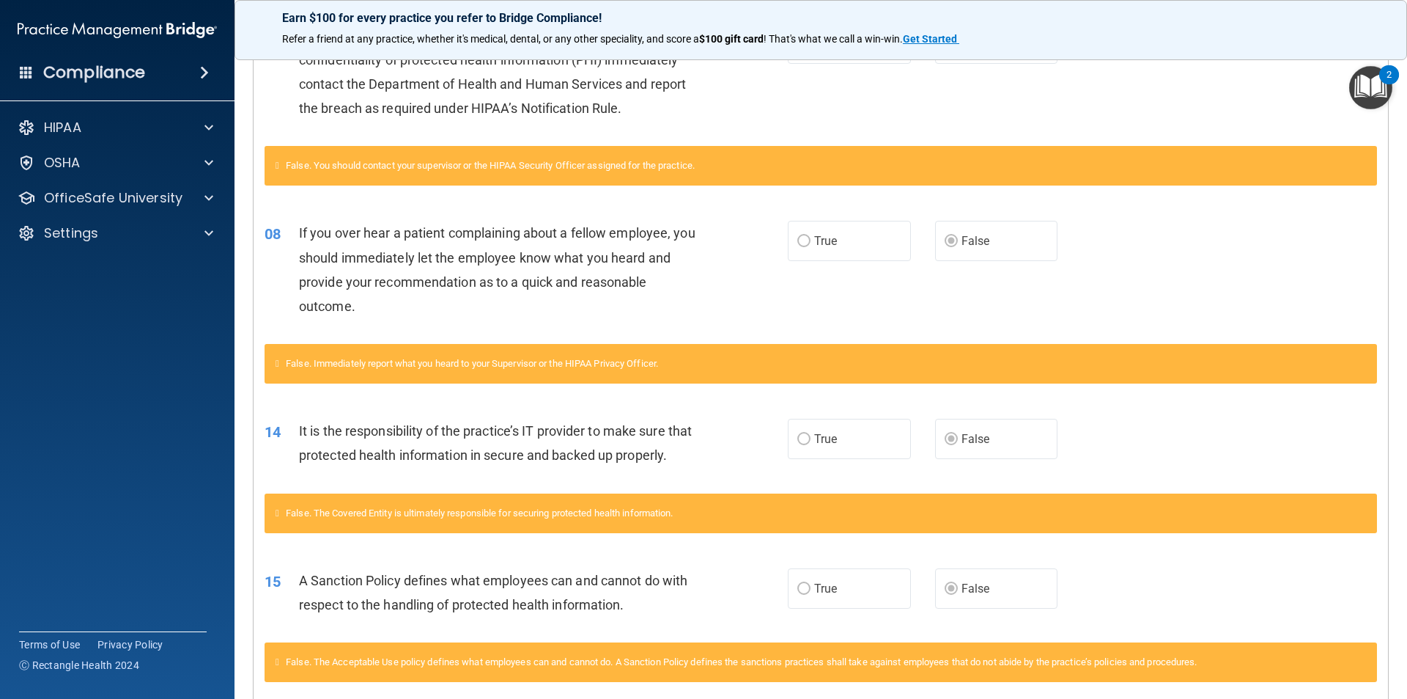
click at [581, 218] on div "08 If you over hear a patient complaining about a fellow employee, you should i…" at bounding box center [821, 272] width 1135 height 141
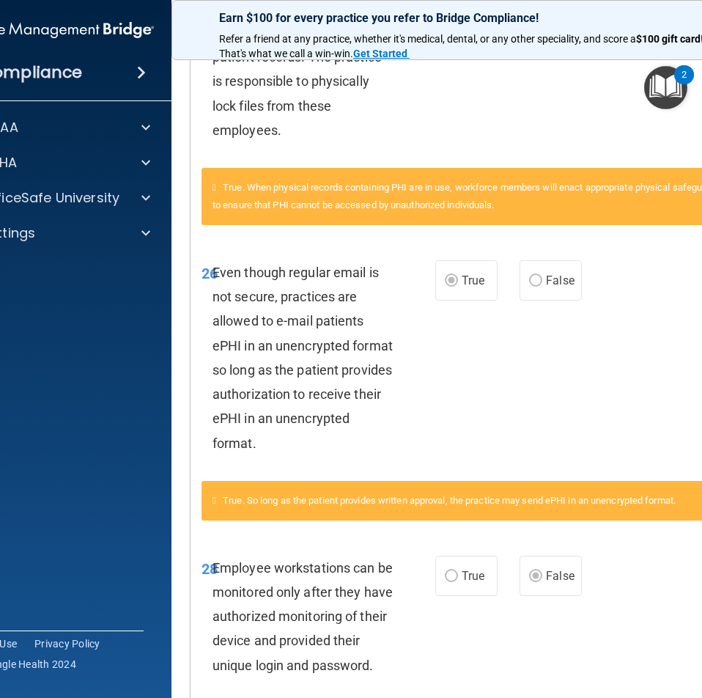
scroll to position [2761, 0]
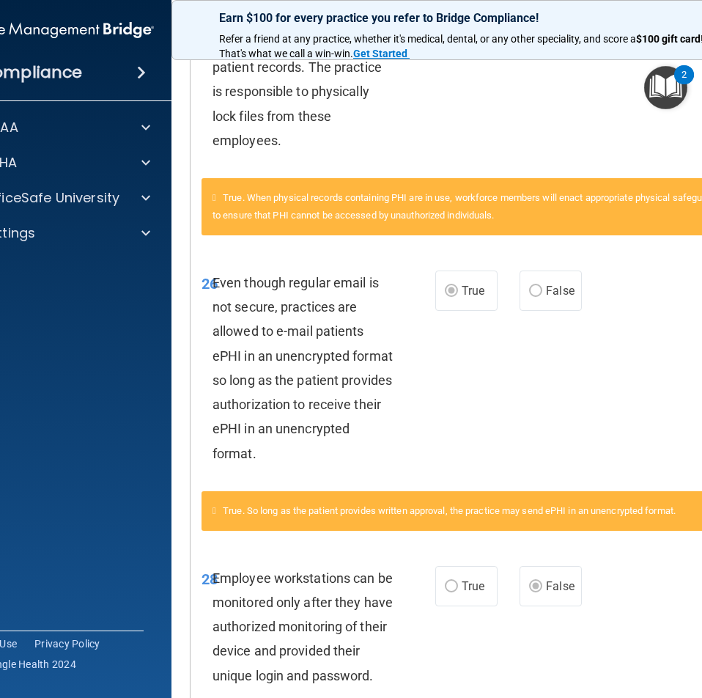
click at [369, 393] on div "Even though regular email is not secure, practices are allowed to e-mail patien…" at bounding box center [309, 367] width 192 height 195
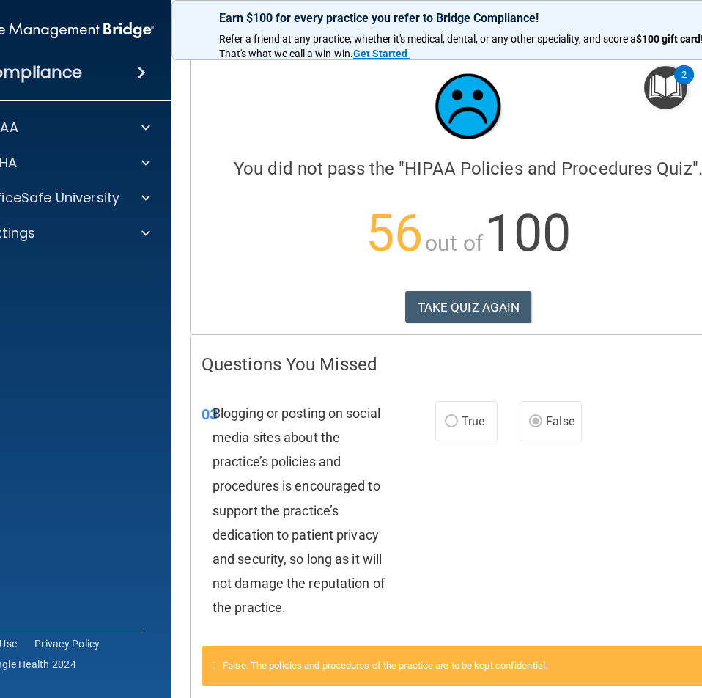
scroll to position [0, 0]
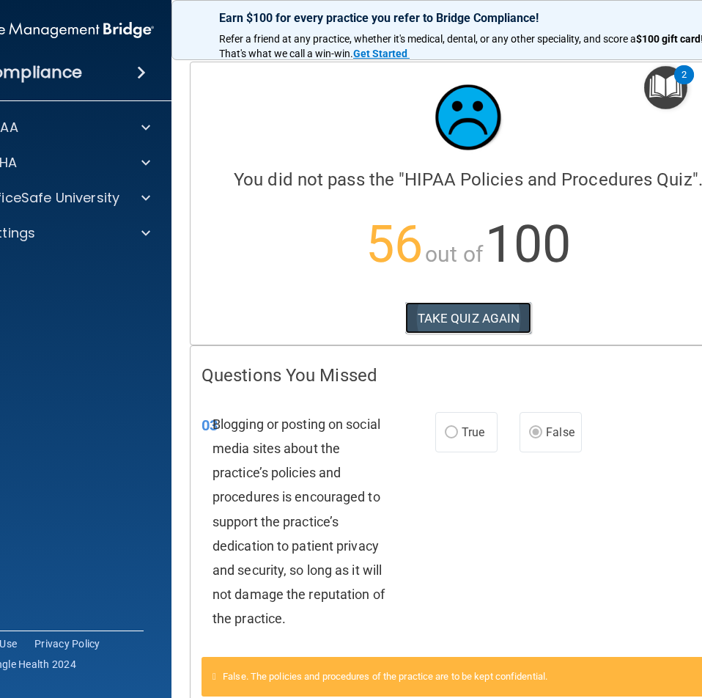
click at [507, 311] on button "TAKE QUIZ AGAIN" at bounding box center [468, 318] width 127 height 32
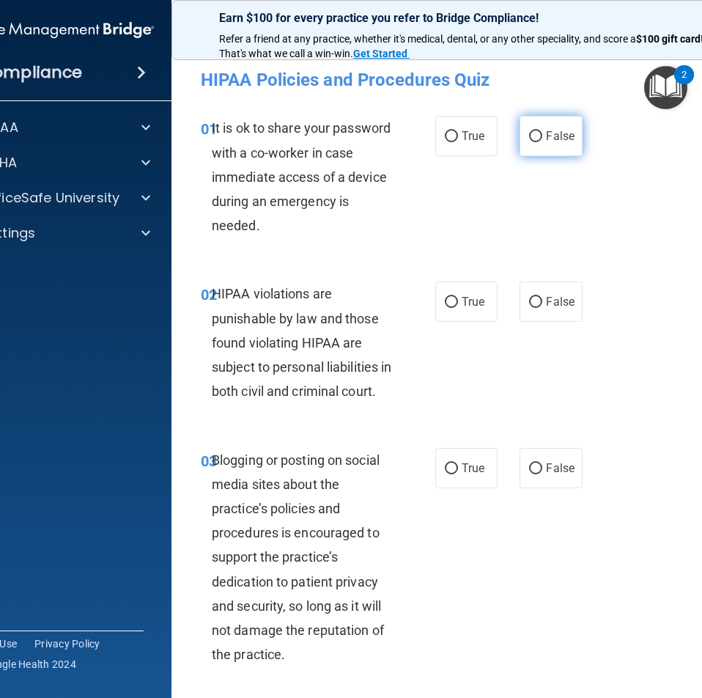
click at [548, 150] on label "False" at bounding box center [551, 136] width 62 height 40
click at [542, 142] on input "False" at bounding box center [535, 136] width 13 height 11
radio input "true"
drag, startPoint x: 454, startPoint y: 290, endPoint x: 455, endPoint y: 309, distance: 19.8
click at [454, 290] on label "True" at bounding box center [466, 301] width 62 height 40
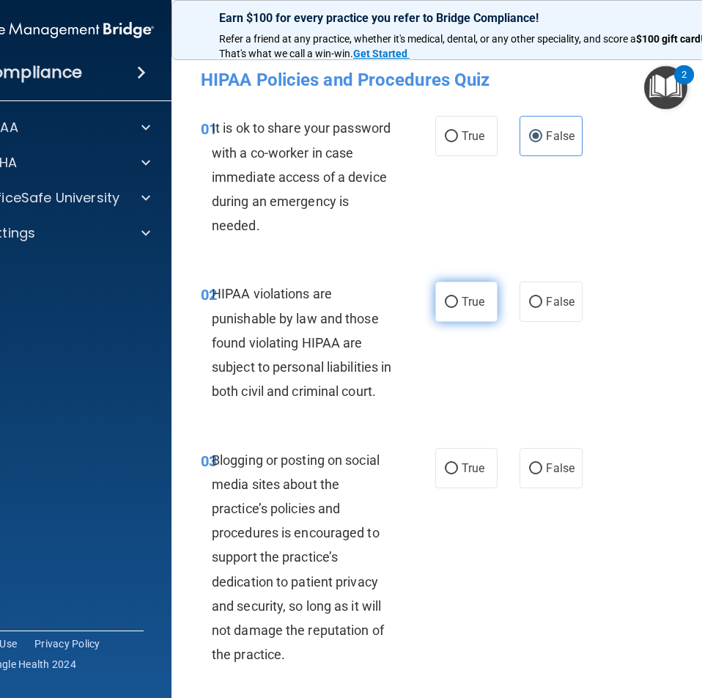
click at [454, 297] on input "True" at bounding box center [451, 302] width 13 height 11
radio input "true"
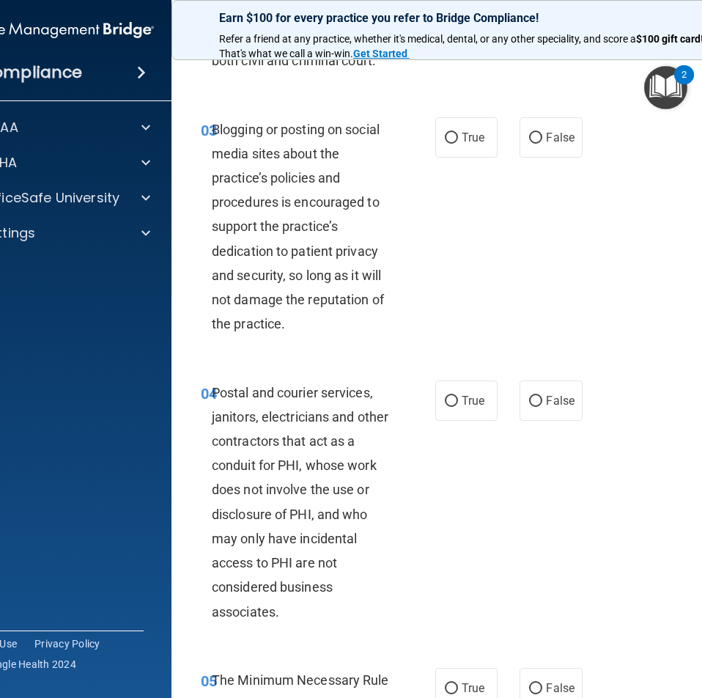
scroll to position [367, 0]
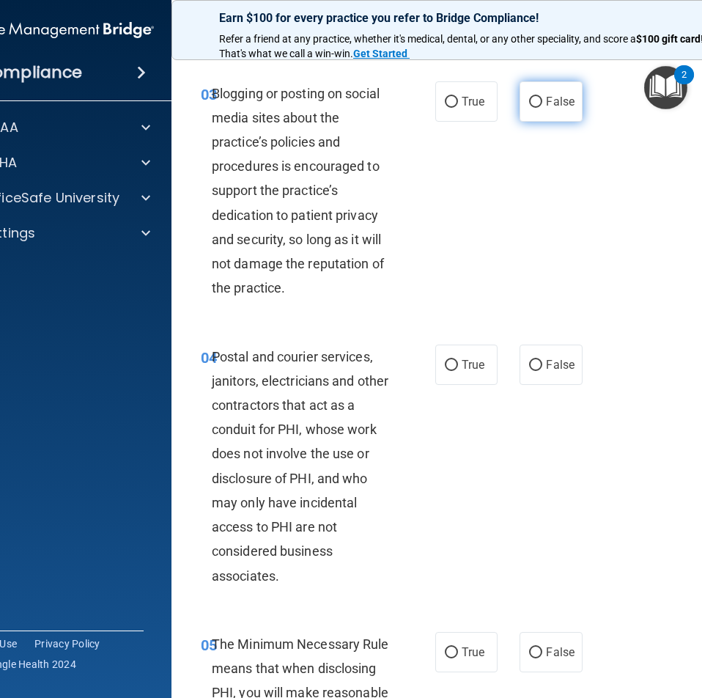
click at [558, 108] on span "False" at bounding box center [560, 102] width 29 height 14
click at [542, 108] on input "False" at bounding box center [535, 102] width 13 height 11
radio input "true"
click at [462, 372] on span "True" at bounding box center [473, 365] width 23 height 14
click at [458, 371] on input "True" at bounding box center [451, 365] width 13 height 11
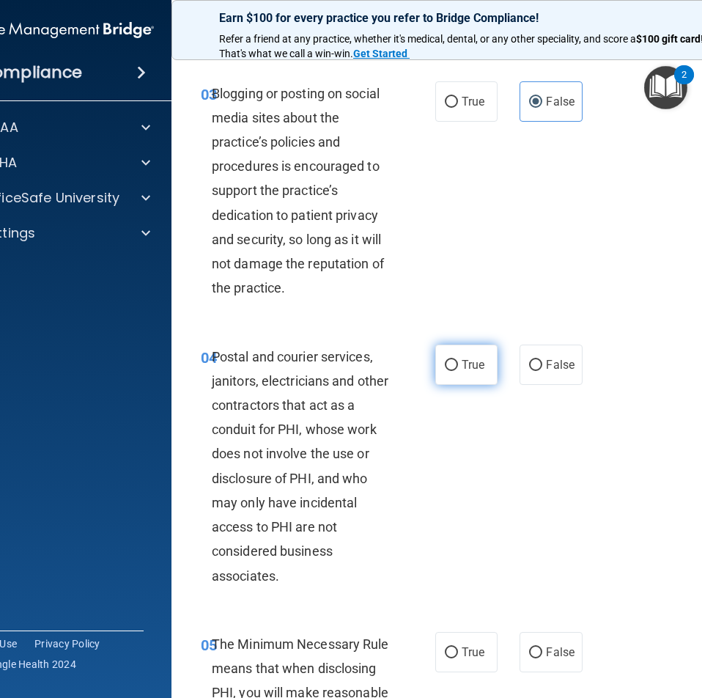
radio input "true"
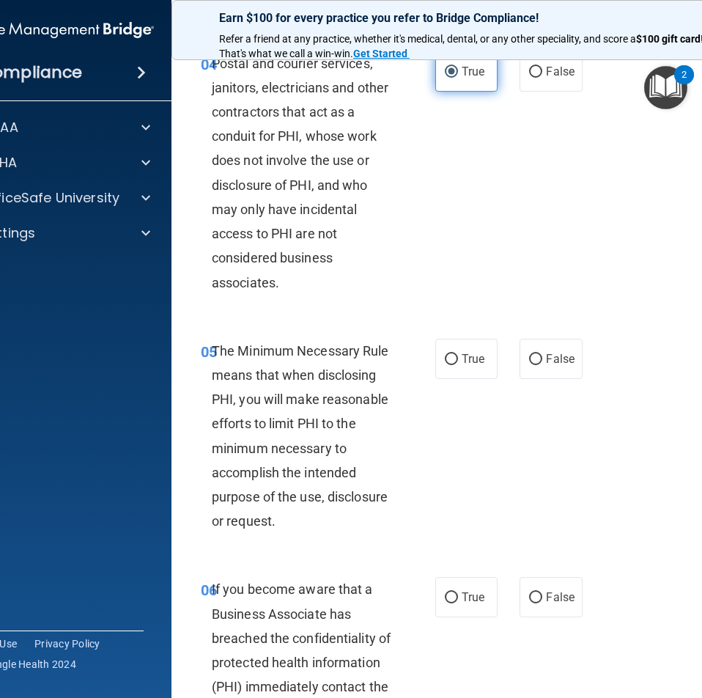
scroll to position [733, 0]
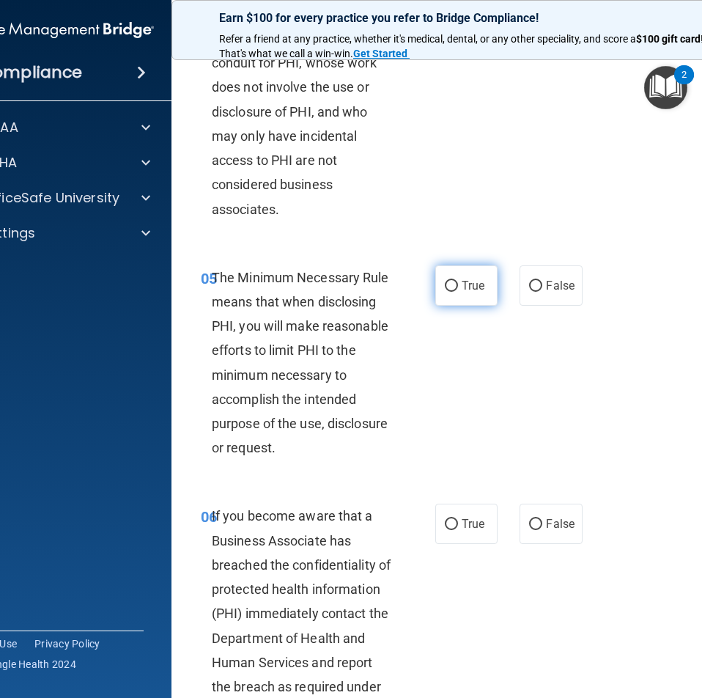
click at [445, 292] on input "True" at bounding box center [451, 286] width 13 height 11
radio input "true"
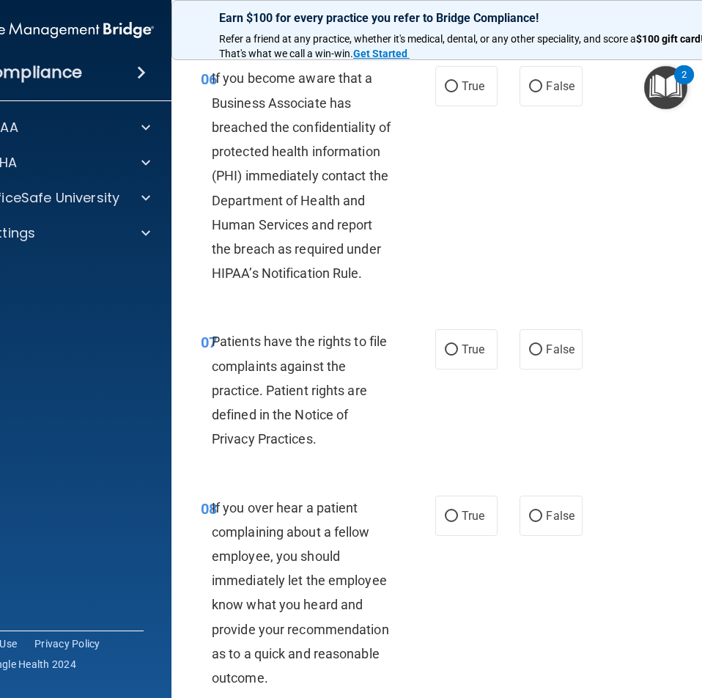
scroll to position [1173, 0]
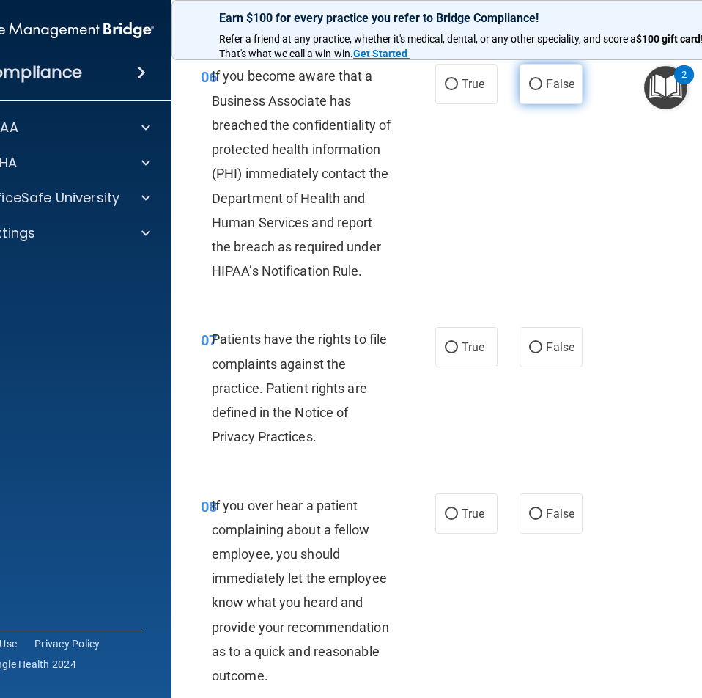
click at [546, 91] on span "False" at bounding box center [560, 84] width 29 height 14
click at [541, 90] on input "False" at bounding box center [535, 84] width 13 height 11
radio input "true"
click at [471, 354] on span "True" at bounding box center [473, 347] width 23 height 14
click at [458, 353] on input "True" at bounding box center [451, 347] width 13 height 11
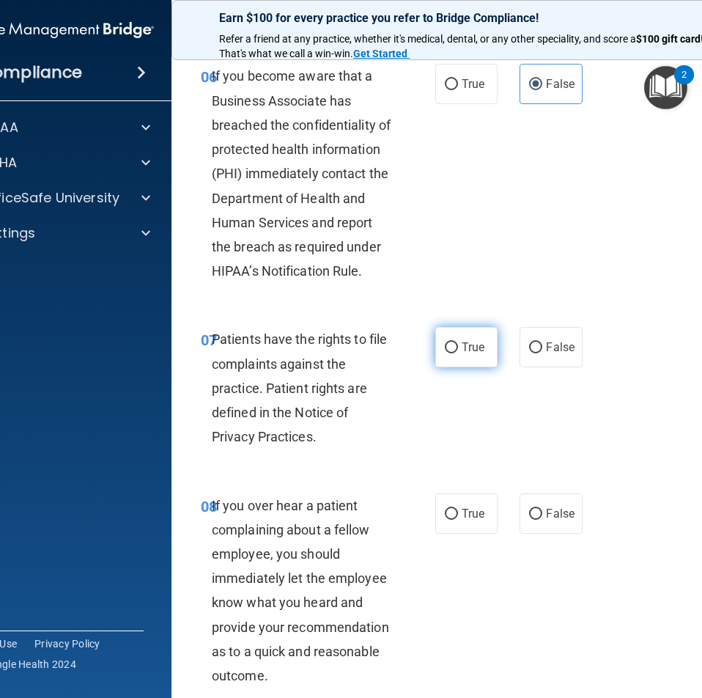
radio input "true"
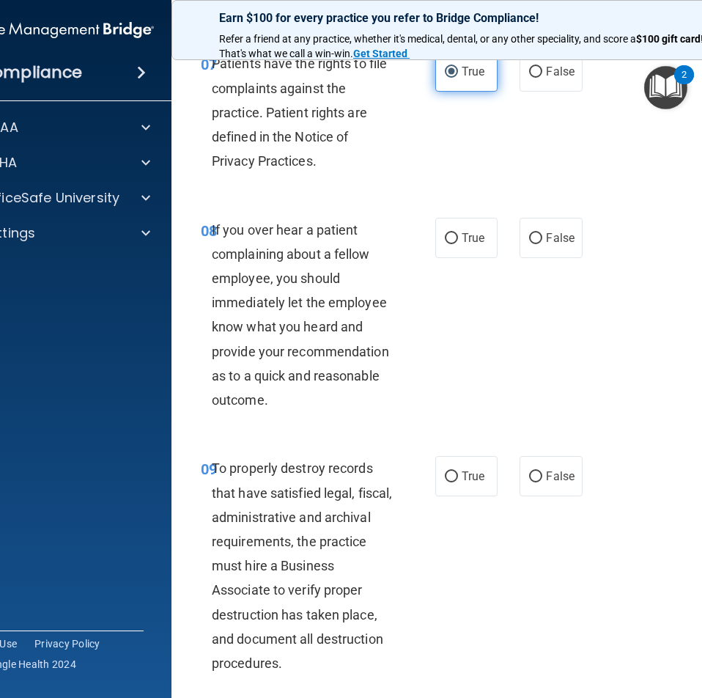
scroll to position [1466, 0]
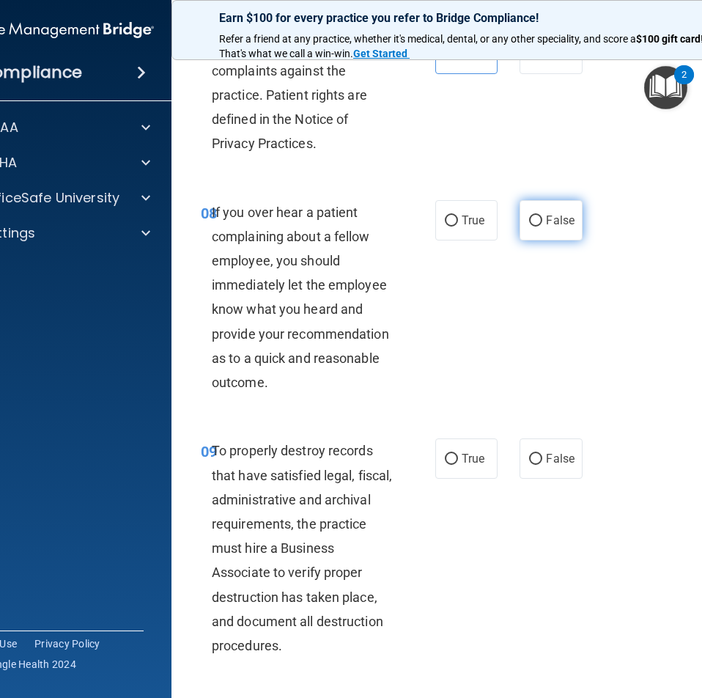
click at [537, 240] on label "False" at bounding box center [551, 220] width 62 height 40
click at [537, 227] on input "False" at bounding box center [535, 221] width 13 height 11
radio input "true"
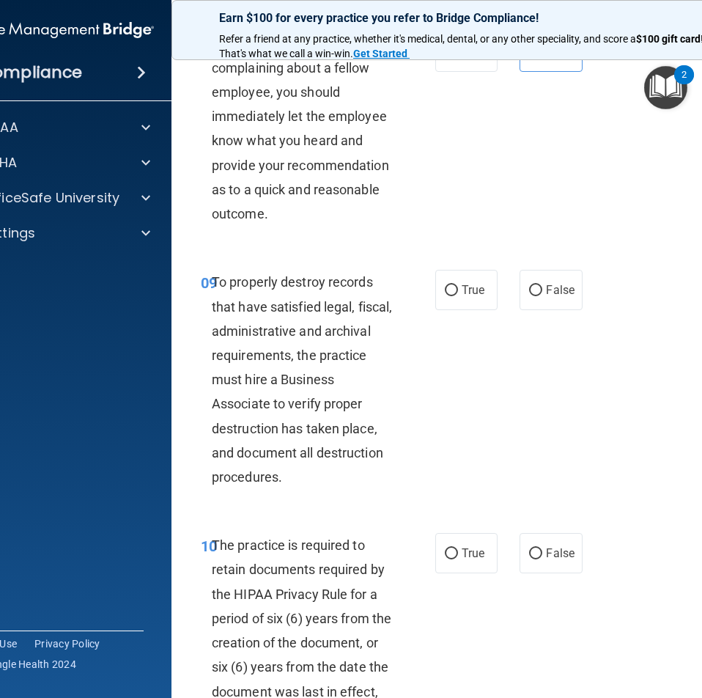
scroll to position [1686, 0]
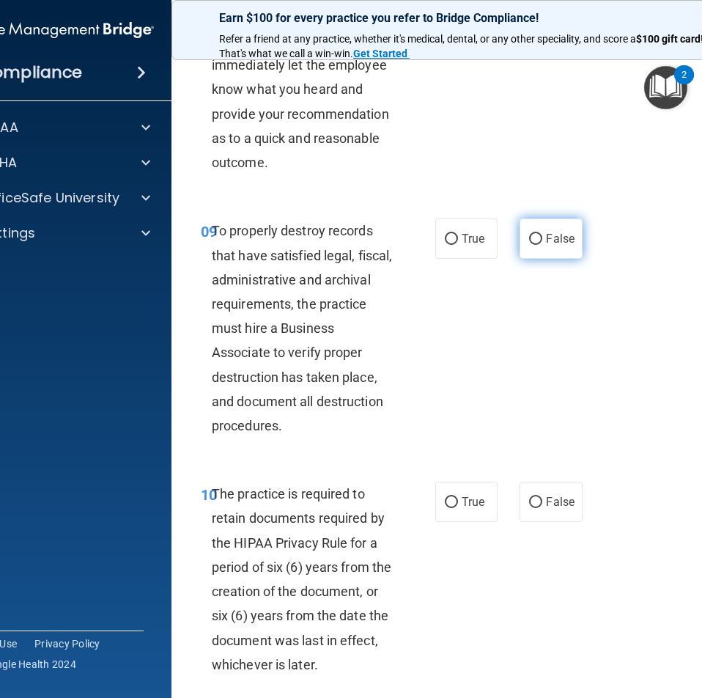
click at [531, 245] on input "False" at bounding box center [535, 239] width 13 height 11
radio input "true"
click at [462, 509] on span "True" at bounding box center [473, 502] width 23 height 14
click at [458, 508] on input "True" at bounding box center [451, 502] width 13 height 11
radio input "true"
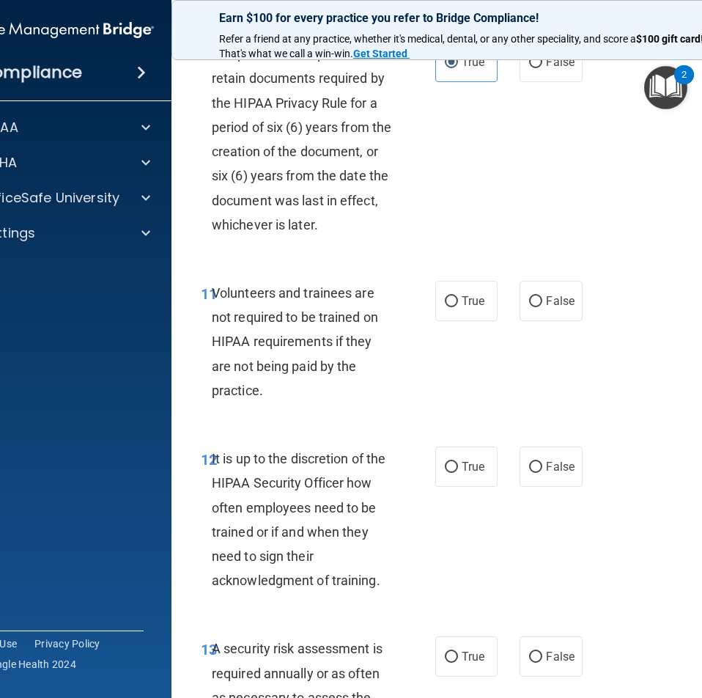
scroll to position [2053, 0]
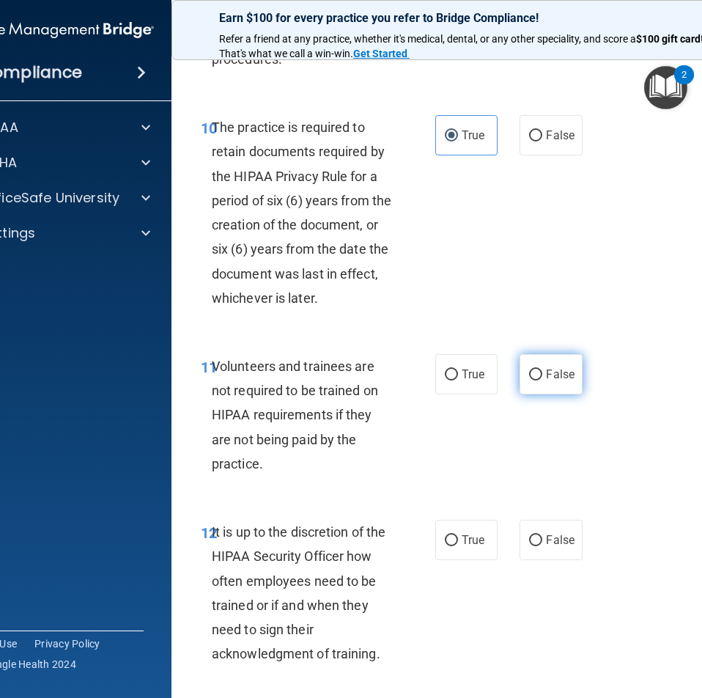
click at [546, 381] on span "False" at bounding box center [560, 374] width 29 height 14
click at [542, 380] on input "False" at bounding box center [535, 374] width 13 height 11
radio input "true"
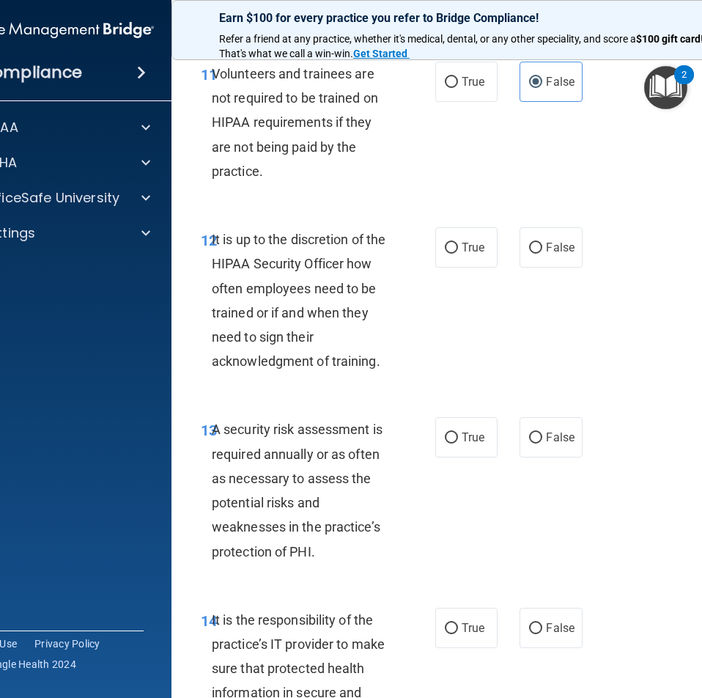
scroll to position [2346, 0]
click at [546, 254] on span "False" at bounding box center [560, 247] width 29 height 14
click at [542, 253] on input "False" at bounding box center [535, 247] width 13 height 11
radio input "true"
drag, startPoint x: 443, startPoint y: 438, endPoint x: 448, endPoint y: 452, distance: 13.9
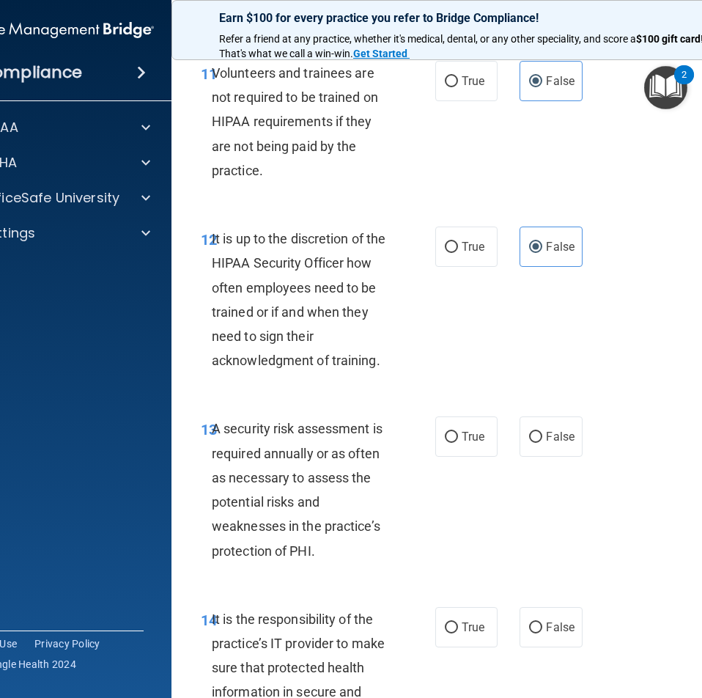
click at [443, 439] on div "13 A security risk assessment is required annually or as often as necessary to …" at bounding box center [468, 493] width 557 height 190
click at [449, 443] on input "True" at bounding box center [451, 437] width 13 height 11
radio input "true"
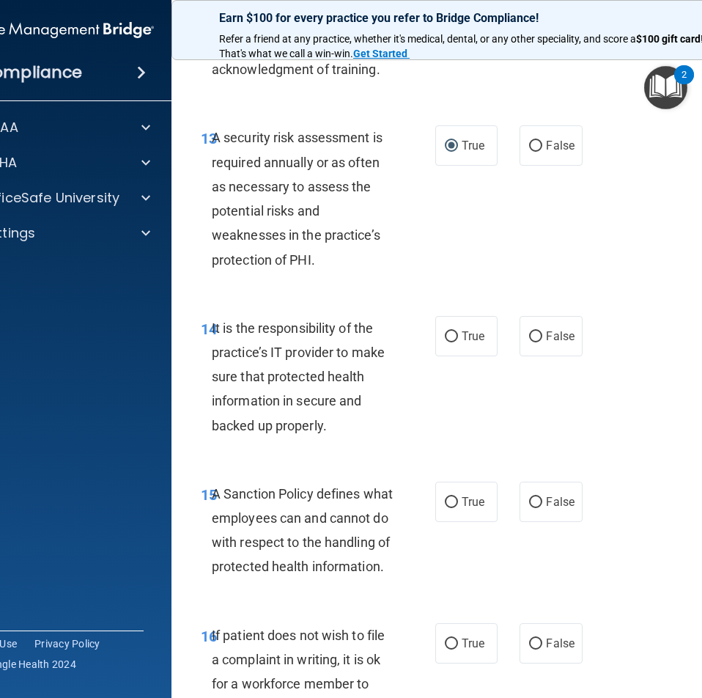
scroll to position [2639, 0]
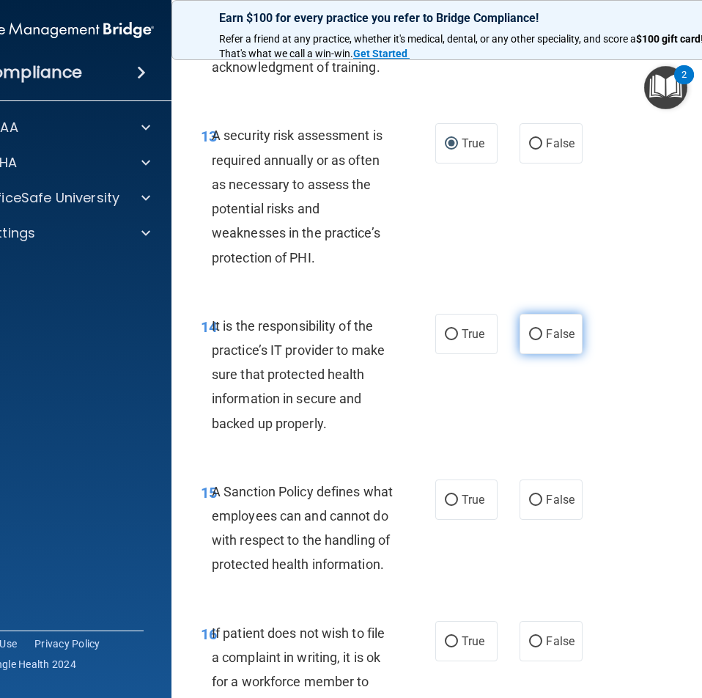
drag, startPoint x: 540, startPoint y: 378, endPoint x: 542, endPoint y: 358, distance: 19.9
click at [540, 354] on label "False" at bounding box center [551, 334] width 62 height 40
click at [540, 340] on input "False" at bounding box center [535, 334] width 13 height 11
radio input "true"
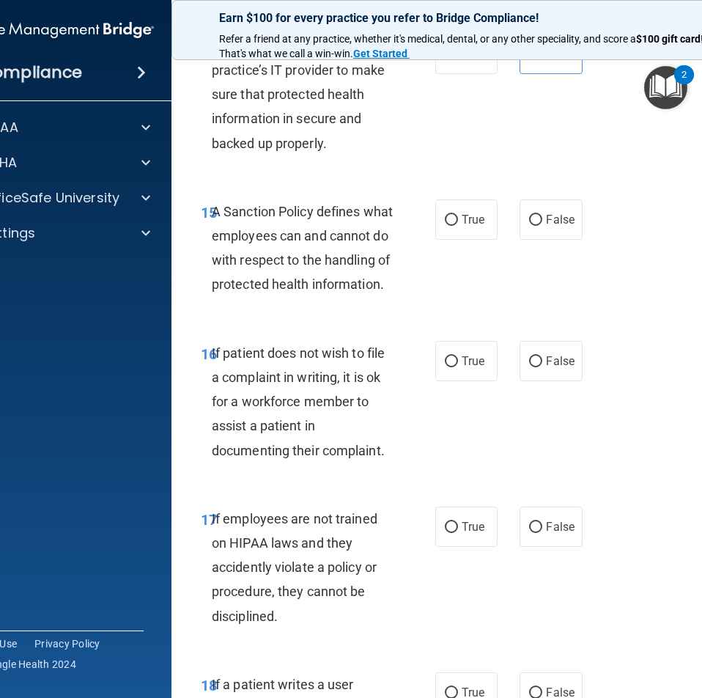
scroll to position [2932, 0]
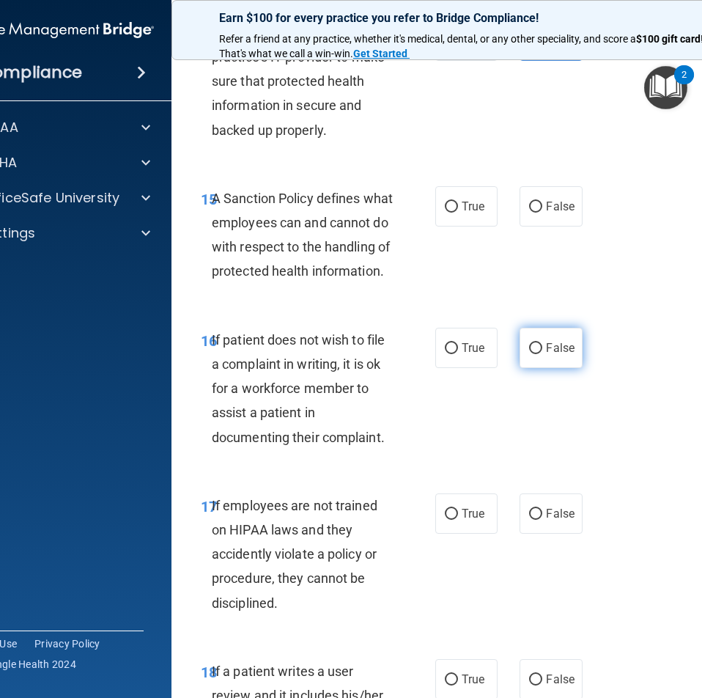
click at [551, 355] on span "False" at bounding box center [560, 348] width 29 height 14
click at [542, 354] on input "False" at bounding box center [535, 348] width 13 height 11
radio input "true"
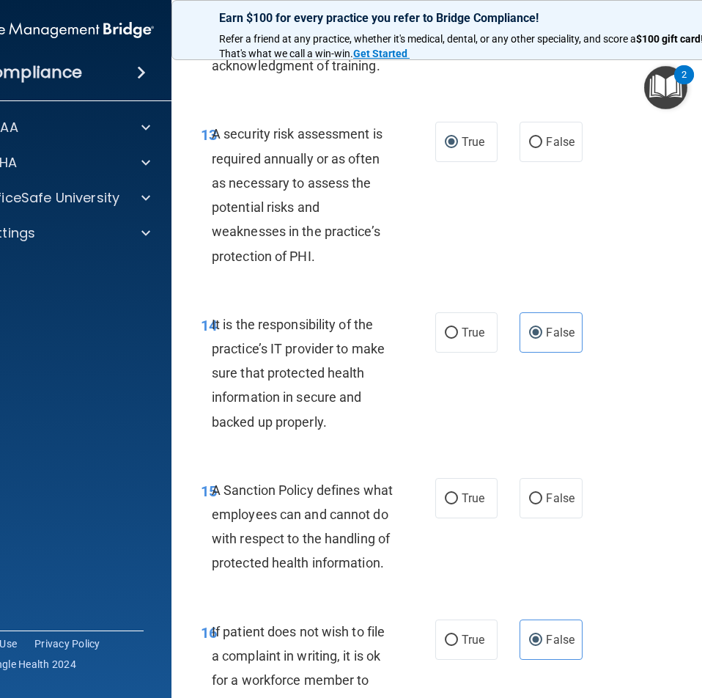
scroll to position [2639, 0]
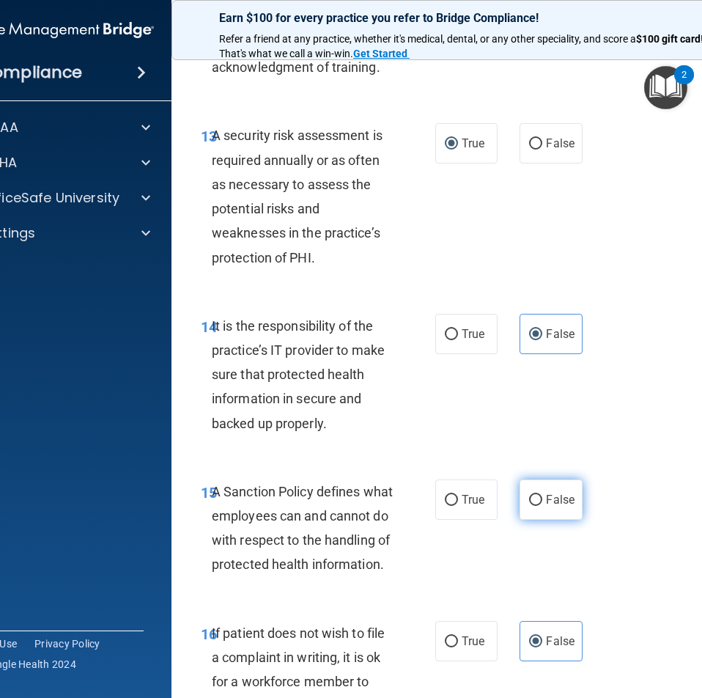
click at [526, 514] on label "False" at bounding box center [551, 499] width 62 height 40
click at [529, 506] on input "False" at bounding box center [535, 500] width 13 height 11
radio input "true"
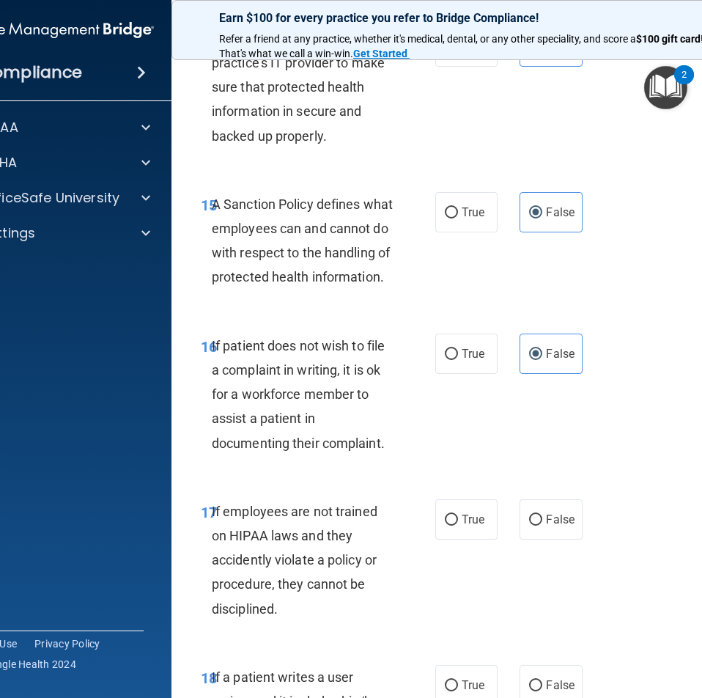
scroll to position [2932, 0]
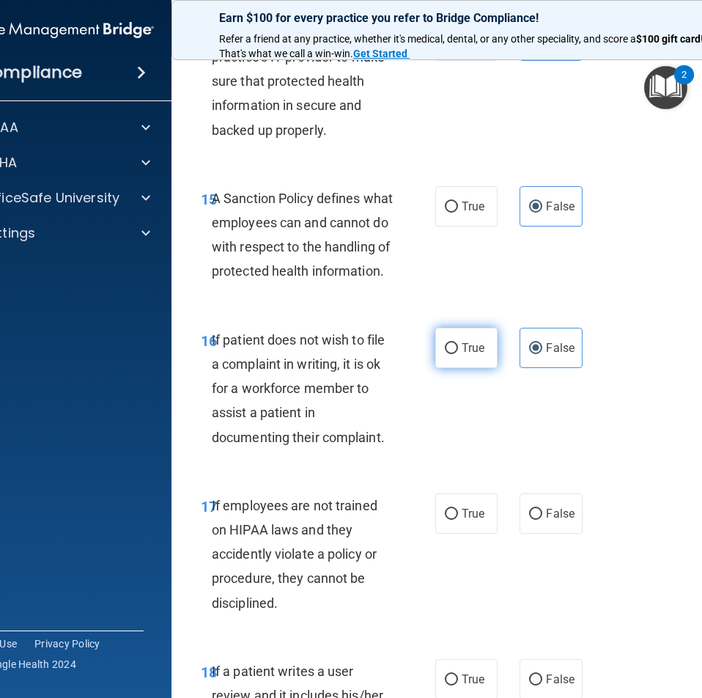
click at [454, 368] on label "True" at bounding box center [466, 348] width 62 height 40
click at [454, 354] on input "True" at bounding box center [451, 348] width 13 height 11
radio input "true"
radio input "false"
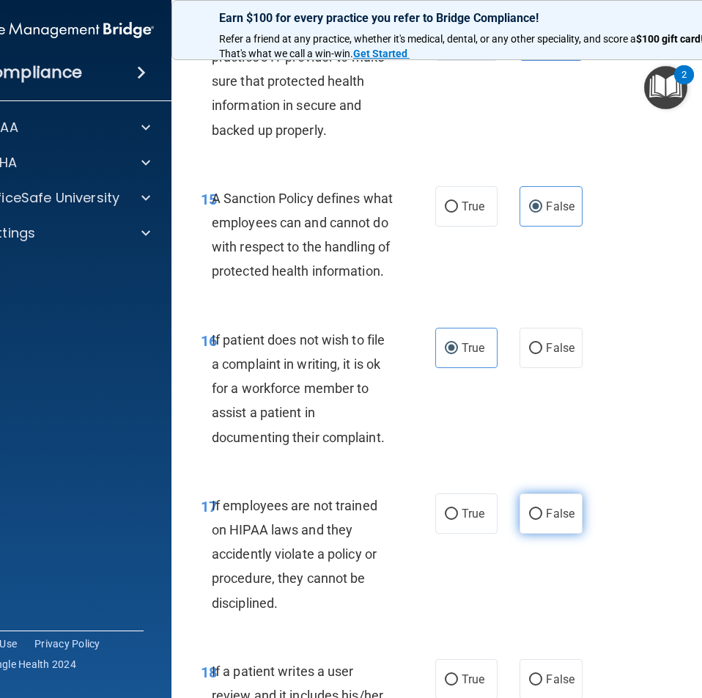
click at [559, 520] on span "False" at bounding box center [560, 514] width 29 height 14
click at [542, 520] on input "False" at bounding box center [535, 514] width 13 height 11
radio input "true"
click at [453, 534] on label "True" at bounding box center [466, 513] width 62 height 40
click at [453, 520] on input "True" at bounding box center [451, 514] width 13 height 11
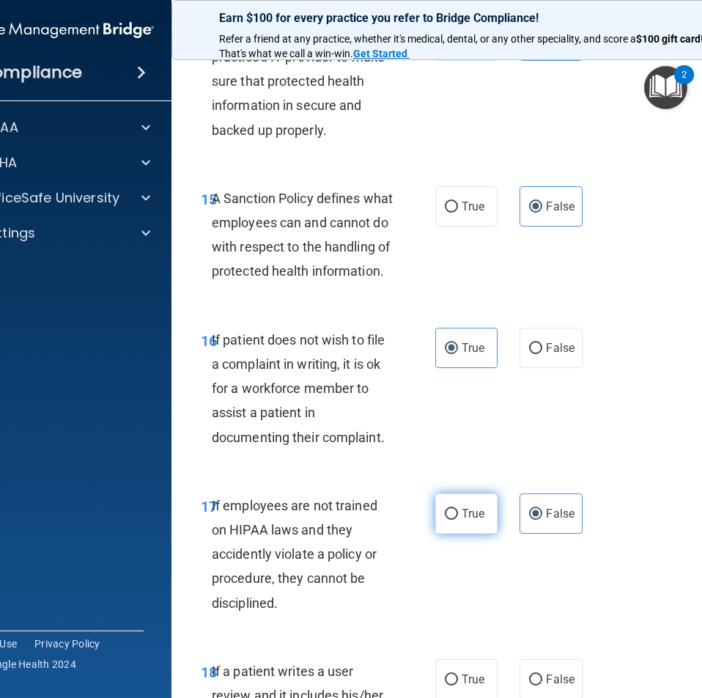
radio input "true"
click at [534, 520] on input "False" at bounding box center [535, 514] width 13 height 11
radio input "true"
radio input "false"
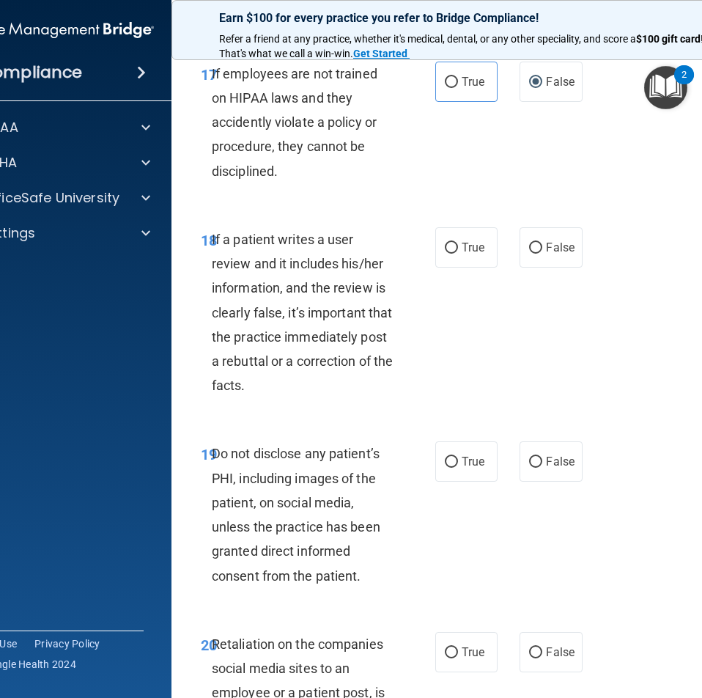
scroll to position [3372, 0]
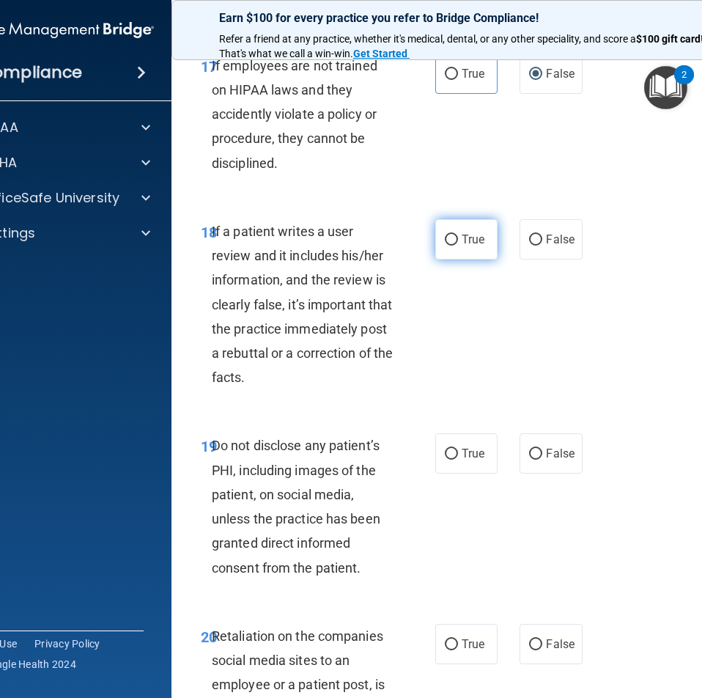
drag, startPoint x: 465, startPoint y: 284, endPoint x: 465, endPoint y: 295, distance: 10.3
click at [465, 246] on span "True" at bounding box center [473, 239] width 23 height 14
click at [458, 246] on input "True" at bounding box center [451, 240] width 13 height 11
radio input "true"
click at [451, 474] on label "True" at bounding box center [466, 453] width 62 height 40
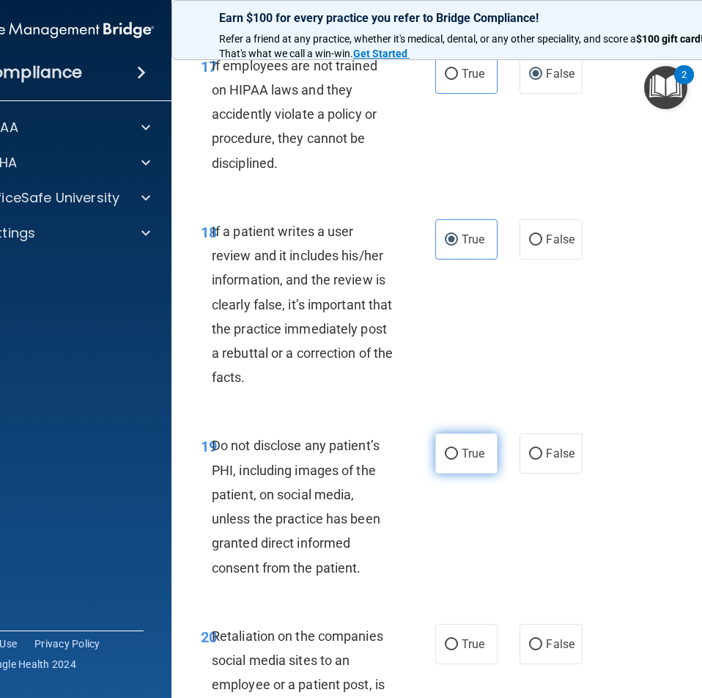
click at [451, 460] on input "True" at bounding box center [451, 454] width 13 height 11
radio input "true"
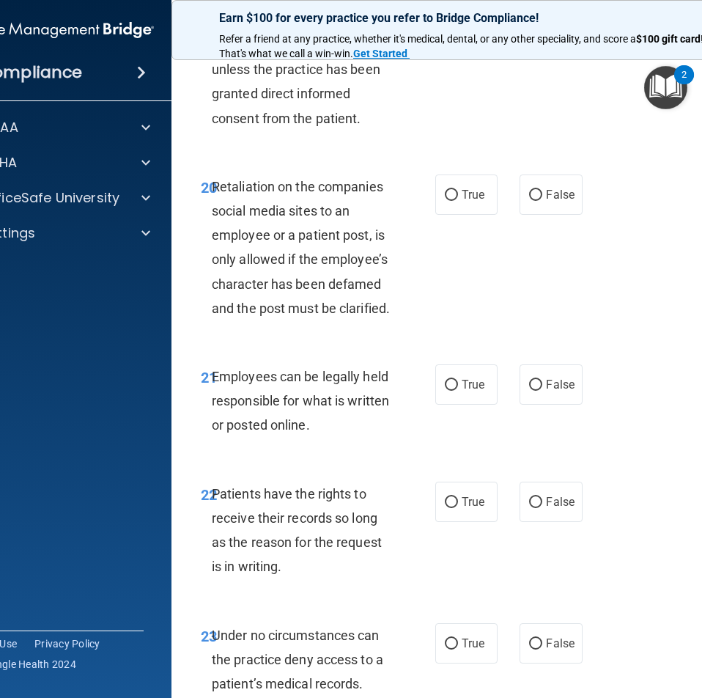
scroll to position [3812, 0]
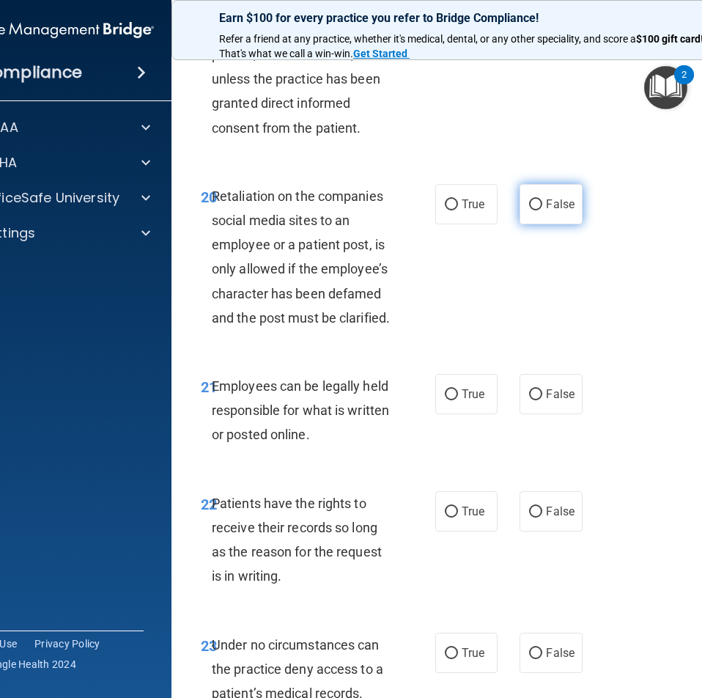
click at [560, 224] on label "False" at bounding box center [551, 204] width 62 height 40
click at [542, 210] on input "False" at bounding box center [535, 204] width 13 height 11
radio input "true"
click at [463, 401] on span "True" at bounding box center [473, 394] width 23 height 14
click at [458, 400] on input "True" at bounding box center [451, 394] width 13 height 11
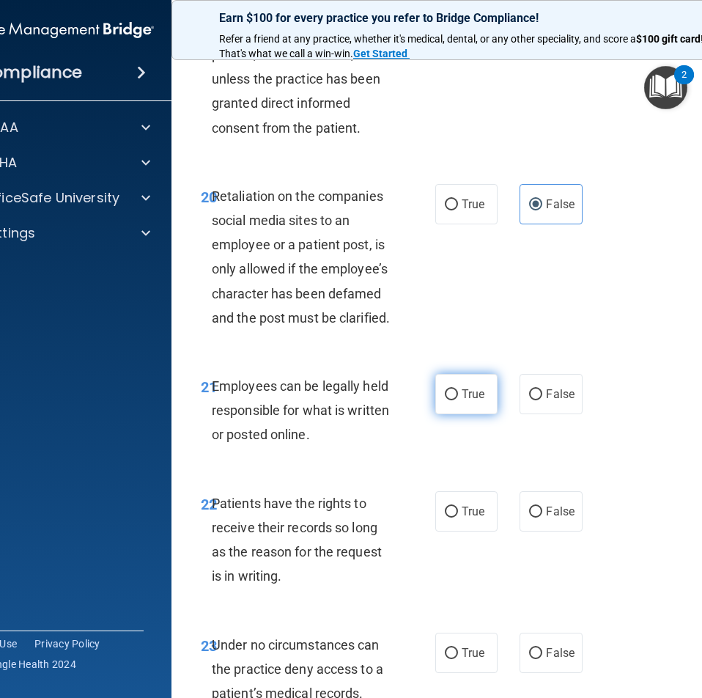
radio input "true"
click at [546, 518] on span "False" at bounding box center [560, 511] width 29 height 14
click at [541, 518] on input "False" at bounding box center [535, 512] width 13 height 11
radio input "true"
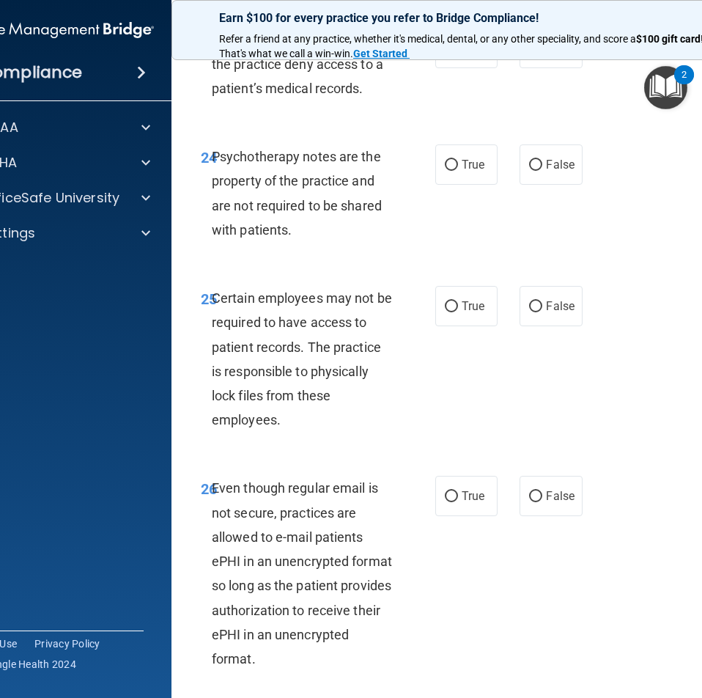
scroll to position [4398, 0]
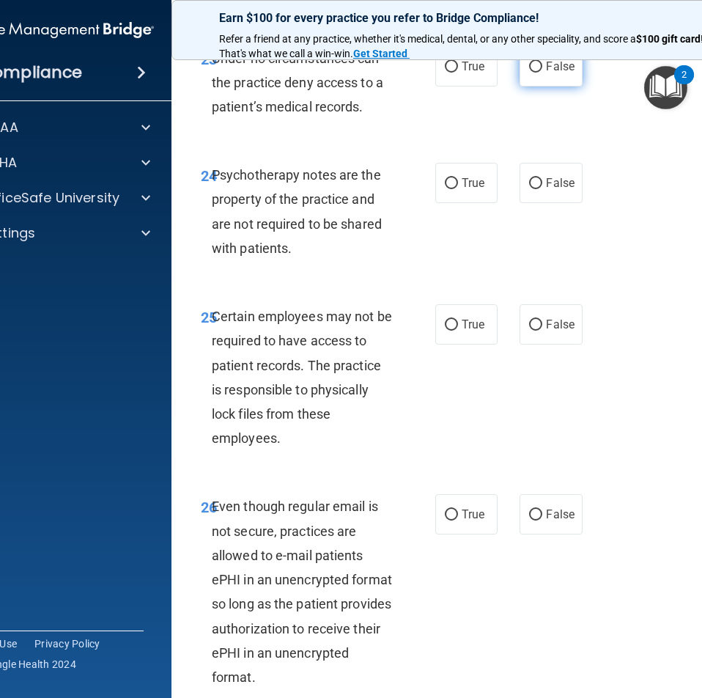
click at [537, 86] on label "False" at bounding box center [551, 66] width 62 height 40
click at [537, 73] on input "False" at bounding box center [535, 67] width 13 height 11
radio input "true"
click at [448, 189] on input "True" at bounding box center [451, 183] width 13 height 11
radio input "true"
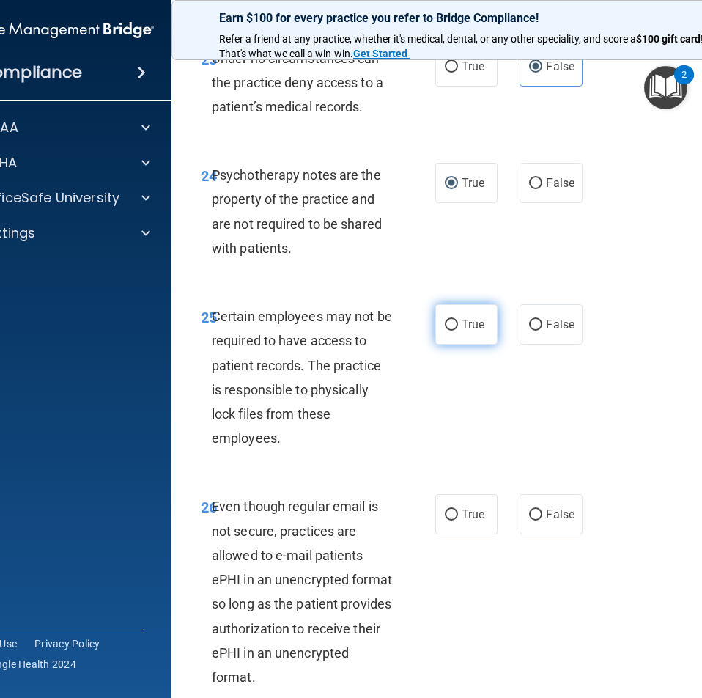
drag, startPoint x: 461, startPoint y: 354, endPoint x: 457, endPoint y: 364, distance: 10.5
click at [460, 345] on label "True" at bounding box center [466, 324] width 62 height 40
click at [462, 521] on span "True" at bounding box center [473, 514] width 23 height 14
click at [458, 520] on input "True" at bounding box center [451, 514] width 13 height 11
radio input "true"
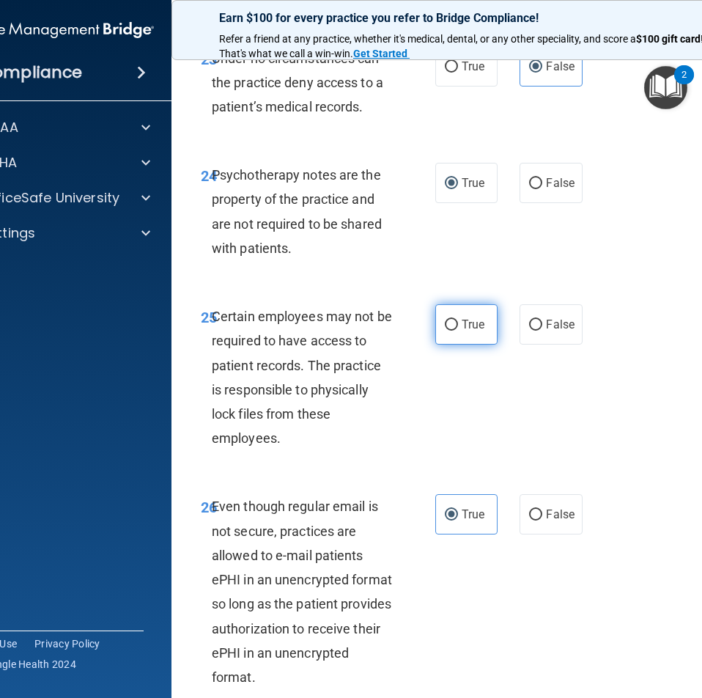
click at [453, 345] on label "True" at bounding box center [466, 324] width 62 height 40
click at [453, 331] on input "True" at bounding box center [451, 325] width 13 height 11
radio input "true"
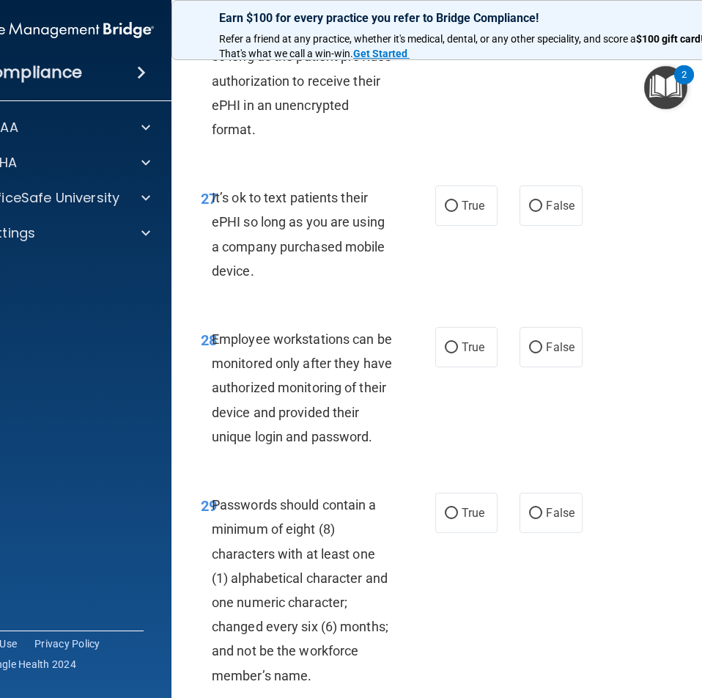
scroll to position [4985, 0]
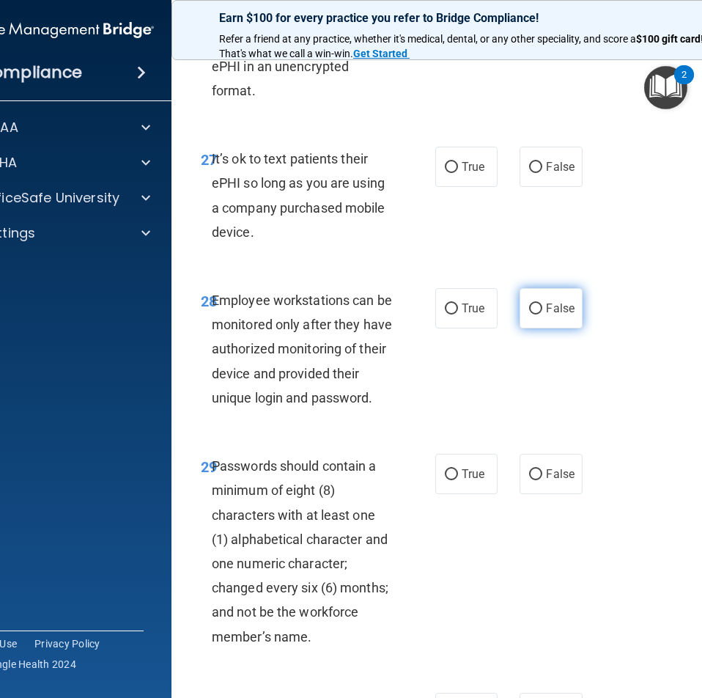
click at [538, 328] on label "False" at bounding box center [551, 308] width 62 height 40
click at [538, 314] on input "False" at bounding box center [535, 308] width 13 height 11
radio input "true"
click at [550, 494] on label "False" at bounding box center [551, 474] width 62 height 40
click at [542, 480] on input "False" at bounding box center [535, 474] width 13 height 11
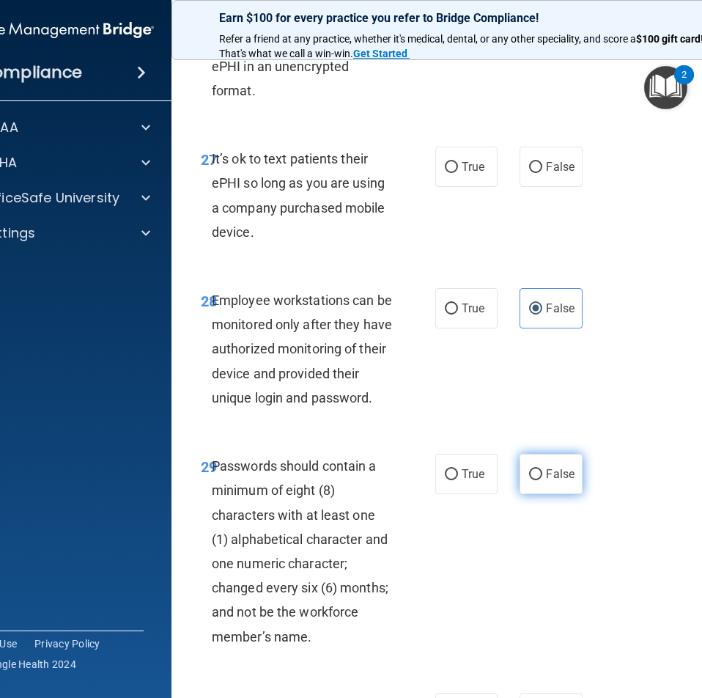
radio input "true"
click at [465, 494] on label "True" at bounding box center [466, 474] width 62 height 40
click at [458, 480] on input "True" at bounding box center [451, 474] width 13 height 11
radio input "true"
radio input "false"
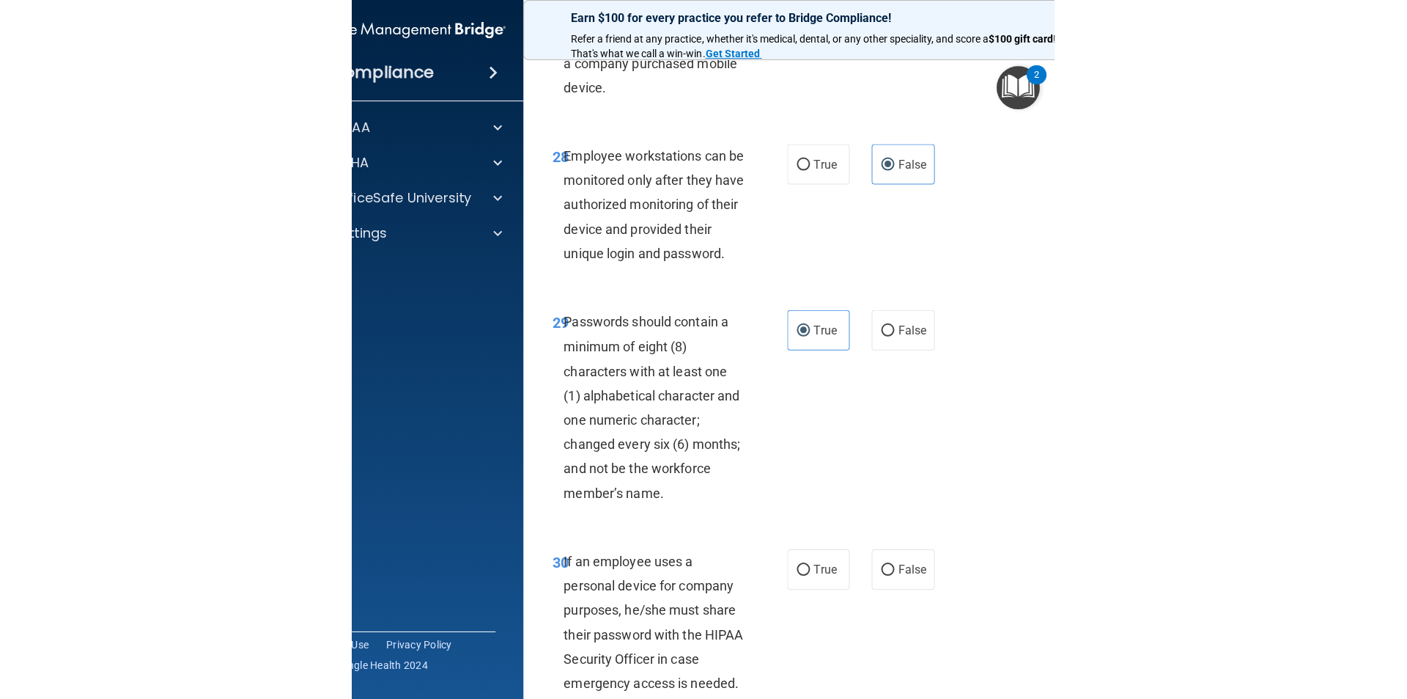
scroll to position [5295, 0]
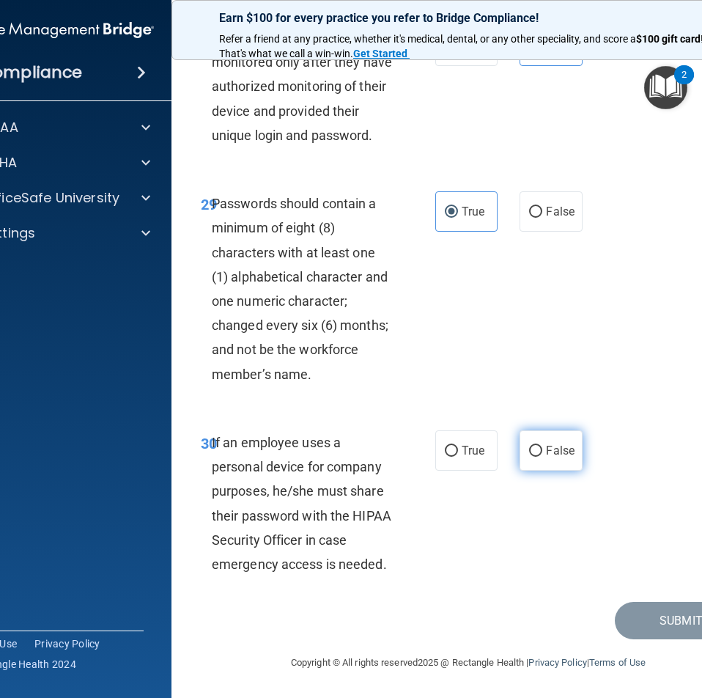
click at [560, 450] on span "False" at bounding box center [560, 450] width 29 height 14
click at [542, 450] on input "False" at bounding box center [535, 451] width 13 height 11
radio input "true"
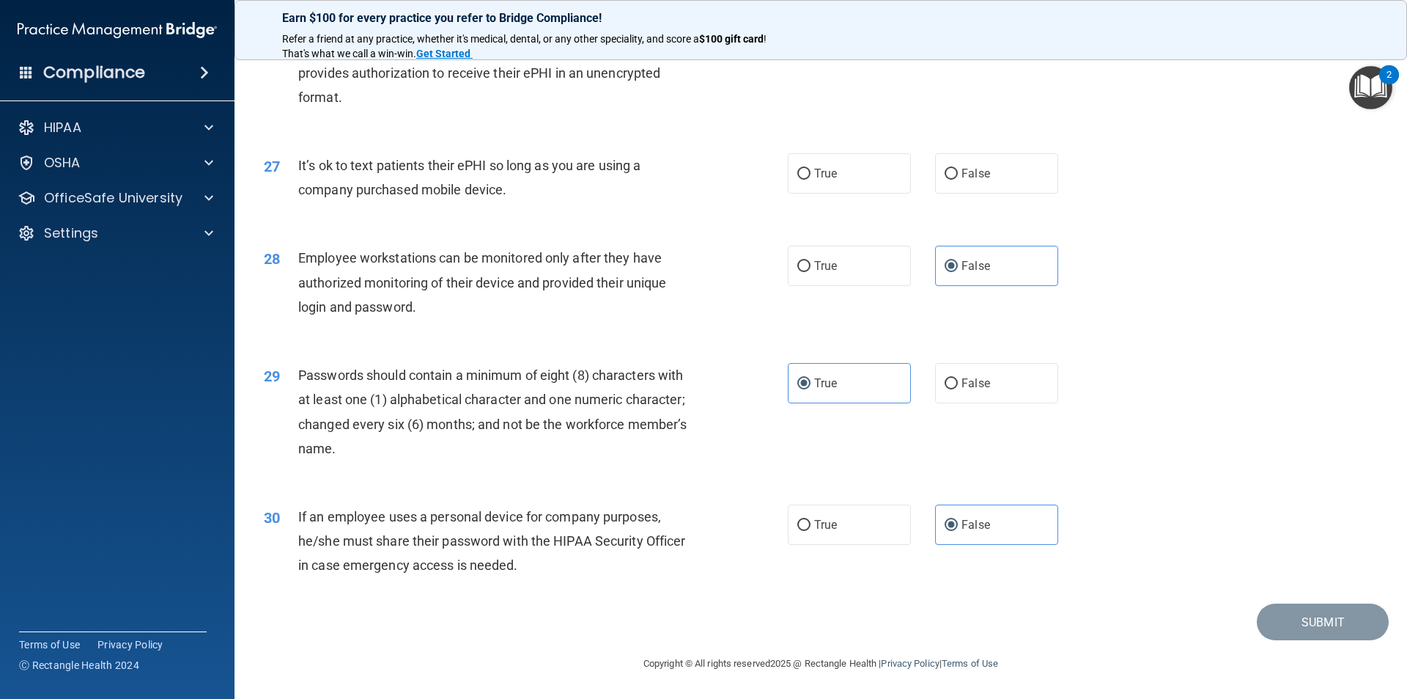
scroll to position [2981, 0]
click at [458, 607] on div "Submit" at bounding box center [821, 621] width 1136 height 37
click at [718, 487] on div "30 If an employee uses a personal device for company purposes, he/she must shar…" at bounding box center [821, 544] width 1136 height 117
click at [721, 485] on div "29 Passwords should contain a minimum of eight (8) characters with at least one…" at bounding box center [821, 415] width 1136 height 141
click at [940, 536] on label "False" at bounding box center [996, 524] width 123 height 40
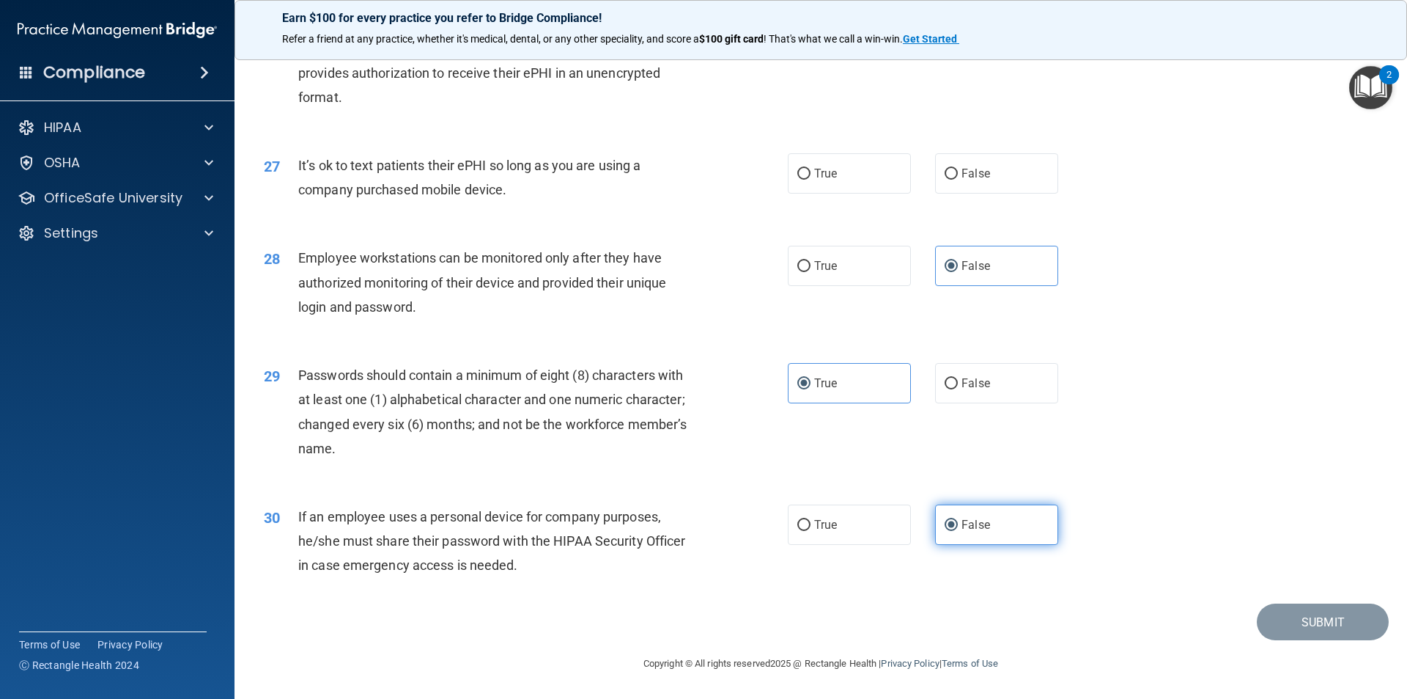
click at [945, 531] on input "False" at bounding box center [951, 525] width 13 height 11
click at [834, 378] on label "True" at bounding box center [849, 383] width 123 height 40
click at [811, 378] on input "True" at bounding box center [804, 383] width 13 height 11
click at [945, 389] on input "False" at bounding box center [951, 383] width 13 height 11
radio input "true"
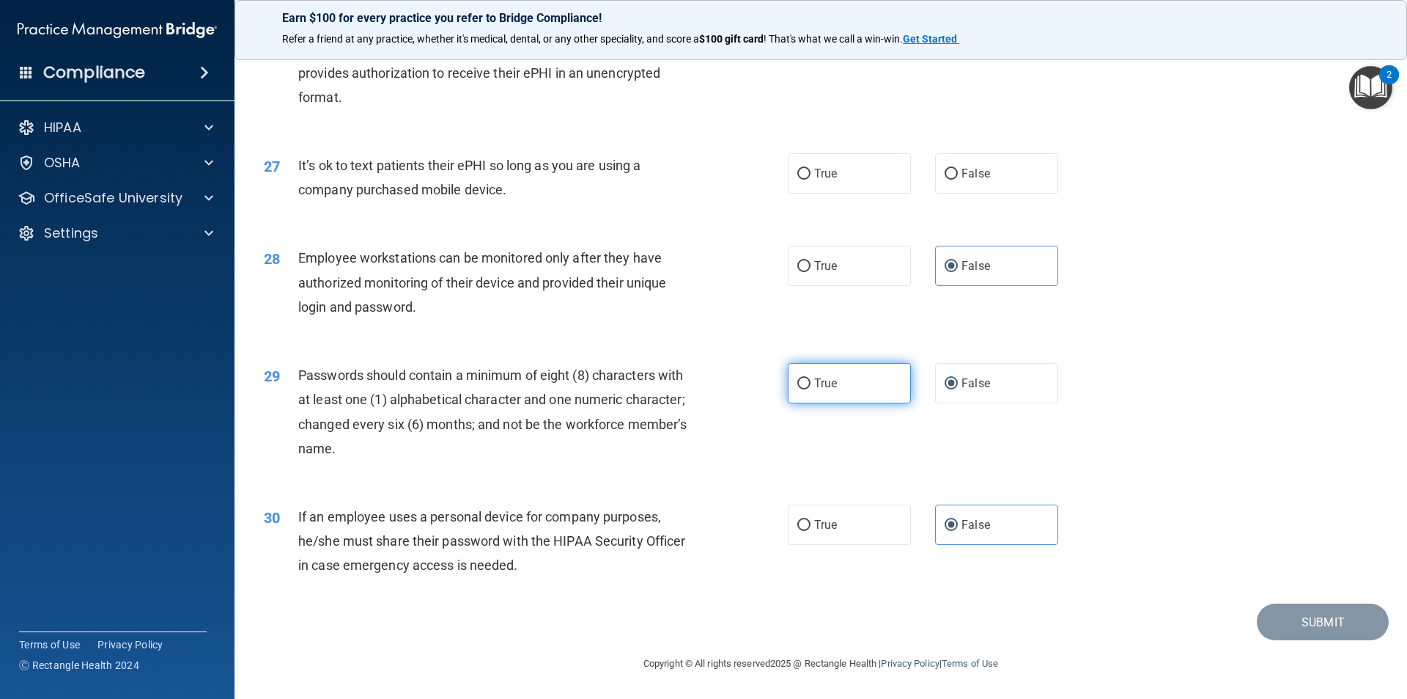
click at [834, 383] on label "True" at bounding box center [849, 383] width 123 height 40
click at [811, 383] on input "True" at bounding box center [804, 383] width 13 height 11
radio input "true"
radio input "false"
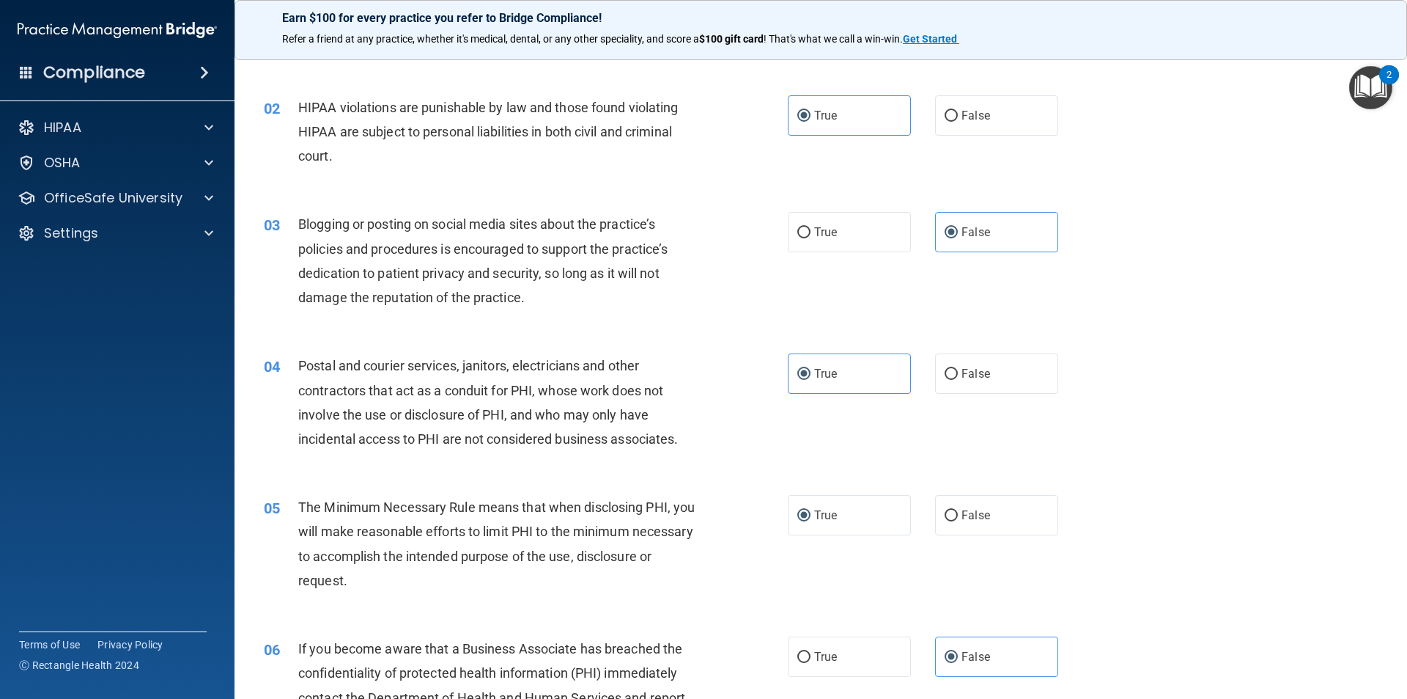
scroll to position [0, 0]
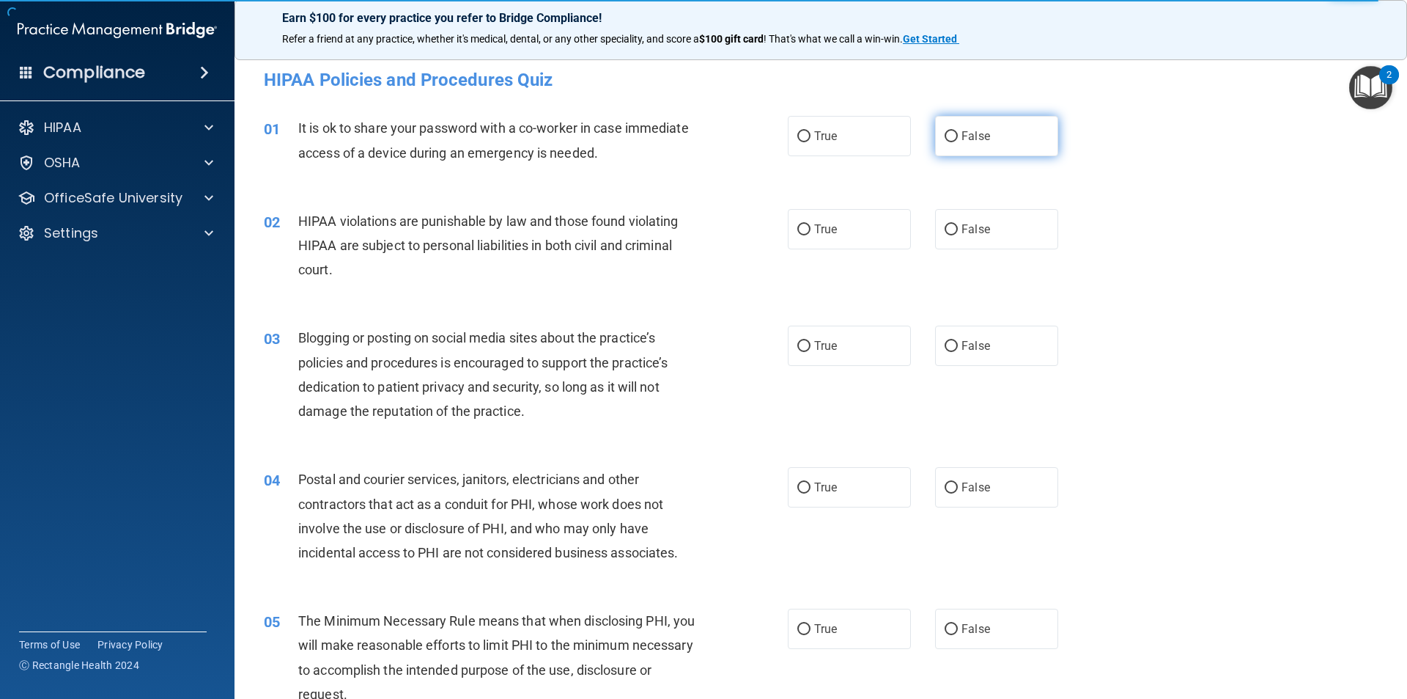
click at [962, 121] on label "False" at bounding box center [996, 136] width 123 height 40
click at [958, 131] on input "False" at bounding box center [951, 136] width 13 height 11
radio input "true"
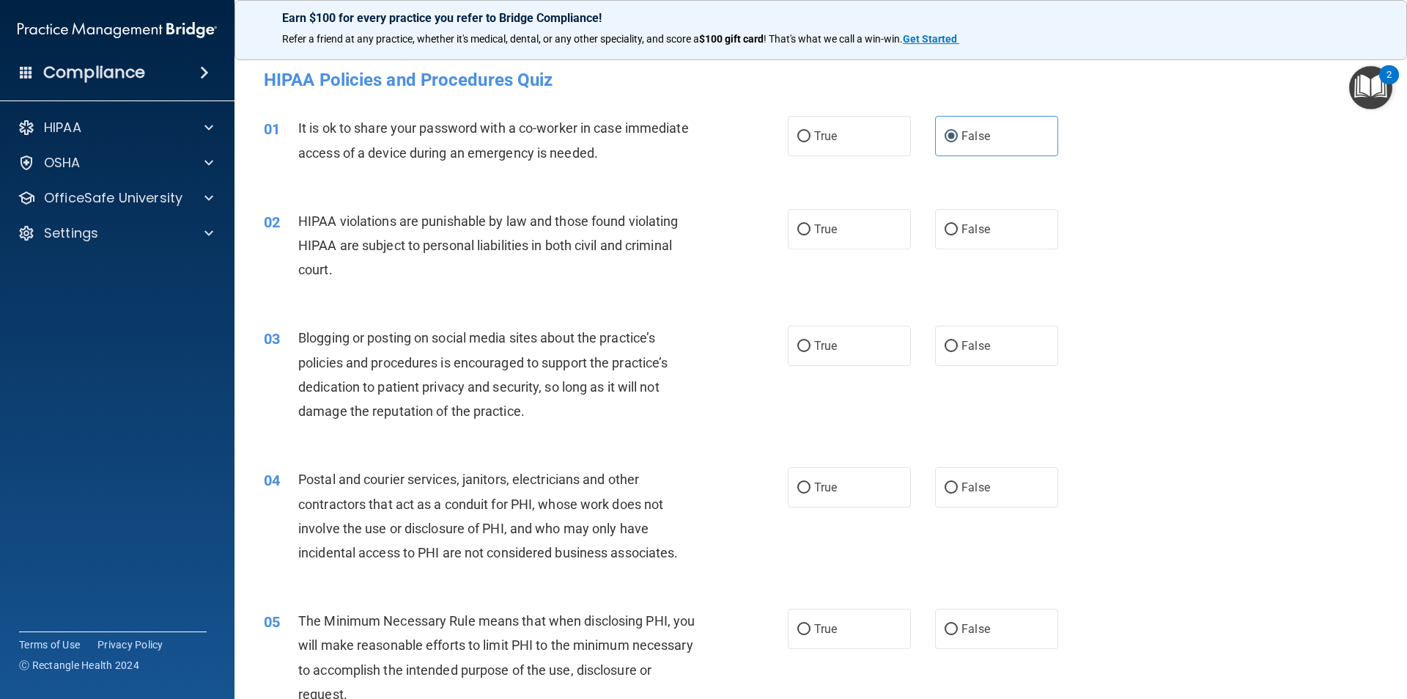
click at [415, 387] on span "Blogging or posting on social media sites about the practice’s policies and pro…" at bounding box center [482, 374] width 369 height 89
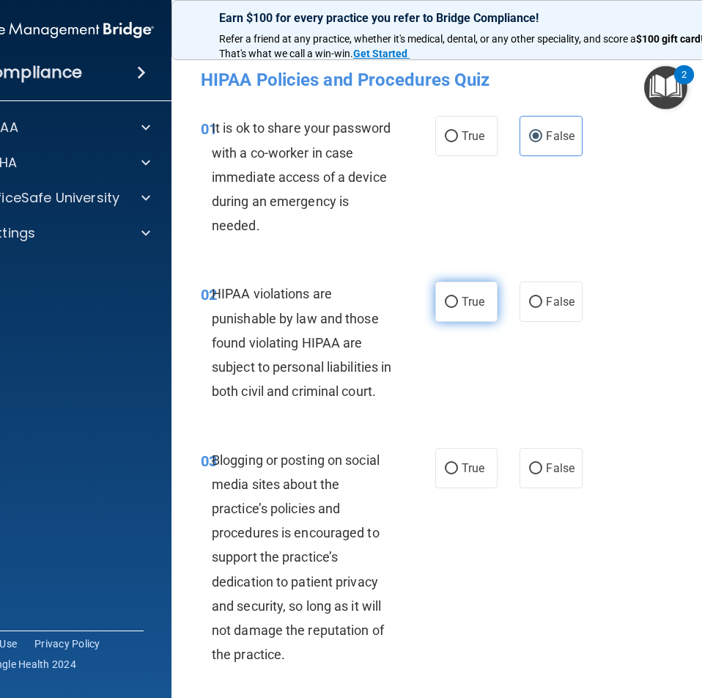
drag, startPoint x: 453, startPoint y: 281, endPoint x: 448, endPoint y: 295, distance: 14.8
click at [454, 284] on label "True" at bounding box center [466, 301] width 62 height 40
click at [454, 297] on input "True" at bounding box center [451, 302] width 13 height 11
radio input "true"
click at [537, 468] on div "03 Blogging or posting on social media sites about the practice’s policies and …" at bounding box center [468, 561] width 557 height 263
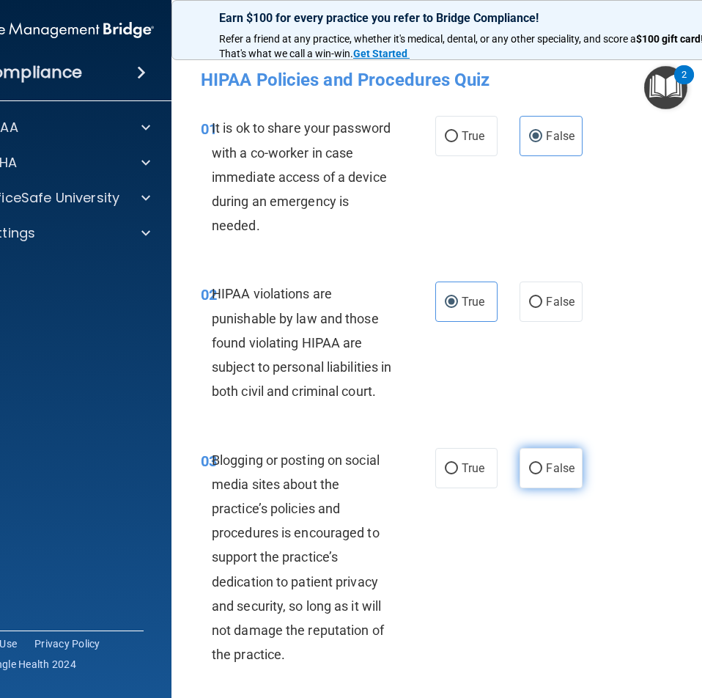
click at [538, 488] on label "False" at bounding box center [551, 468] width 62 height 40
click at [538, 474] on input "False" at bounding box center [535, 468] width 13 height 11
radio input "true"
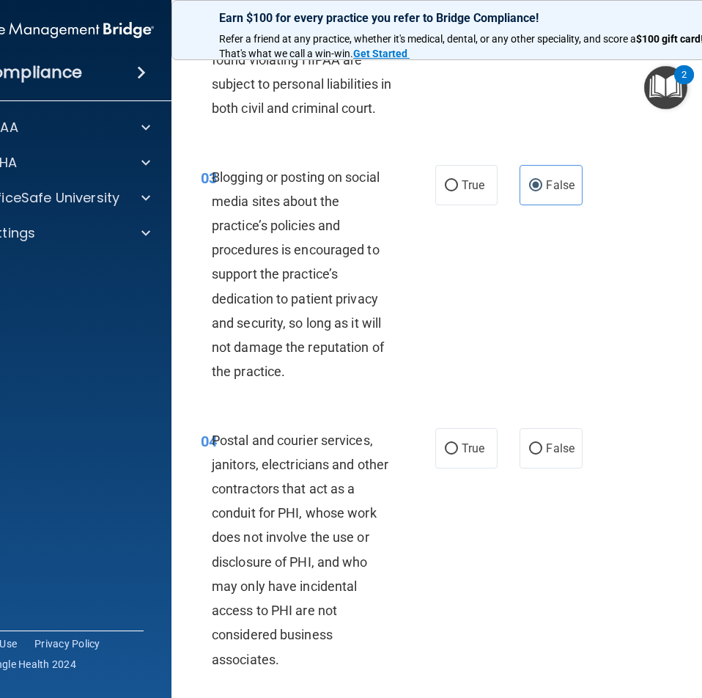
scroll to position [293, 0]
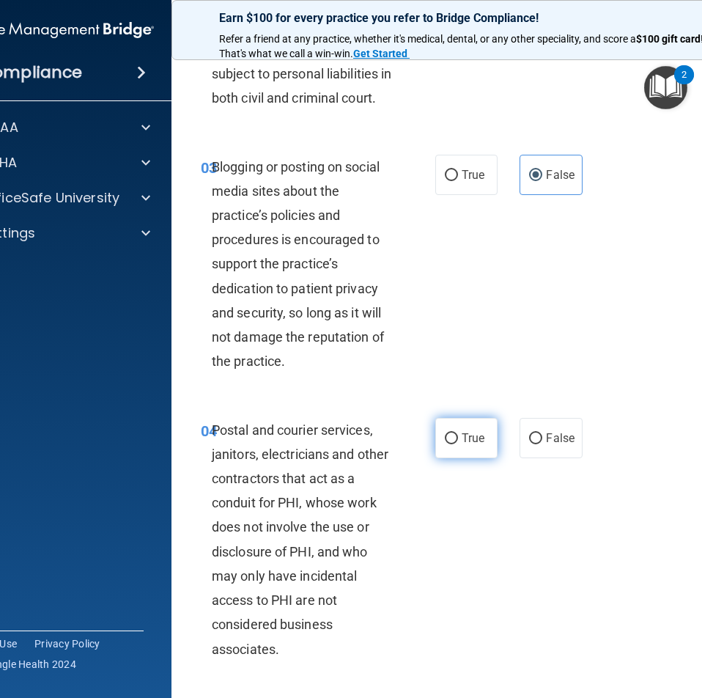
click at [464, 458] on label "True" at bounding box center [466, 438] width 62 height 40
click at [458, 444] on input "True" at bounding box center [451, 438] width 13 height 11
radio input "true"
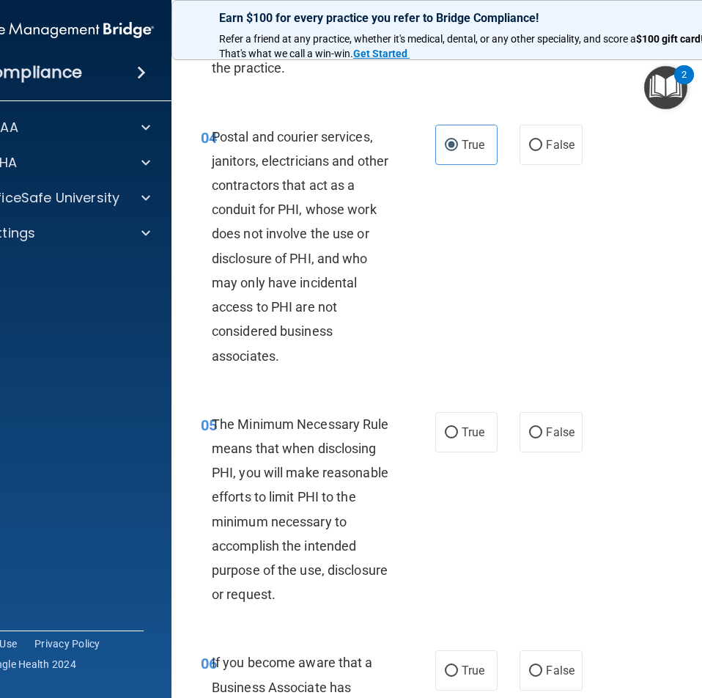
scroll to position [806, 0]
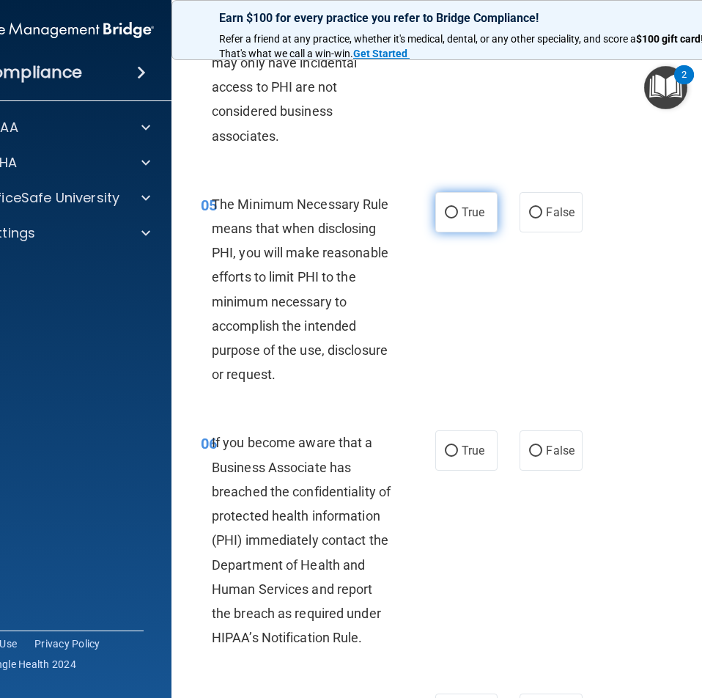
click at [462, 219] on span "True" at bounding box center [473, 212] width 23 height 14
click at [458, 218] on input "True" at bounding box center [451, 212] width 13 height 11
radio input "true"
click at [554, 471] on label "False" at bounding box center [551, 450] width 62 height 40
click at [542, 457] on input "False" at bounding box center [535, 451] width 13 height 11
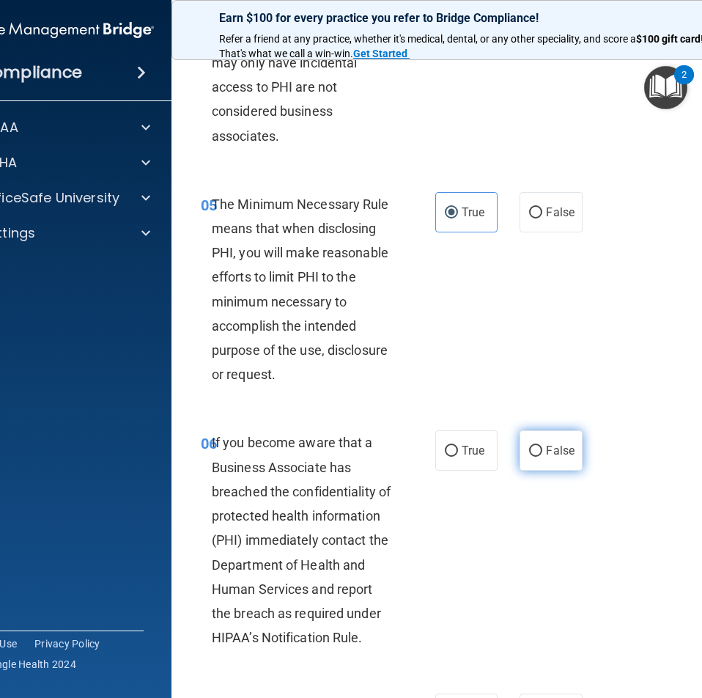
radio input "true"
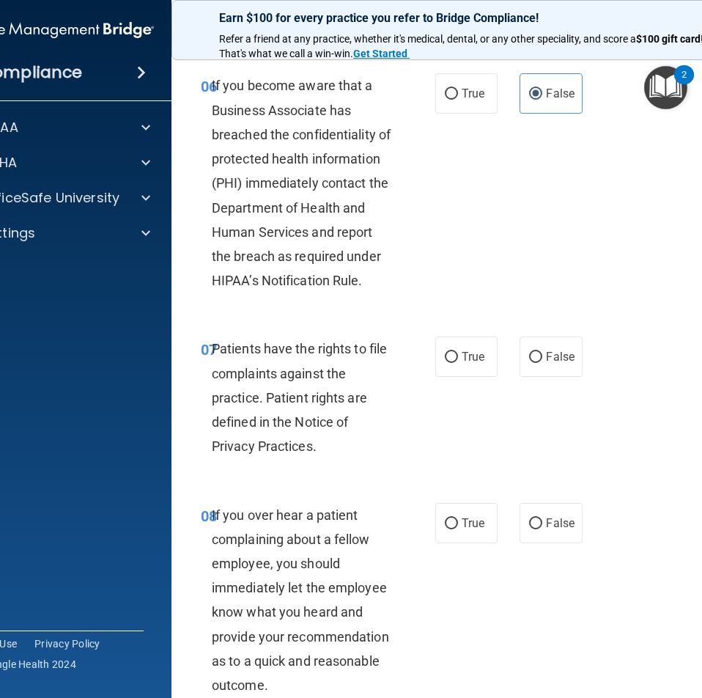
scroll to position [1173, 0]
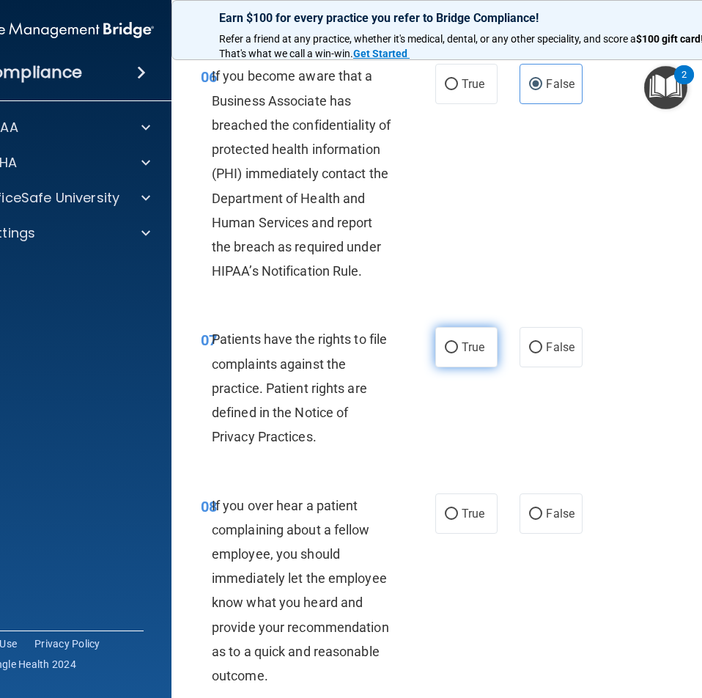
click at [462, 354] on label "True" at bounding box center [466, 347] width 62 height 40
click at [458, 353] on input "True" at bounding box center [451, 347] width 13 height 11
radio input "true"
click at [564, 520] on span "False" at bounding box center [560, 514] width 29 height 14
click at [542, 520] on input "False" at bounding box center [535, 514] width 13 height 11
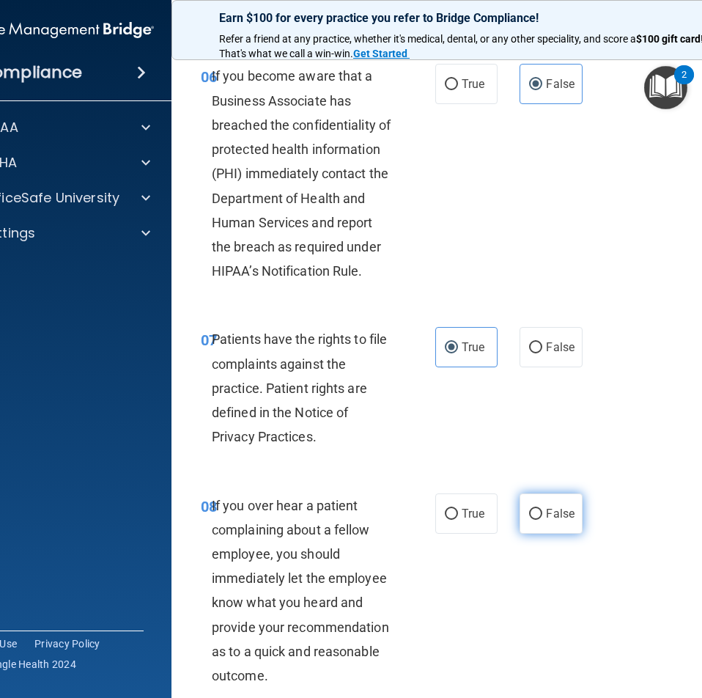
radio input "true"
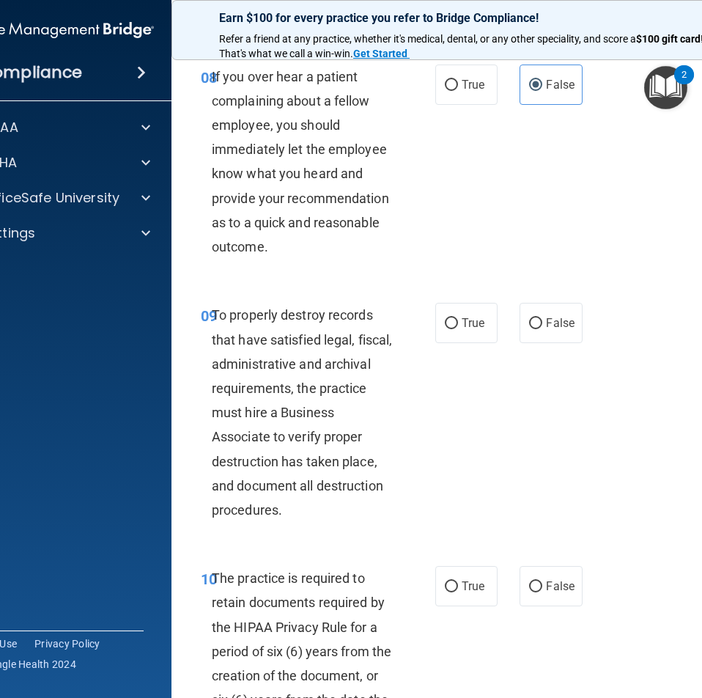
scroll to position [1613, 0]
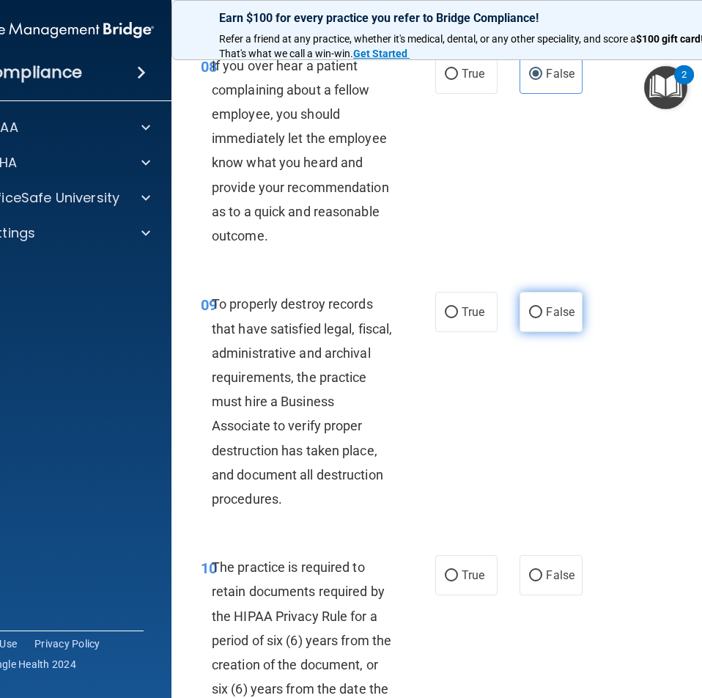
click at [554, 332] on label "False" at bounding box center [551, 312] width 62 height 40
click at [542, 318] on input "False" at bounding box center [535, 312] width 13 height 11
radio input "true"
click at [460, 592] on label "True" at bounding box center [466, 575] width 62 height 40
click at [458, 581] on input "True" at bounding box center [451, 575] width 13 height 11
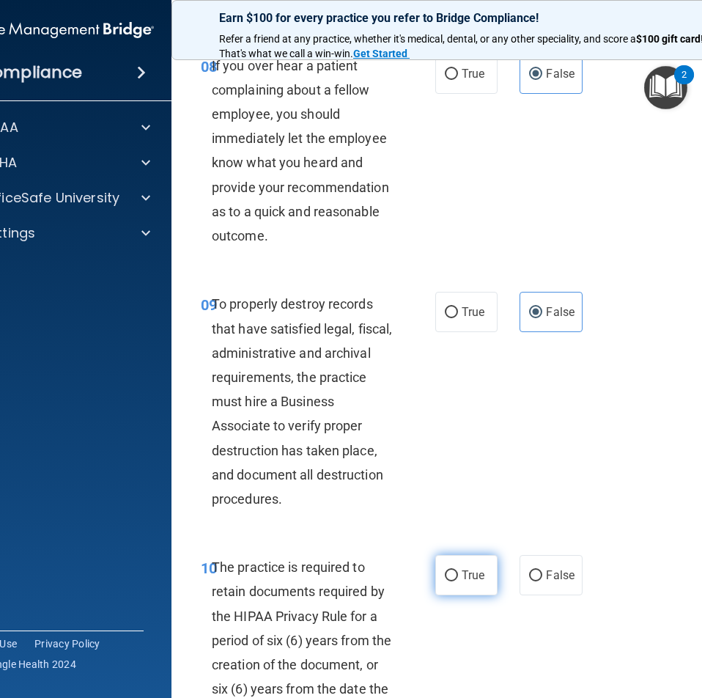
radio input "true"
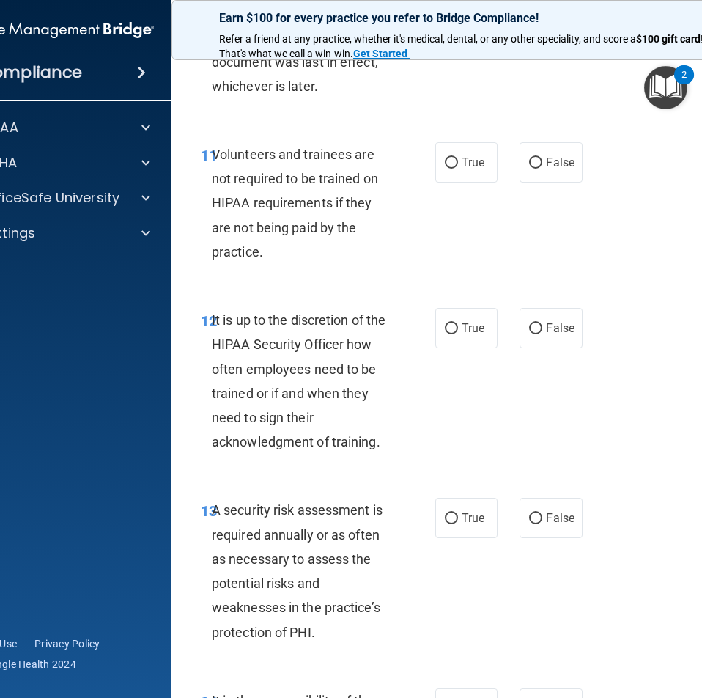
scroll to position [2272, 0]
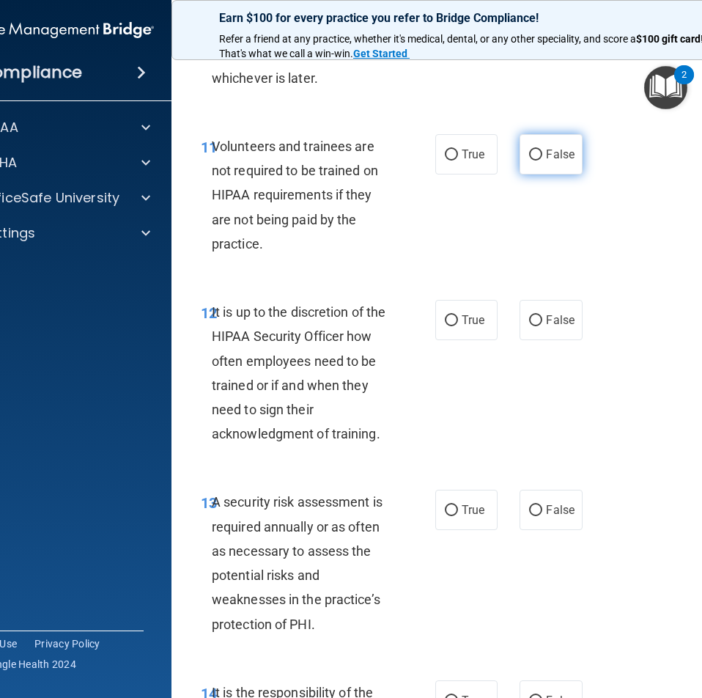
click at [547, 174] on label "False" at bounding box center [551, 154] width 62 height 40
click at [542, 161] on input "False" at bounding box center [535, 155] width 13 height 11
radio input "true"
click at [534, 326] on input "False" at bounding box center [535, 320] width 13 height 11
radio input "true"
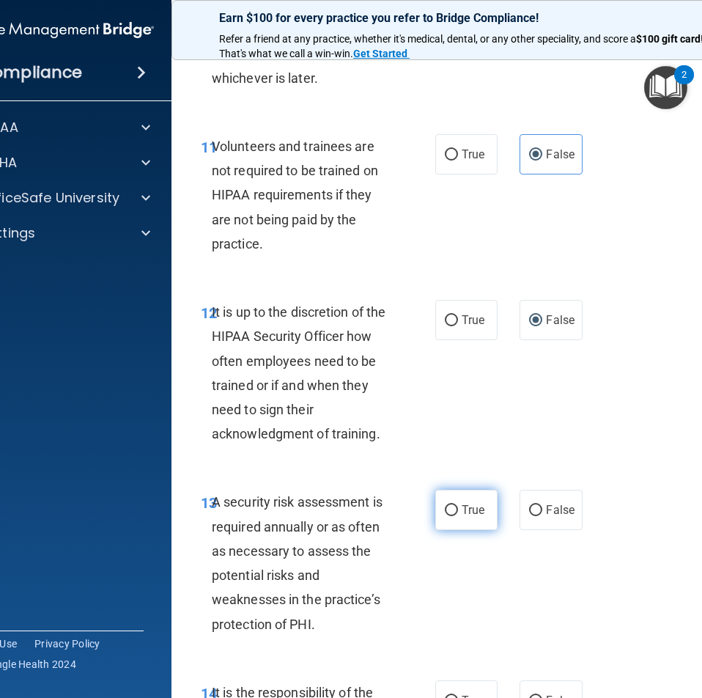
click at [451, 516] on input "True" at bounding box center [451, 510] width 13 height 11
radio input "true"
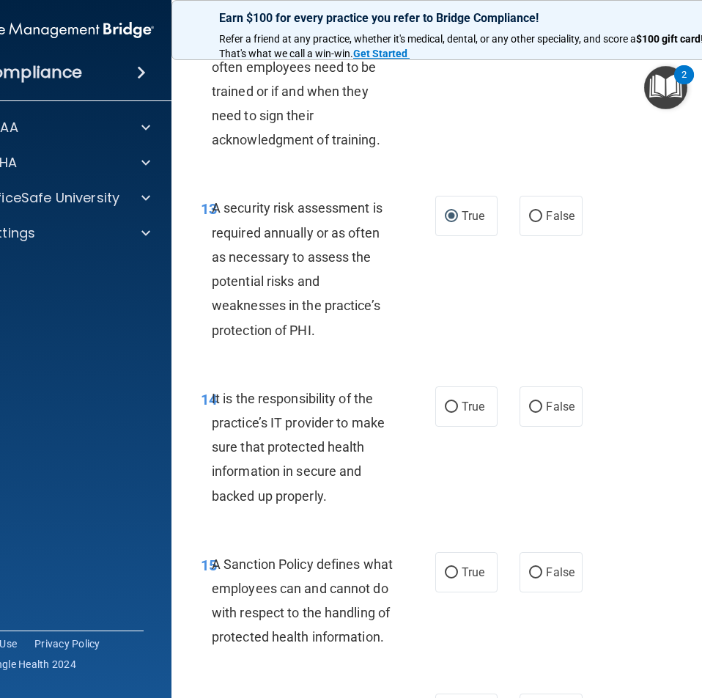
scroll to position [2712, 0]
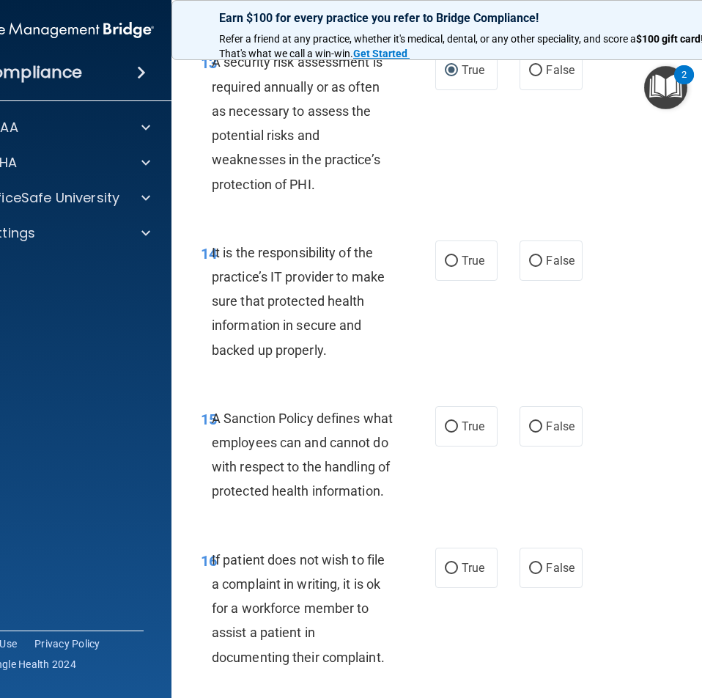
click at [542, 305] on div "14 It is the responsibility of the practice’s IT provider to make sure that pro…" at bounding box center [468, 305] width 557 height 166
click at [547, 268] on span "False" at bounding box center [560, 261] width 29 height 14
click at [542, 267] on input "False" at bounding box center [535, 261] width 13 height 11
radio input "true"
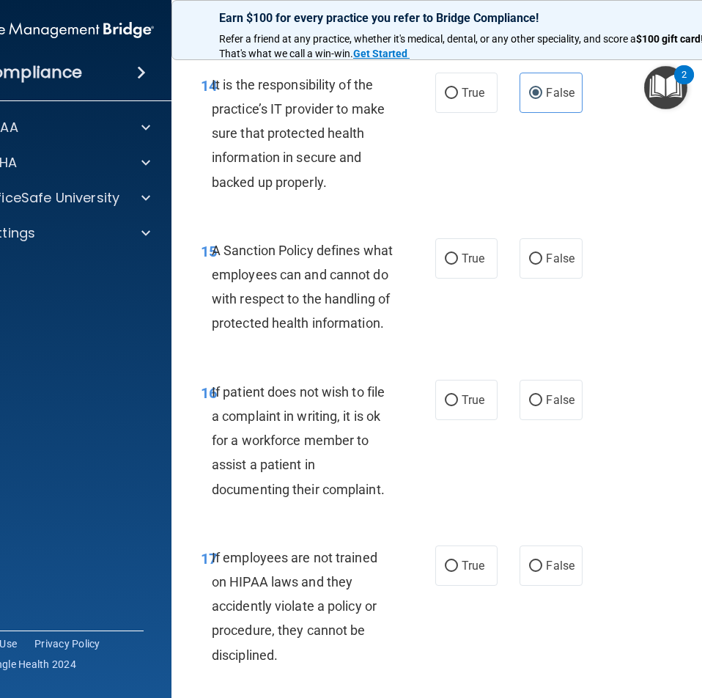
scroll to position [2932, 0]
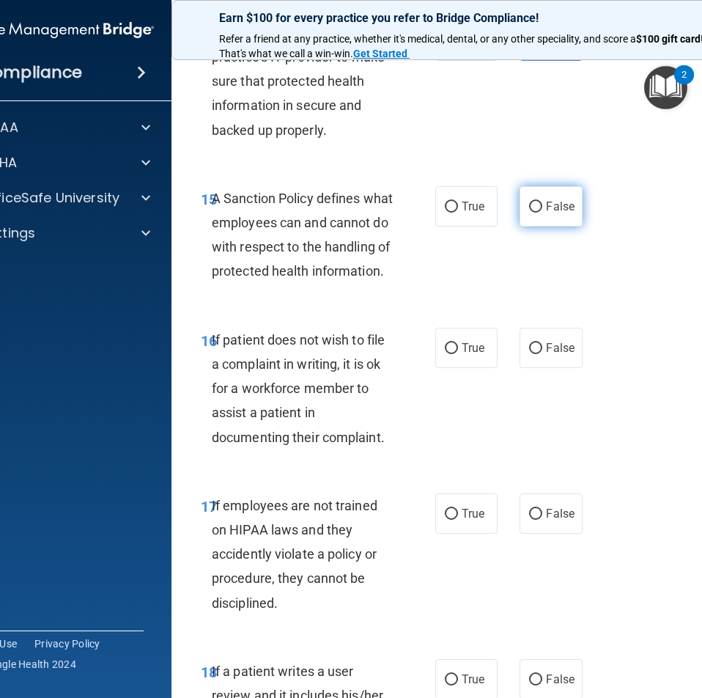
click at [548, 227] on label "False" at bounding box center [551, 206] width 62 height 40
click at [542, 213] on input "False" at bounding box center [535, 207] width 13 height 11
radio input "true"
click at [473, 368] on label "True" at bounding box center [466, 348] width 62 height 40
click at [458, 354] on input "True" at bounding box center [451, 348] width 13 height 11
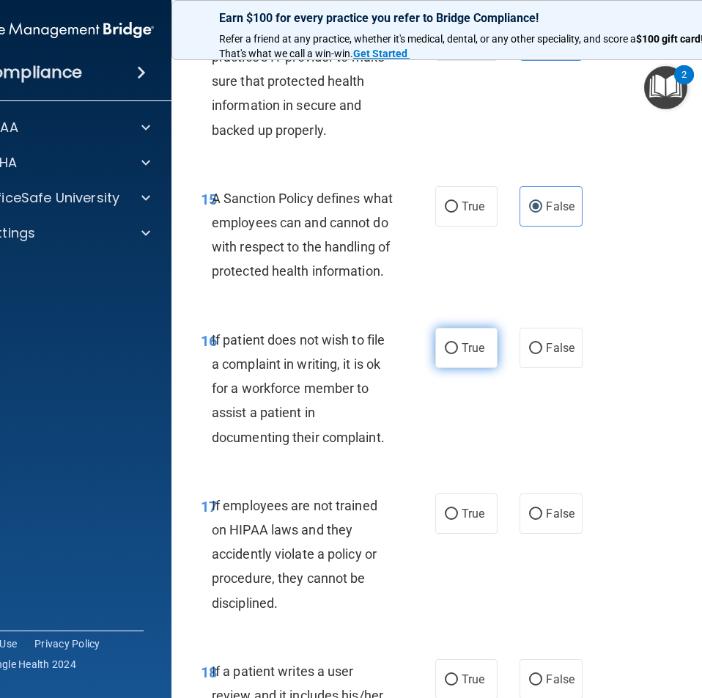
radio input "true"
click at [553, 534] on label "False" at bounding box center [551, 513] width 62 height 40
click at [542, 520] on input "False" at bounding box center [535, 514] width 13 height 11
radio input "true"
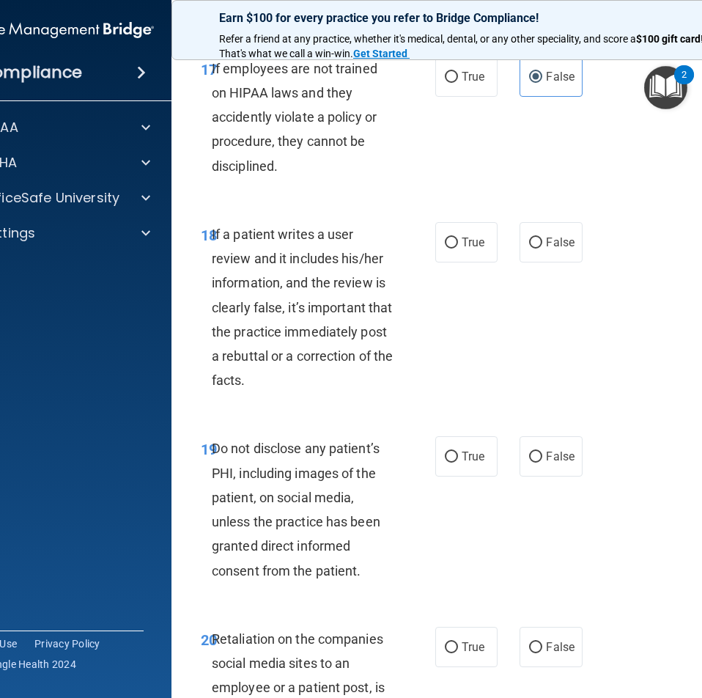
scroll to position [3372, 0]
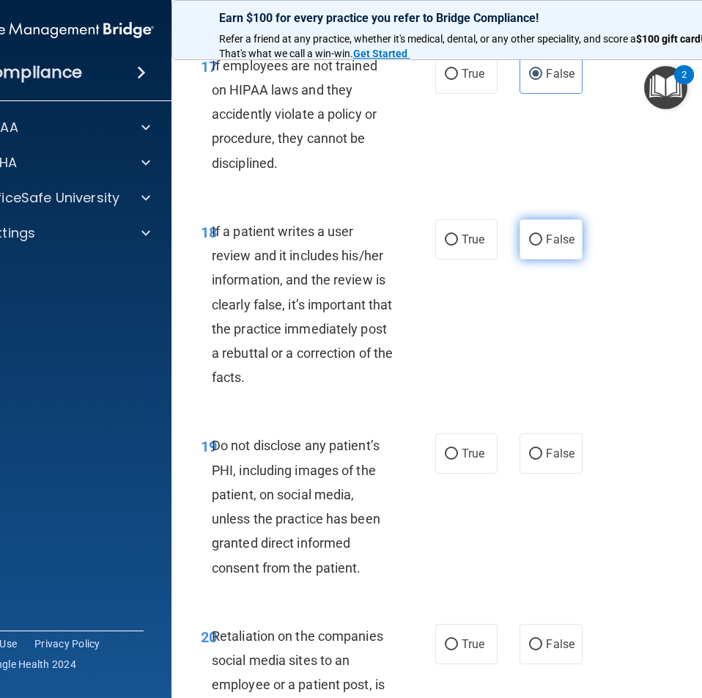
click at [534, 259] on label "False" at bounding box center [551, 239] width 62 height 40
click at [534, 246] on input "False" at bounding box center [535, 240] width 13 height 11
radio input "true"
click at [458, 474] on label "True" at bounding box center [466, 453] width 62 height 40
click at [458, 460] on input "True" at bounding box center [451, 454] width 13 height 11
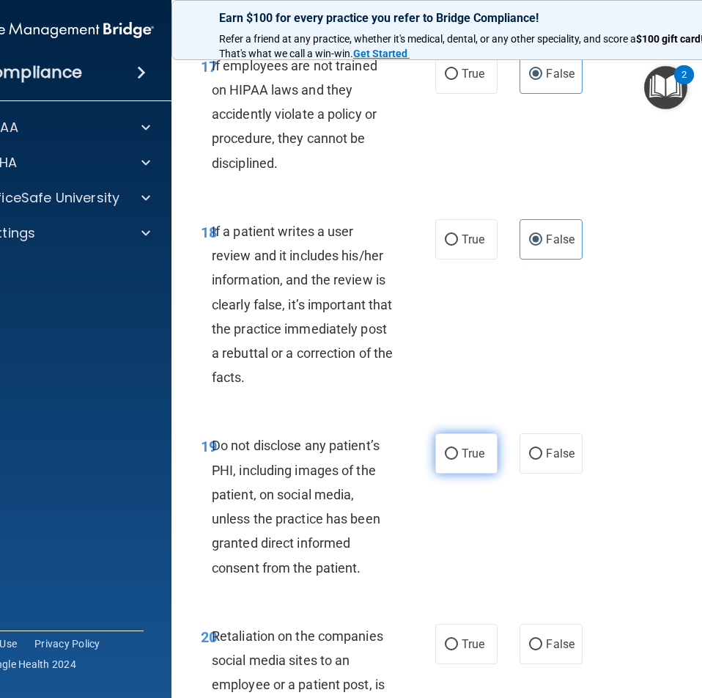
radio input "true"
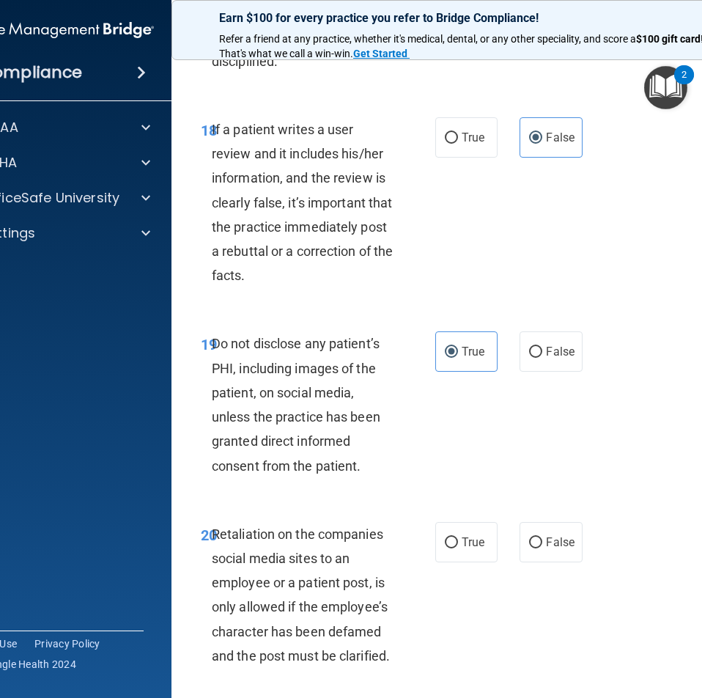
scroll to position [3665, 0]
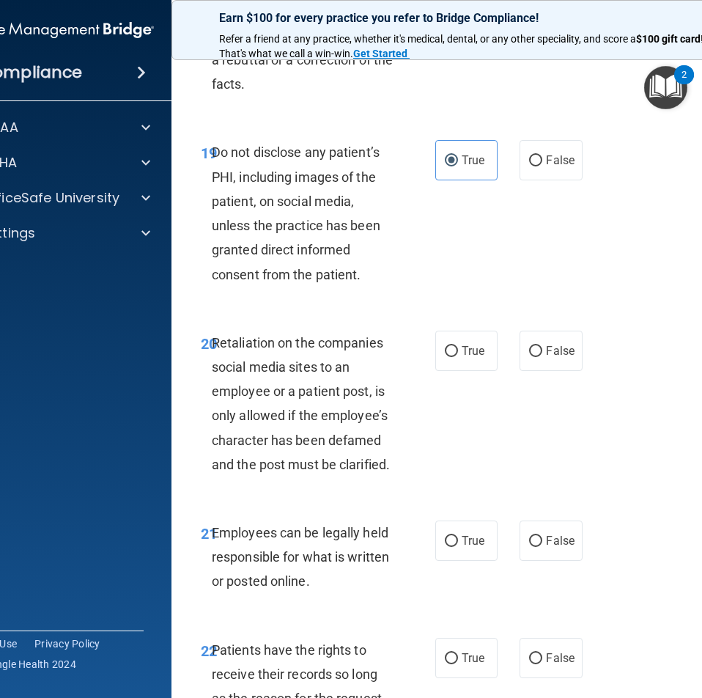
click at [551, 422] on div "20 Retaliation on the companies social media sites to an employee or a patient …" at bounding box center [468, 407] width 557 height 190
click at [552, 371] on label "False" at bounding box center [551, 351] width 62 height 40
click at [542, 357] on input "False" at bounding box center [535, 351] width 13 height 11
radio input "true"
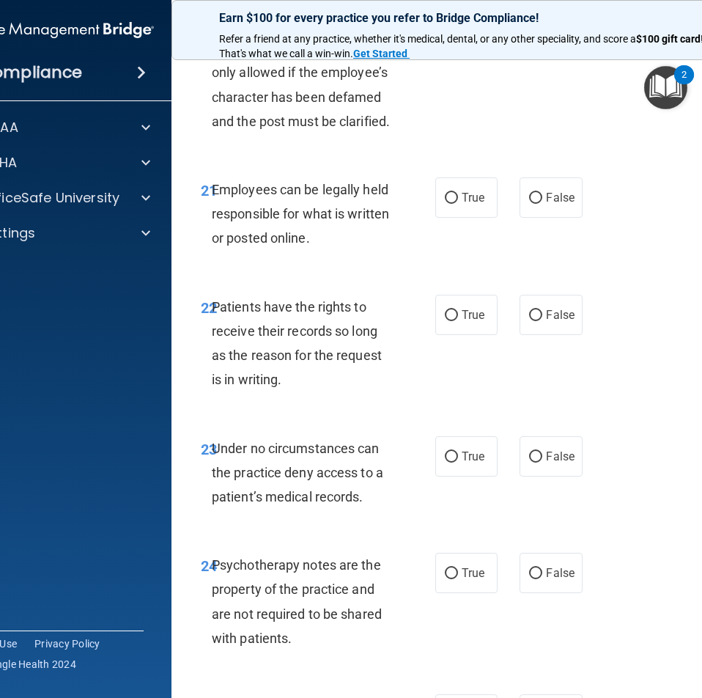
scroll to position [4032, 0]
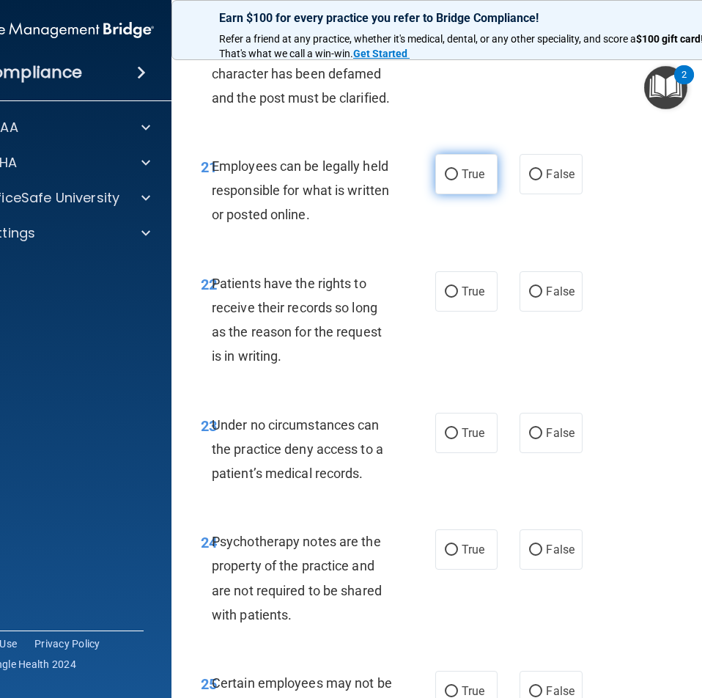
click at [462, 181] on span "True" at bounding box center [473, 174] width 23 height 14
click at [458, 180] on input "True" at bounding box center [451, 174] width 13 height 11
radio input "true"
click at [538, 312] on label "False" at bounding box center [551, 291] width 62 height 40
click at [538, 298] on input "False" at bounding box center [535, 292] width 13 height 11
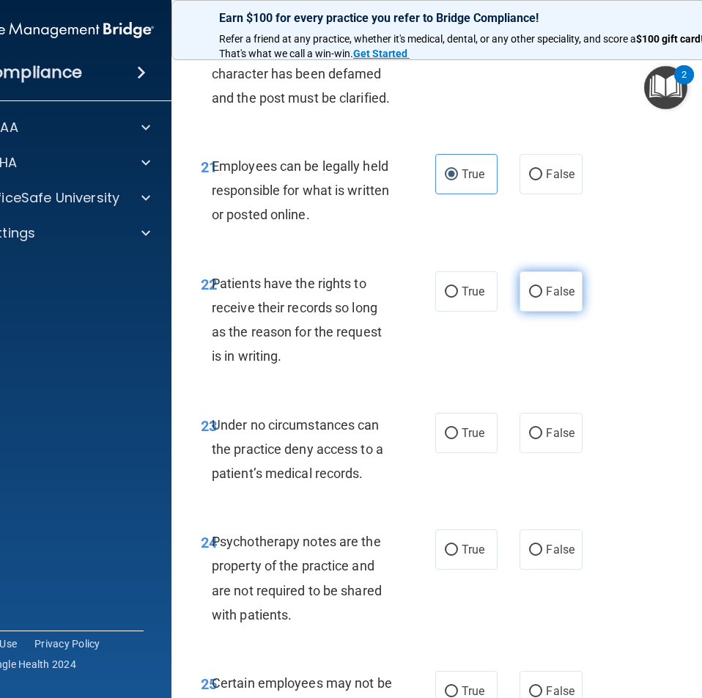
radio input "true"
click at [556, 394] on div "22 Patients have the rights to receive their records so long as the reason for …" at bounding box center [468, 323] width 557 height 141
drag, startPoint x: 556, startPoint y: 476, endPoint x: 521, endPoint y: 493, distance: 39.0
click at [556, 440] on span "False" at bounding box center [560, 433] width 29 height 14
click at [542, 439] on input "False" at bounding box center [535, 433] width 13 height 11
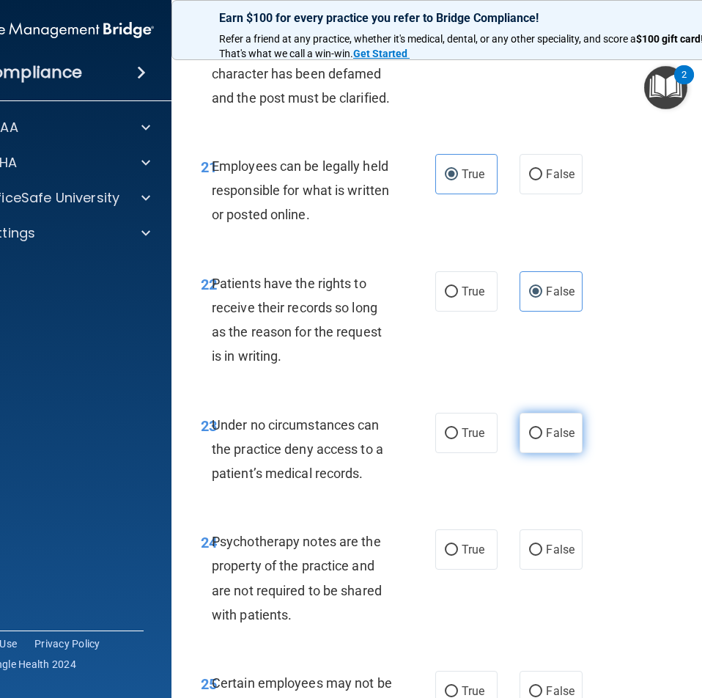
radio input "true"
click at [482, 570] on label "True" at bounding box center [466, 549] width 62 height 40
click at [458, 556] on input "True" at bounding box center [451, 550] width 13 height 11
radio input "true"
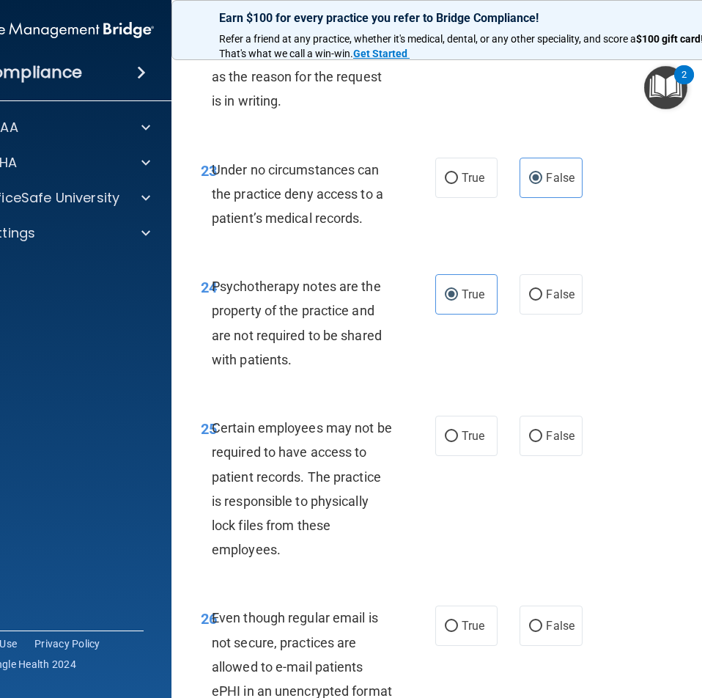
scroll to position [4398, 0]
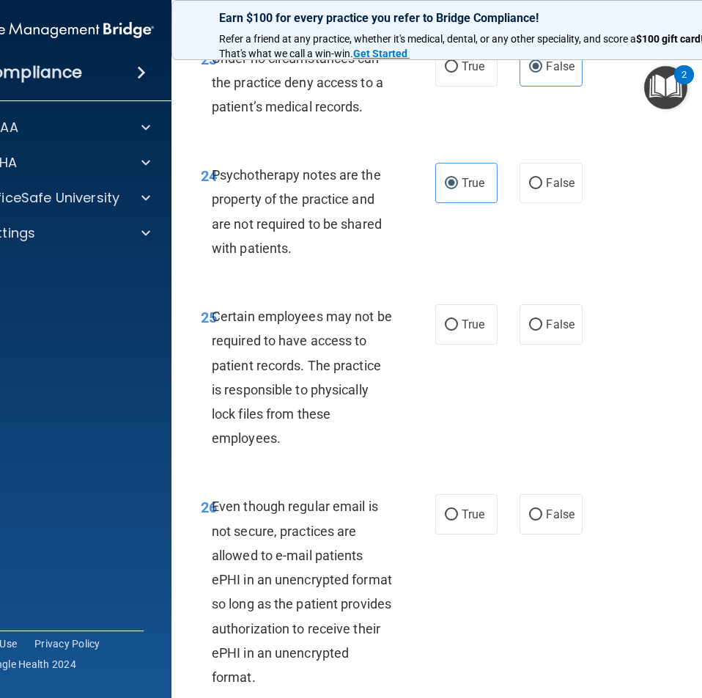
click at [417, 374] on div "25 Certain employees may not be required to have access to patient records. The…" at bounding box center [318, 380] width 279 height 153
drag, startPoint x: 482, startPoint y: 358, endPoint x: 512, endPoint y: 380, distance: 36.7
click at [482, 345] on label "True" at bounding box center [466, 324] width 62 height 40
click at [458, 331] on input "True" at bounding box center [451, 325] width 13 height 11
radio input "true"
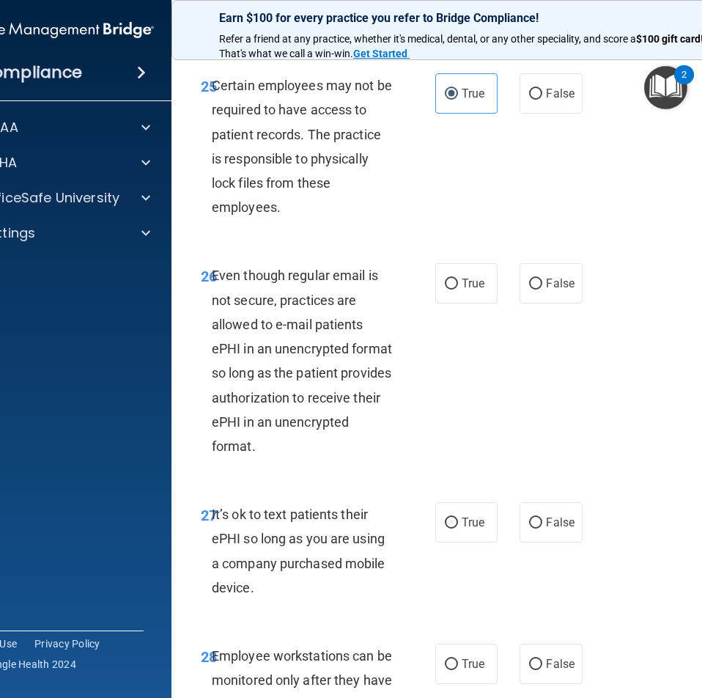
scroll to position [4691, 0]
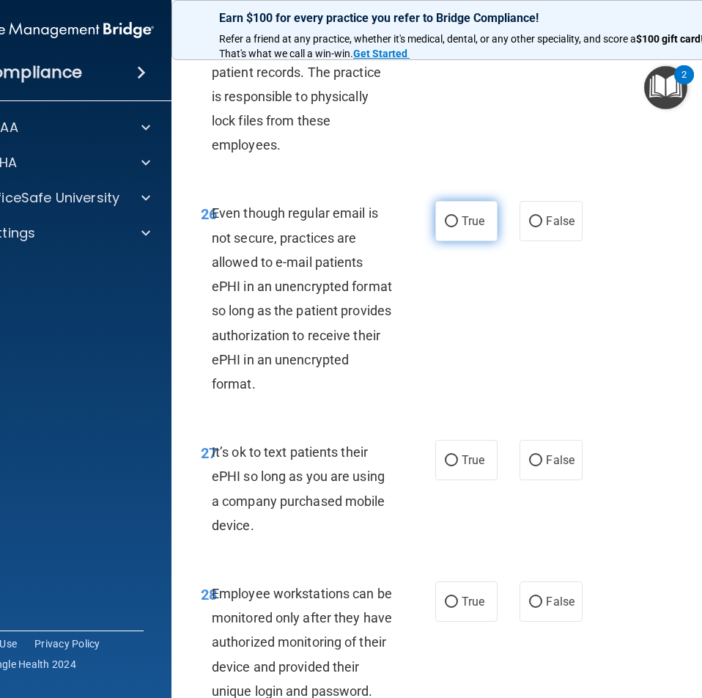
click at [479, 228] on span "True" at bounding box center [473, 221] width 23 height 14
click at [458, 227] on input "True" at bounding box center [451, 221] width 13 height 11
radio input "true"
click at [542, 480] on label "False" at bounding box center [551, 460] width 62 height 40
click at [542, 466] on input "False" at bounding box center [535, 460] width 13 height 11
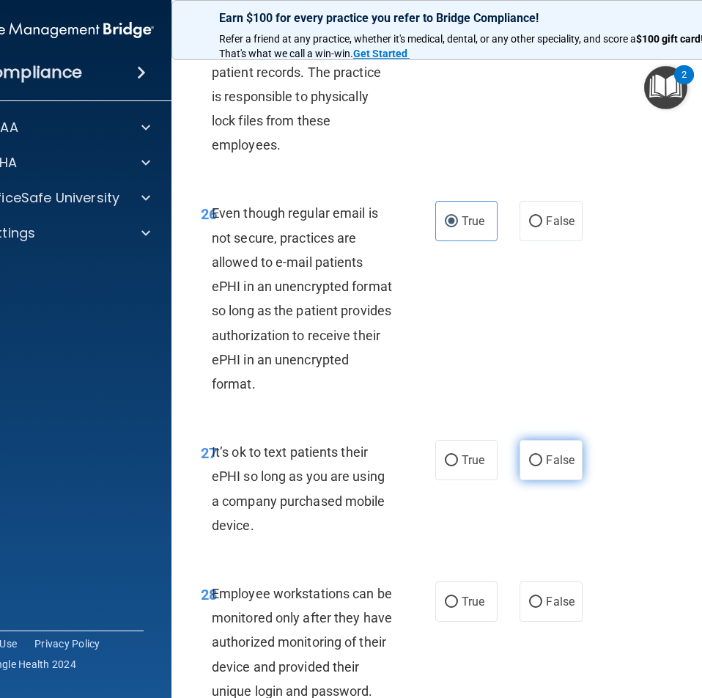
radio input "true"
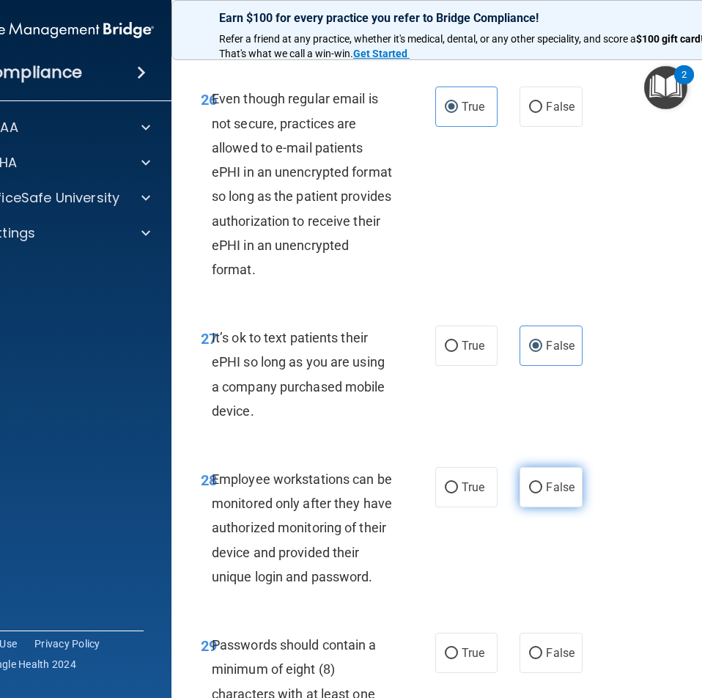
scroll to position [4911, 0]
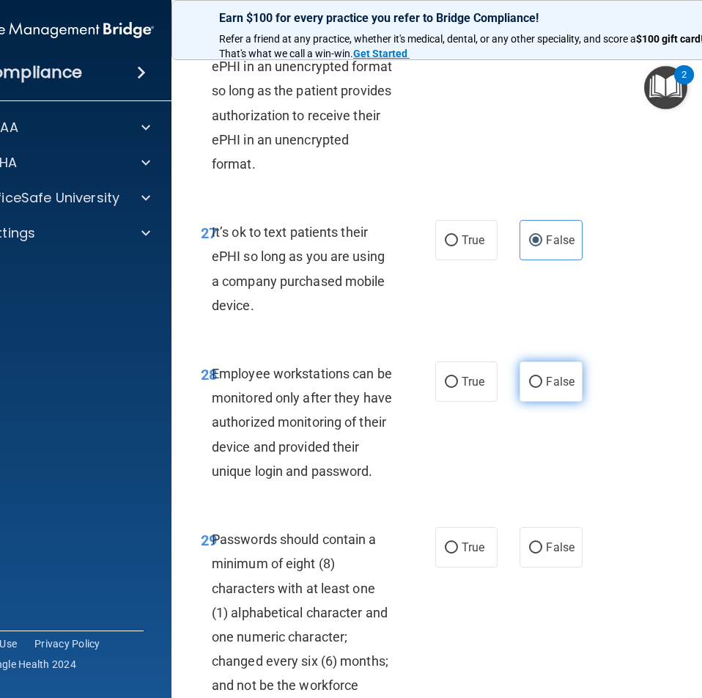
click at [537, 402] on label "False" at bounding box center [551, 381] width 62 height 40
click at [537, 388] on input "False" at bounding box center [535, 382] width 13 height 11
radio input "true"
click at [466, 402] on label "True" at bounding box center [466, 381] width 62 height 40
click at [458, 388] on input "True" at bounding box center [451, 382] width 13 height 11
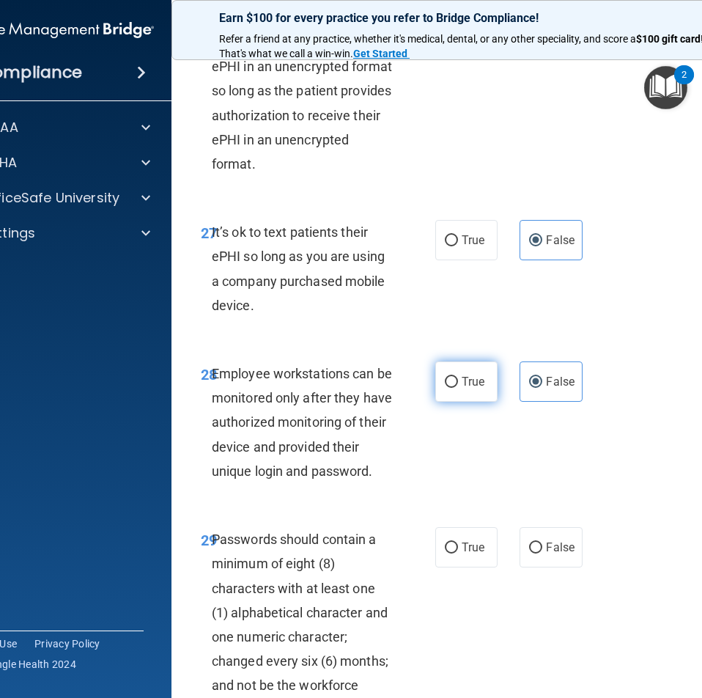
radio input "true"
click at [466, 389] on span "True" at bounding box center [473, 382] width 23 height 14
click at [458, 388] on input "True" at bounding box center [451, 382] width 13 height 11
click at [538, 402] on label "False" at bounding box center [551, 381] width 62 height 40
click at [538, 388] on input "False" at bounding box center [535, 382] width 13 height 11
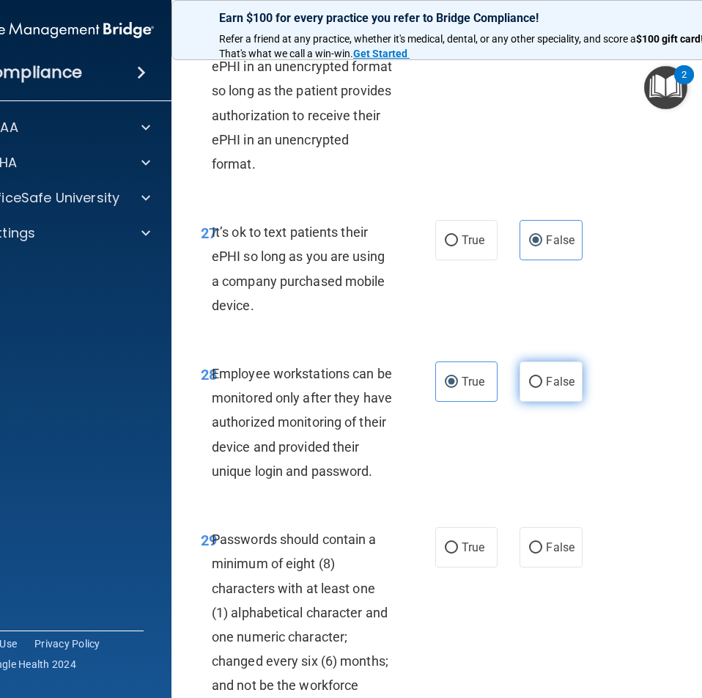
radio input "true"
radio input "false"
click at [461, 567] on label "True" at bounding box center [466, 547] width 62 height 40
click at [458, 553] on input "True" at bounding box center [451, 547] width 13 height 11
radio input "true"
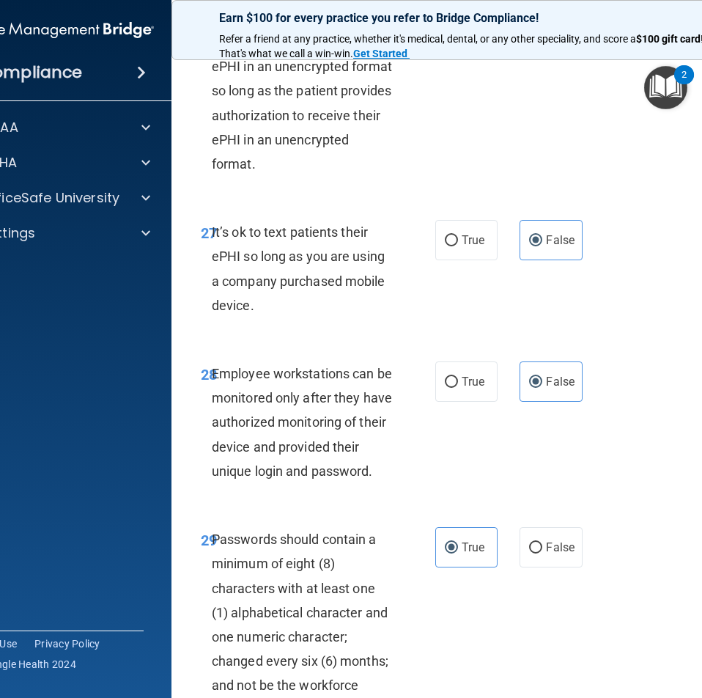
scroll to position [5205, 0]
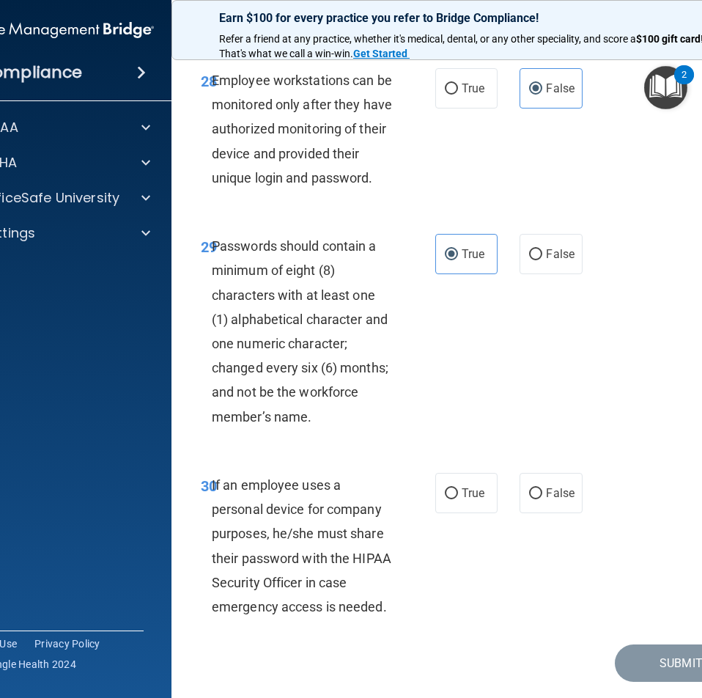
drag, startPoint x: 534, startPoint y: 535, endPoint x: 524, endPoint y: 565, distance: 31.8
click at [534, 499] on input "False" at bounding box center [535, 493] width 13 height 11
radio input "true"
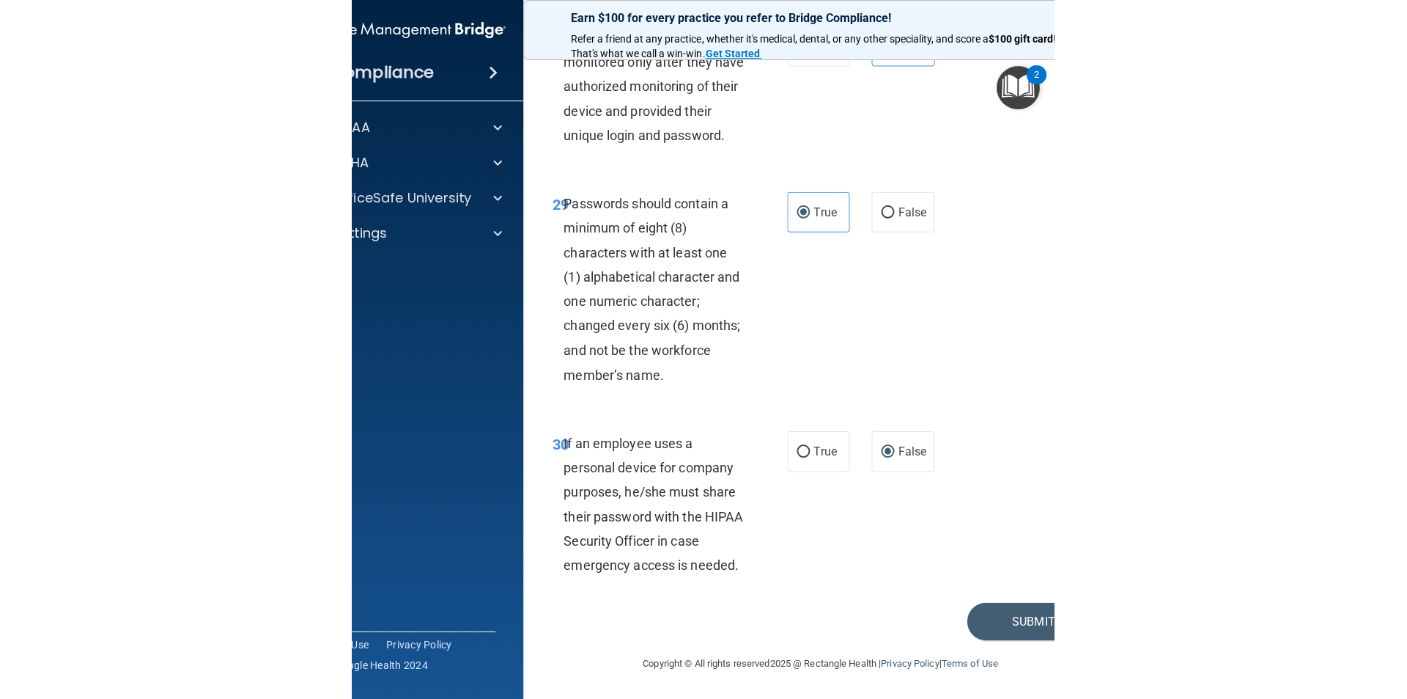
scroll to position [2981, 0]
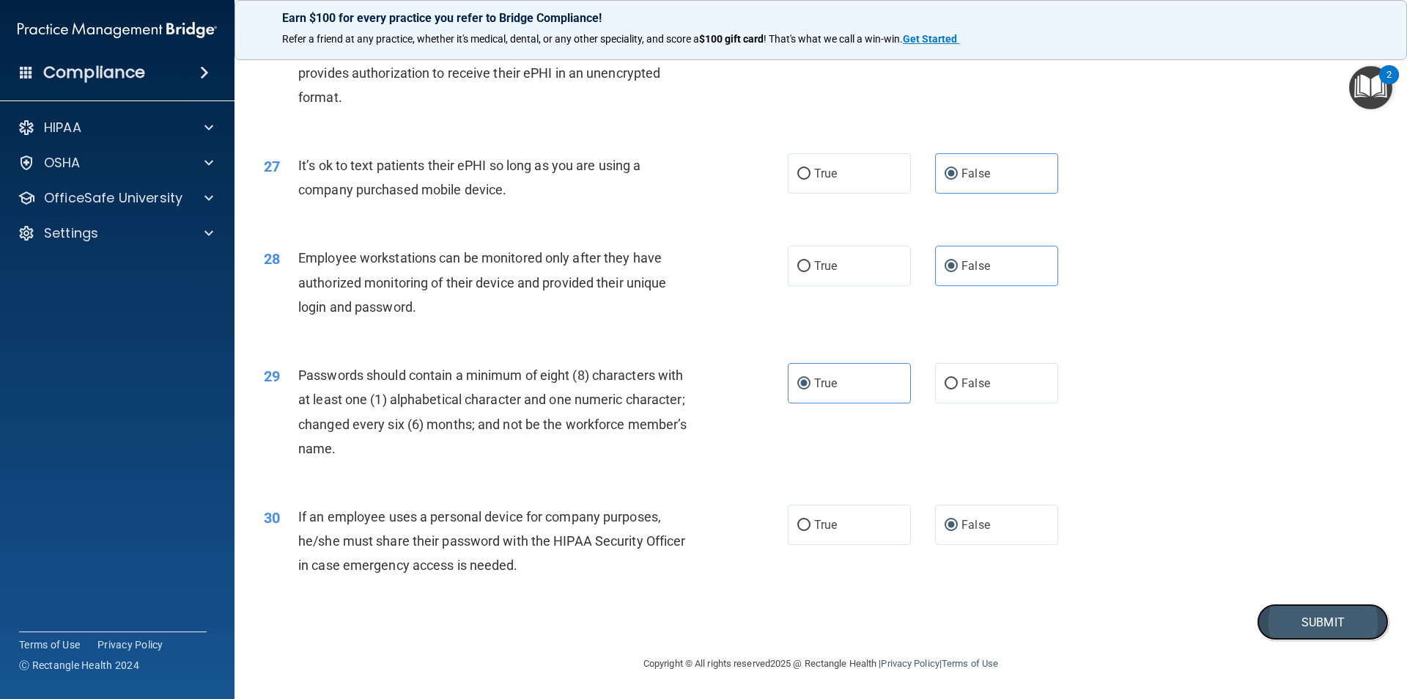
click at [1275, 625] on button "Submit" at bounding box center [1323, 621] width 132 height 37
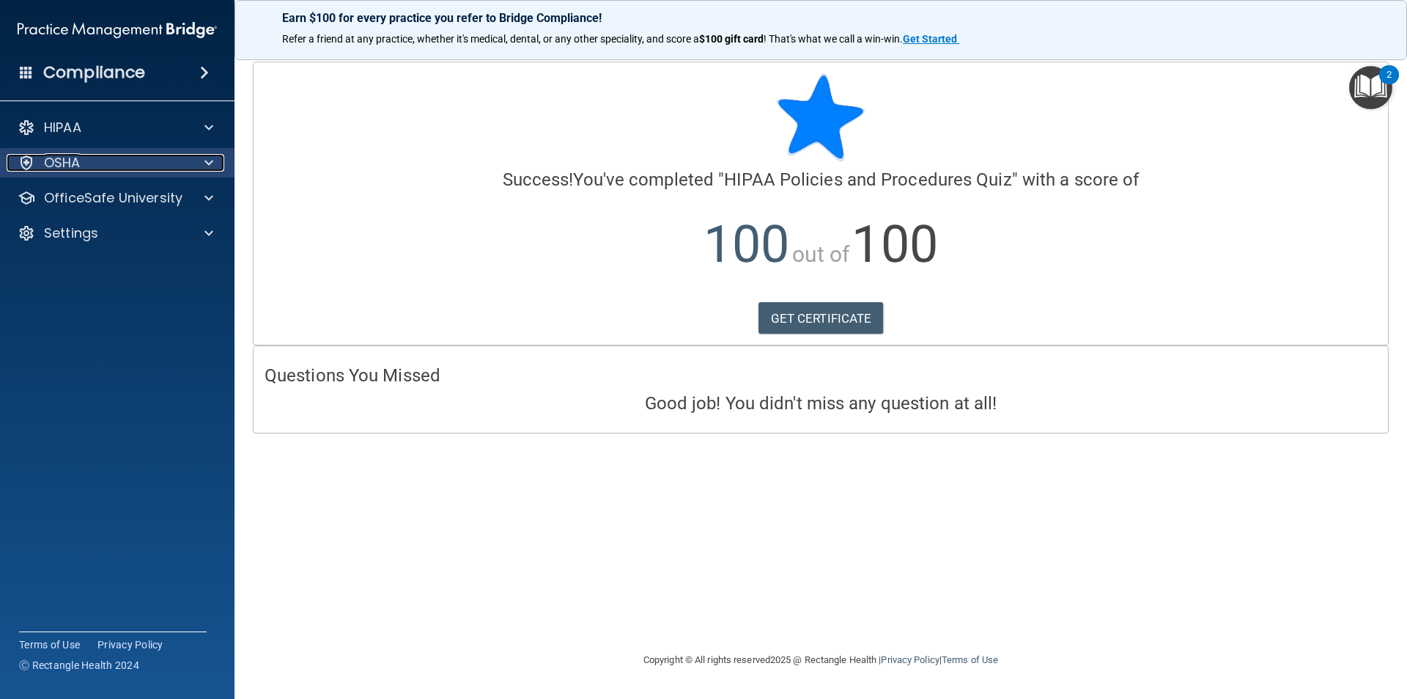
click at [124, 158] on div "OSHA" at bounding box center [98, 163] width 182 height 18
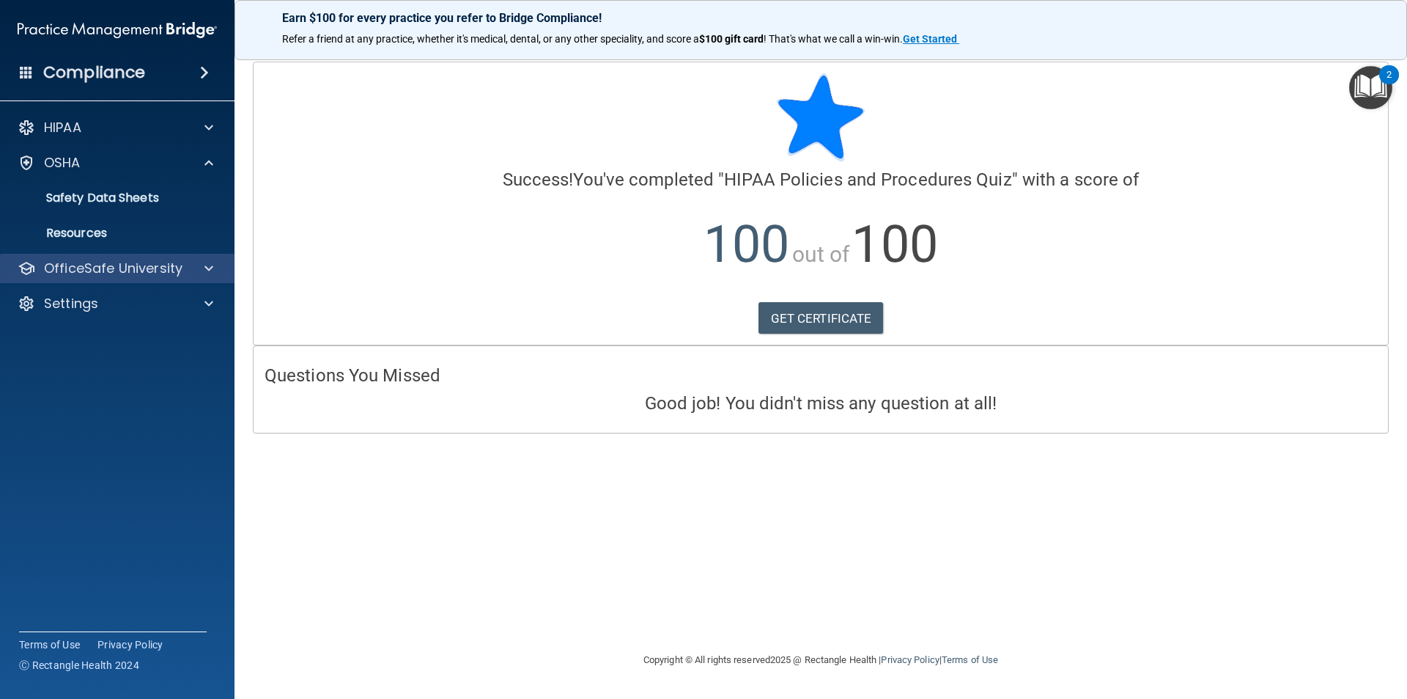
click at [172, 258] on div "OfficeSafe University" at bounding box center [117, 268] width 235 height 29
click at [200, 266] on div at bounding box center [206, 268] width 37 height 18
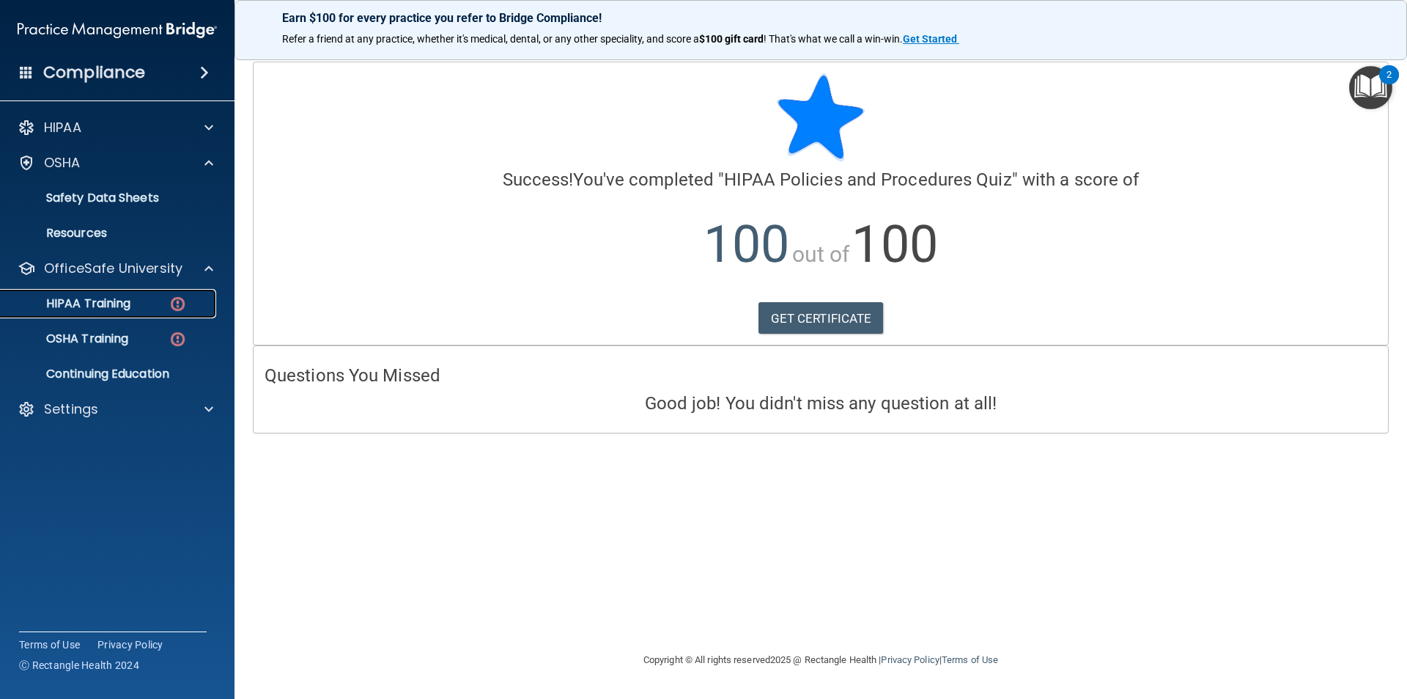
click at [133, 314] on link "HIPAA Training" at bounding box center [100, 303] width 231 height 29
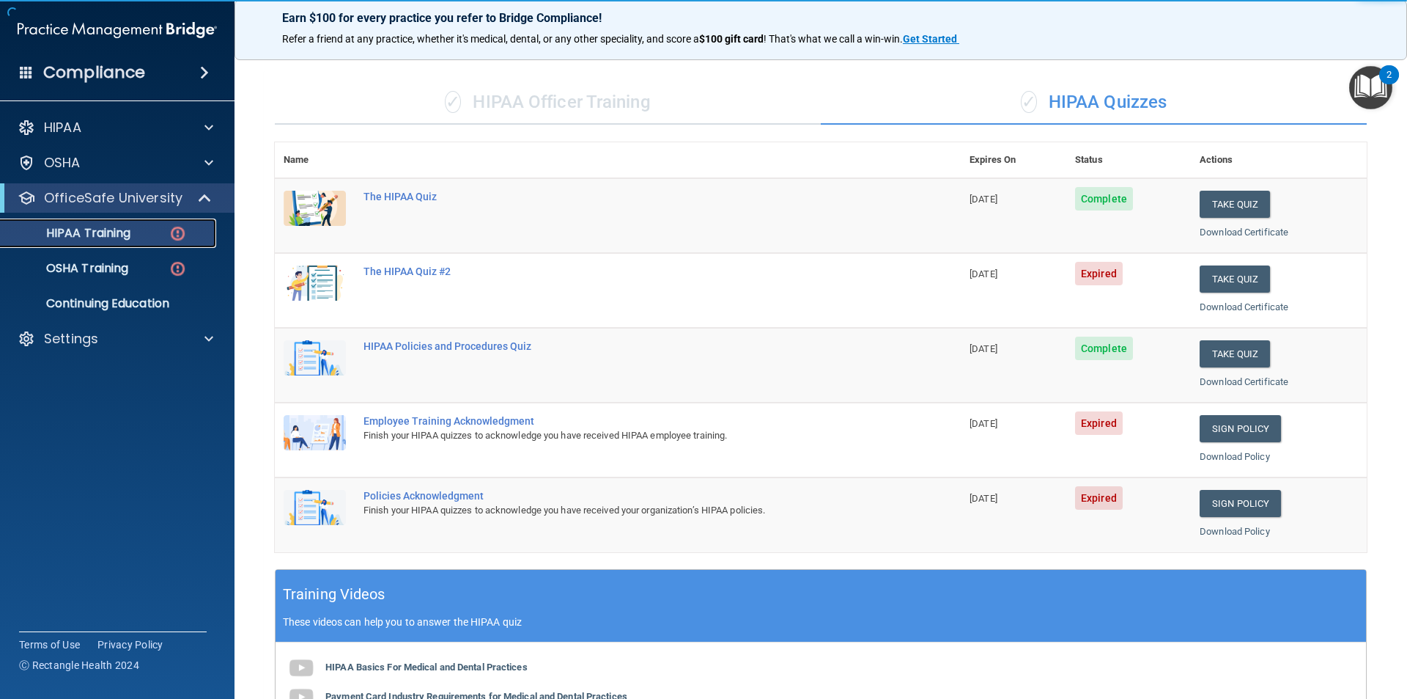
scroll to position [73, 0]
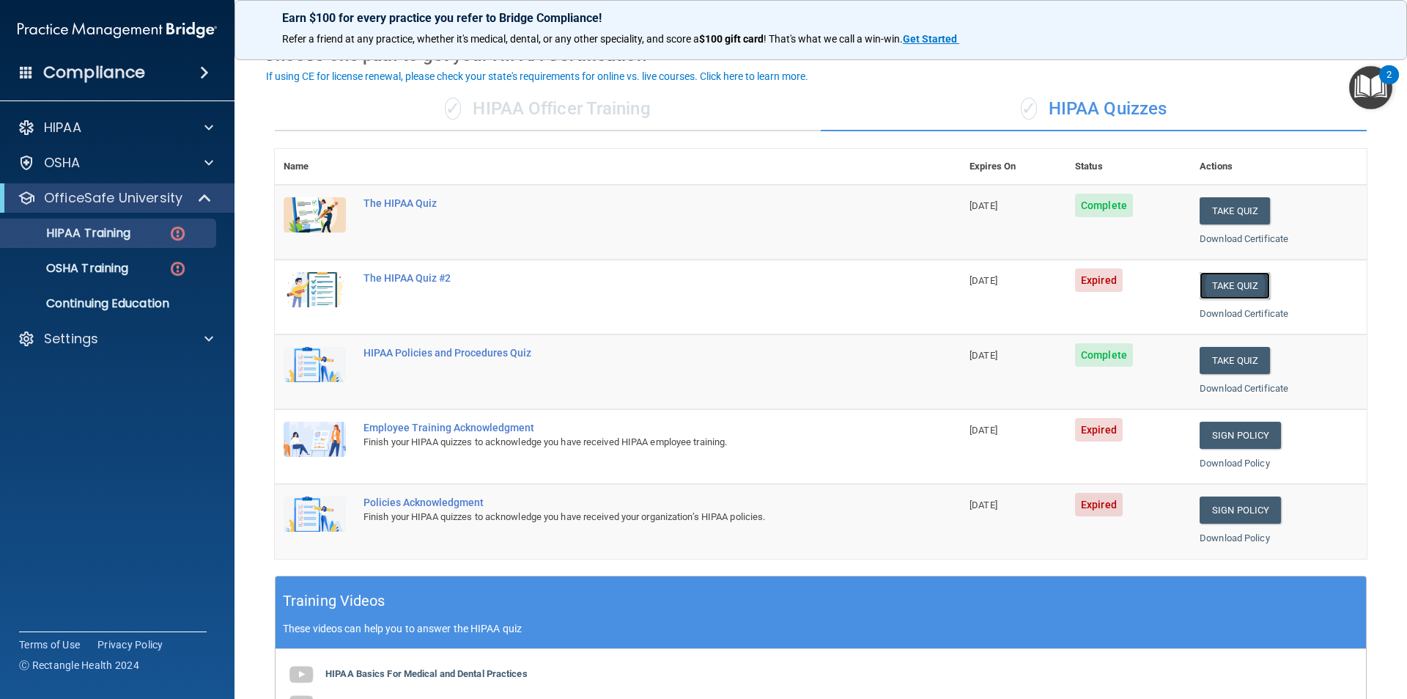
click at [1233, 294] on button "Take Quiz" at bounding box center [1235, 285] width 70 height 27
